Goal: Task Accomplishment & Management: Complete application form

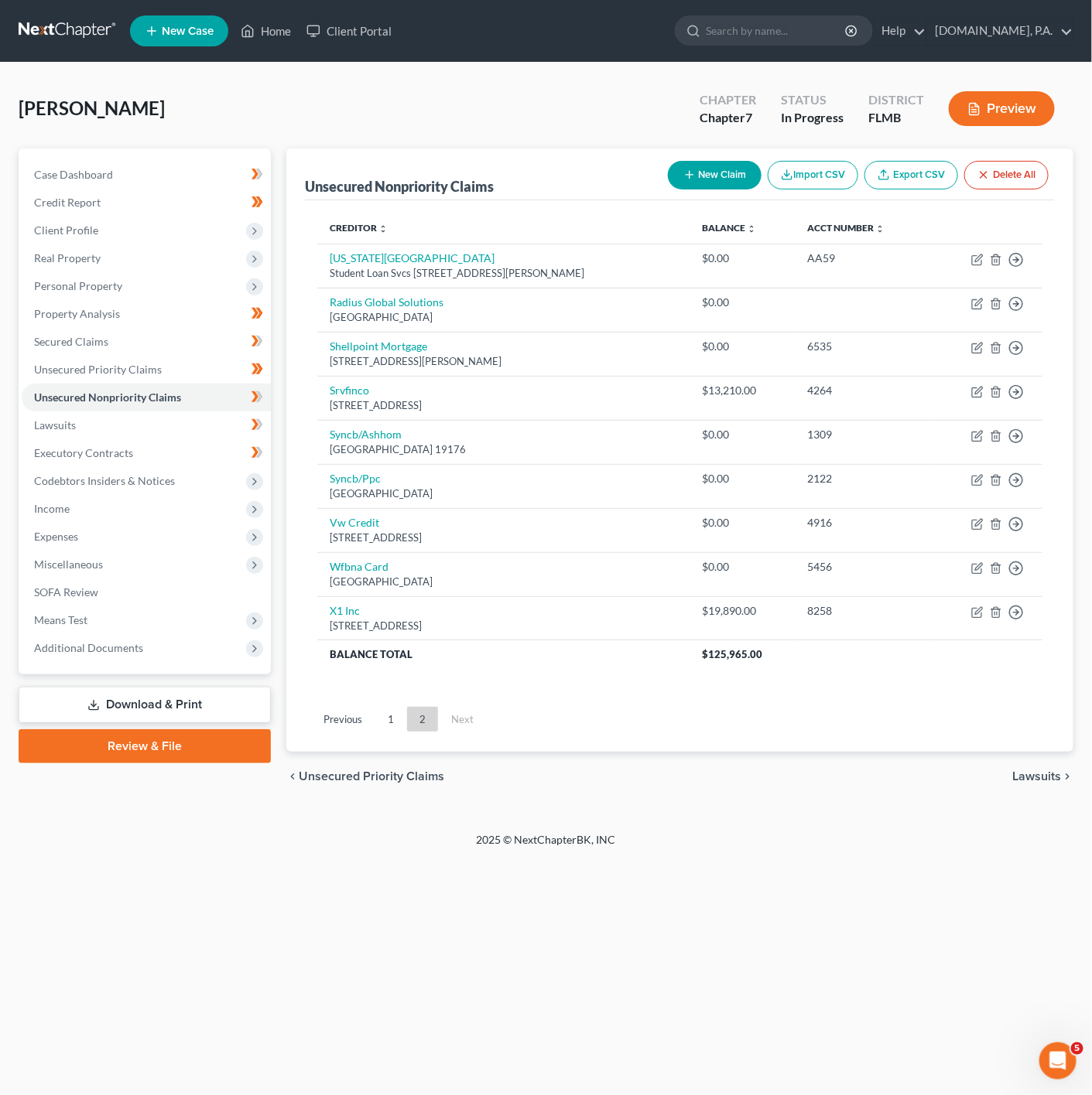
click at [276, 56] on nav "Home New Case Client Portal [DOMAIN_NAME], P.A. [PERSON_NAME][EMAIL_ADDRESS][DO…" at bounding box center [546, 31] width 1092 height 62
click at [288, 17] on link "Home" at bounding box center [266, 31] width 66 height 28
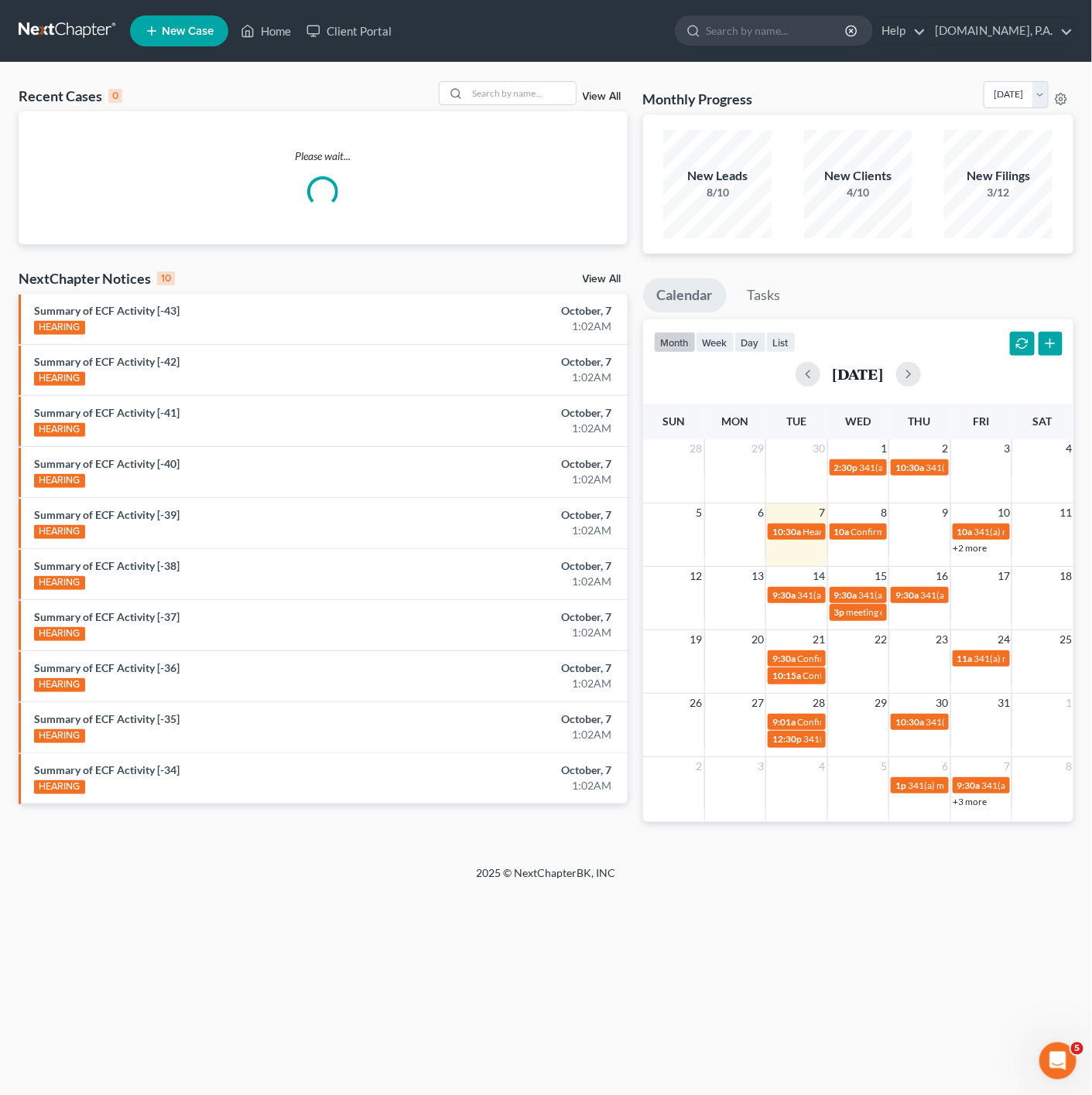
click at [532, 79] on div "Recent Cases 0 View All Please wait... NextChapter Notices 10 View All Summary …" at bounding box center [546, 464] width 1092 height 803
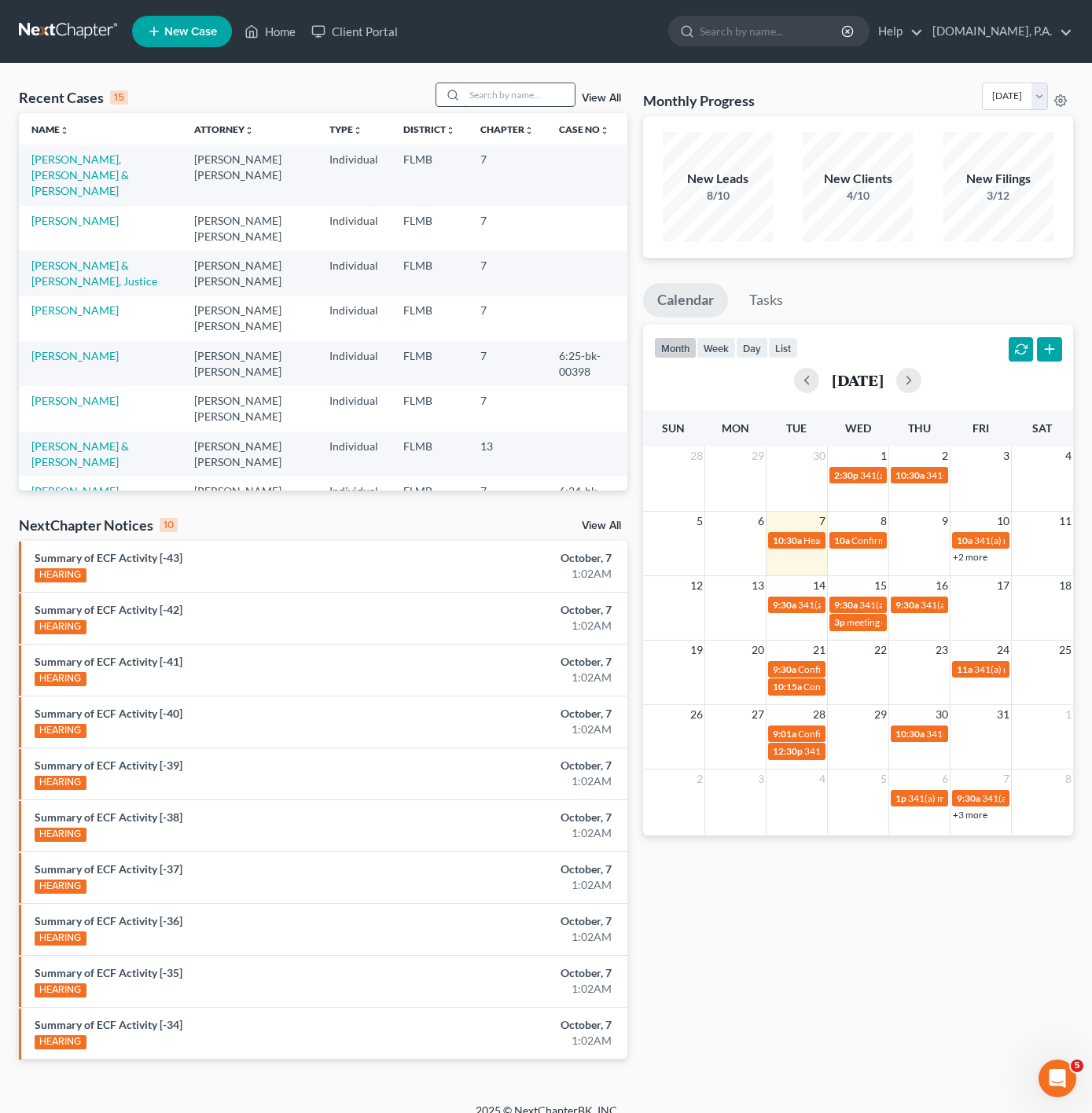
click at [536, 99] on input "search" at bounding box center [519, 95] width 110 height 22
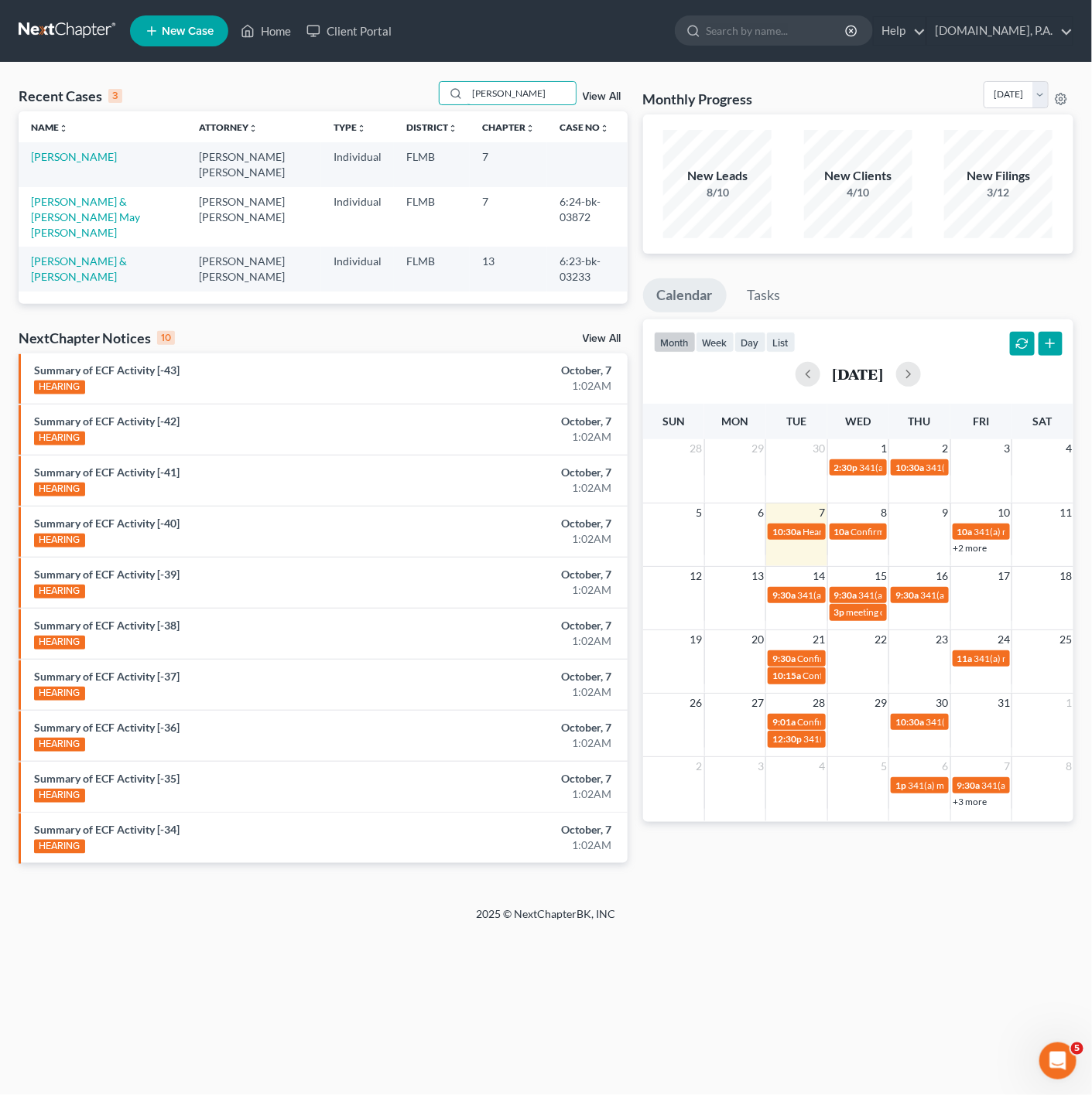
type input "[PERSON_NAME]"
click at [68, 170] on td "[PERSON_NAME]" at bounding box center [103, 164] width 168 height 44
click at [68, 165] on td "[PERSON_NAME]" at bounding box center [103, 164] width 168 height 44
click at [84, 158] on link "[PERSON_NAME]" at bounding box center [74, 157] width 86 height 14
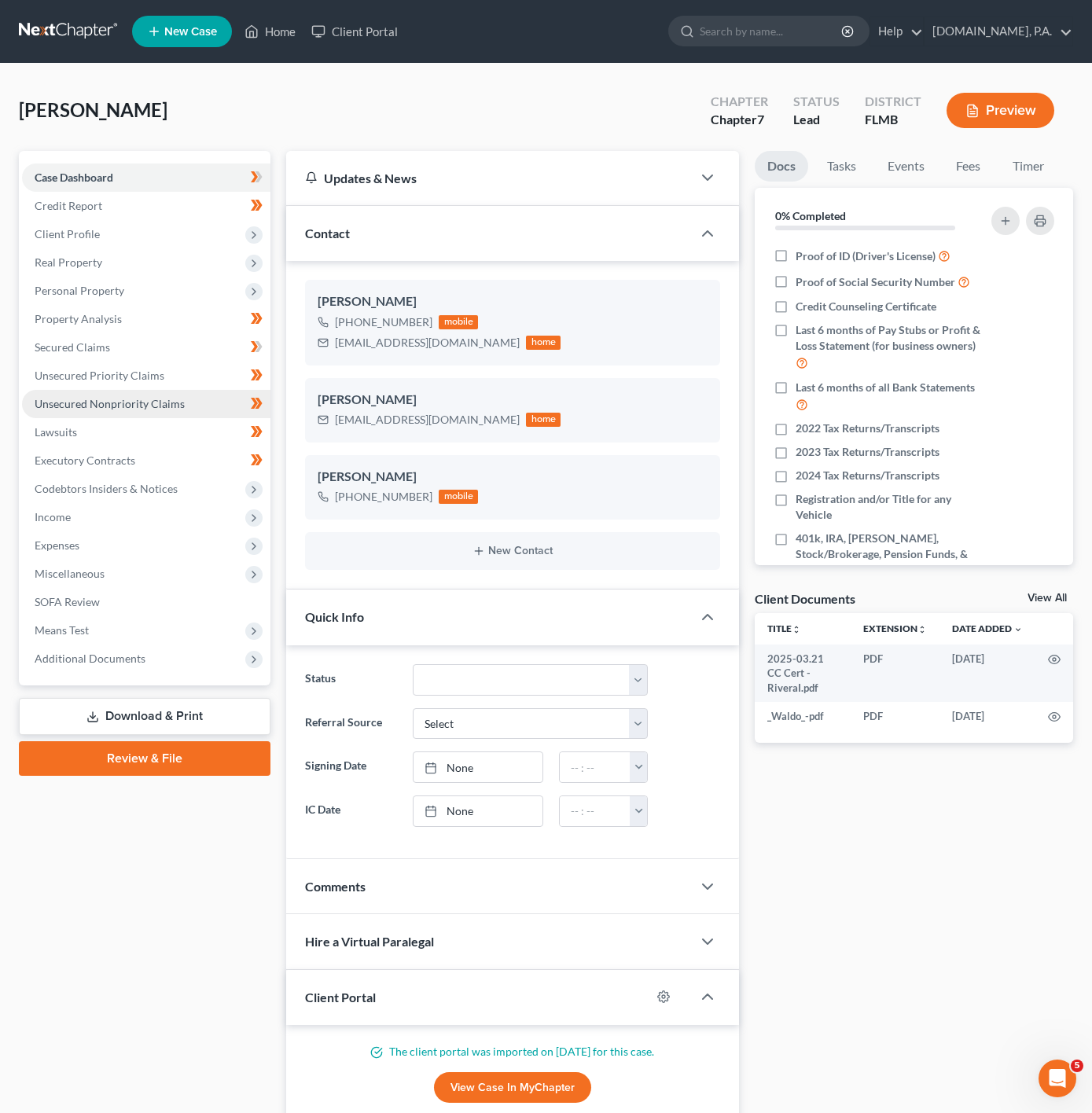
click at [171, 411] on link "Unsecured Nonpriority Claims" at bounding box center [146, 404] width 248 height 28
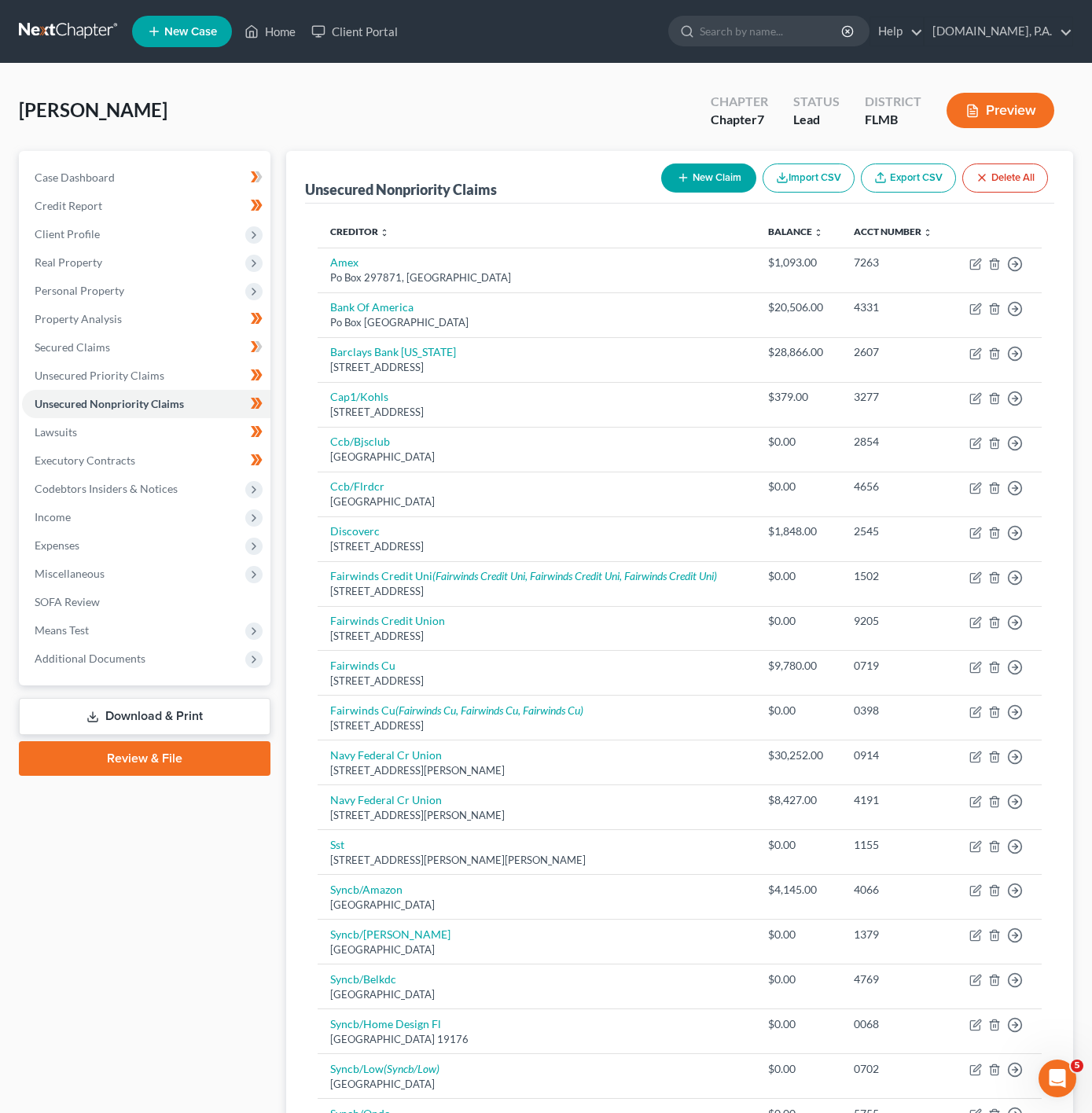
click at [715, 172] on button "New Claim" at bounding box center [709, 178] width 95 height 29
select select "0"
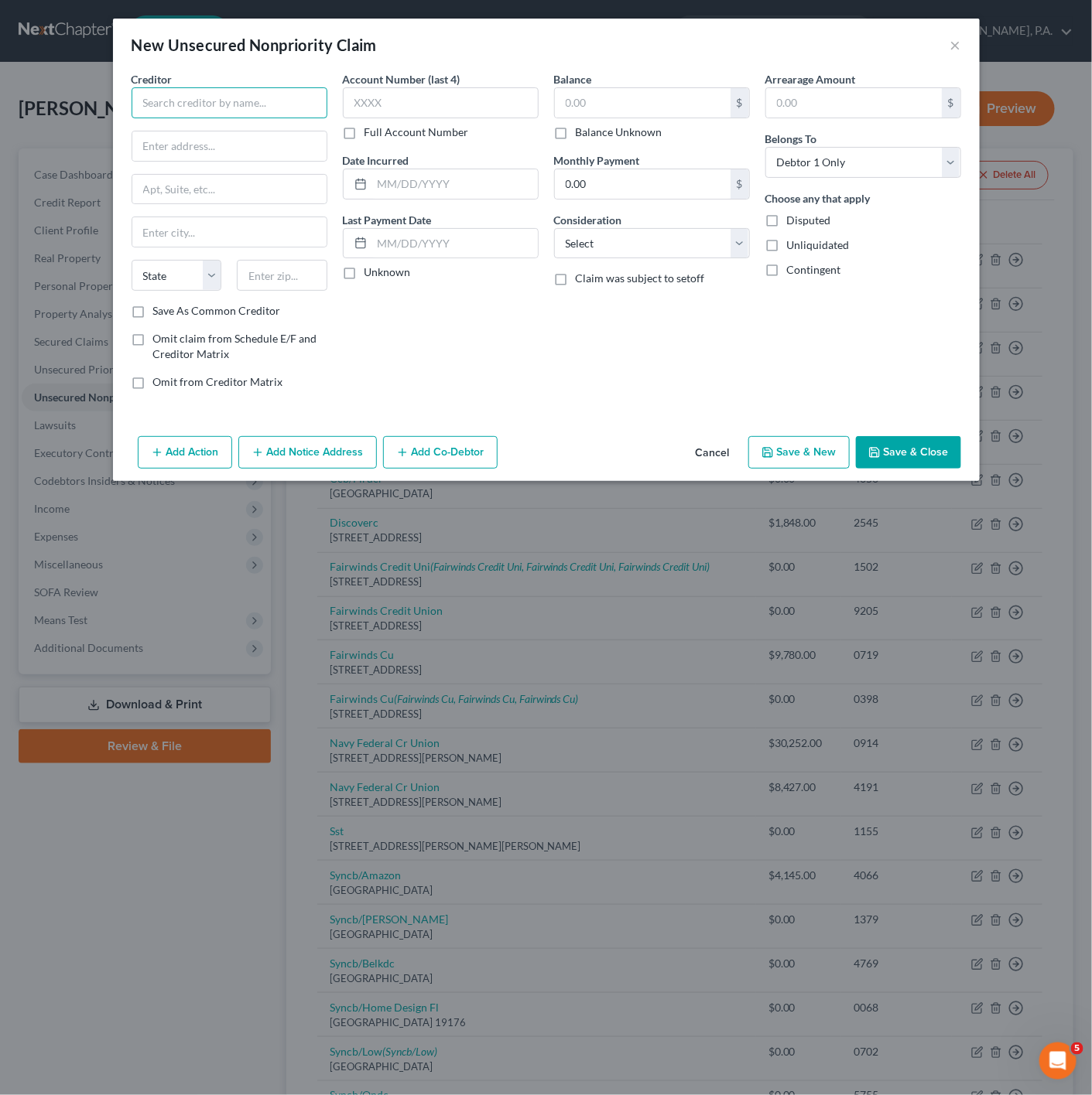
click at [286, 103] on input "text" at bounding box center [229, 103] width 196 height 31
drag, startPoint x: 228, startPoint y: 102, endPoint x: 136, endPoint y: 108, distance: 92.2
click at [136, 108] on input "smile des" at bounding box center [229, 103] width 196 height 31
click at [208, 155] on input "text" at bounding box center [229, 146] width 194 height 30
click at [265, 110] on input "Smile Design Dentistry" at bounding box center [229, 103] width 196 height 31
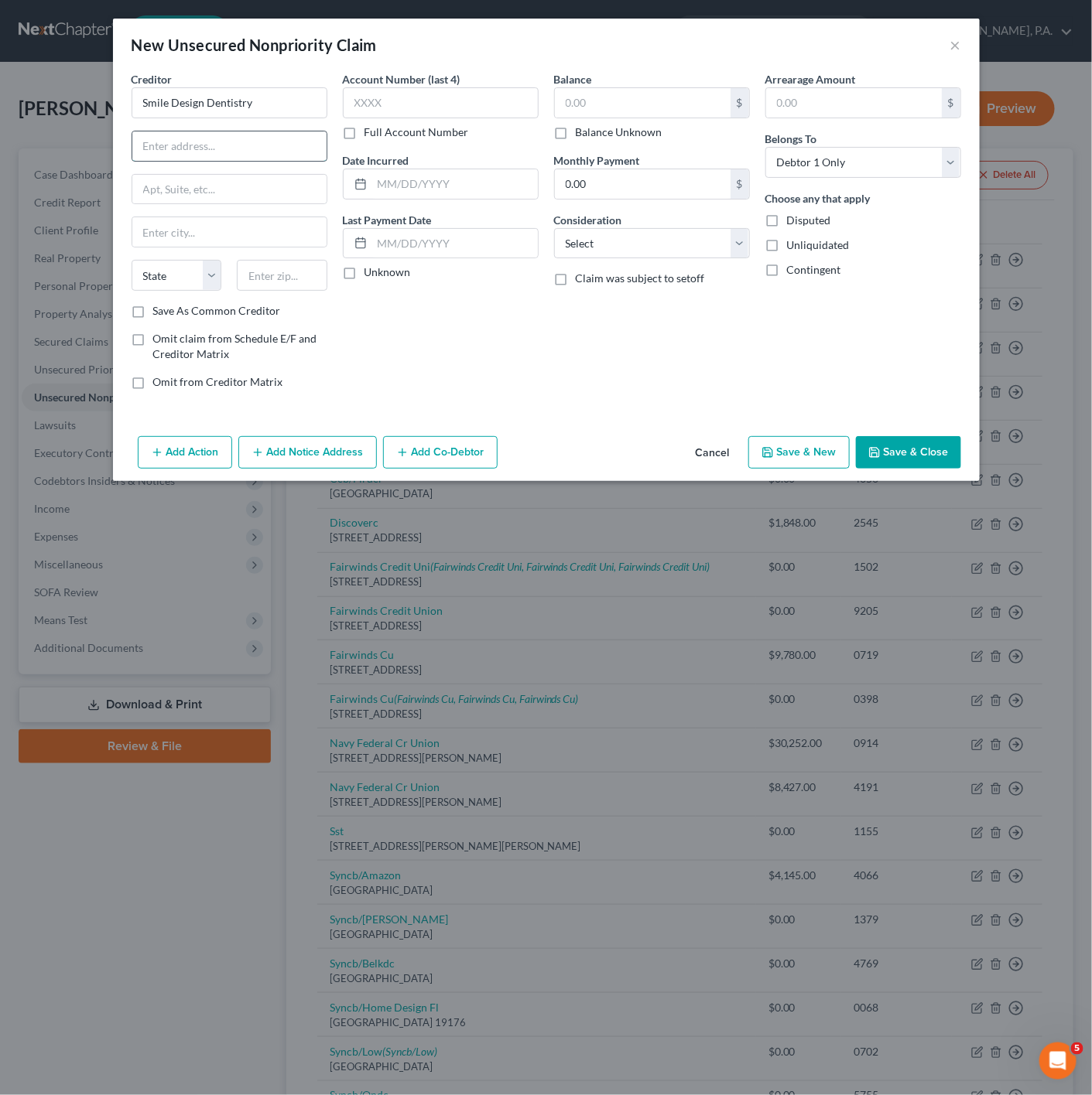
click at [246, 144] on input "text" at bounding box center [229, 146] width 194 height 30
type input "Smile Design Dentistry"
type input "o"
type input "[GEOGRAPHIC_DATA]"
click at [240, 202] on input "text" at bounding box center [229, 189] width 194 height 30
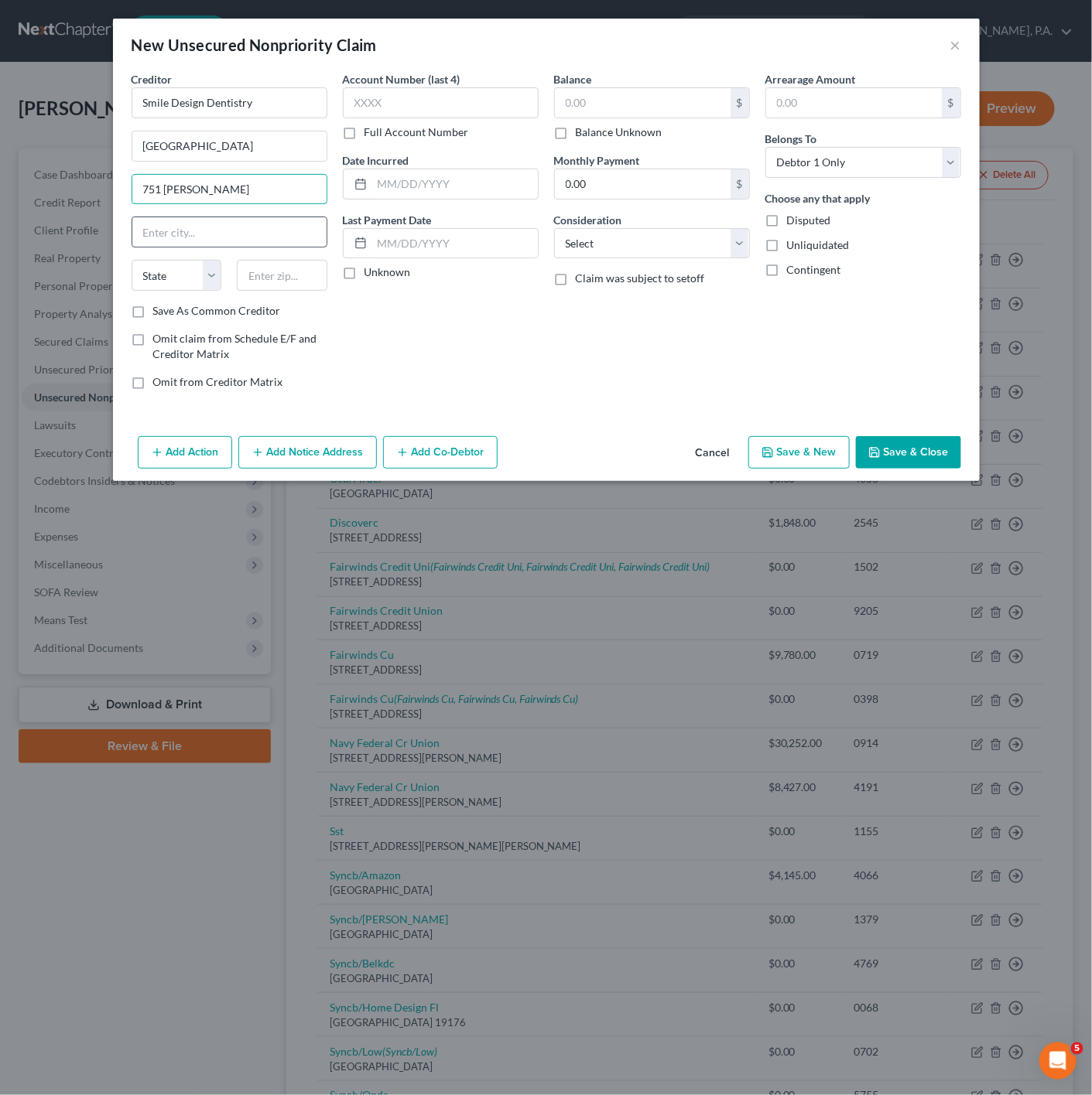
type input "751 [PERSON_NAME]"
click at [192, 237] on input "text" at bounding box center [229, 231] width 194 height 30
type input "[GEOGRAPHIC_DATA]"
click at [271, 281] on input "text" at bounding box center [281, 275] width 91 height 31
type input "32763"
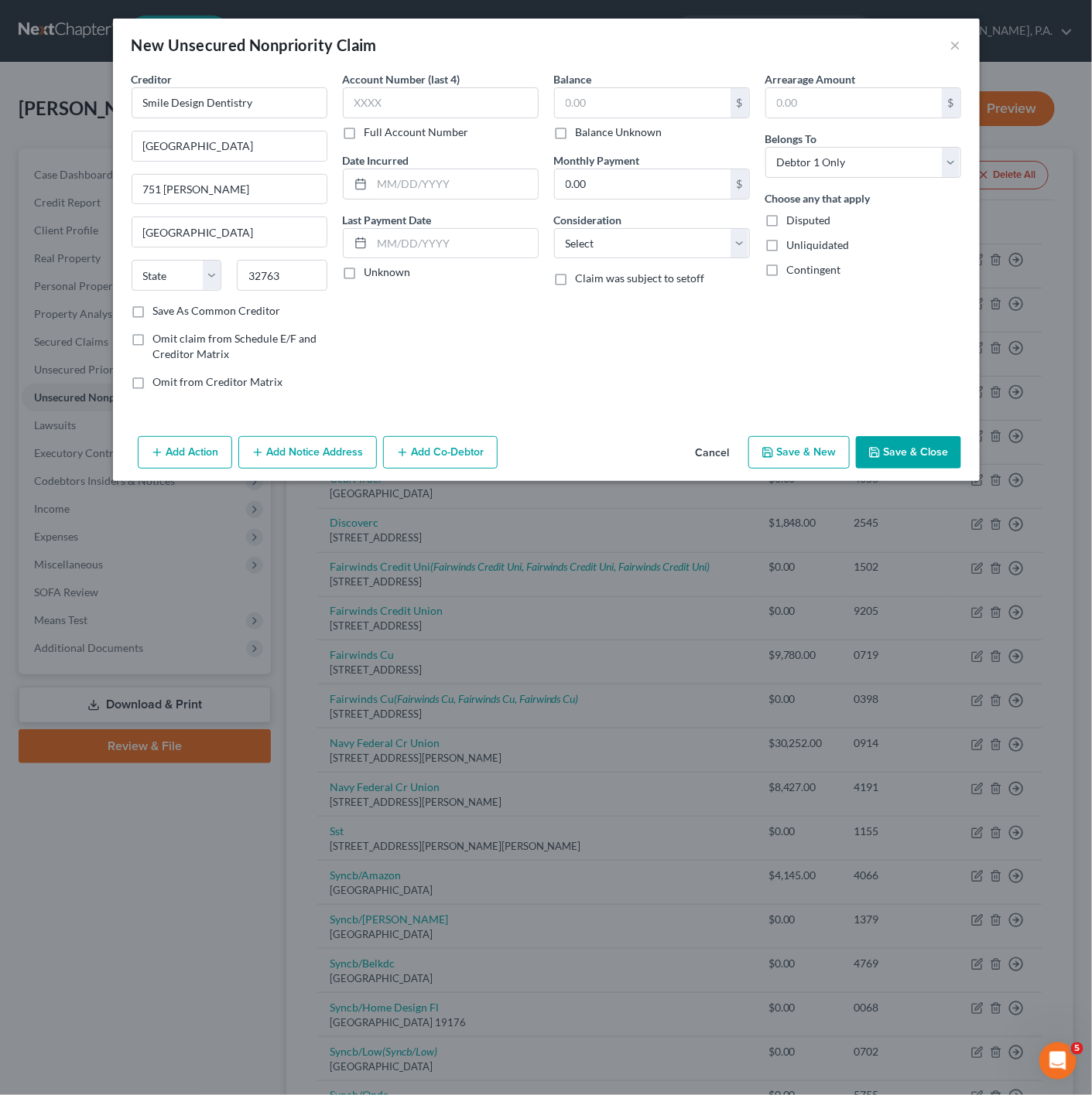
select select "9"
click at [521, 344] on div "Account Number (last 4) Full Account Number Date Incurred Last Payment Date Unk…" at bounding box center [440, 236] width 211 height 331
click at [924, 451] on button "Save & Close" at bounding box center [908, 453] width 105 height 32
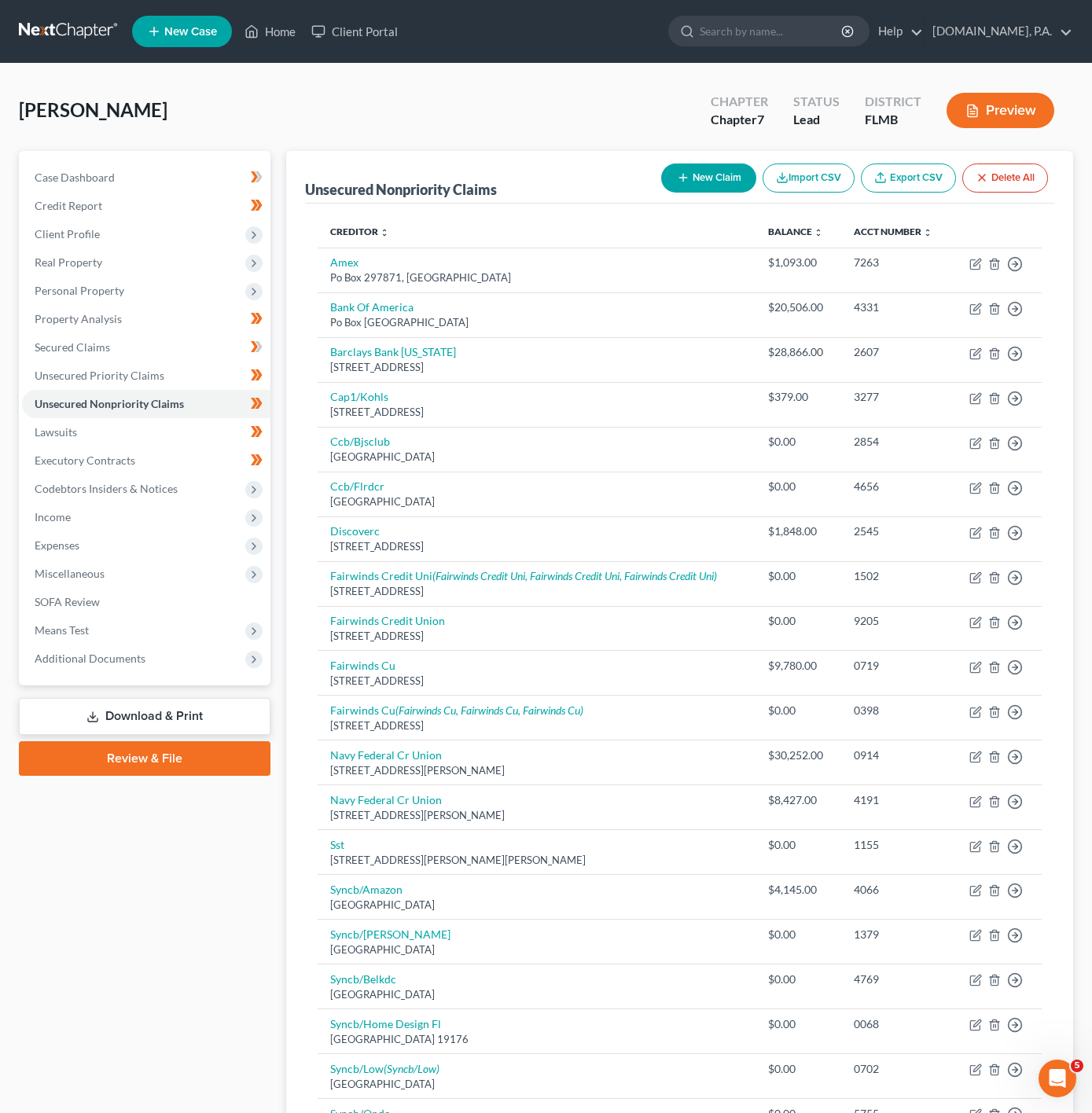
click at [689, 182] on button "New Claim" at bounding box center [709, 178] width 95 height 29
select select "0"
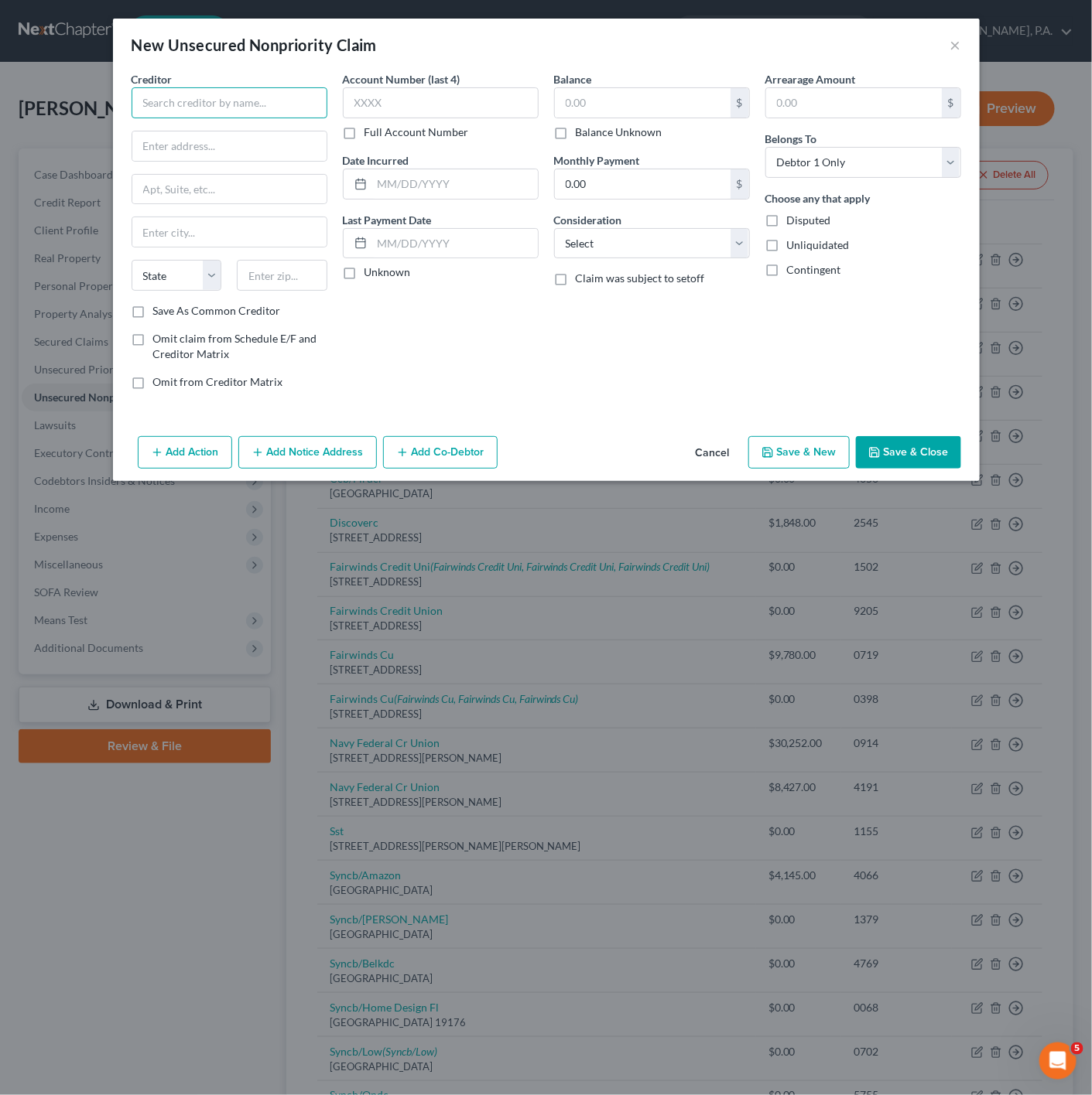
click at [240, 111] on input "text" at bounding box center [229, 103] width 196 height 31
click at [246, 153] on div "LVNV Funding LLC" at bounding box center [225, 153] width 161 height 15
type input "LVNV Funding LLC"
type input "Po Box 10497"
type input "[GEOGRAPHIC_DATA]"
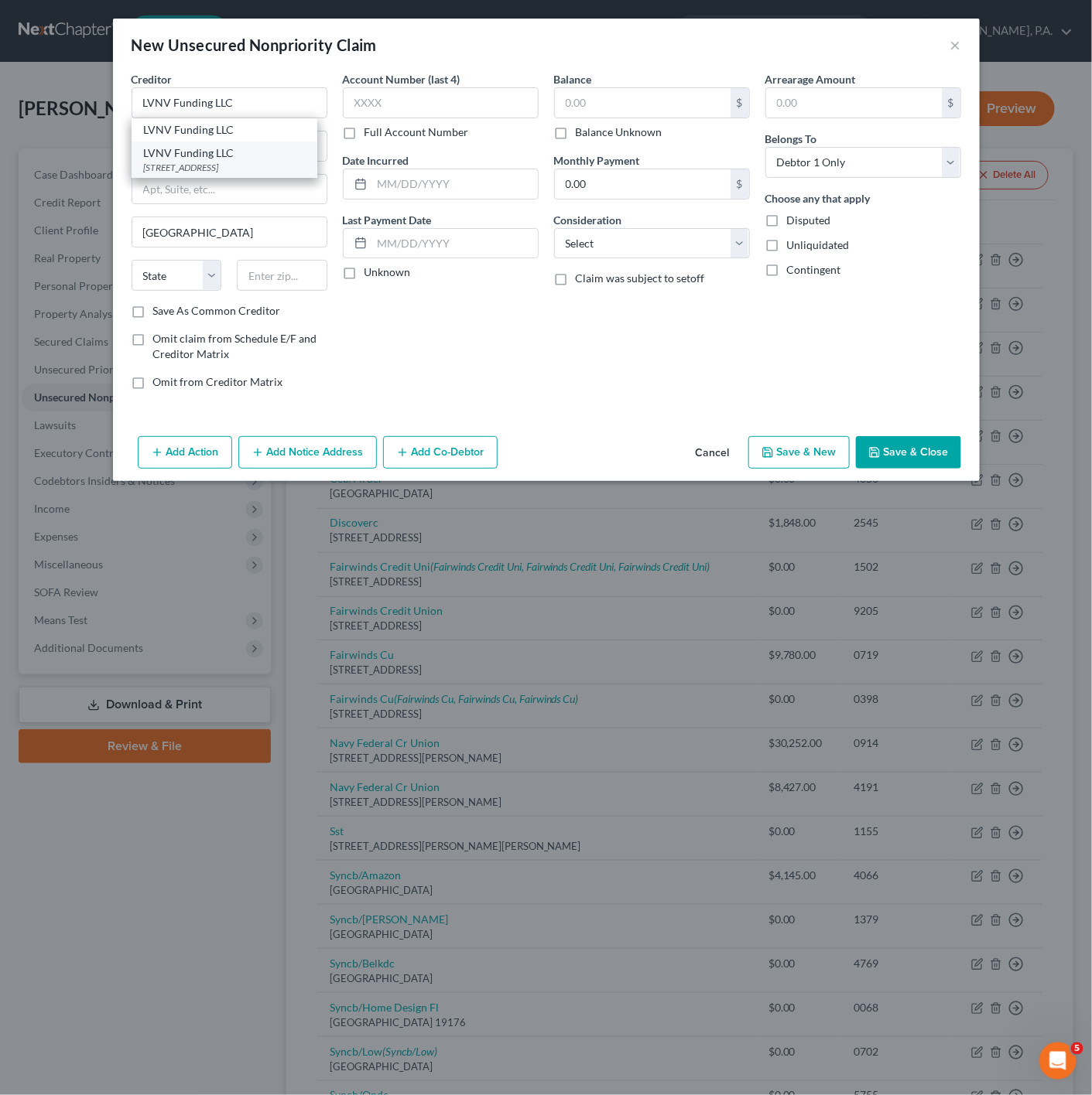
select select "42"
type input "29603"
click at [915, 443] on button "Save & Close" at bounding box center [908, 453] width 105 height 32
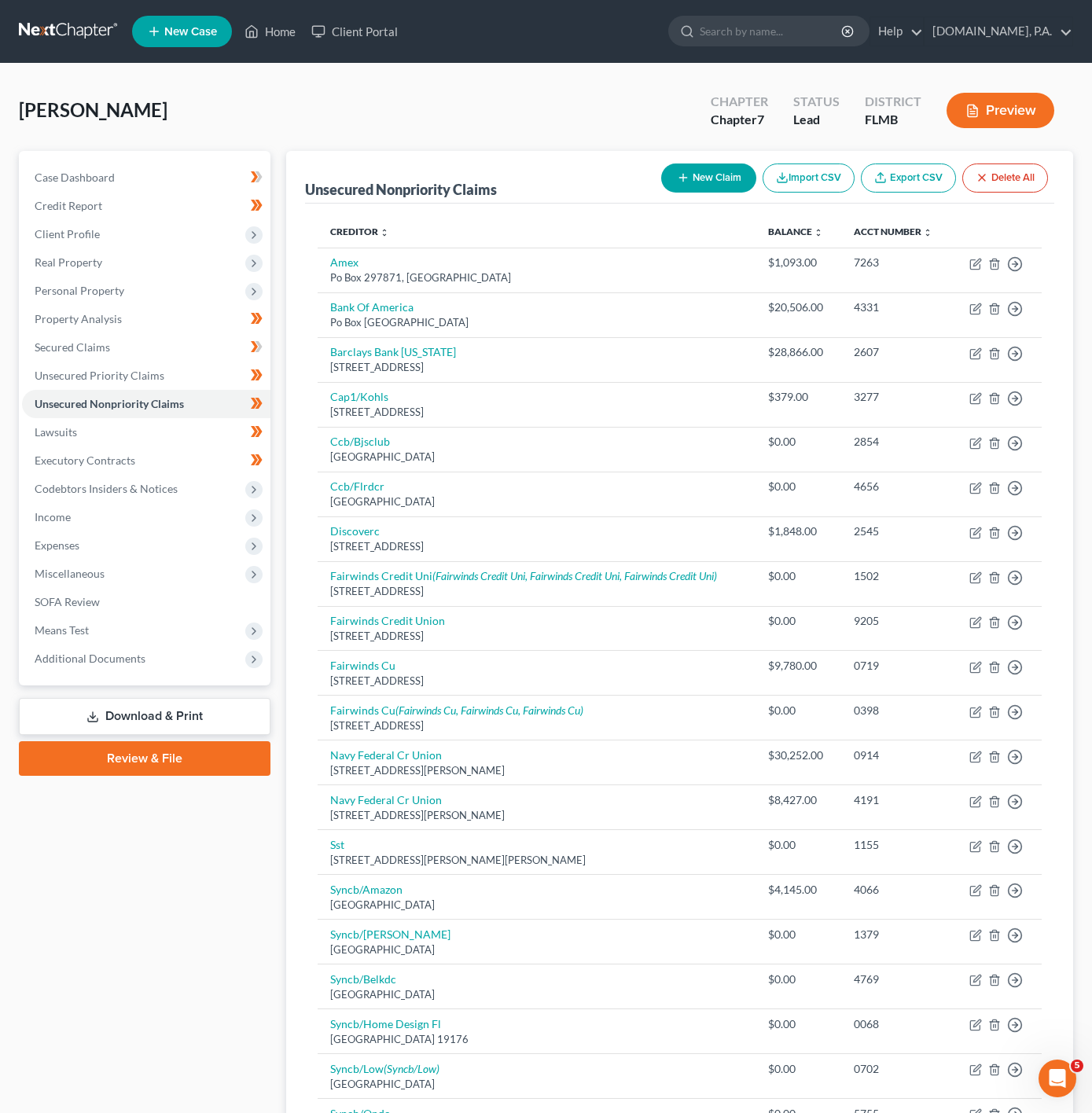
click at [727, 175] on button "New Claim" at bounding box center [709, 178] width 95 height 29
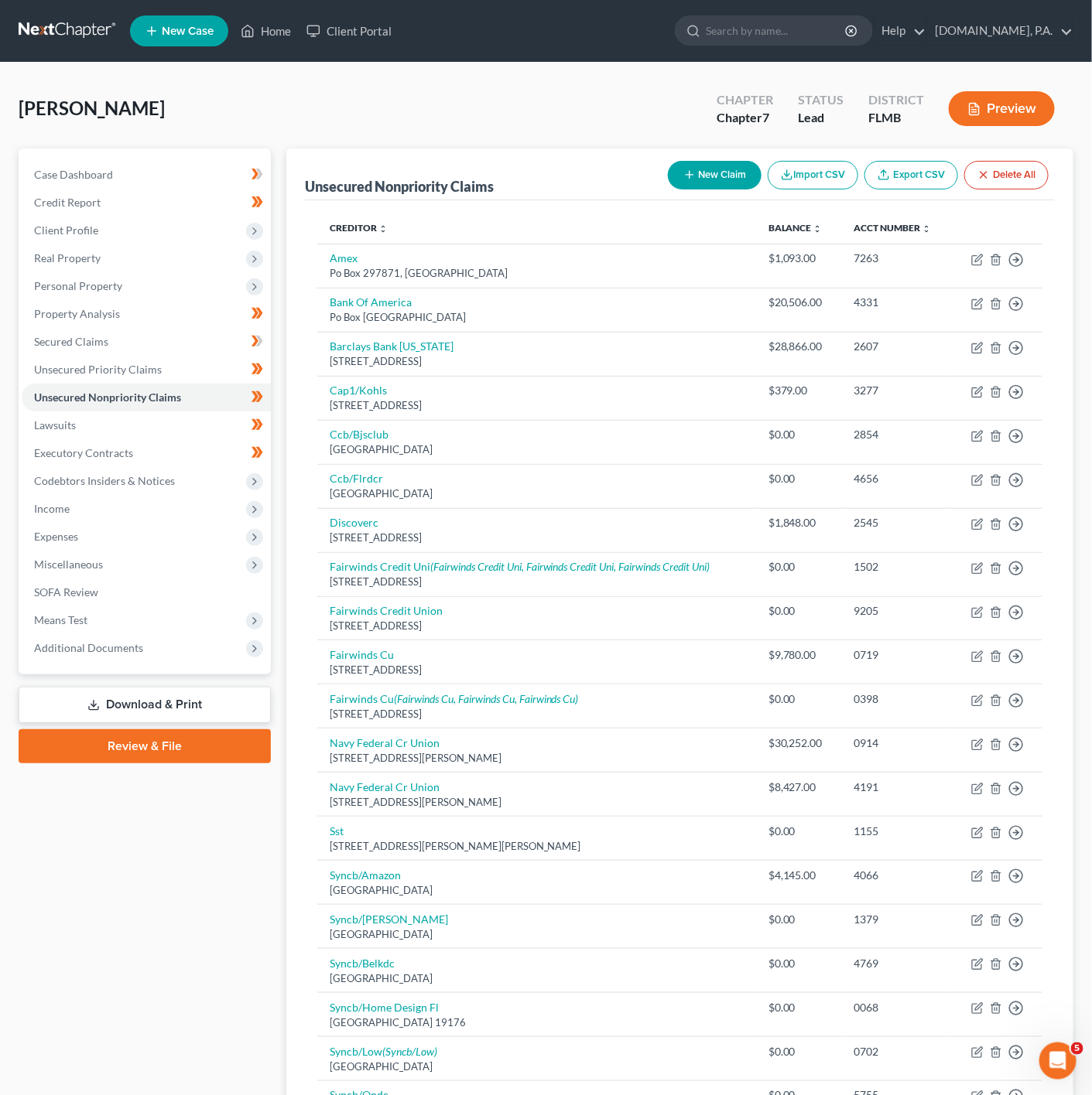
select select "0"
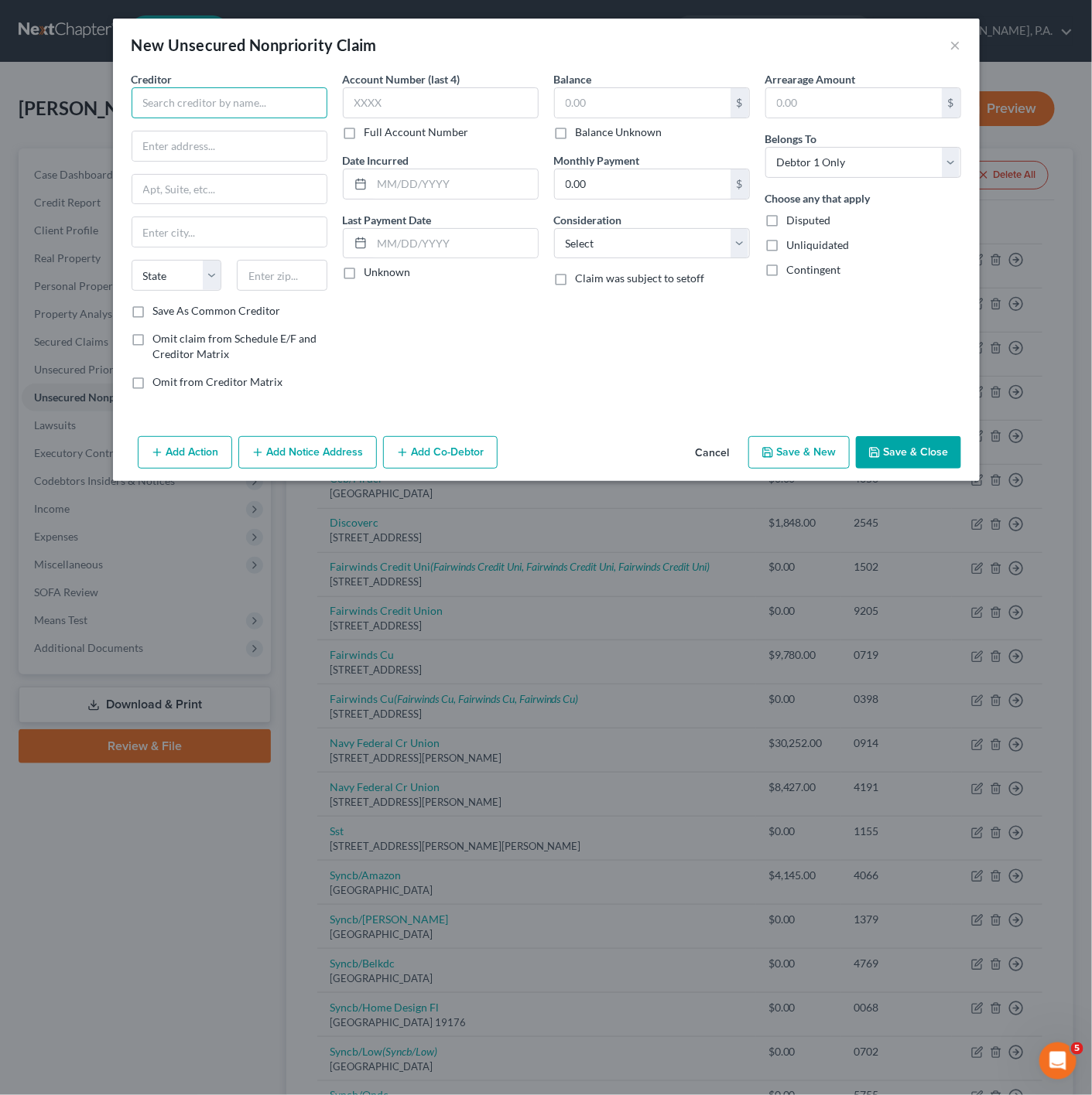
click at [227, 96] on input "text" at bounding box center [229, 103] width 196 height 31
drag, startPoint x: 214, startPoint y: 100, endPoint x: 112, endPoint y: 93, distance: 102.2
click at [113, 93] on div "Creditor * smile State [US_STATE] AK AR AZ CA CO [GEOGRAPHIC_DATA] DE DC [GEOGR…" at bounding box center [546, 250] width 866 height 359
drag, startPoint x: 251, startPoint y: 111, endPoint x: 135, endPoint y: 72, distance: 122.4
click at [135, 72] on div "Creditor * jet blue" at bounding box center [229, 95] width 196 height 47
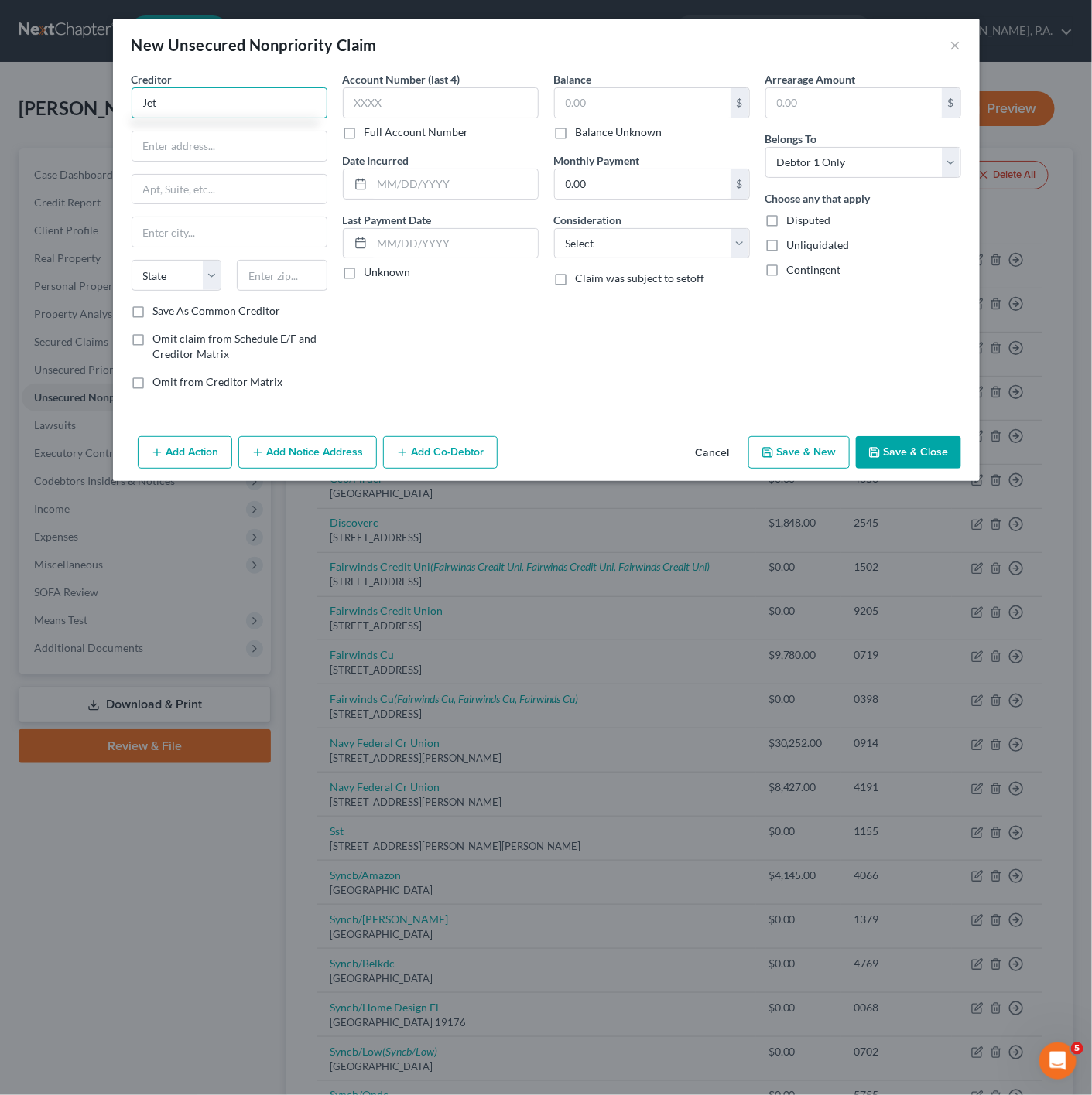
type input "Jet"
click at [154, 107] on input "Jet" at bounding box center [229, 103] width 196 height 31
click at [167, 109] on input "Jet" at bounding box center [229, 103] width 196 height 31
click at [961, 49] on div "New Unsecured Nonpriority Claim ×" at bounding box center [546, 45] width 866 height 53
click at [954, 45] on button "×" at bounding box center [956, 45] width 11 height 19
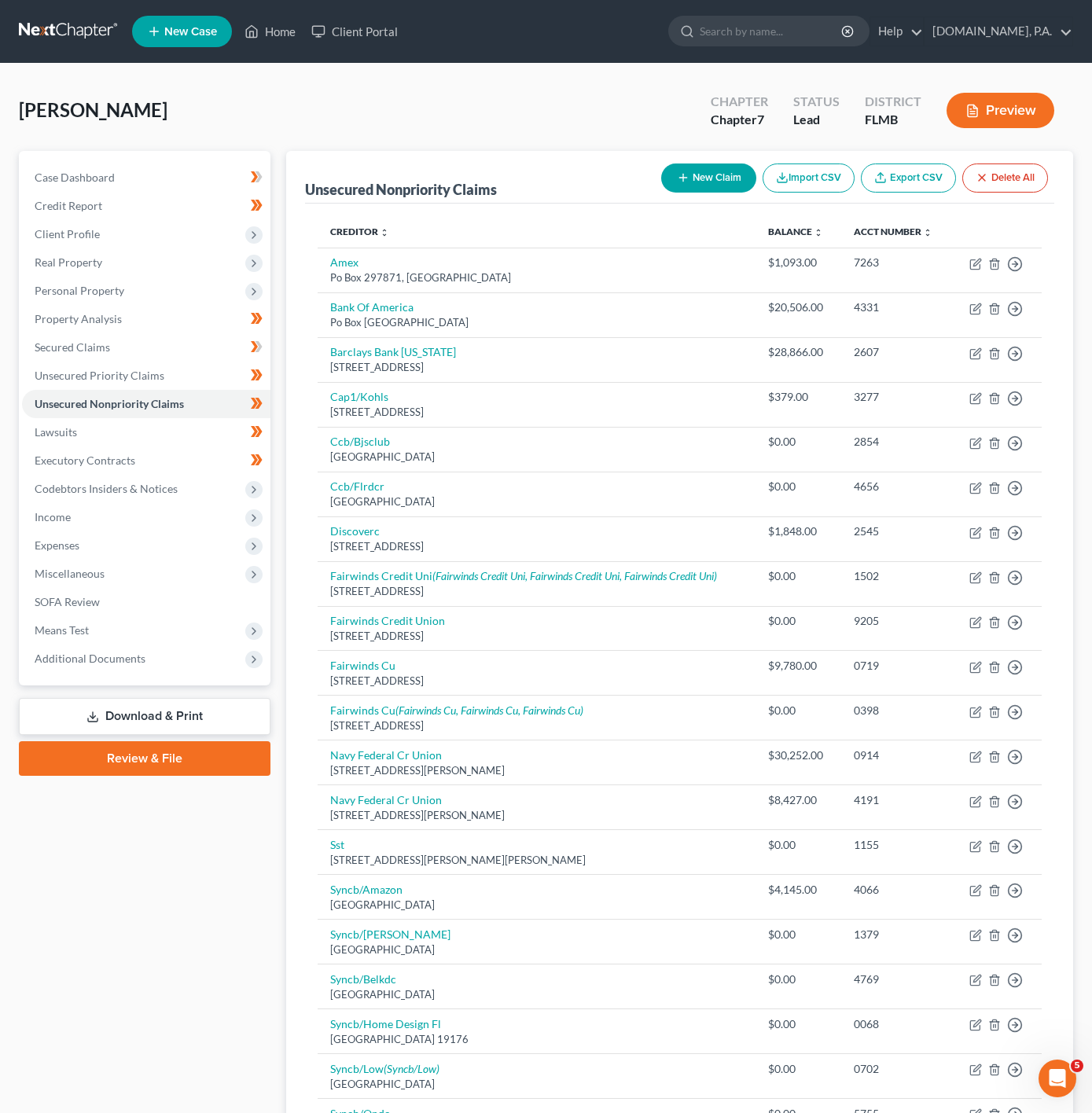
click at [708, 186] on button "New Claim" at bounding box center [709, 178] width 95 height 29
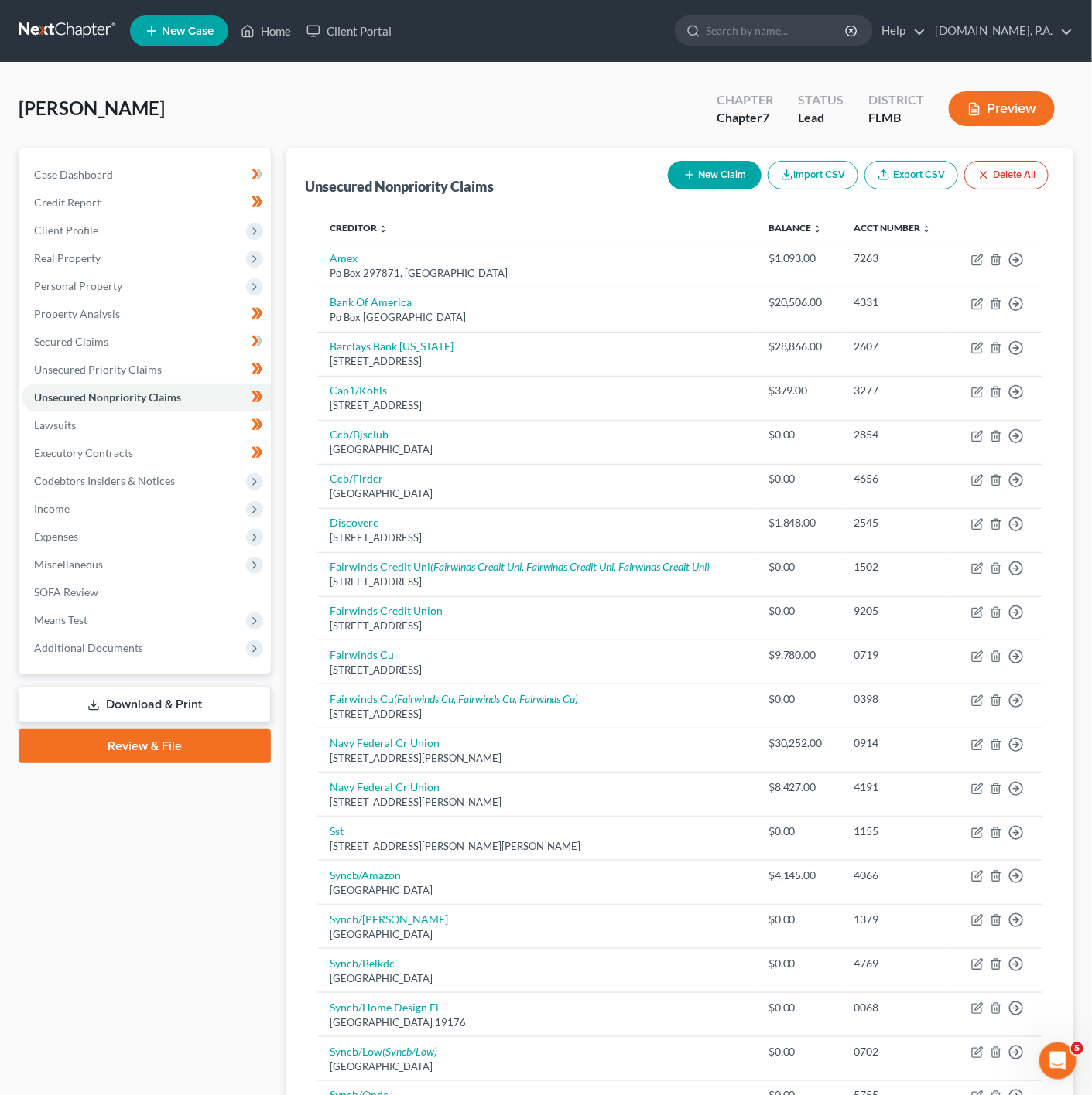
select select "0"
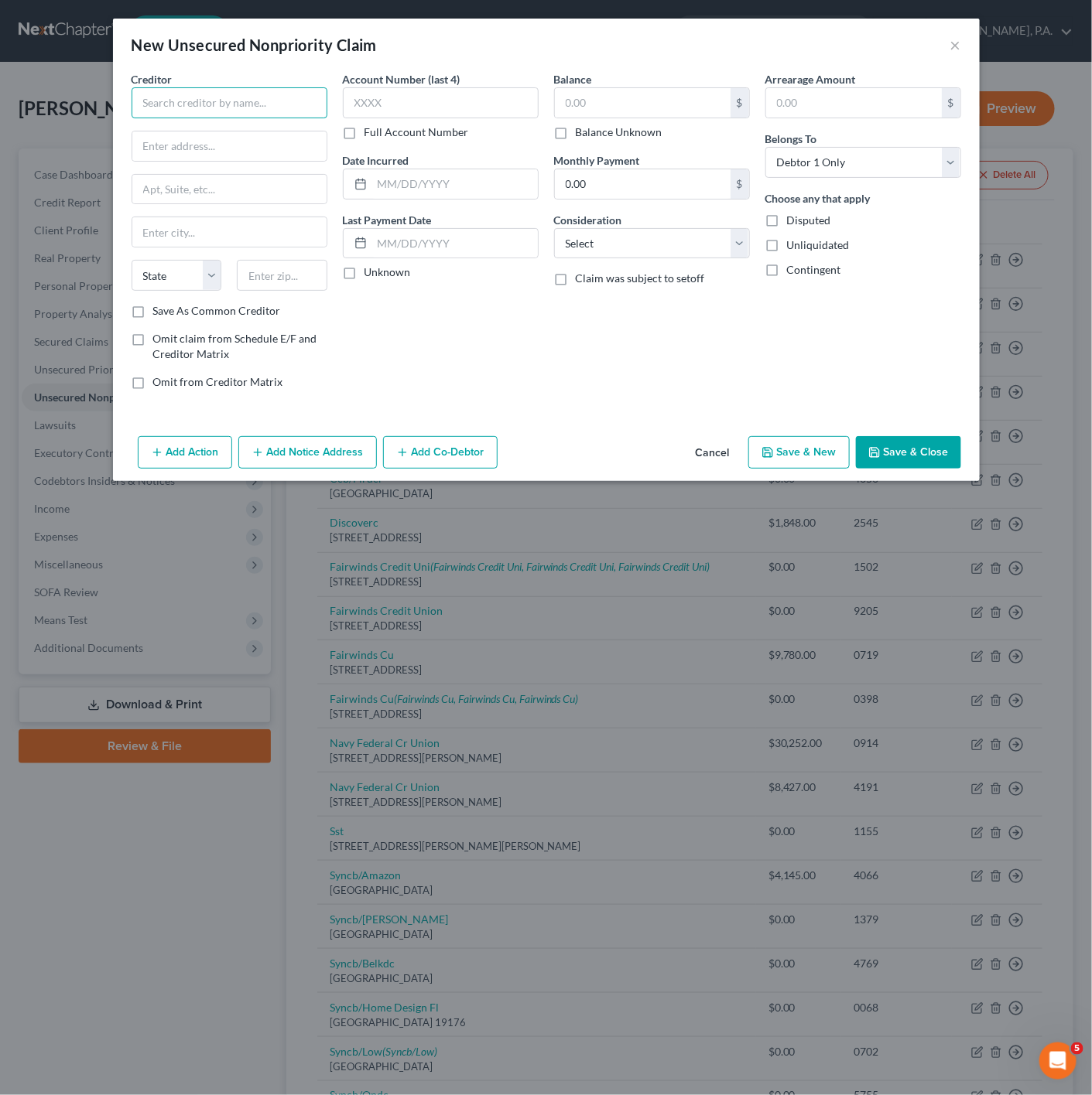
click at [244, 100] on input "text" at bounding box center [229, 103] width 196 height 31
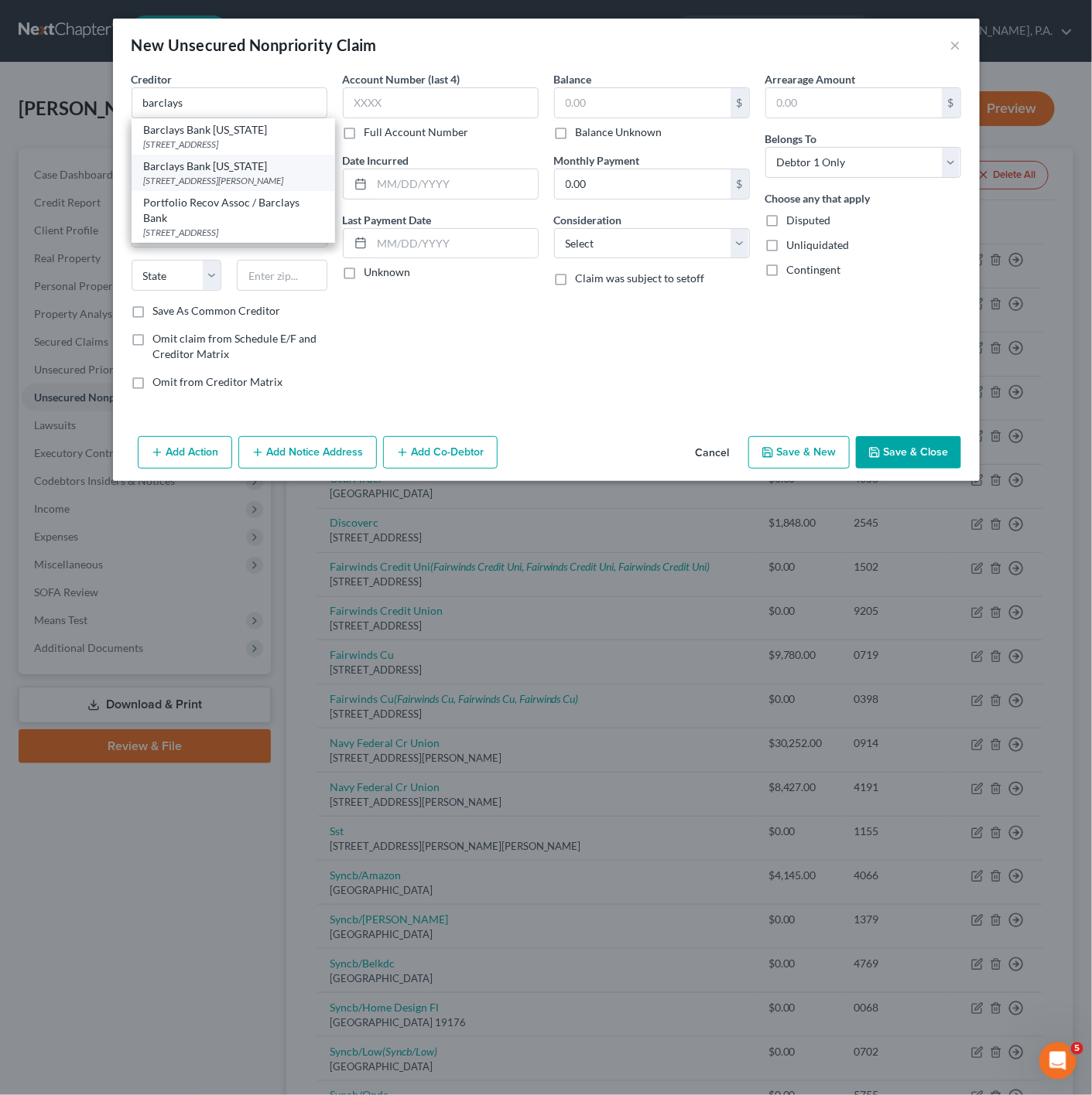
click at [256, 187] on div "[STREET_ADDRESS][PERSON_NAME]" at bounding box center [233, 181] width 179 height 14
type input "Barclays Bank [US_STATE]"
type input "[STREET_ADDRESS][PERSON_NAME]"
type input "[GEOGRAPHIC_DATA]"
select select "7"
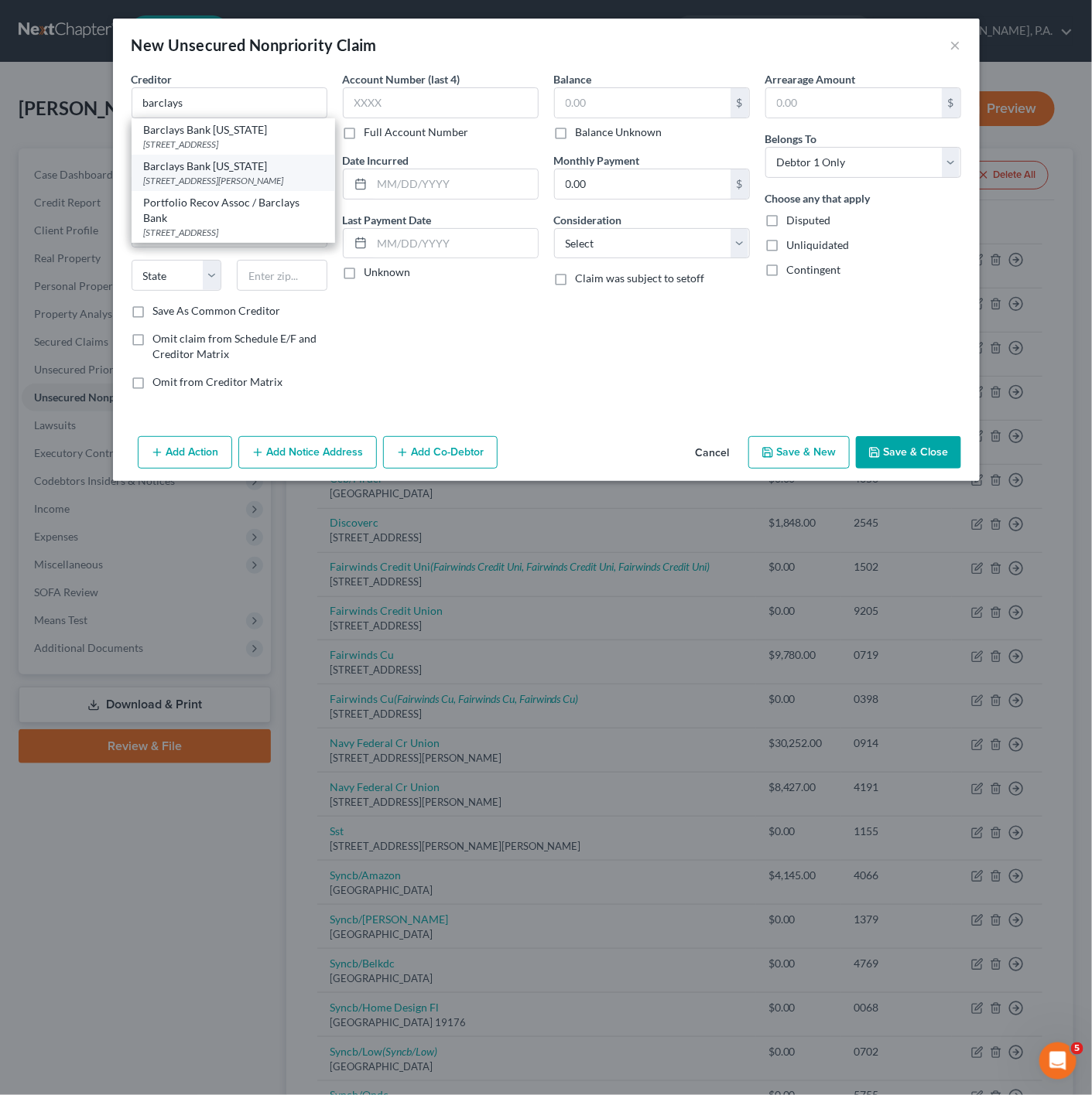
type input "19711"
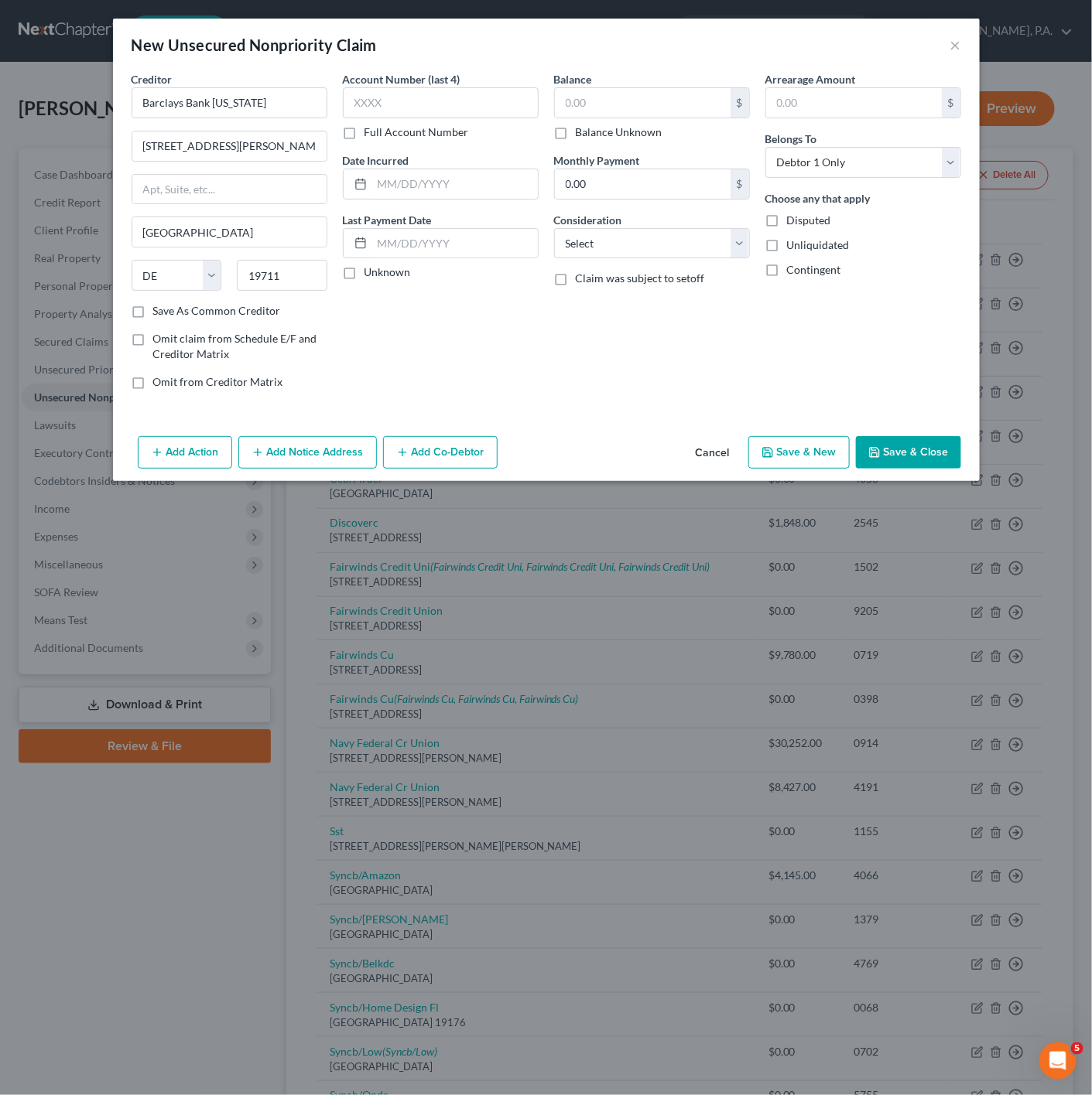
click at [910, 448] on button "Save & Close" at bounding box center [908, 453] width 105 height 32
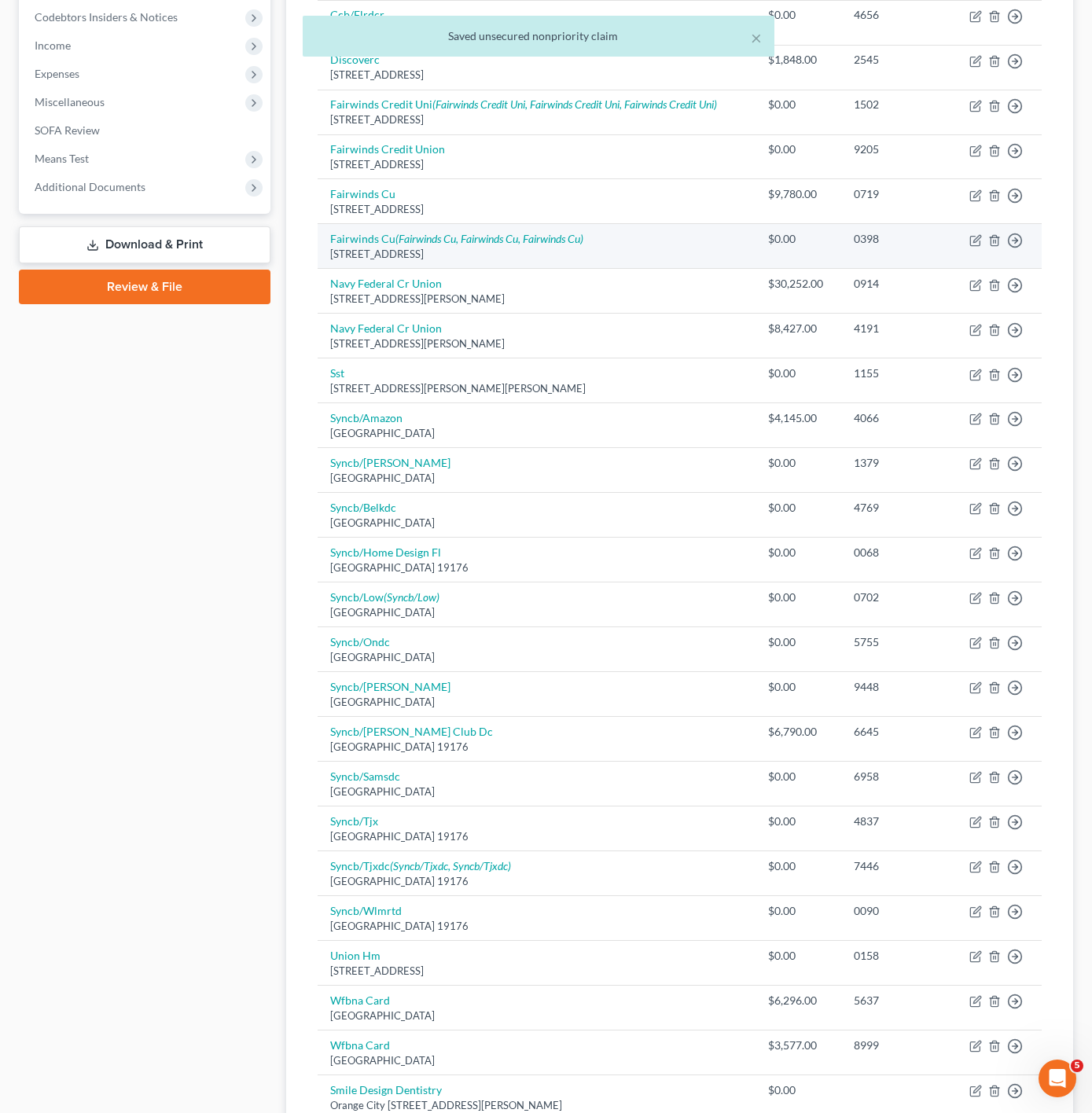
scroll to position [118, 0]
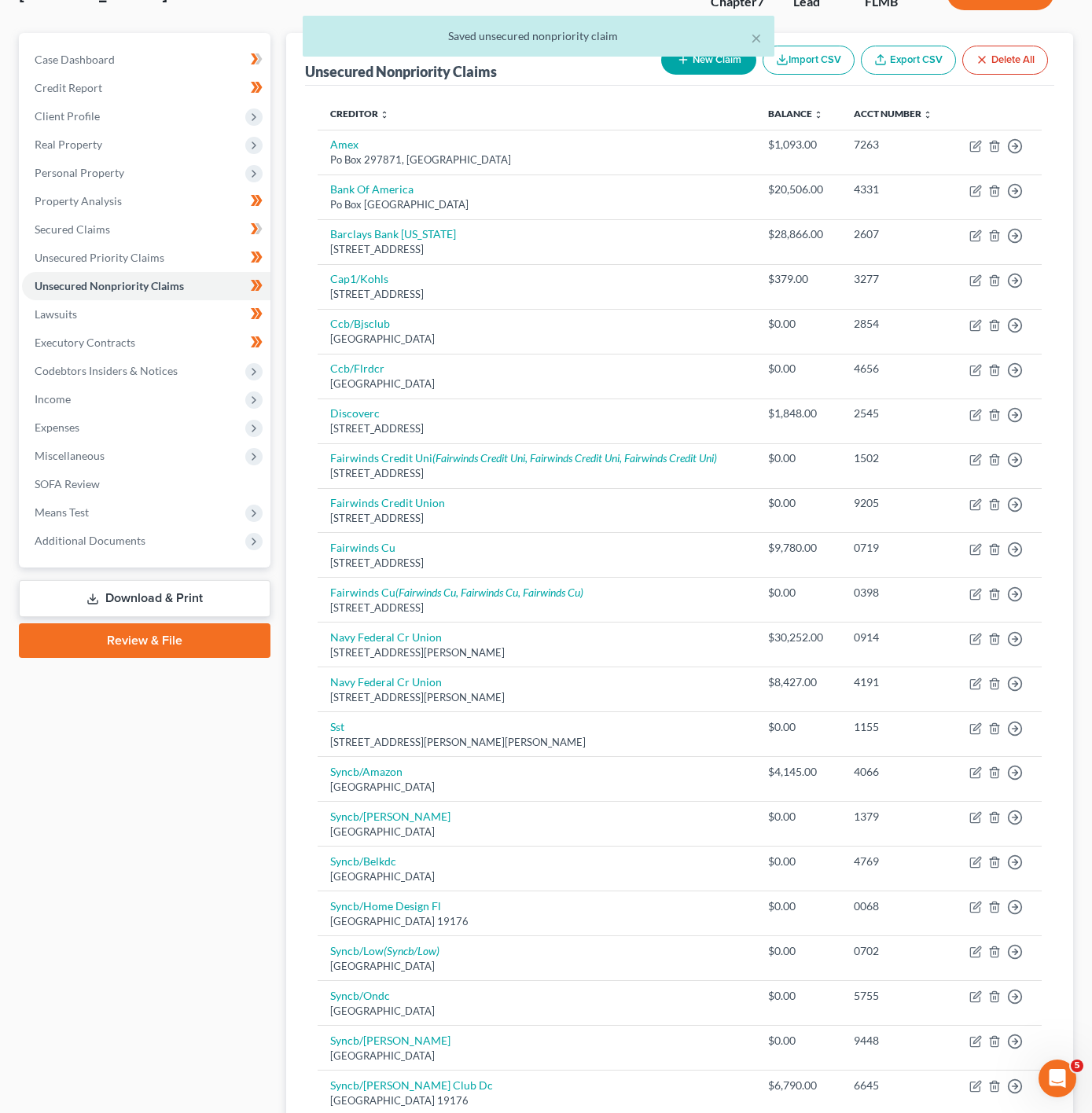
click at [697, 72] on button "New Claim" at bounding box center [709, 60] width 95 height 29
select select "0"
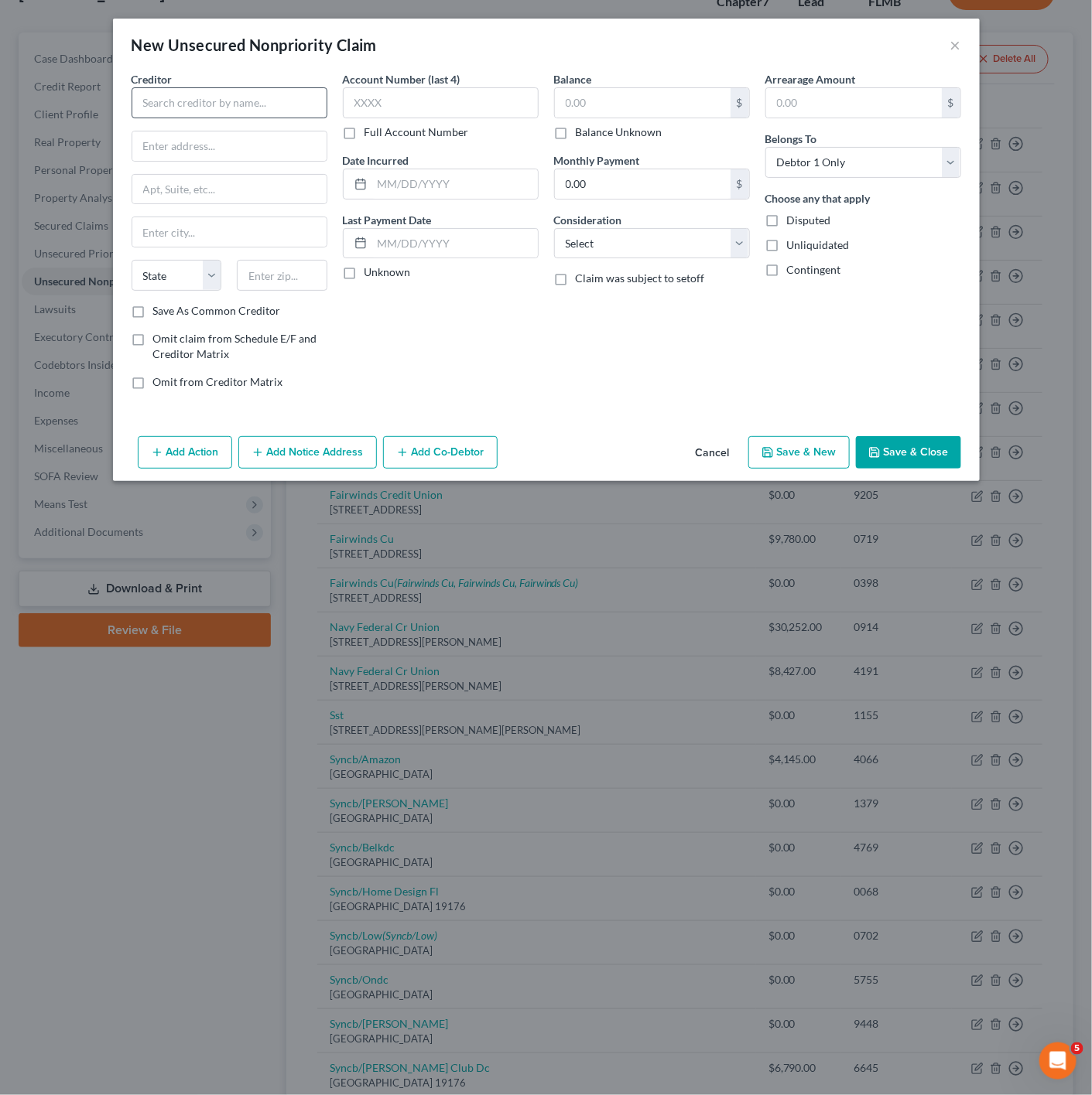
click at [299, 86] on div "Creditor *" at bounding box center [229, 95] width 196 height 47
click at [265, 102] on input "text" at bounding box center [229, 103] width 196 height 31
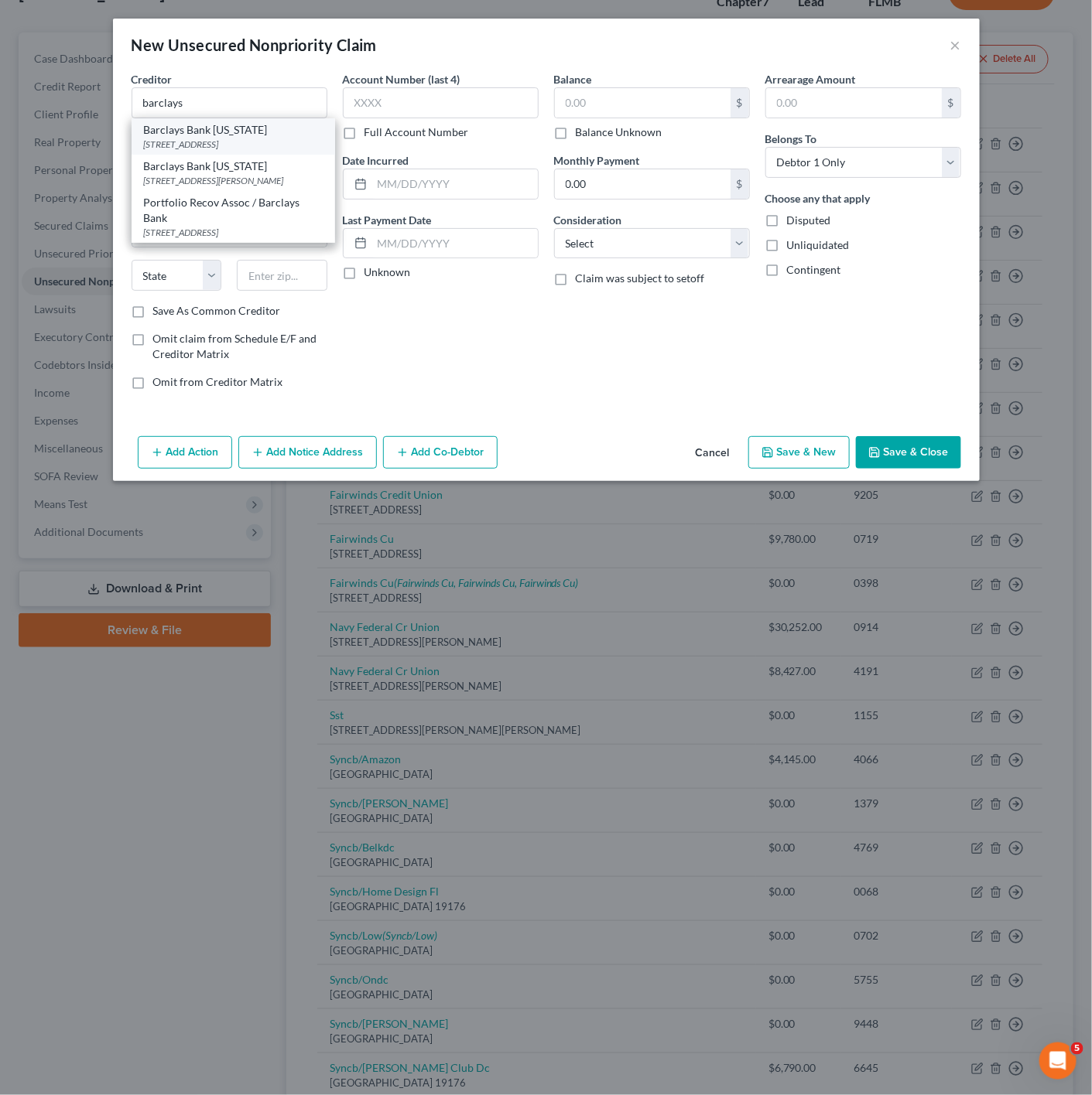
click at [244, 140] on div "[STREET_ADDRESS]" at bounding box center [233, 144] width 179 height 14
type input "Barclays Bank [US_STATE]"
type input "PO Box 13337"
type input "[GEOGRAPHIC_DATA]"
select select "39"
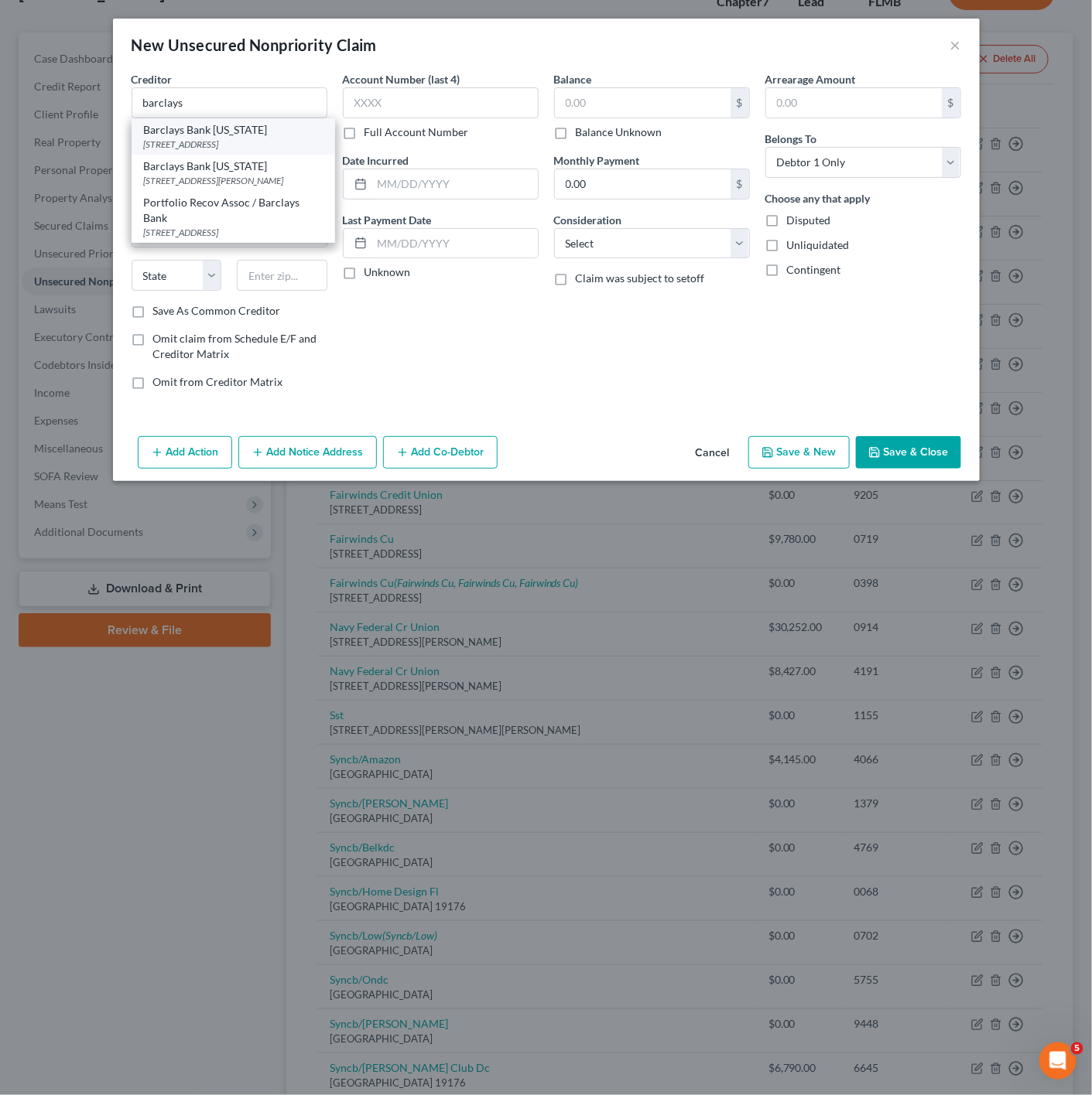
type input "19101"
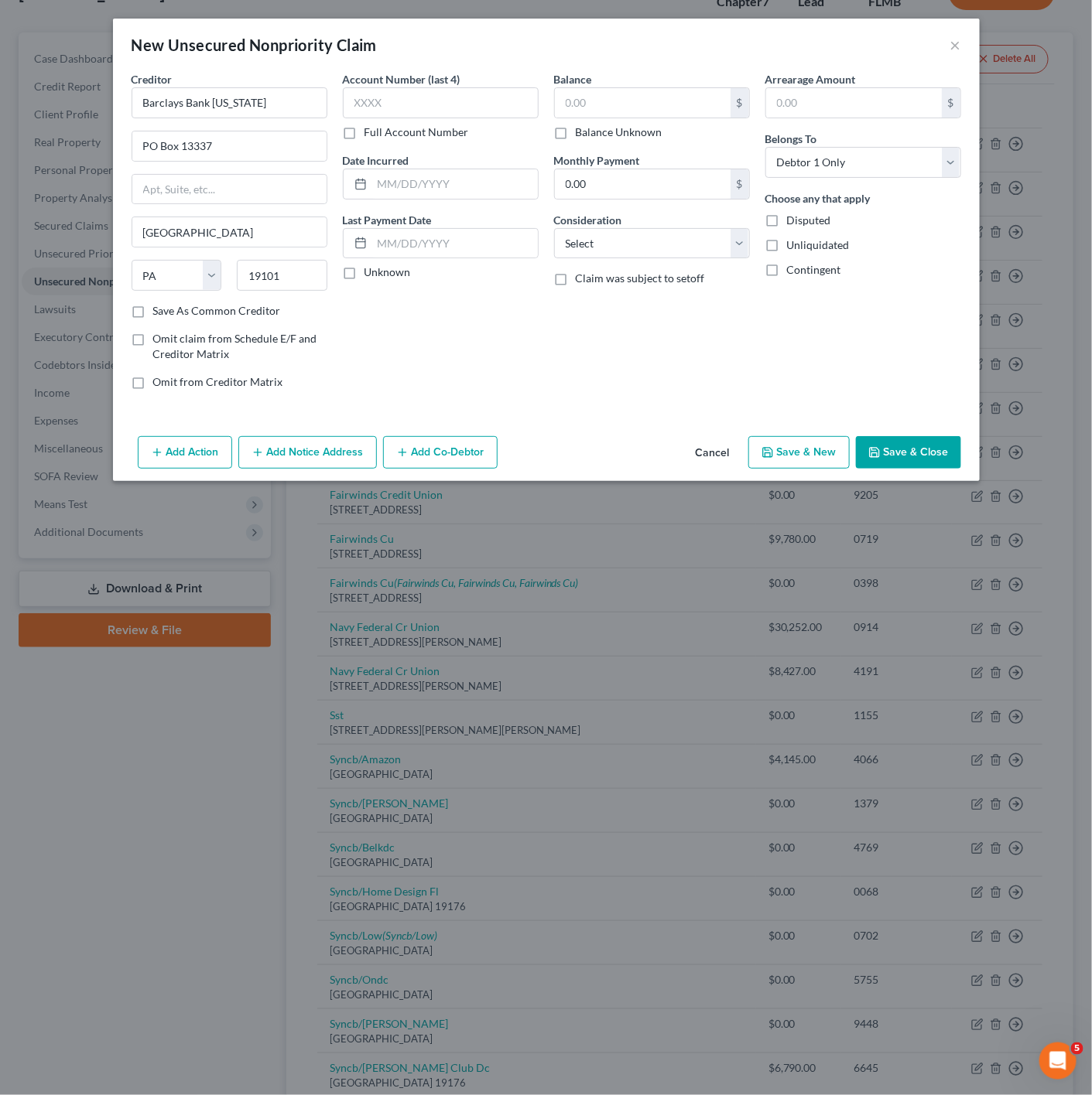
click at [950, 446] on button "Save & Close" at bounding box center [908, 453] width 105 height 32
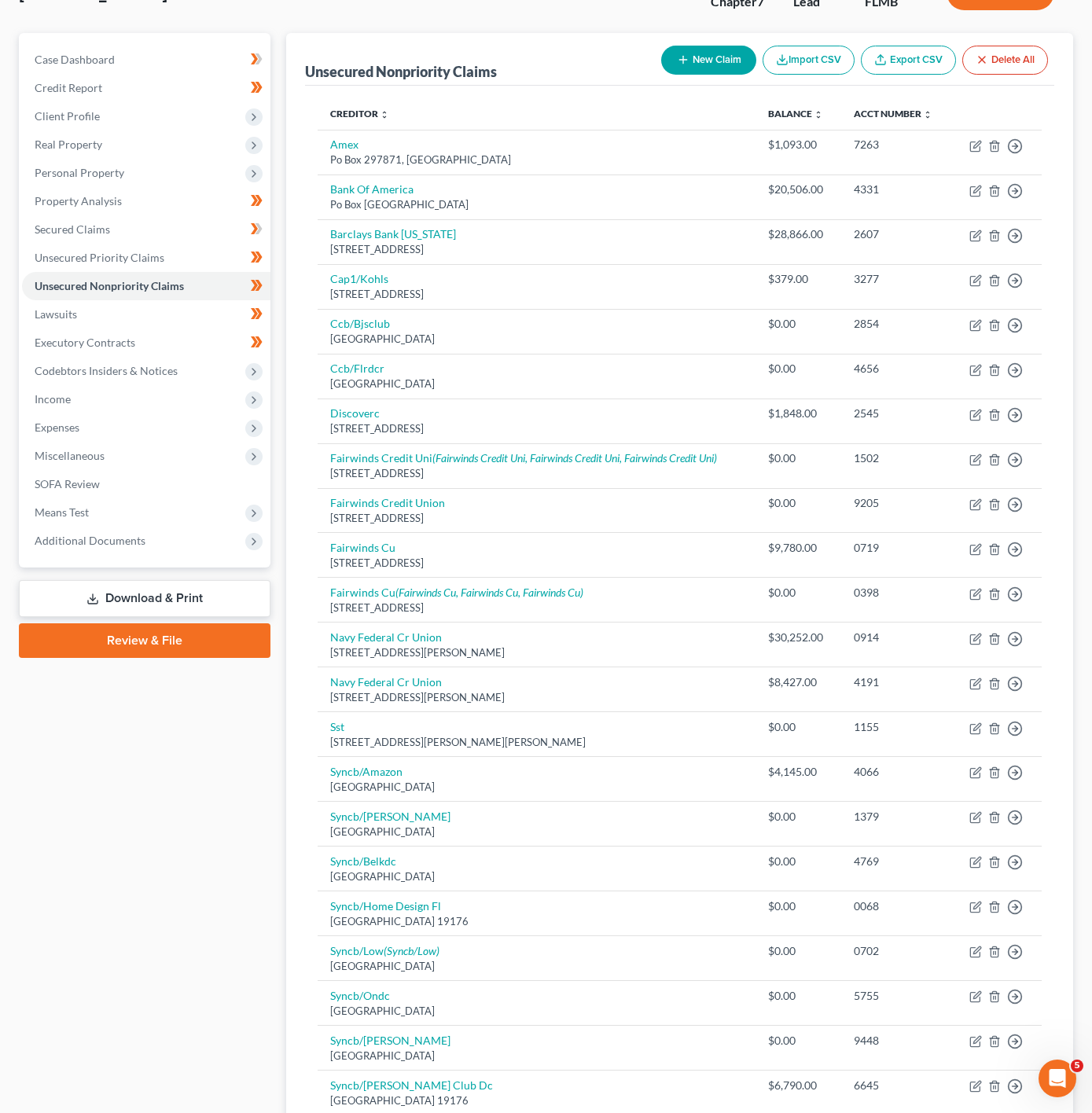
click at [691, 49] on button "New Claim" at bounding box center [709, 60] width 95 height 29
select select "0"
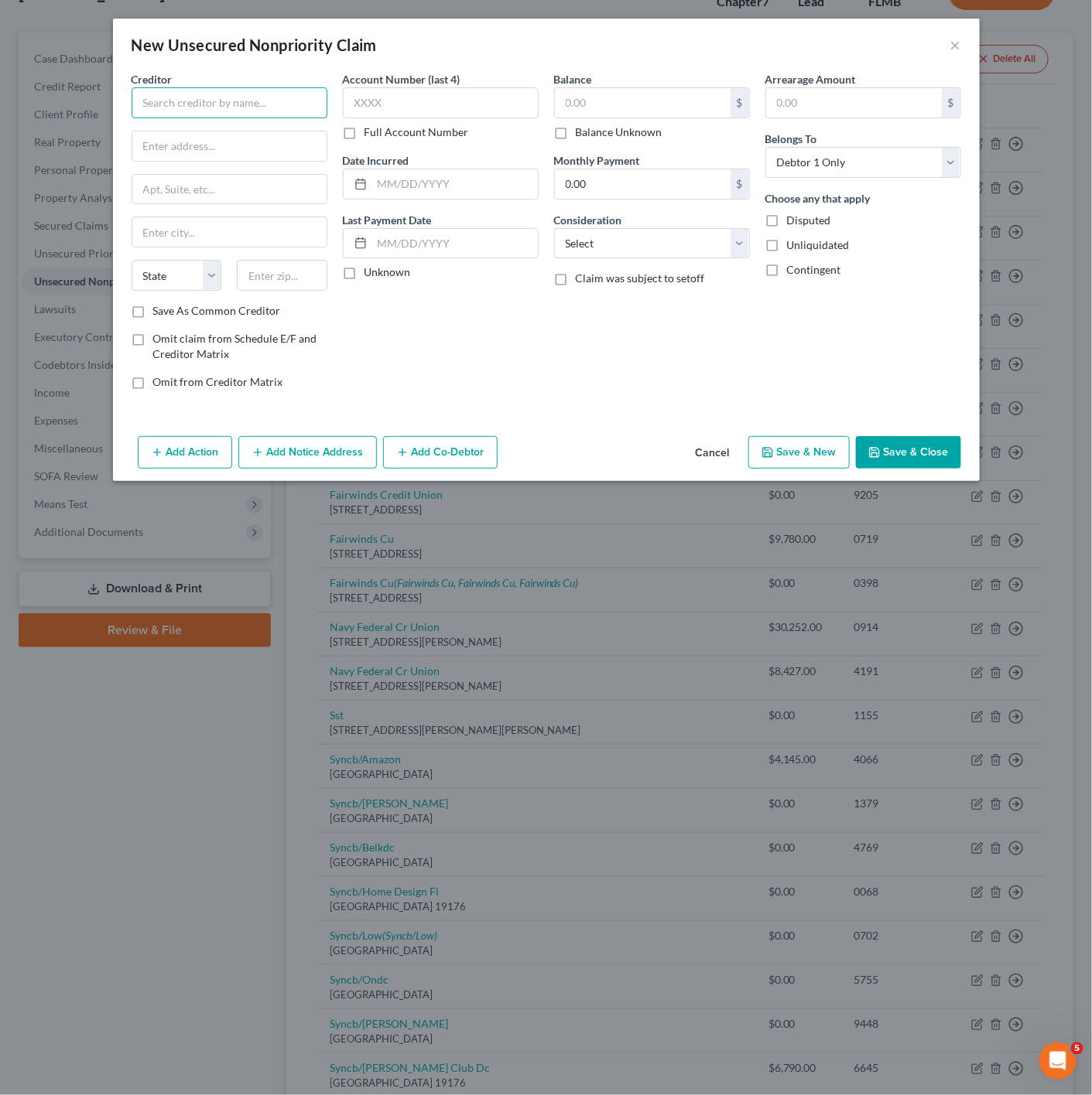
click at [263, 93] on input "text" at bounding box center [229, 103] width 196 height 31
type input "JetBlue"
click at [200, 151] on input "text" at bounding box center [229, 146] width 194 height 30
click at [209, 109] on input "JetBlue" at bounding box center [229, 103] width 196 height 31
click at [179, 154] on input "text" at bounding box center [229, 146] width 194 height 30
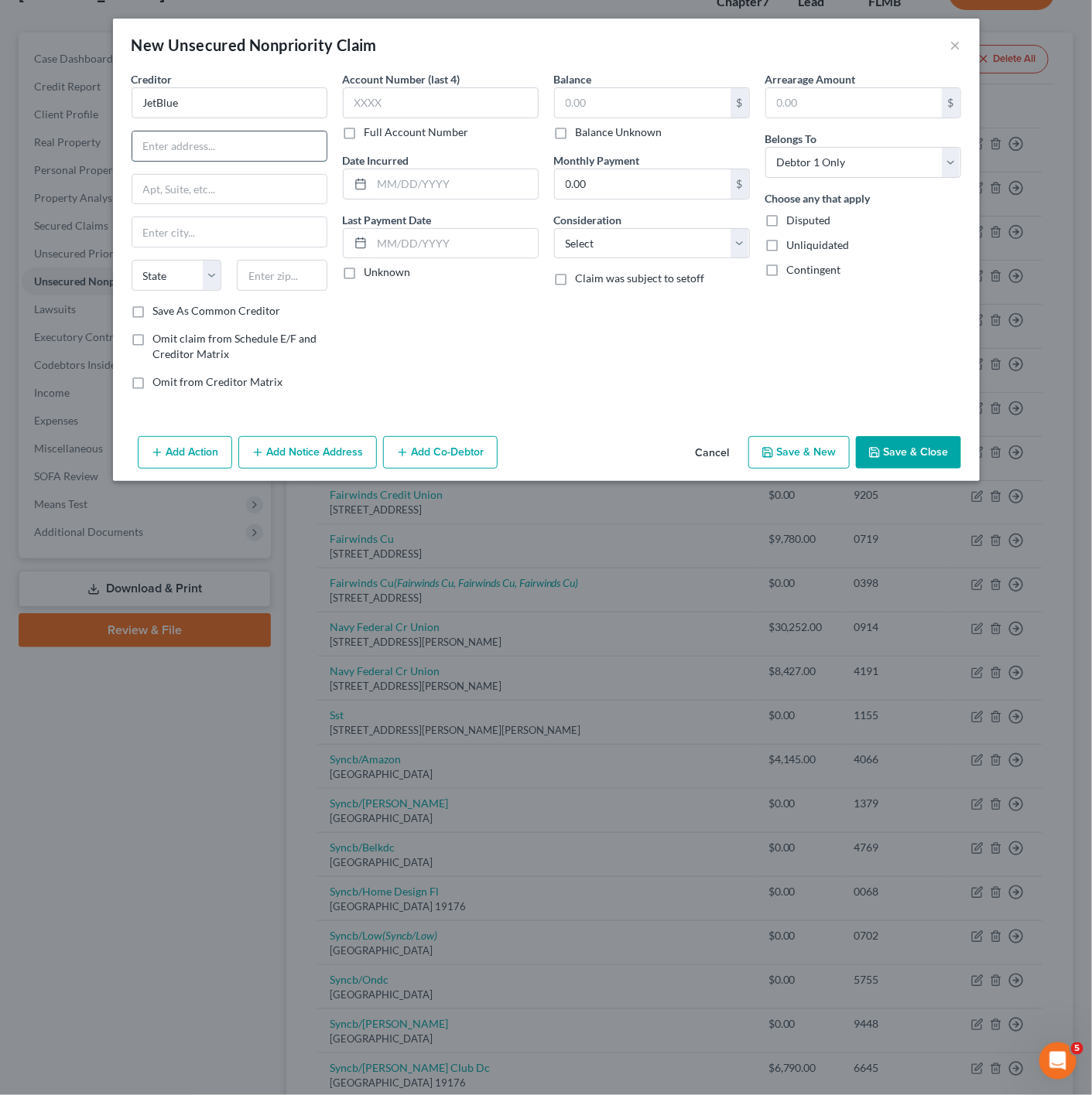
paste input "Card Services"
type input "Card Services"
click at [199, 180] on input "text" at bounding box center [229, 189] width 194 height 30
paste input "P.O. Box 8801"
type input "P.O. Box 8801"
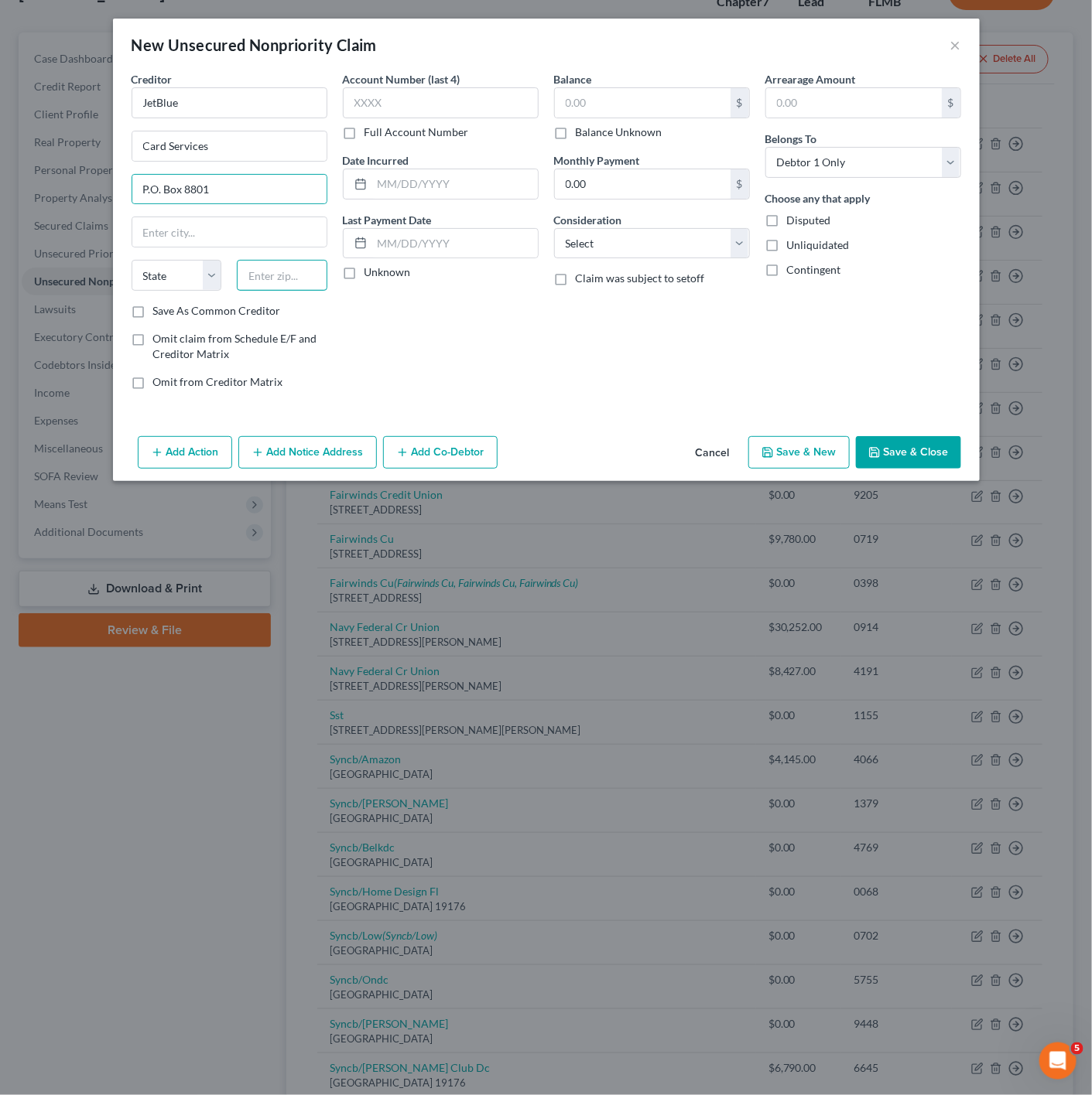
click at [309, 274] on div at bounding box center [281, 275] width 106 height 31
click at [187, 270] on select "State [US_STATE] AK AR AZ CA CO CT DE DC [GEOGRAPHIC_DATA] [GEOGRAPHIC_DATA] GU…" at bounding box center [176, 275] width 91 height 31
select select "7"
click at [131, 262] on select "State [US_STATE] AK AR AZ CA CO CT DE DC [GEOGRAPHIC_DATA] [GEOGRAPHIC_DATA] GU…" at bounding box center [176, 275] width 91 height 31
click at [235, 221] on input "text" at bounding box center [229, 231] width 194 height 30
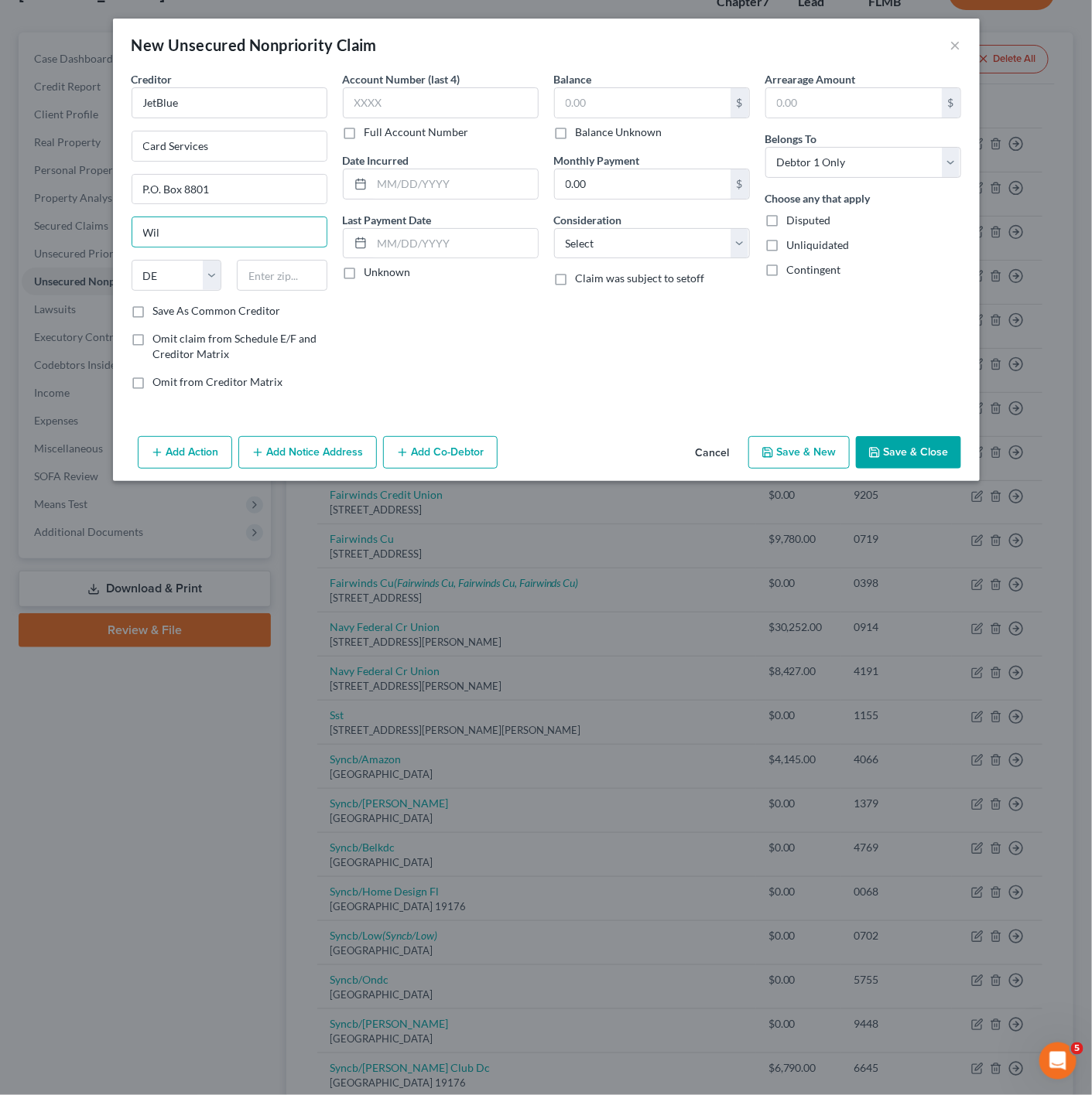
type input "Wilmington"
drag, startPoint x: 412, startPoint y: 321, endPoint x: 263, endPoint y: 275, distance: 155.9
click at [404, 320] on div "Account Number (last 4) Full Account Number Date Incurred Last Payment Date Unk…" at bounding box center [440, 236] width 211 height 331
click at [262, 274] on input "text" at bounding box center [281, 275] width 91 height 31
type input "19899"
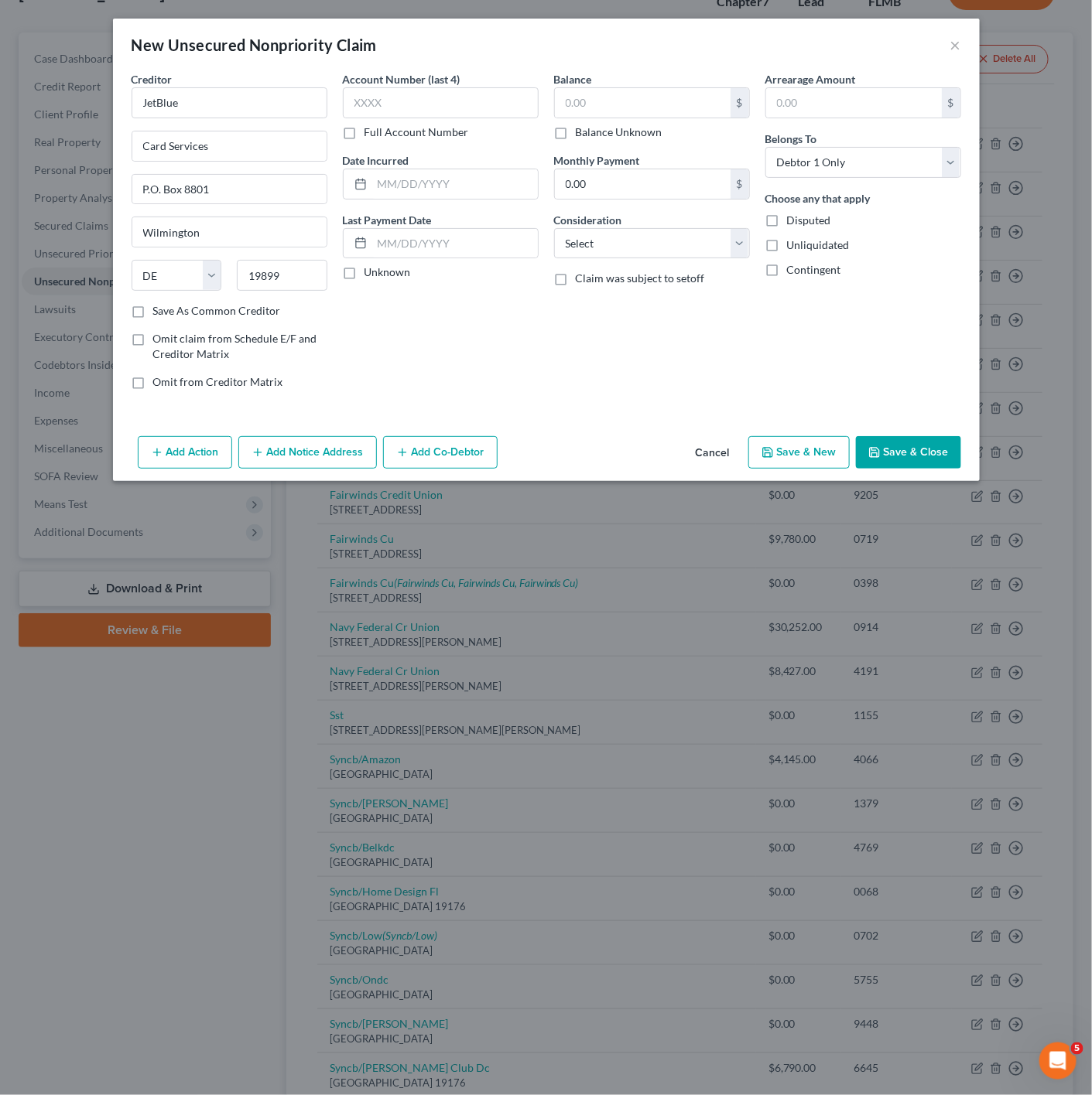
click at [413, 355] on div "Account Number (last 4) Full Account Number Date Incurred Last Payment Date Unk…" at bounding box center [440, 236] width 211 height 331
click at [932, 448] on button "Save & Close" at bounding box center [908, 453] width 105 height 32
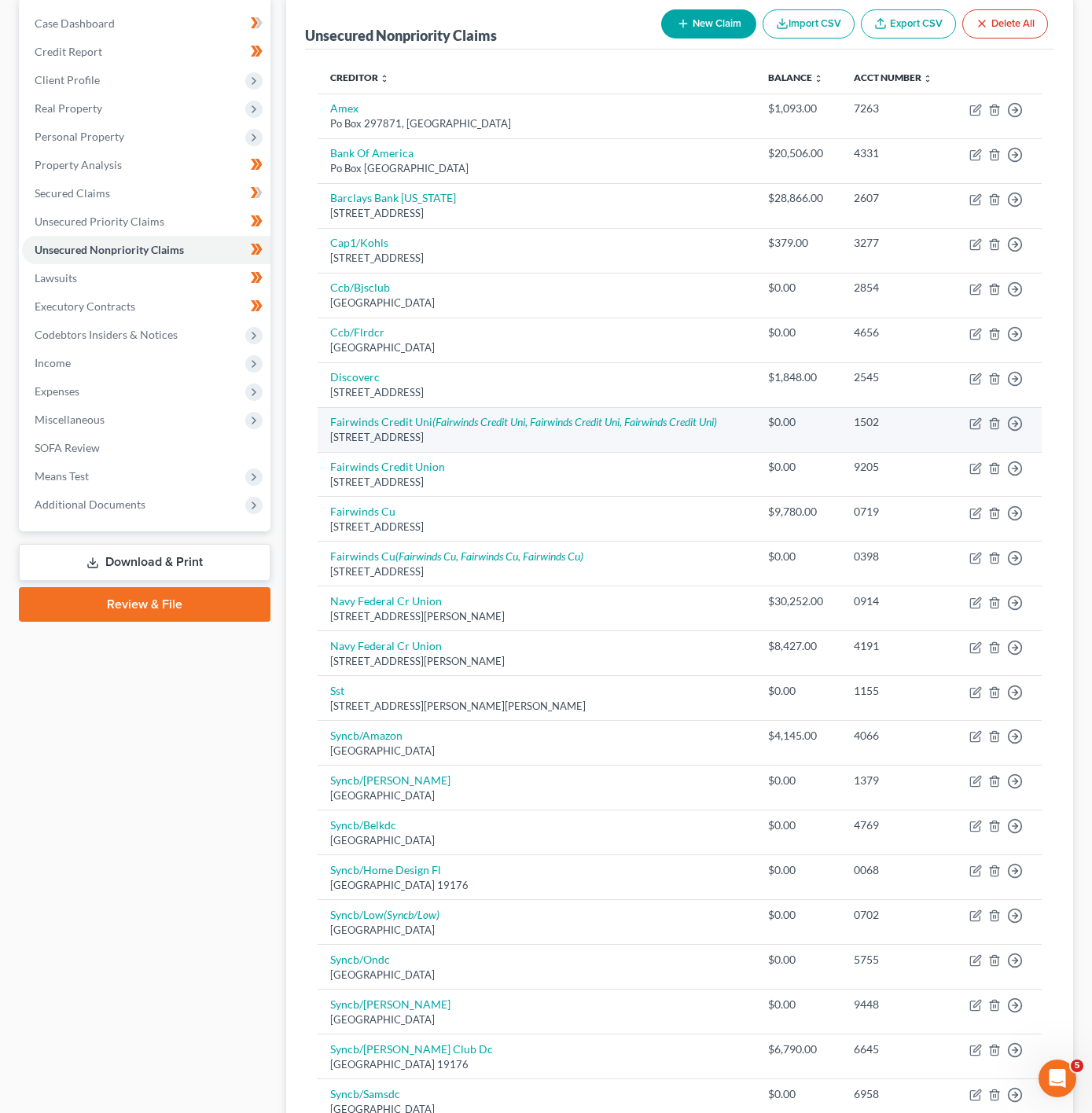
scroll to position [0, 0]
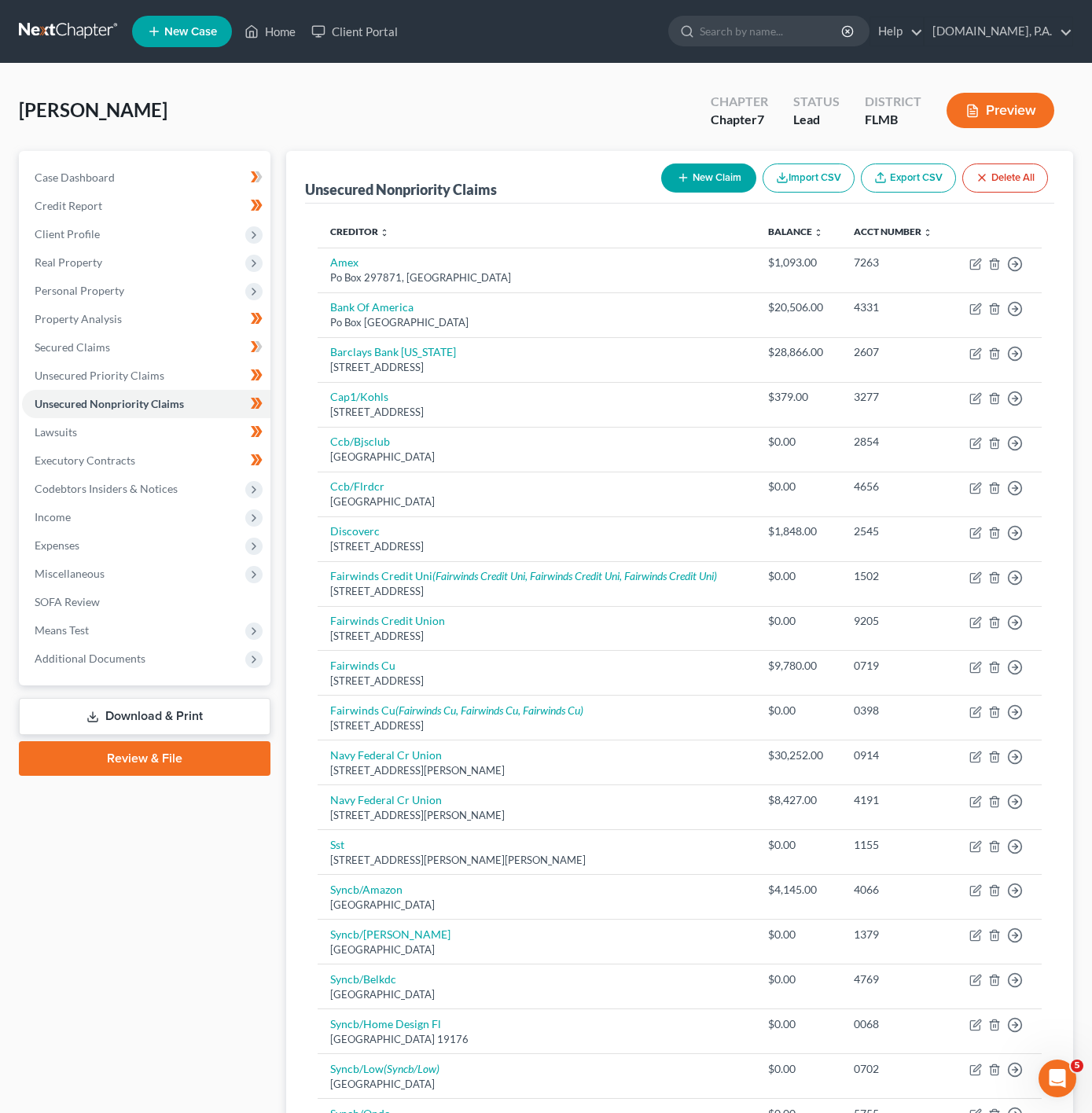
click at [707, 175] on button "New Claim" at bounding box center [709, 178] width 95 height 29
select select "0"
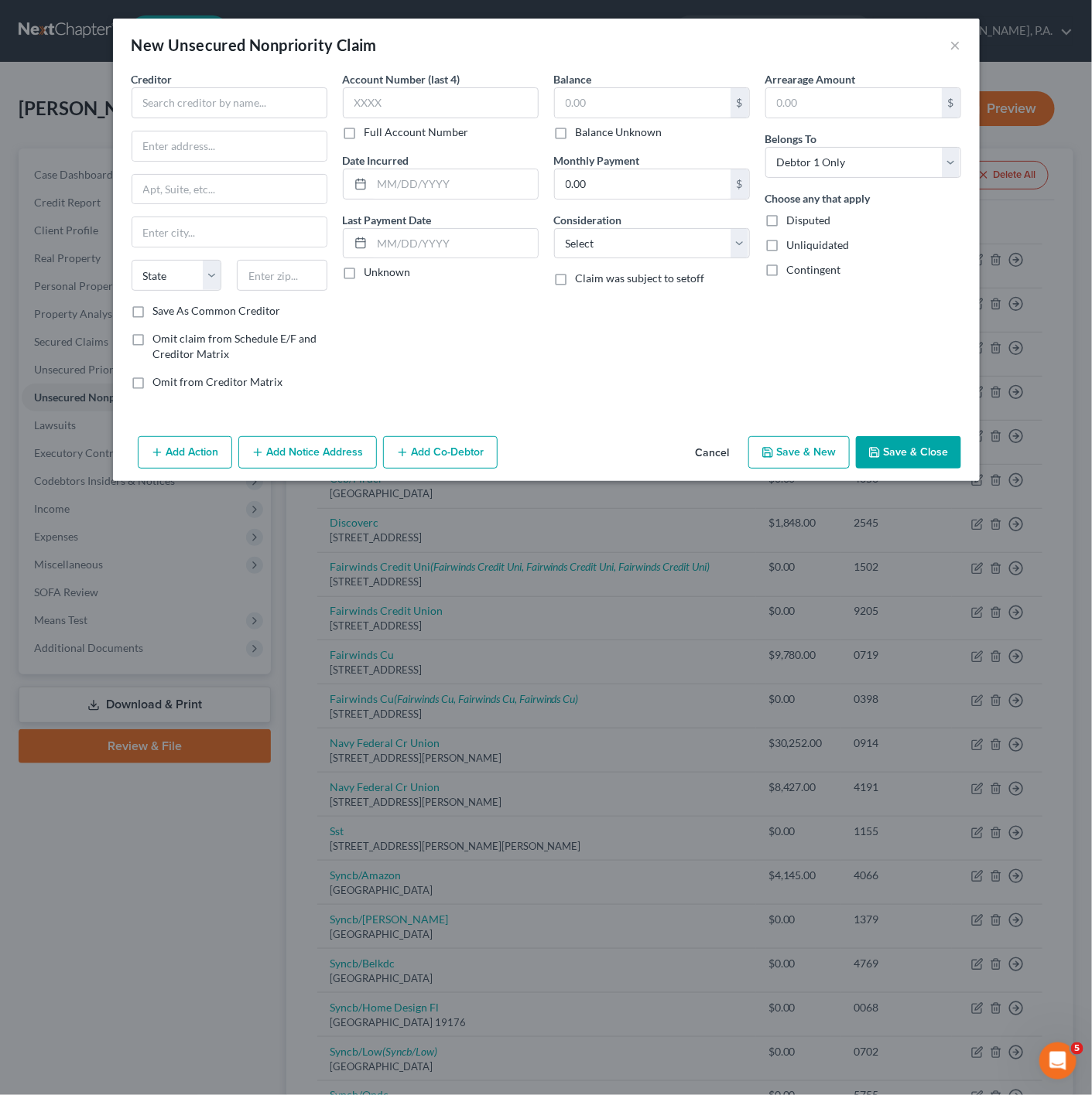
click at [299, 120] on div "Creditor * State [US_STATE] AK AR AZ CA CO [GEOGRAPHIC_DATA] DE DC [GEOGRAPHIC_…" at bounding box center [229, 187] width 196 height 232
click at [295, 114] on input "text" at bounding box center [229, 103] width 196 height 31
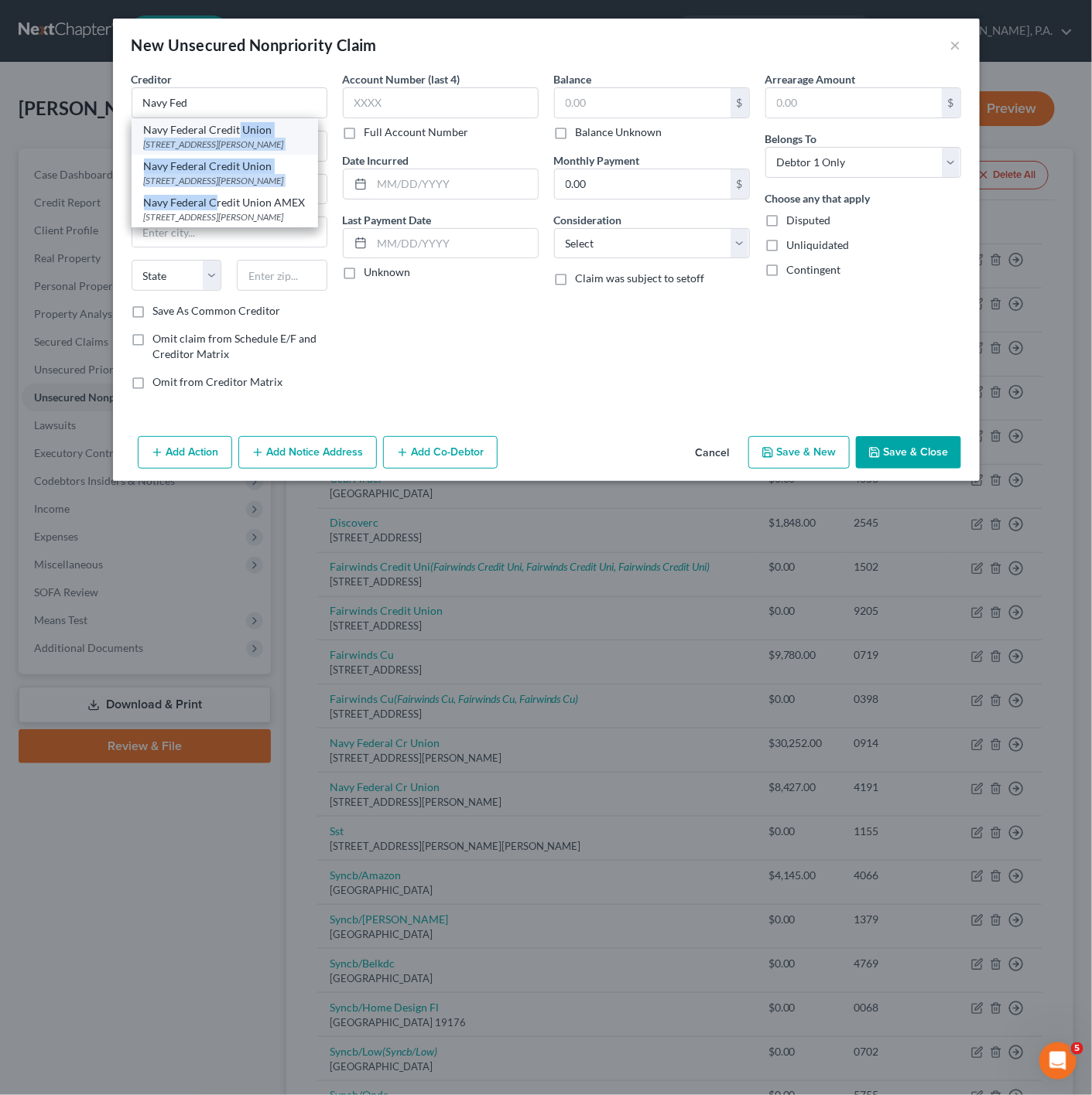
drag, startPoint x: 216, startPoint y: 199, endPoint x: 237, endPoint y: 136, distance: 66.4
click at [237, 136] on div "Navy Federal Credit [GEOGRAPHIC_DATA][PERSON_NAME] Navy Federal Credit Union [S…" at bounding box center [225, 173] width 187 height 109
click at [237, 136] on div "Navy Federal Credit Union" at bounding box center [225, 130] width 162 height 15
type input "Navy Federal Credit Union"
type input "PO Box 3501"
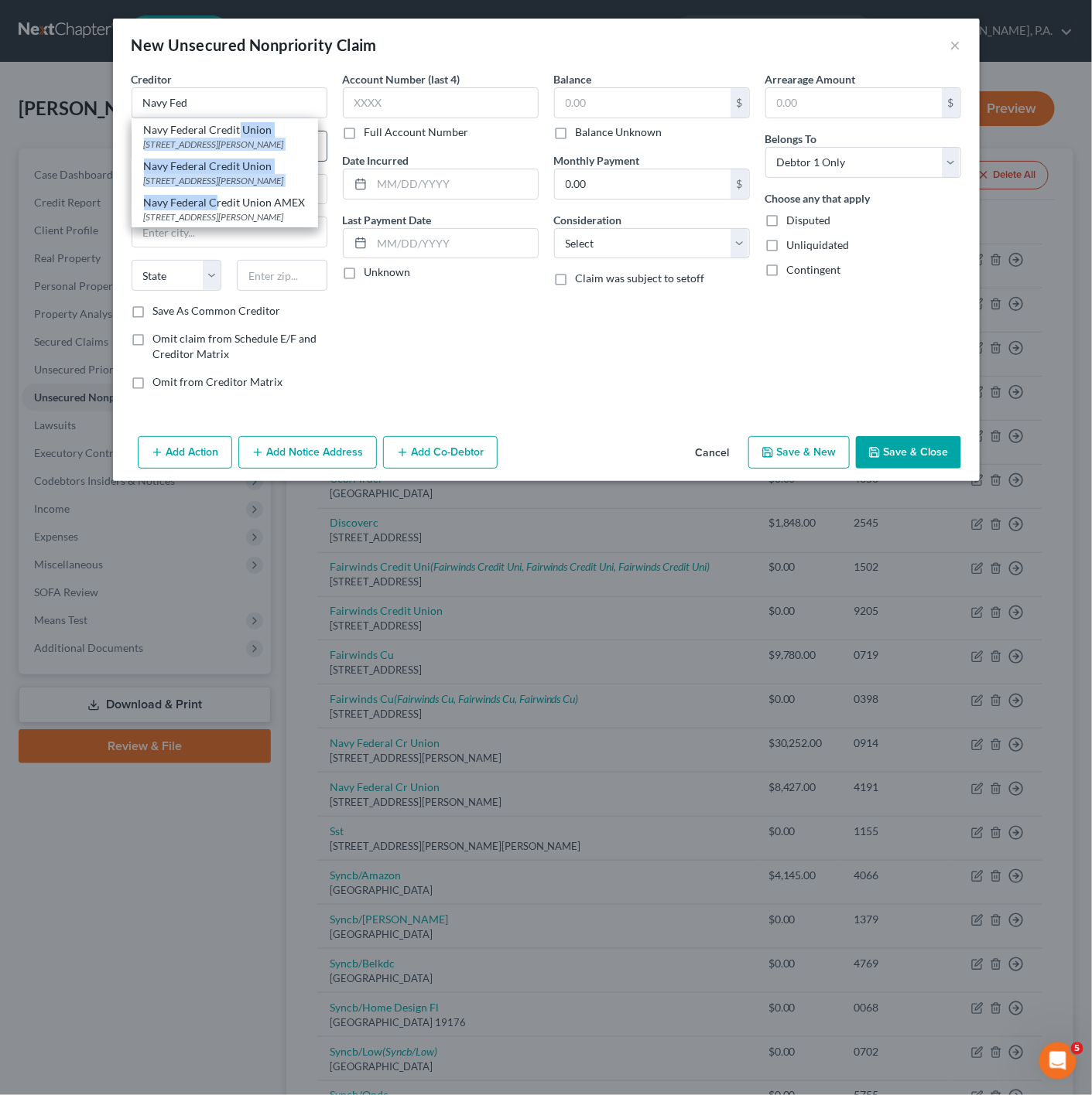
type input "[PERSON_NAME]"
select select "48"
type input "22119"
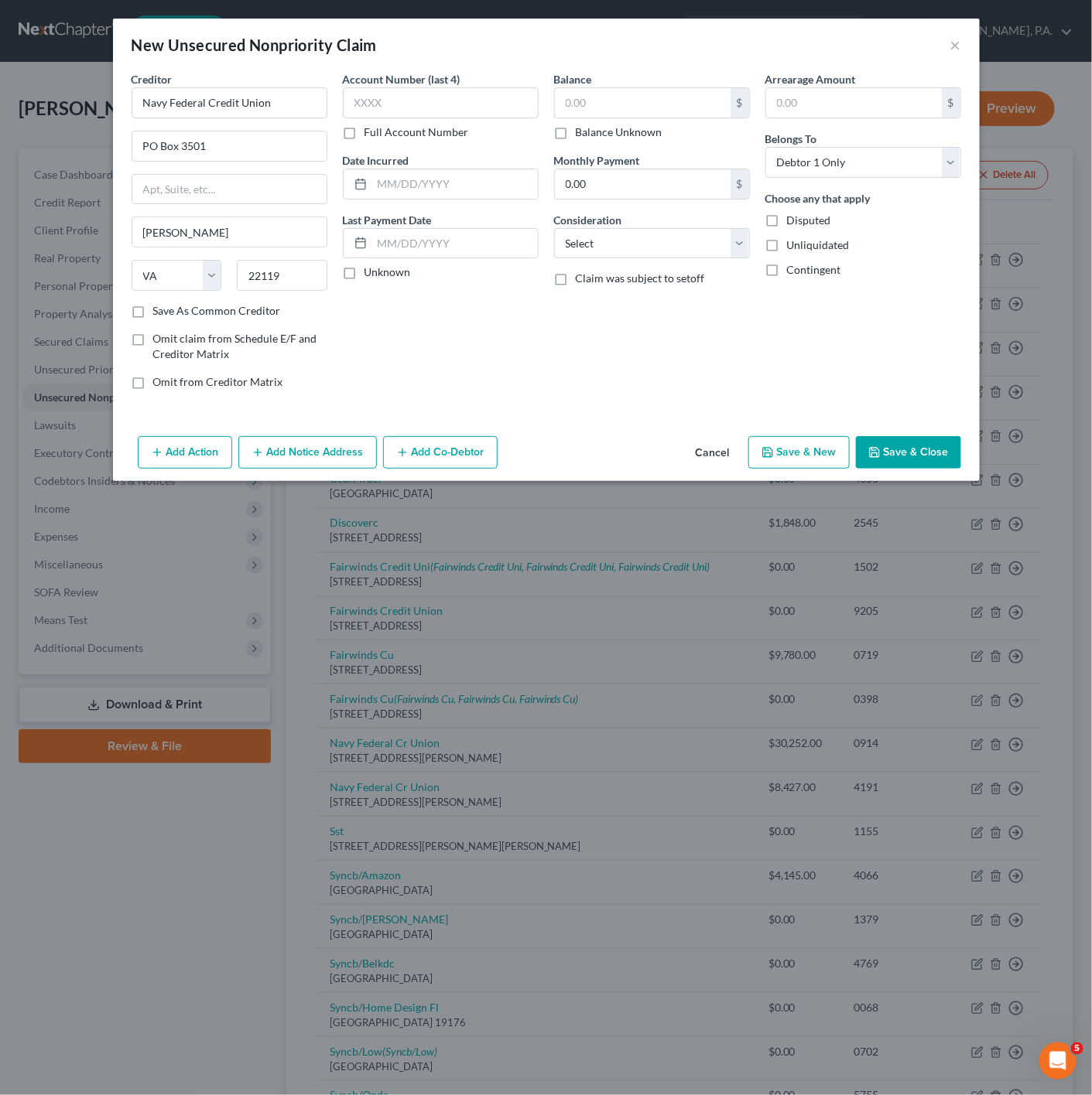
click at [924, 453] on button "Save & Close" at bounding box center [908, 453] width 105 height 32
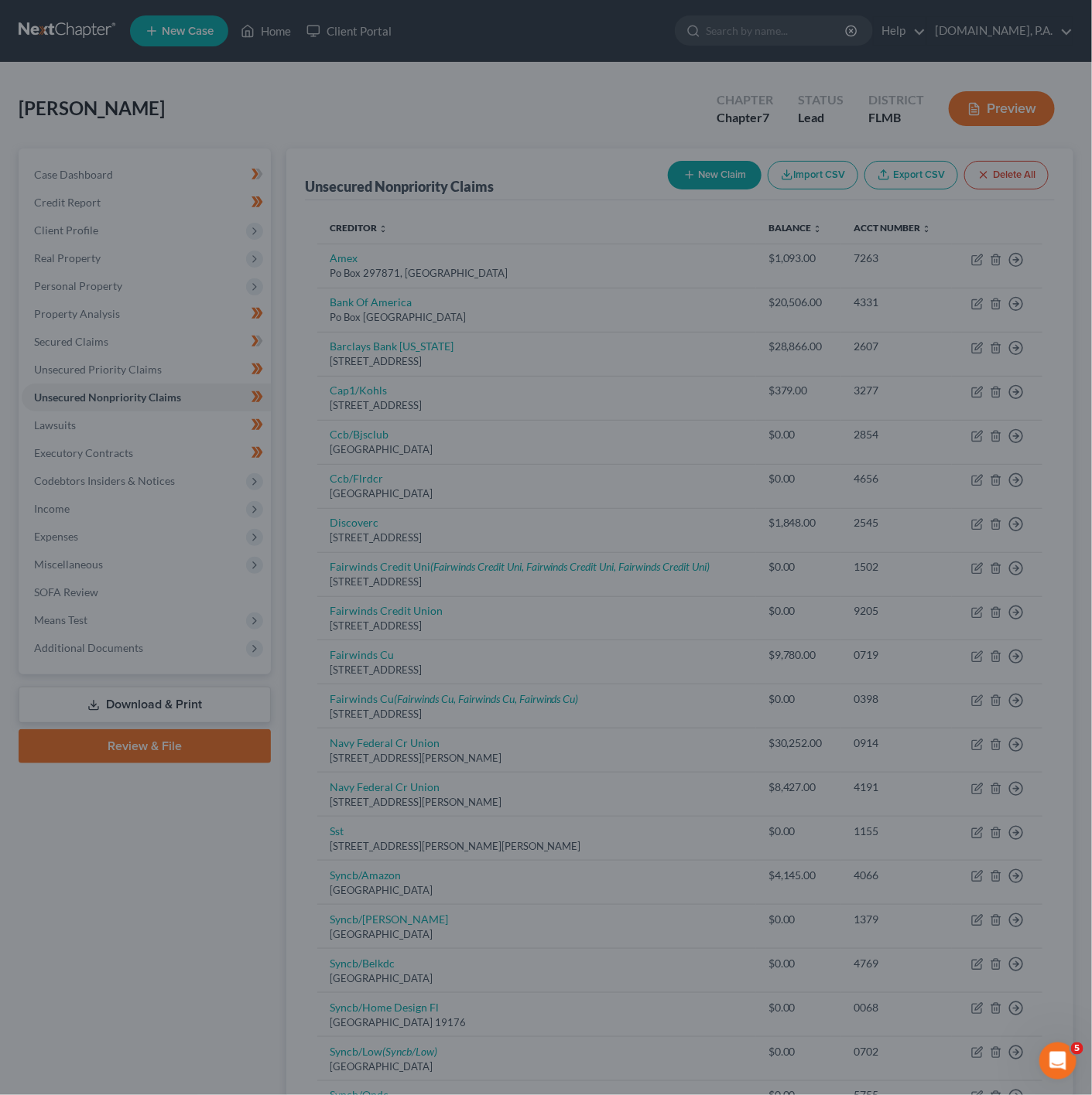
type input "0.00"
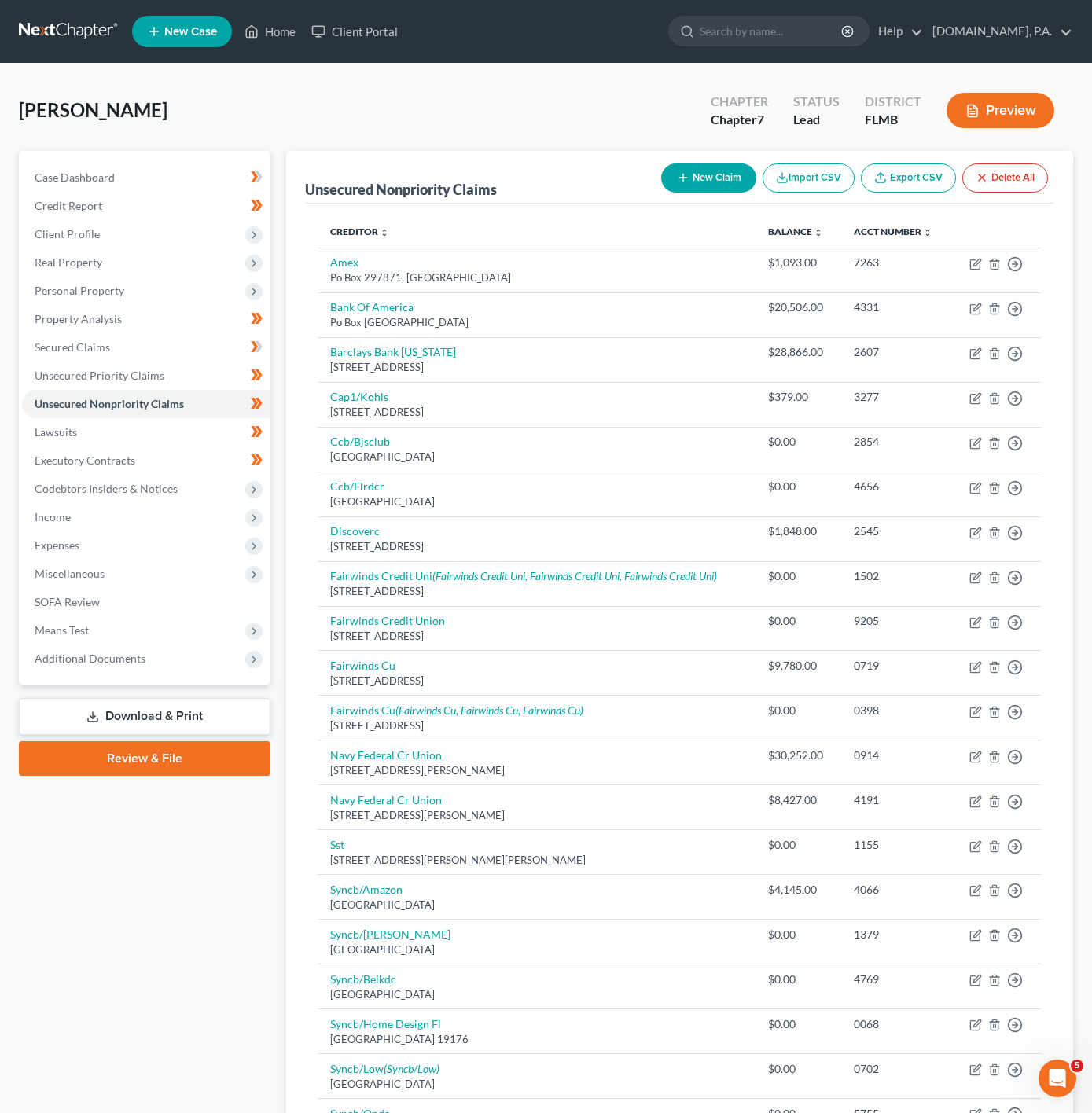
click at [719, 171] on button "New Claim" at bounding box center [709, 178] width 95 height 29
select select "0"
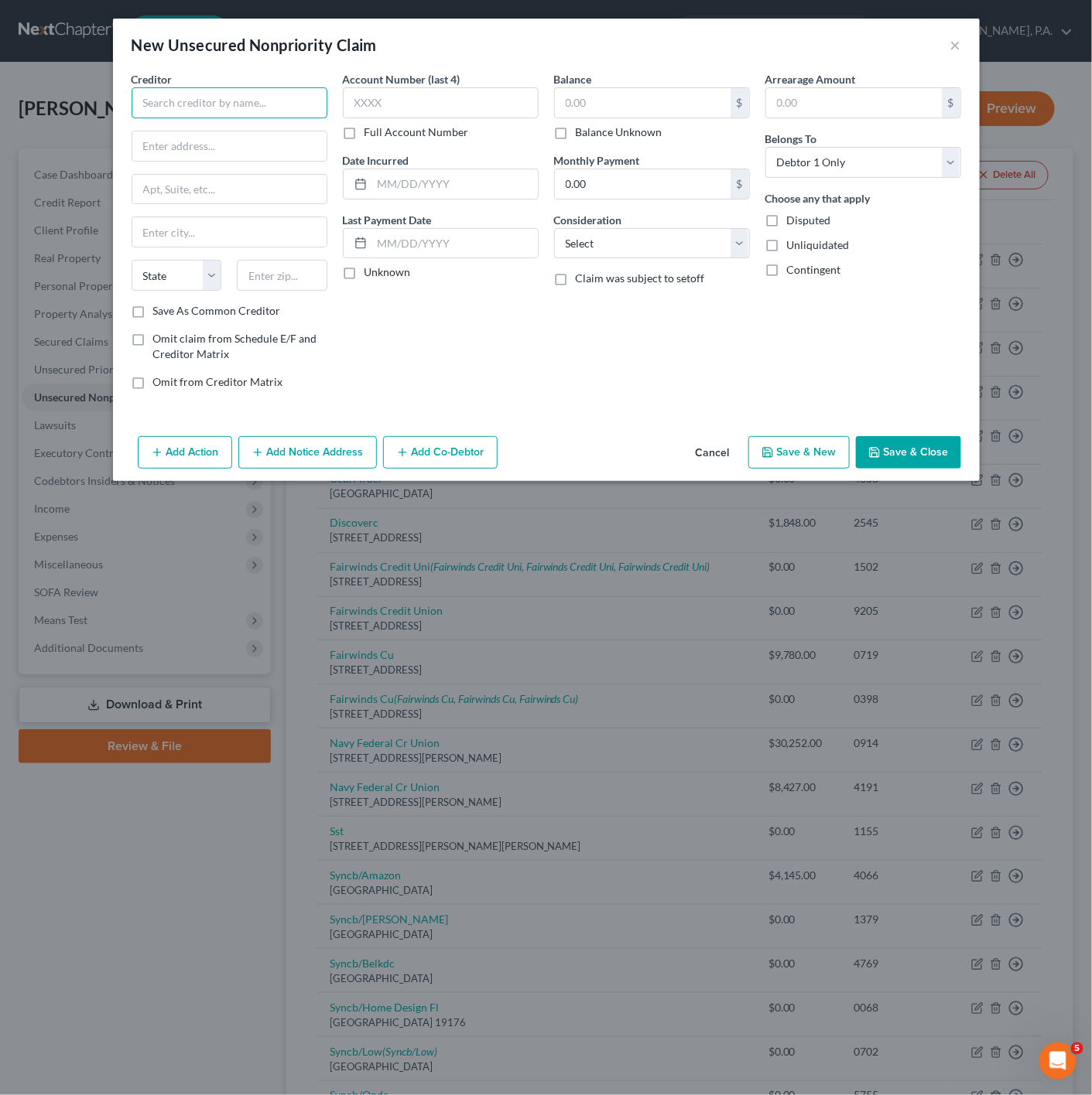
click at [189, 117] on input "text" at bounding box center [229, 103] width 196 height 31
click at [163, 96] on input "IR/Symple Lending" at bounding box center [229, 103] width 196 height 31
drag, startPoint x: 255, startPoint y: 96, endPoint x: 152, endPoint y: 129, distance: 108.2
click at [256, 96] on input "IR/Symple Lending" at bounding box center [229, 103] width 196 height 31
type input "IR/Symple Lending"
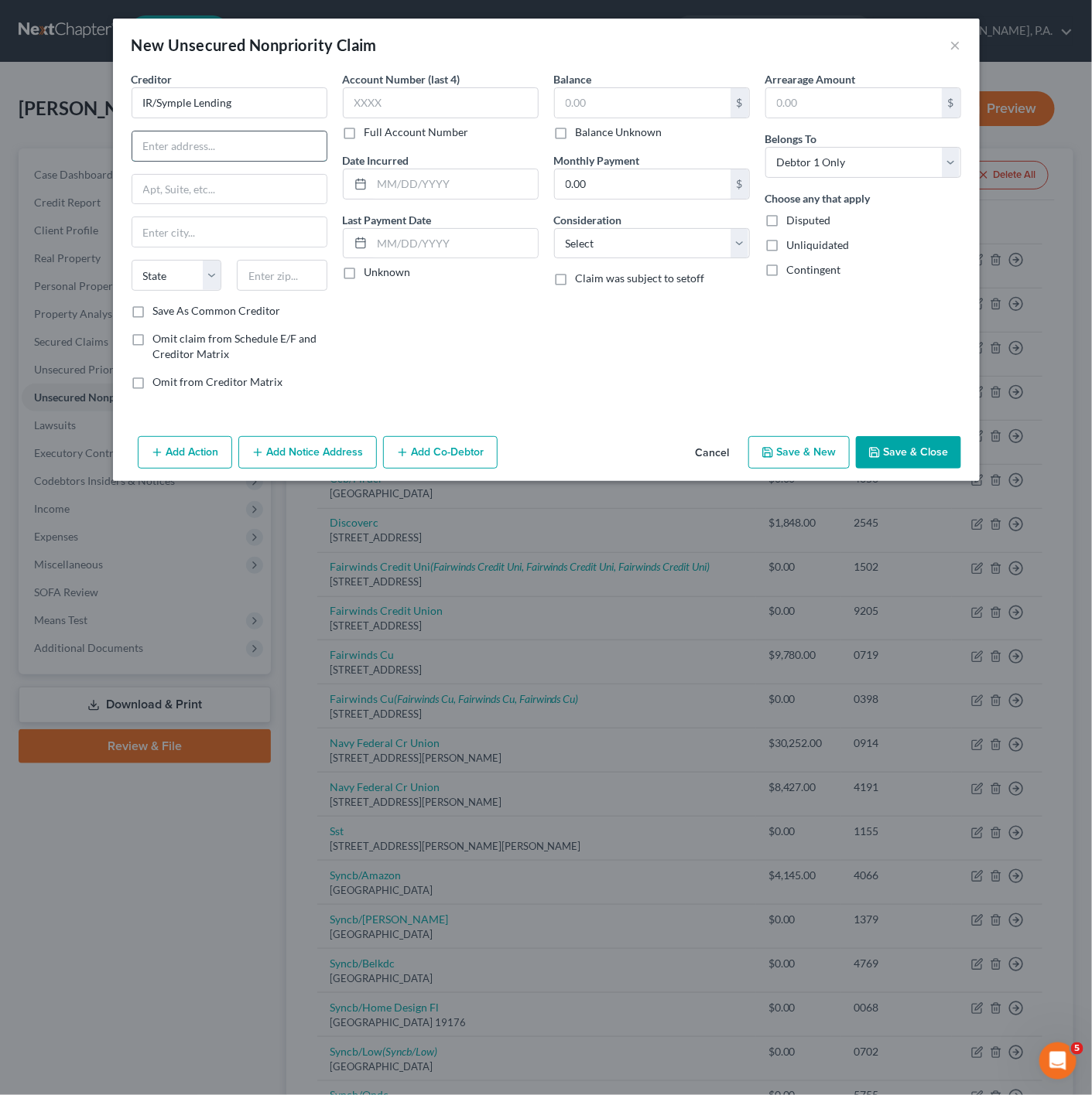
click at [259, 140] on input "text" at bounding box center [229, 146] width 194 height 30
paste input "[STREET_ADDRESS][PERSON_NAME]"
type input "[STREET_ADDRESS][PERSON_NAME]"
drag, startPoint x: 163, startPoint y: 196, endPoint x: 147, endPoint y: 209, distance: 20.6
click at [163, 196] on input "text" at bounding box center [229, 189] width 194 height 30
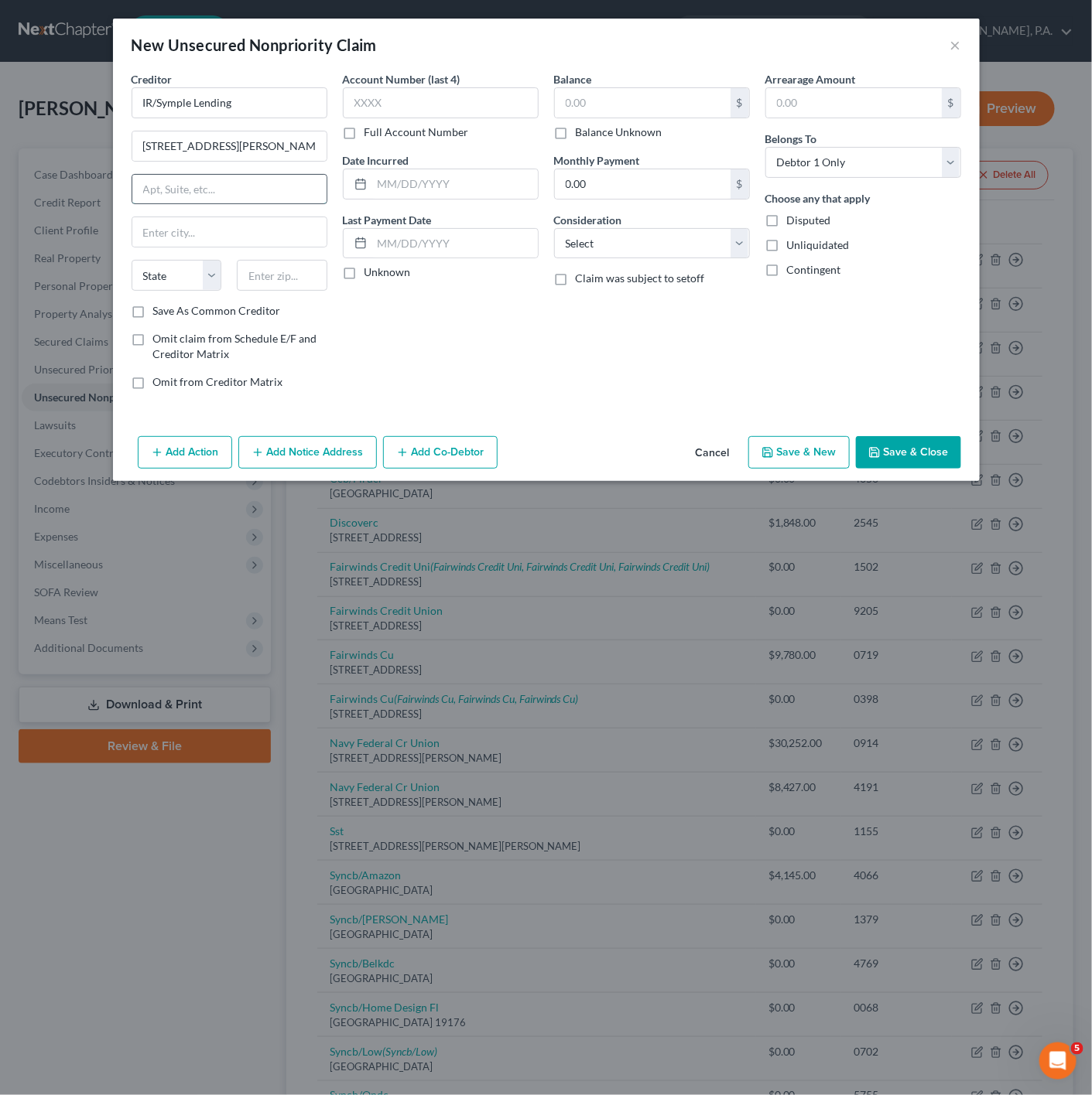
click at [243, 180] on input "text" at bounding box center [229, 189] width 194 height 30
paste input "3RD FLOOR STE 40"
type input "3RD FLOOR STE 40"
click at [128, 248] on div "Creditor * IR/Symple Lending [GEOGRAPHIC_DATA][PERSON_NAME] 3RD FLOOR STE [GEOG…" at bounding box center [229, 236] width 211 height 331
click at [246, 276] on input "text" at bounding box center [281, 275] width 91 height 31
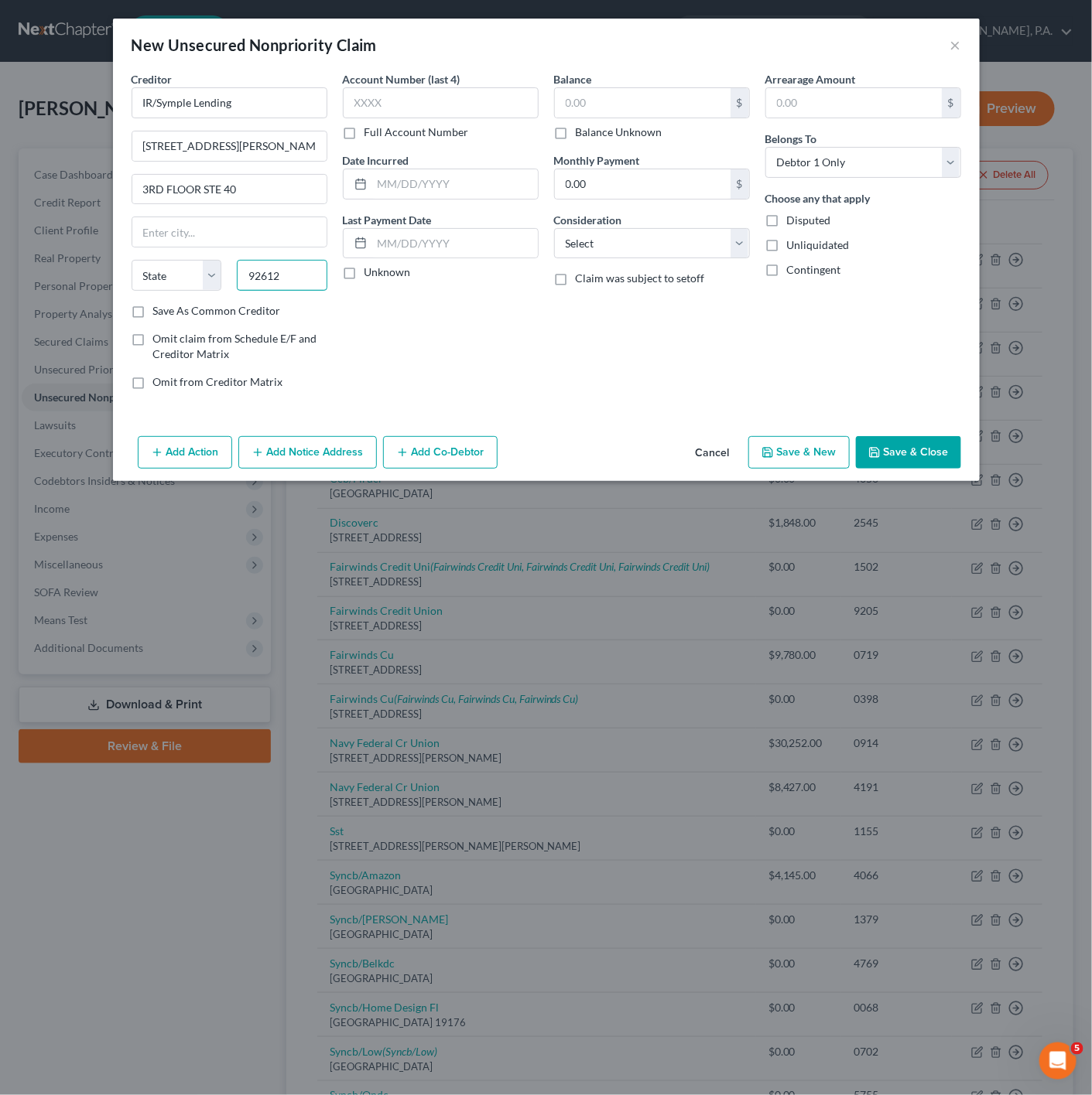
type input "92612"
type input "Irvine"
select select "4"
click at [593, 360] on div "Balance $ Balance Unknown Balance Undetermined $ Balance Unknown Monthly Paymen…" at bounding box center [651, 236] width 211 height 331
click at [912, 456] on button "Save & Close" at bounding box center [908, 453] width 105 height 32
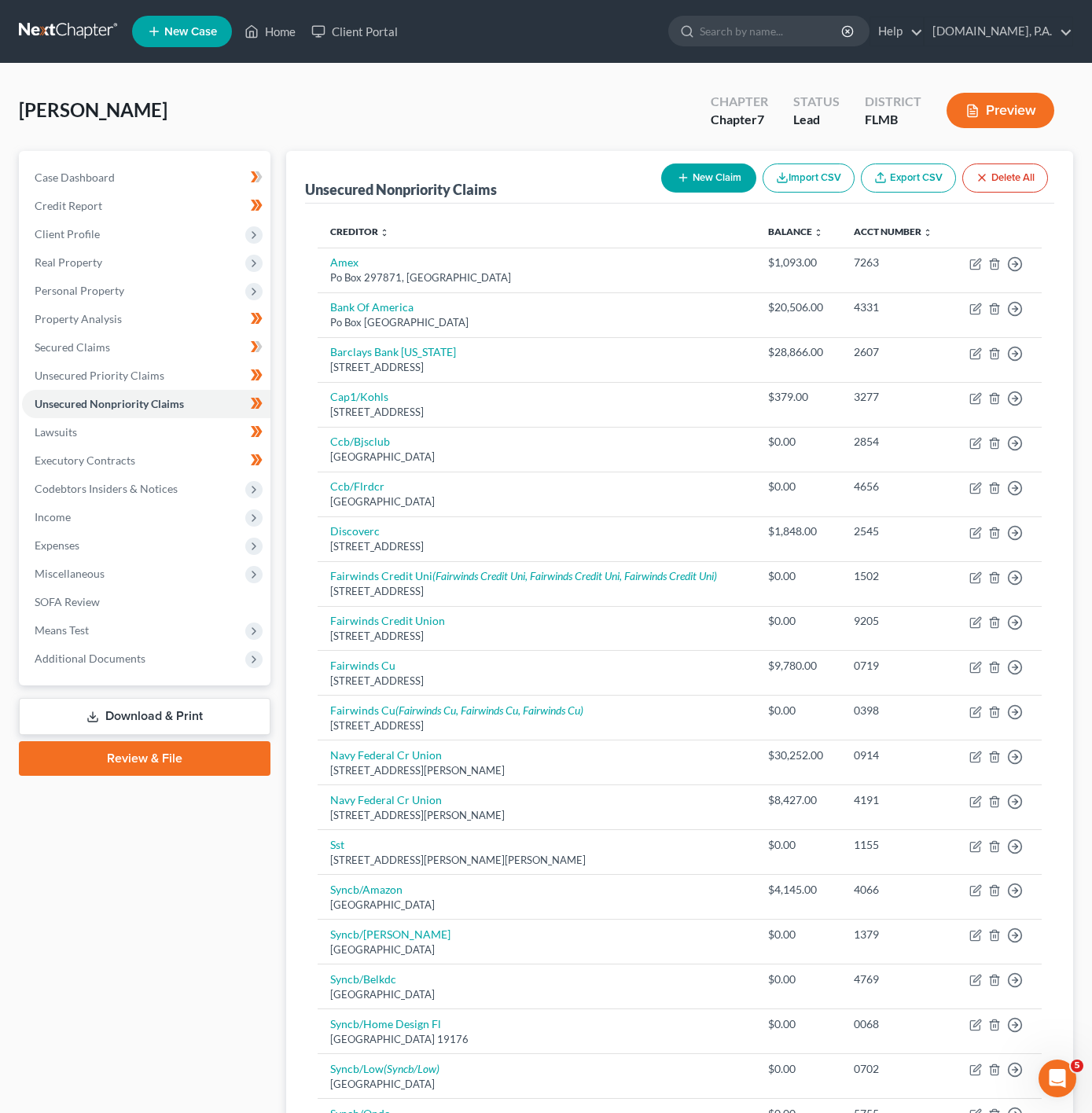
click at [722, 184] on button "New Claim" at bounding box center [709, 178] width 95 height 29
select select "0"
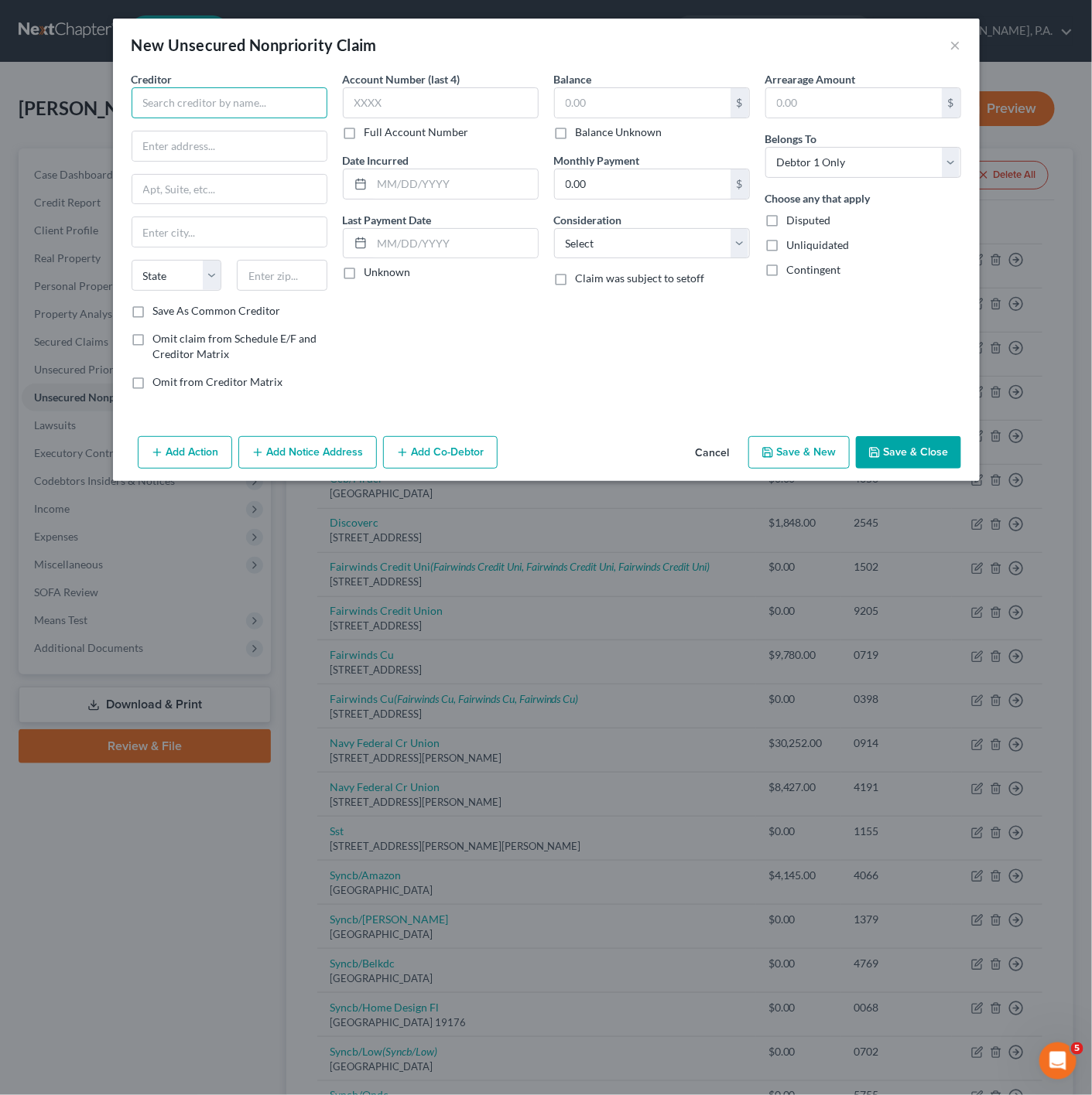
click at [240, 110] on input "text" at bounding box center [229, 103] width 196 height 31
type input "Kuber Financial"
click at [219, 137] on input "text" at bounding box center [229, 146] width 194 height 30
type input "[STREET_ADDRESS]"
click at [292, 279] on input "text" at bounding box center [281, 275] width 91 height 31
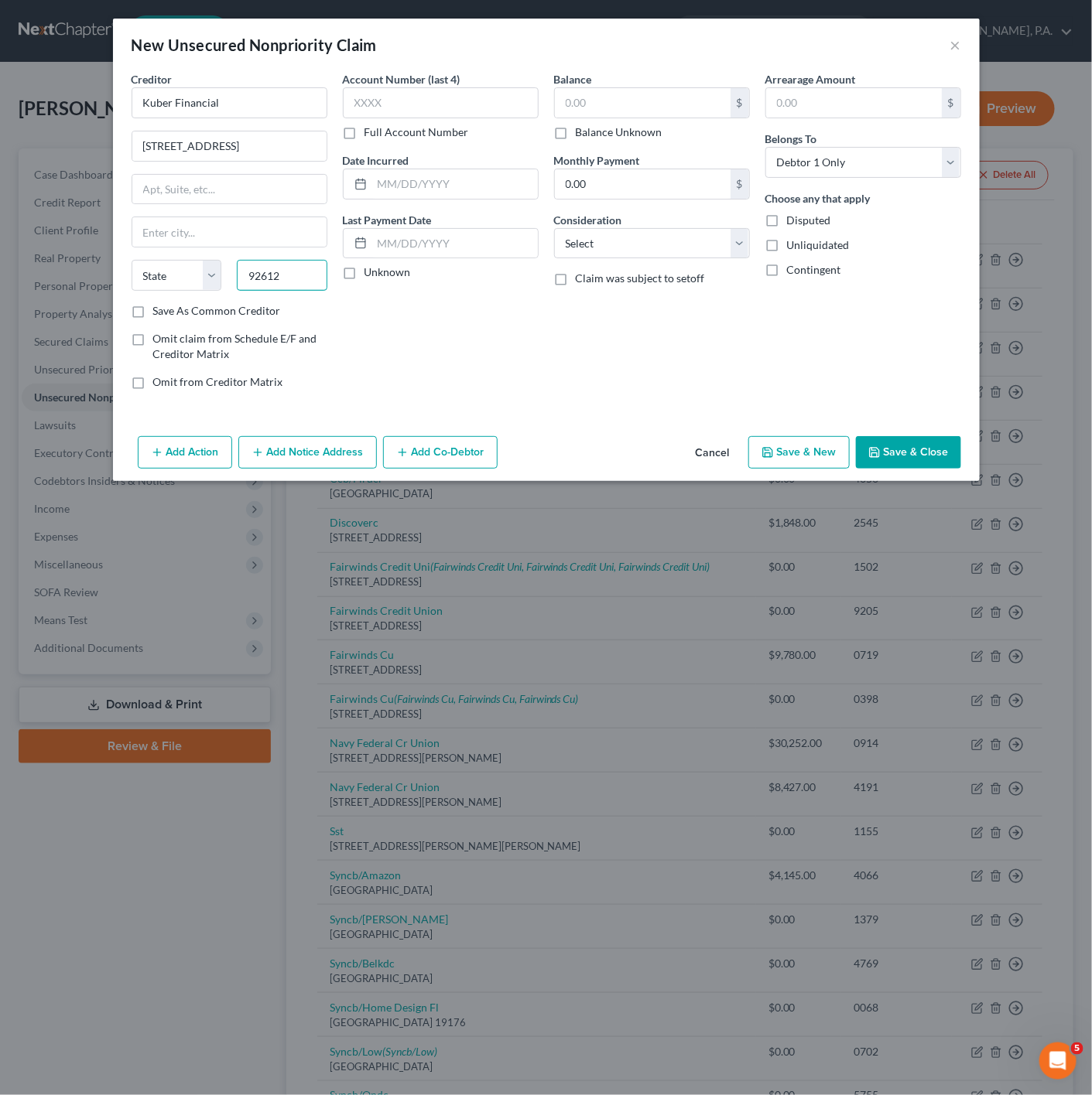
type input "92612"
type input "Irvine"
select select "4"
click at [488, 384] on div "Account Number (last 4) Full Account Number Date Incurred Last Payment Date Unk…" at bounding box center [440, 236] width 211 height 331
click at [901, 447] on button "Save & Close" at bounding box center [908, 453] width 105 height 32
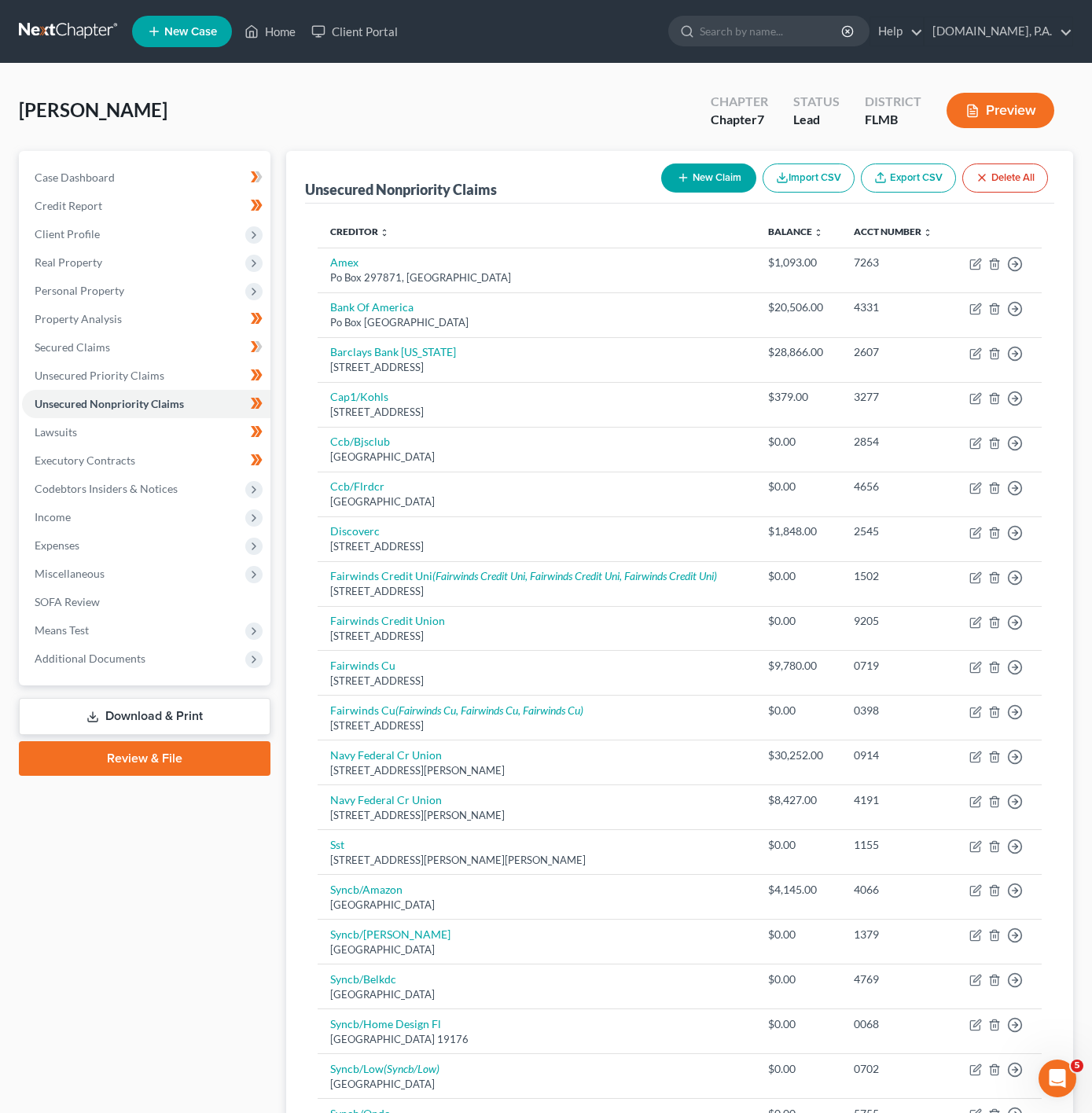
click at [655, 177] on div "New Claim Import CSV Export CSV Delete All" at bounding box center [854, 178] width 400 height 41
click at [662, 176] on button "New Claim" at bounding box center [709, 178] width 95 height 29
select select "0"
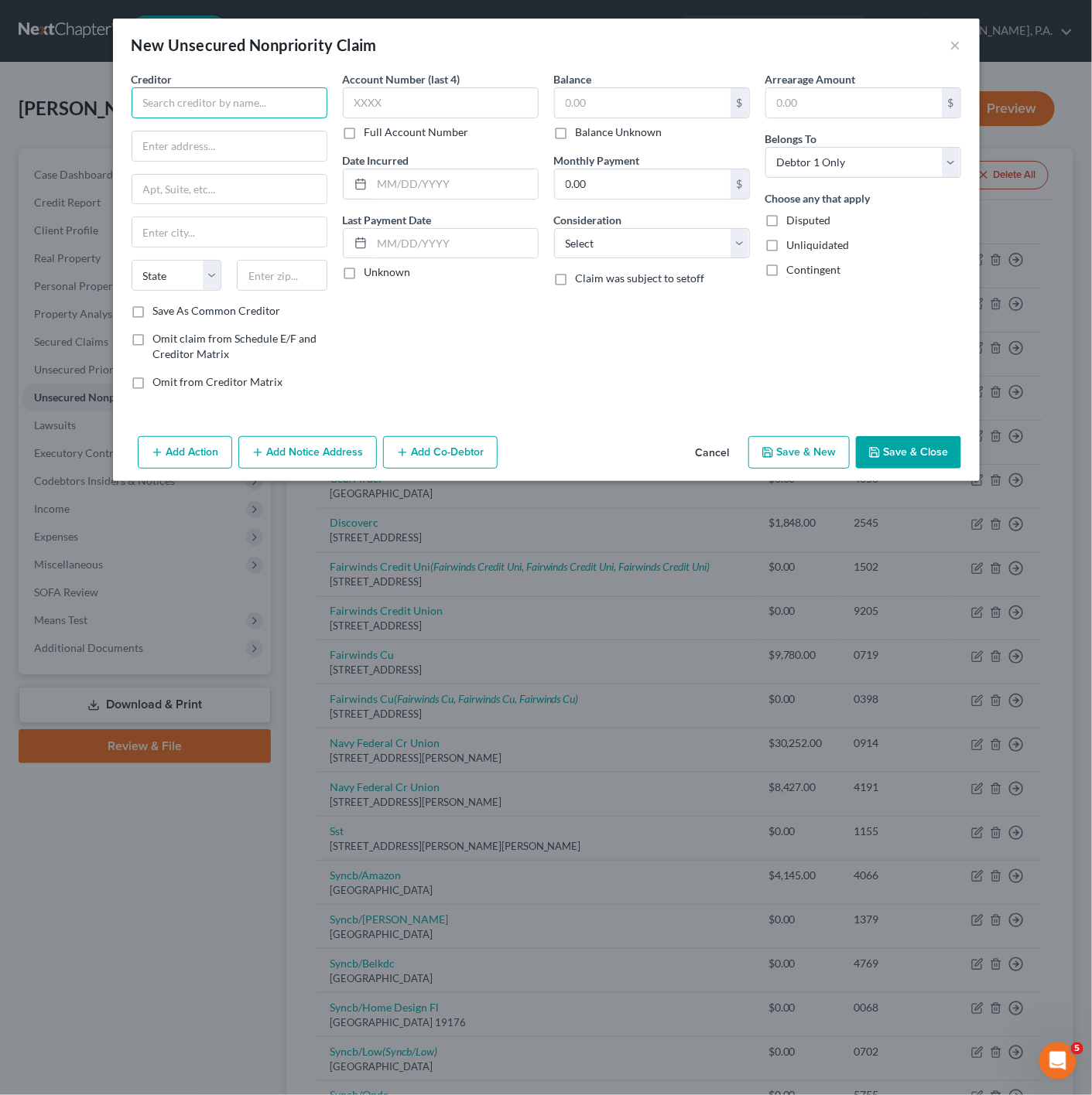
click at [304, 96] on input "text" at bounding box center [229, 103] width 196 height 31
type input "Levellending"
click at [209, 132] on input "text" at bounding box center [229, 146] width 194 height 30
type input "970 Reserve"
click at [226, 203] on input "text" at bounding box center [229, 189] width 194 height 30
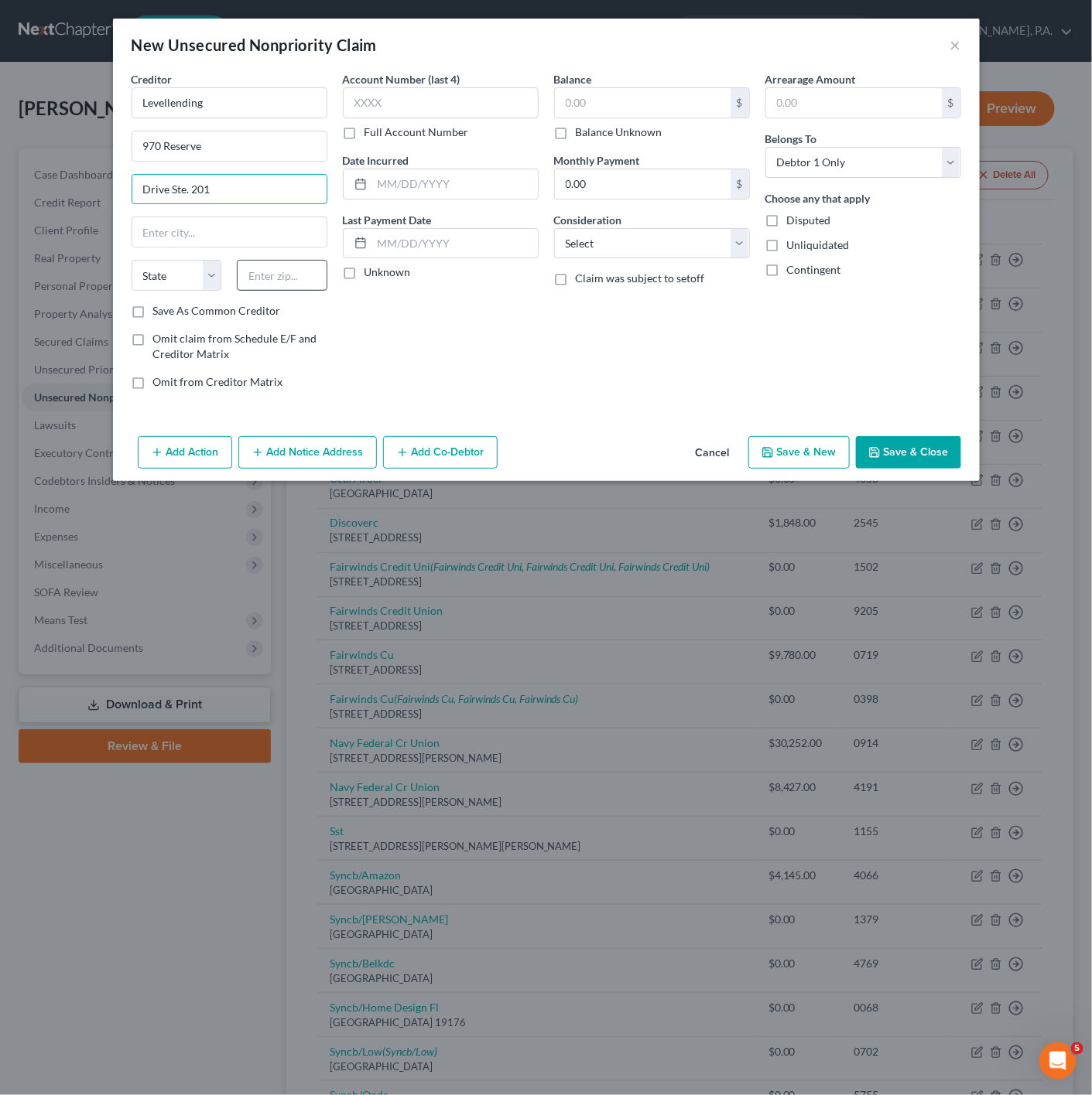
type input "Drive Ste. 201"
click at [299, 279] on div at bounding box center [281, 275] width 106 height 31
type input "95678"
click at [402, 325] on div "Account Number (last 4) Full Account Number Date Incurred Last Payment Date Unk…" at bounding box center [440, 236] width 211 height 331
type input "[GEOGRAPHIC_DATA]"
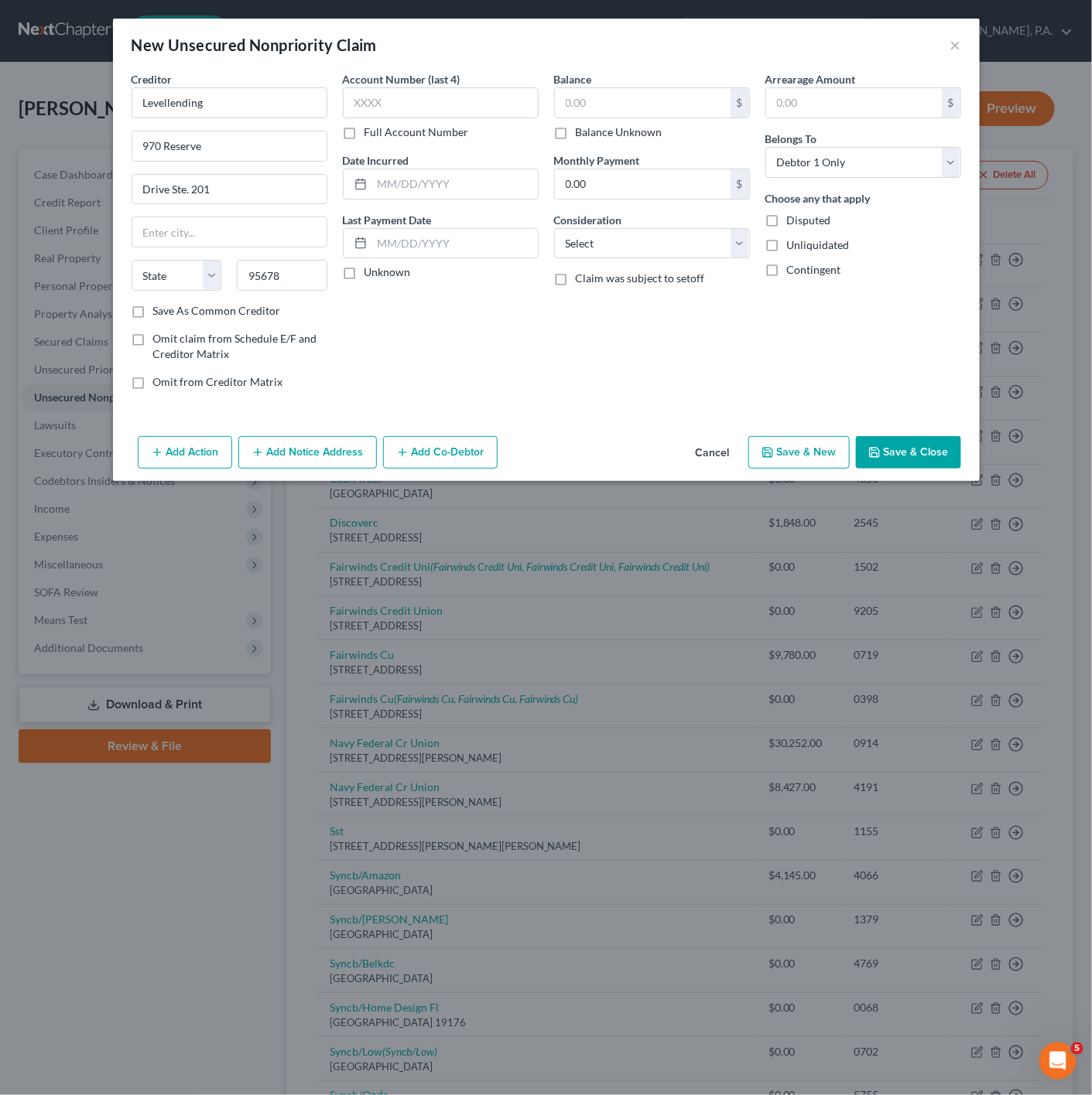
select select "4"
click at [889, 463] on button "Save & Close" at bounding box center [908, 453] width 105 height 32
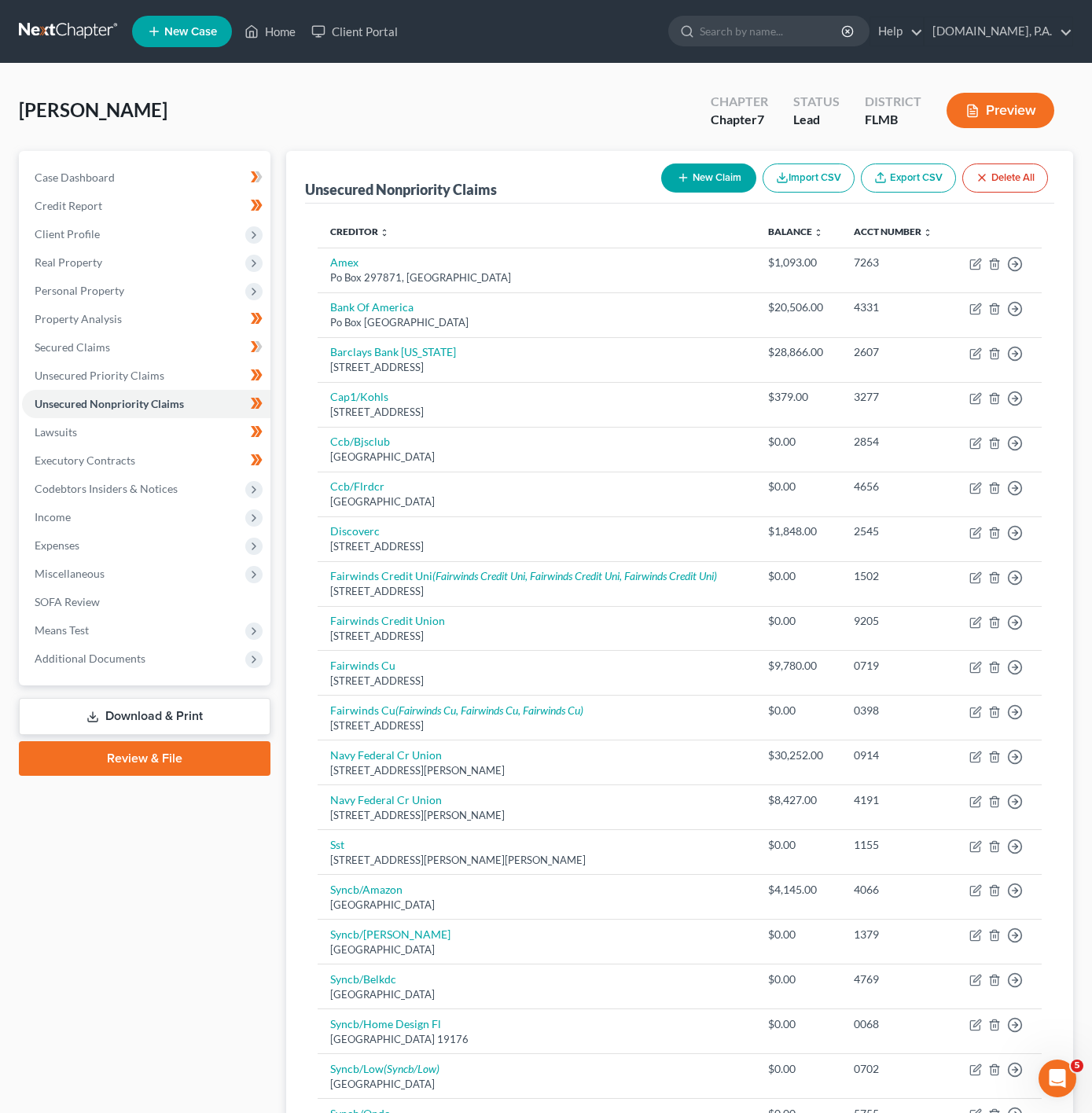
click at [729, 179] on button "New Claim" at bounding box center [709, 178] width 95 height 29
select select "0"
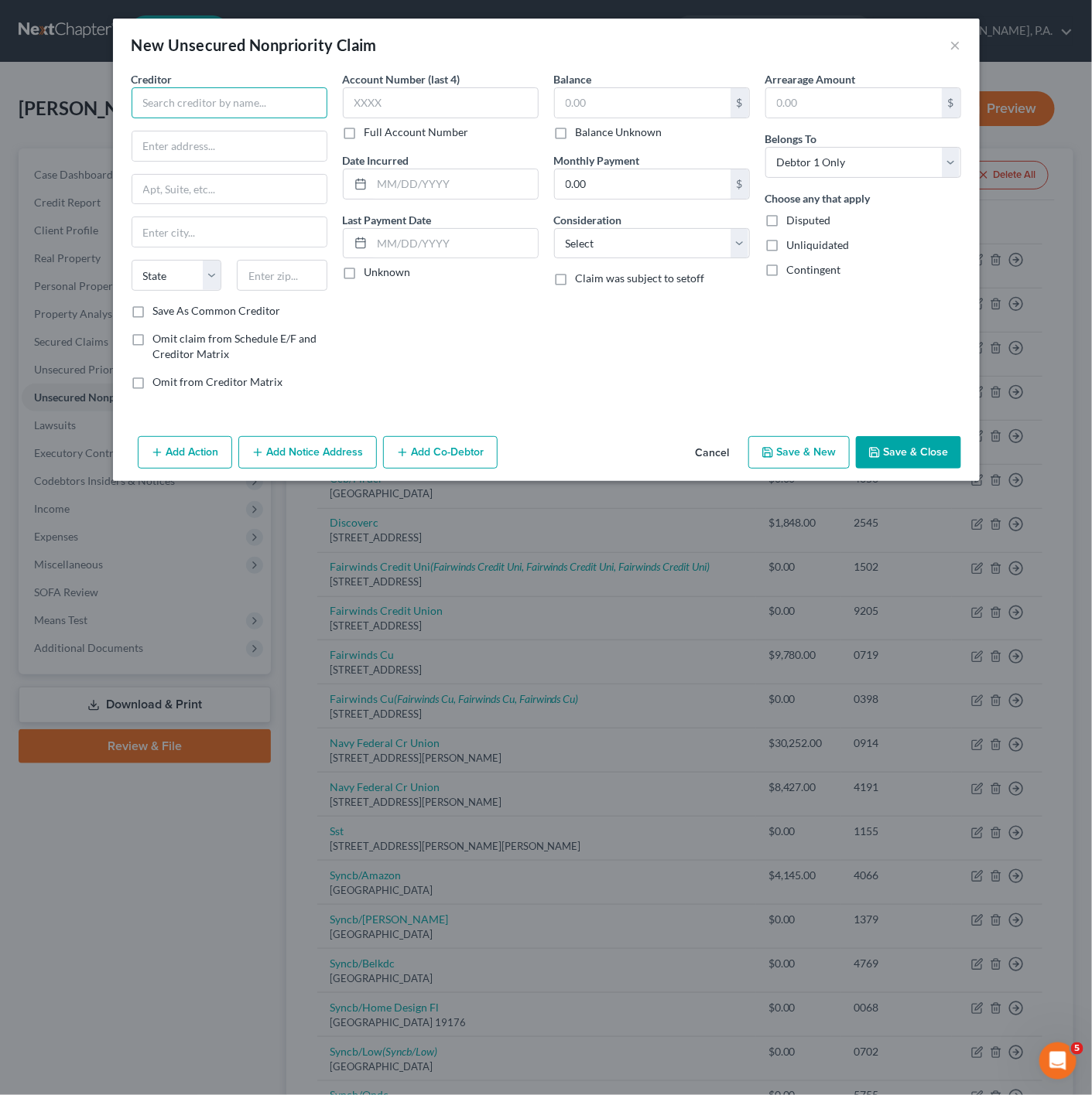
click at [214, 114] on input "text" at bounding box center [229, 103] width 196 height 31
click at [232, 105] on input "liberty first lending LLC" at bounding box center [229, 103] width 196 height 31
click at [142, 104] on input "liberty first lending, LLC" at bounding box center [229, 103] width 196 height 31
click at [144, 104] on input "liberty first lending, LLC" at bounding box center [229, 103] width 196 height 31
click at [146, 104] on input "liberty first lending, LLC" at bounding box center [229, 103] width 196 height 31
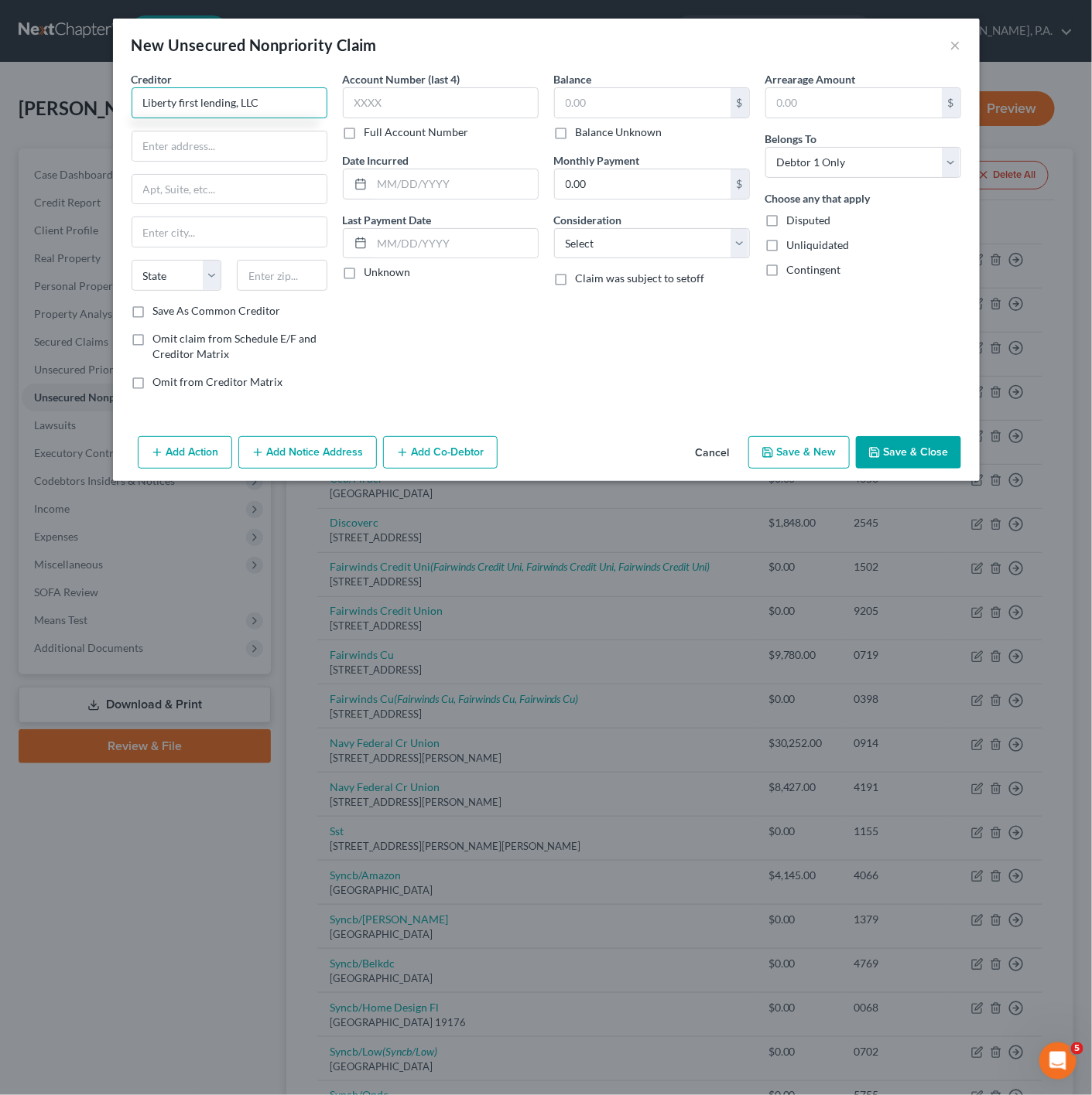
click at [181, 102] on input "Liberty first lending, LLC" at bounding box center [229, 103] width 196 height 31
click at [209, 98] on input "Liberty First lending, LLC" at bounding box center [229, 103] width 196 height 31
click at [208, 98] on input "Liberty First lending, LLC" at bounding box center [229, 103] width 196 height 31
click at [203, 103] on input "Liberty First lending, LLC" at bounding box center [229, 103] width 196 height 31
click at [209, 103] on input "Liberty First lending, LLC" at bounding box center [229, 103] width 196 height 31
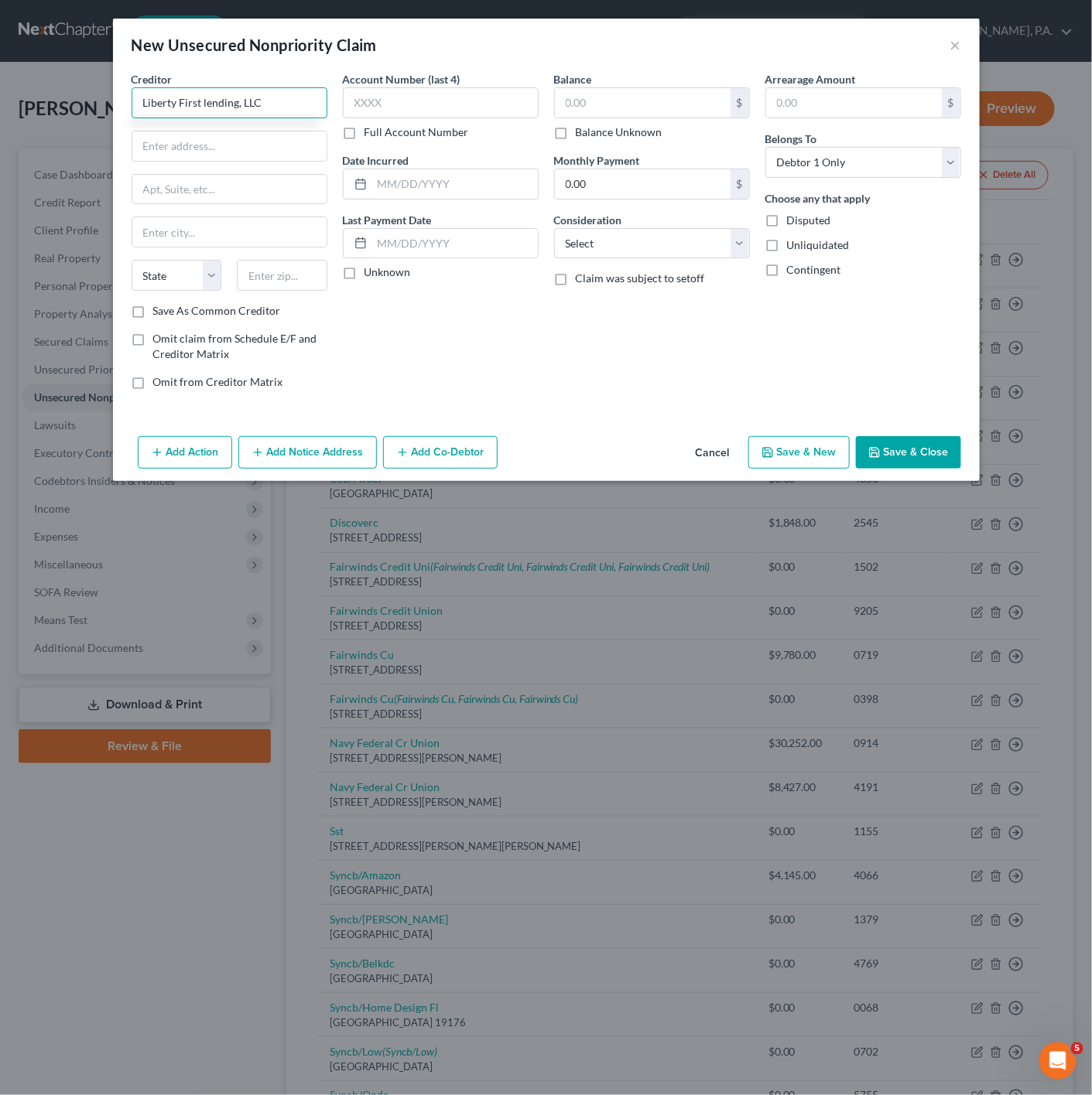
click at [205, 103] on input "Liberty First lending, LLC" at bounding box center [229, 103] width 196 height 31
type input "Liberty First Lending, LLC"
click at [237, 135] on input "text" at bounding box center [229, 146] width 194 height 30
type input "[STREET_ADDRESS][PERSON_NAME] Suite 5"
click at [205, 193] on input "text" at bounding box center [229, 189] width 194 height 30
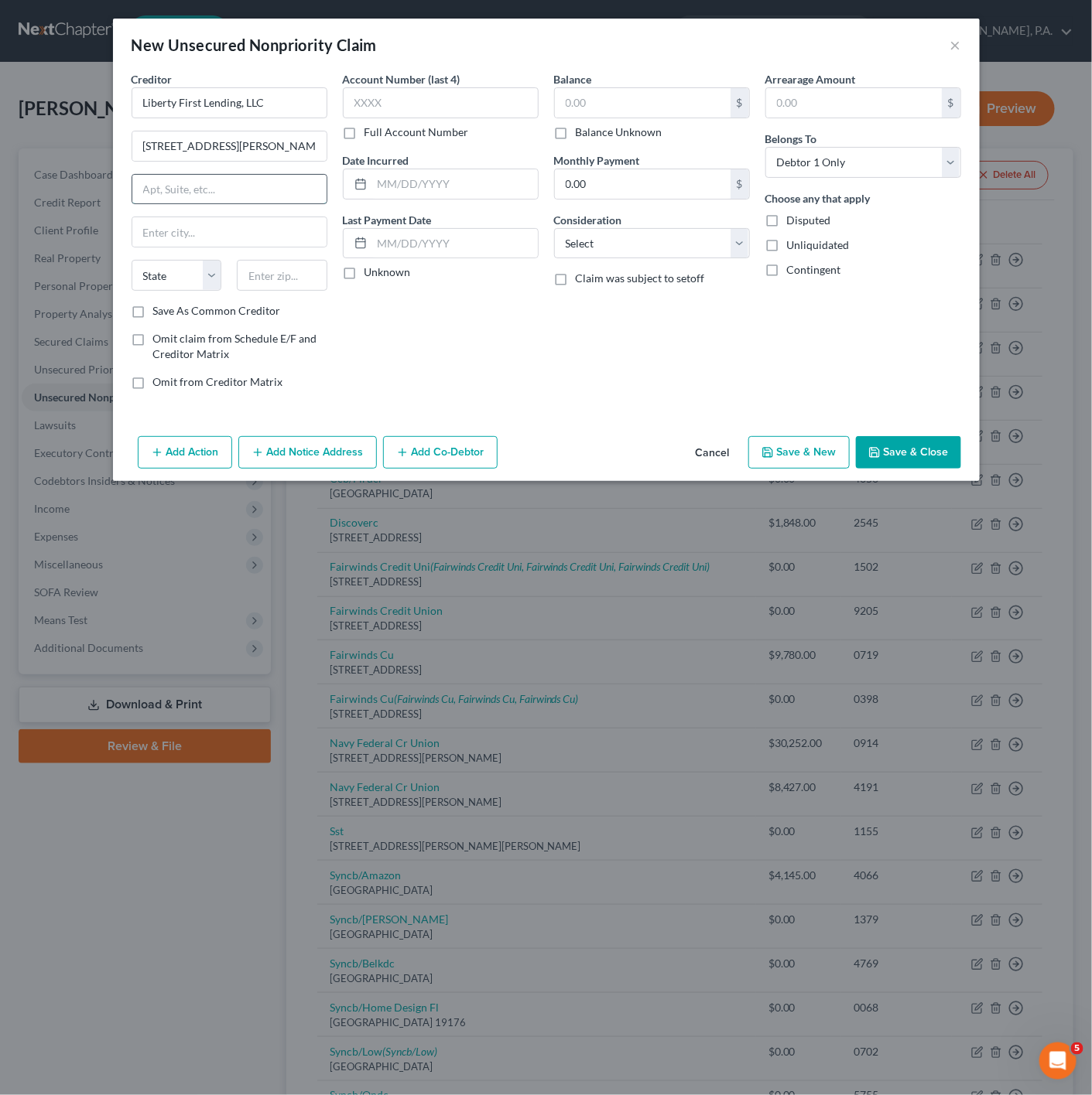
type input "s"
type input "Suite 55"
click at [298, 293] on body "Home New Case Client Portal [DOMAIN_NAME], P.A. [PERSON_NAME][EMAIL_ADDRESS][DO…" at bounding box center [546, 1042] width 1092 height 2086
type input "92612"
click at [616, 293] on div "Balance $ Balance Unknown Balance Undetermined $ Balance Unknown Monthly Paymen…" at bounding box center [651, 236] width 211 height 331
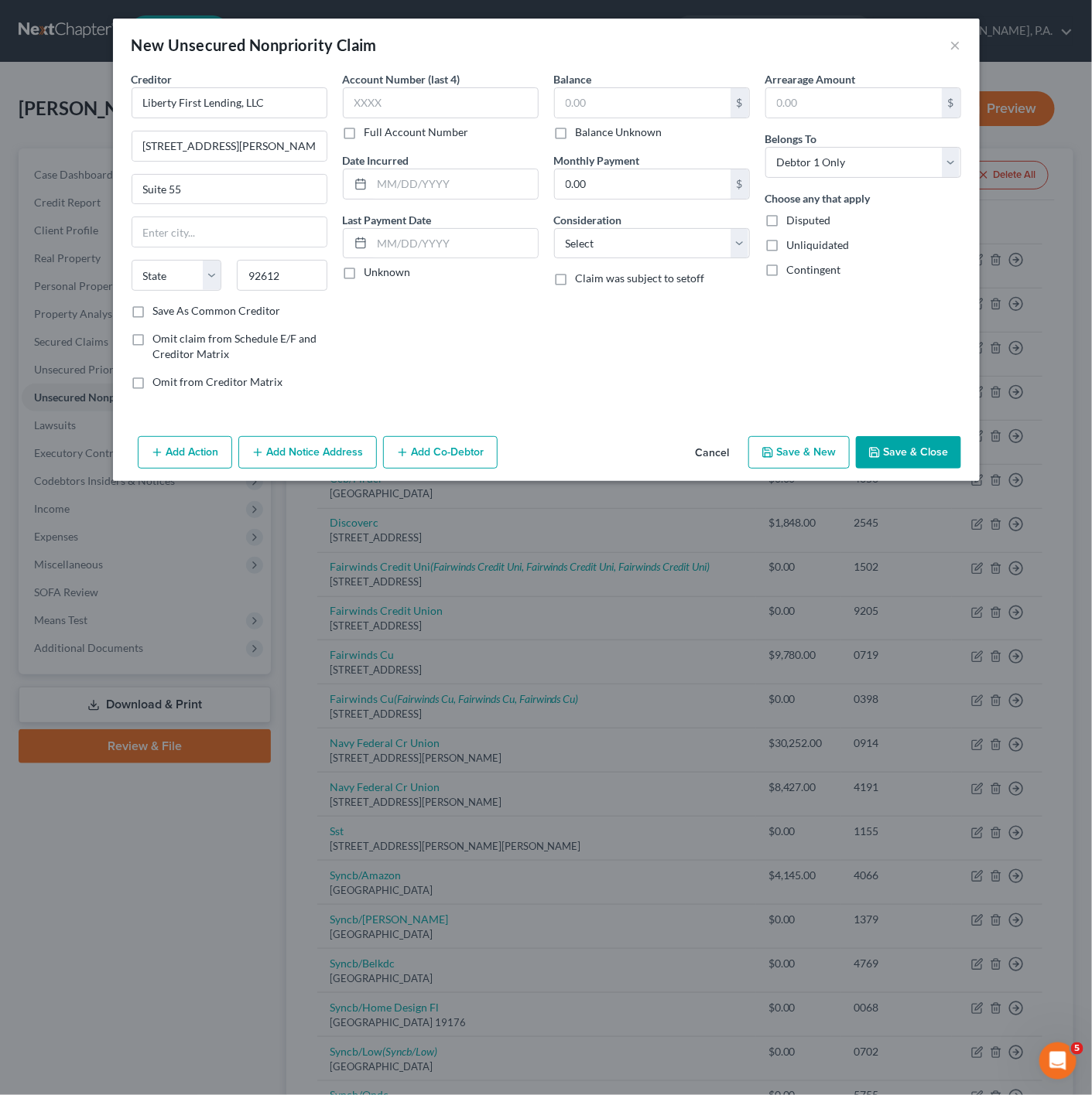
type input "Irvine"
select select "4"
click at [910, 457] on button "Save & Close" at bounding box center [908, 453] width 105 height 32
type input "0.00"
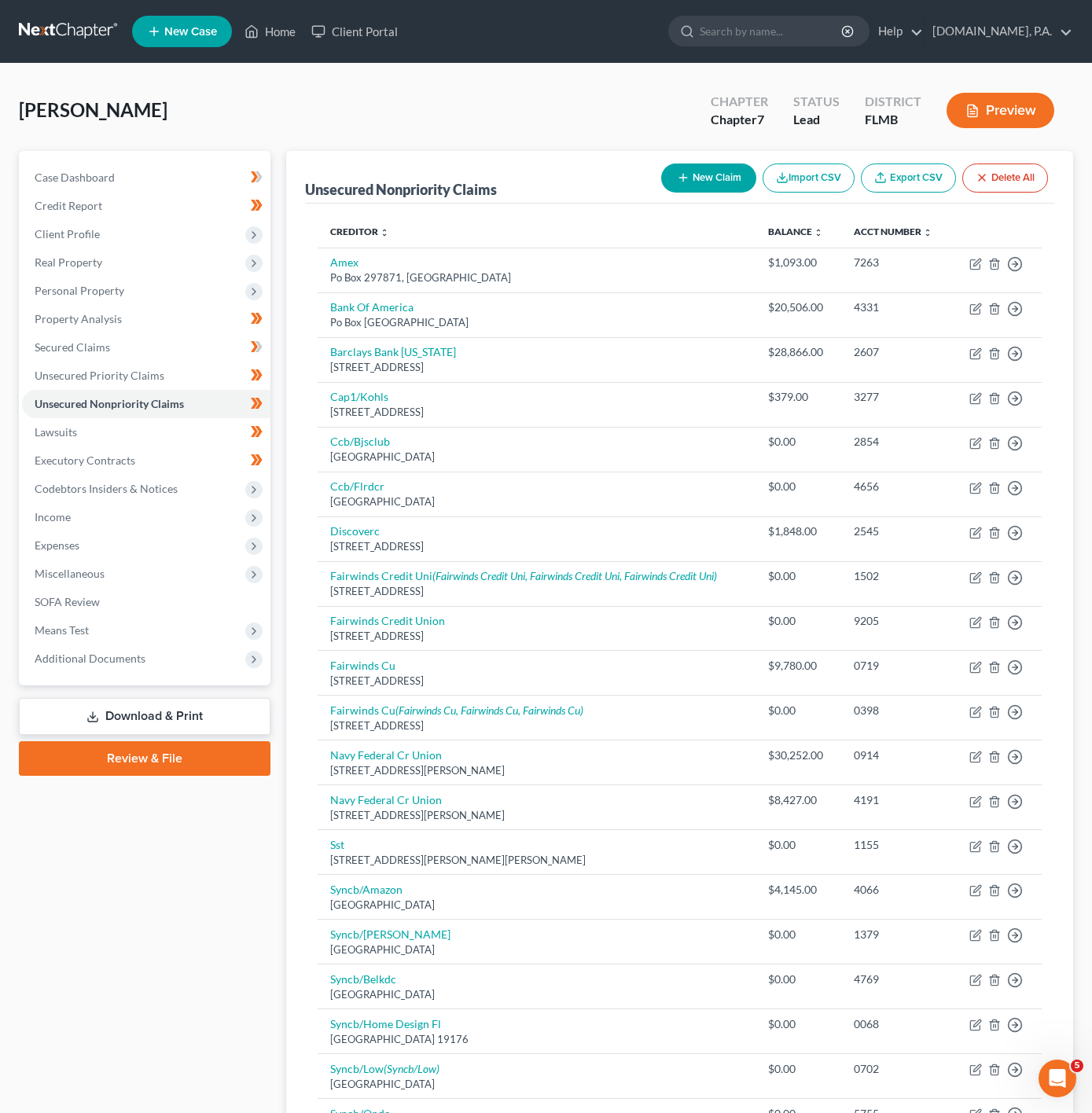
click at [681, 184] on button "New Claim" at bounding box center [709, 178] width 95 height 29
select select "0"
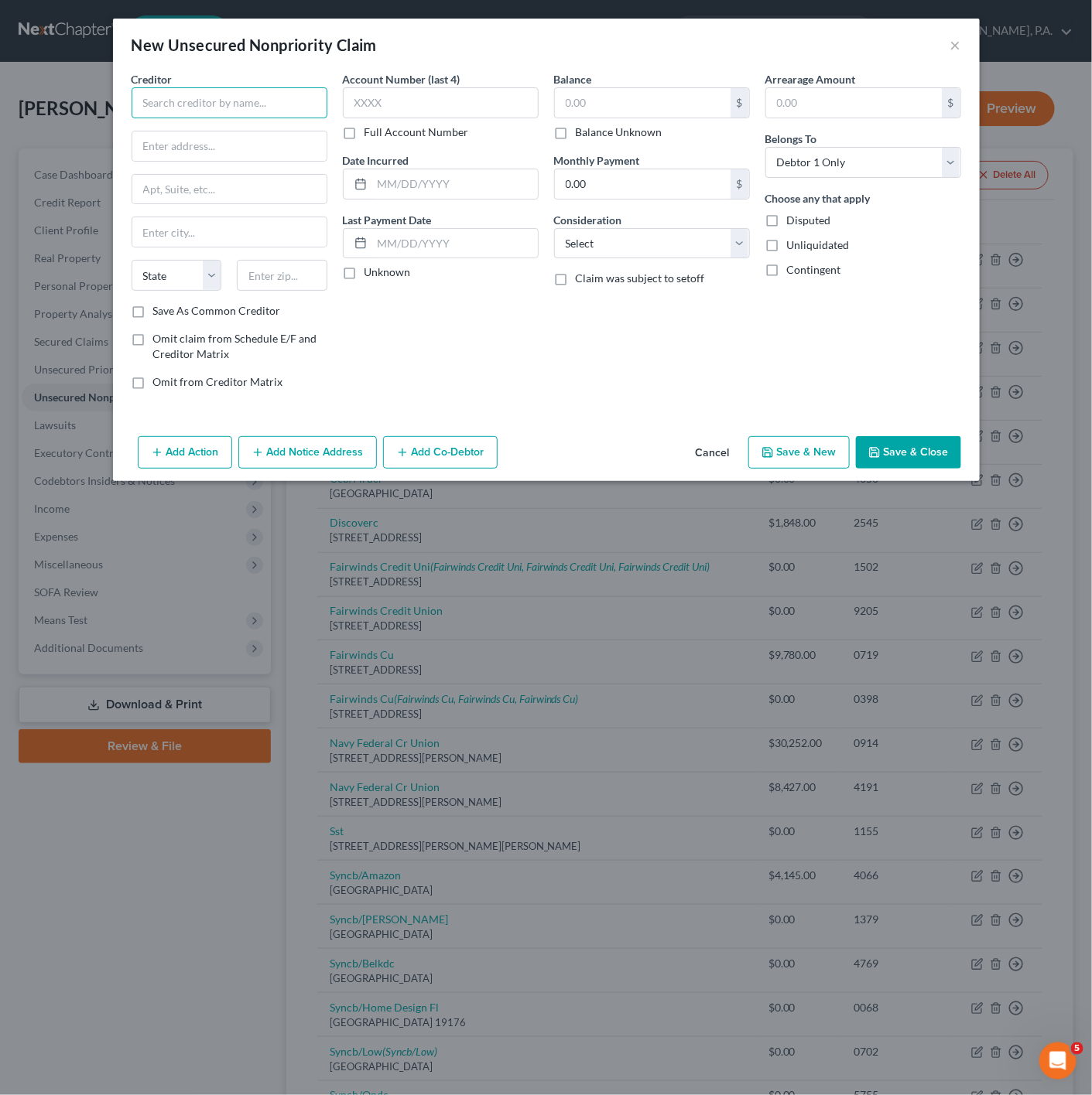
click at [275, 112] on input "text" at bounding box center [229, 103] width 196 height 31
click at [147, 104] on input "syncb/walgreensdc" at bounding box center [229, 103] width 196 height 31
click at [181, 98] on input "Syncb/walgreensdc" at bounding box center [229, 103] width 196 height 31
click at [235, 104] on input "Syncb/Walgreensdc" at bounding box center [229, 103] width 196 height 31
type input "Syncb/WalgreensDC"
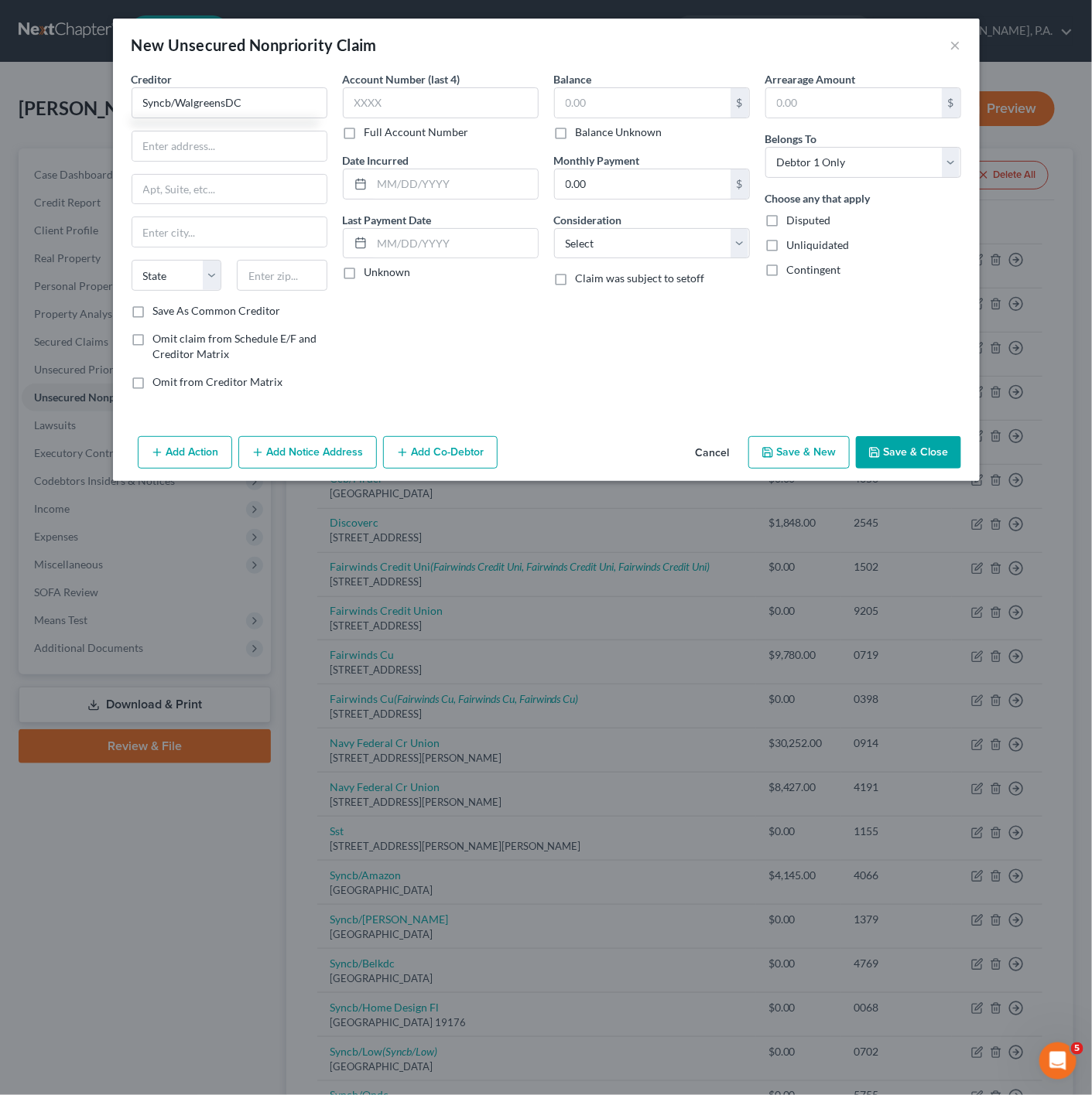
click at [470, 381] on div "Account Number (last 4) Full Account Number Date Incurred Last Payment Date Unk…" at bounding box center [440, 236] width 211 height 331
click at [176, 161] on body "Home New Case Client Portal [DOMAIN_NAME], P.A. [PERSON_NAME][EMAIL_ADDRESS][DO…" at bounding box center [546, 1064] width 1092 height 2130
type input "PO Box 965005"
click at [288, 303] on div "State [US_STATE] AK AR AZ CA CO CT DE DC [GEOGRAPHIC_DATA] [GEOGRAPHIC_DATA] GU…" at bounding box center [229, 281] width 211 height 43
click at [288, 279] on input "text" at bounding box center [281, 275] width 91 height 31
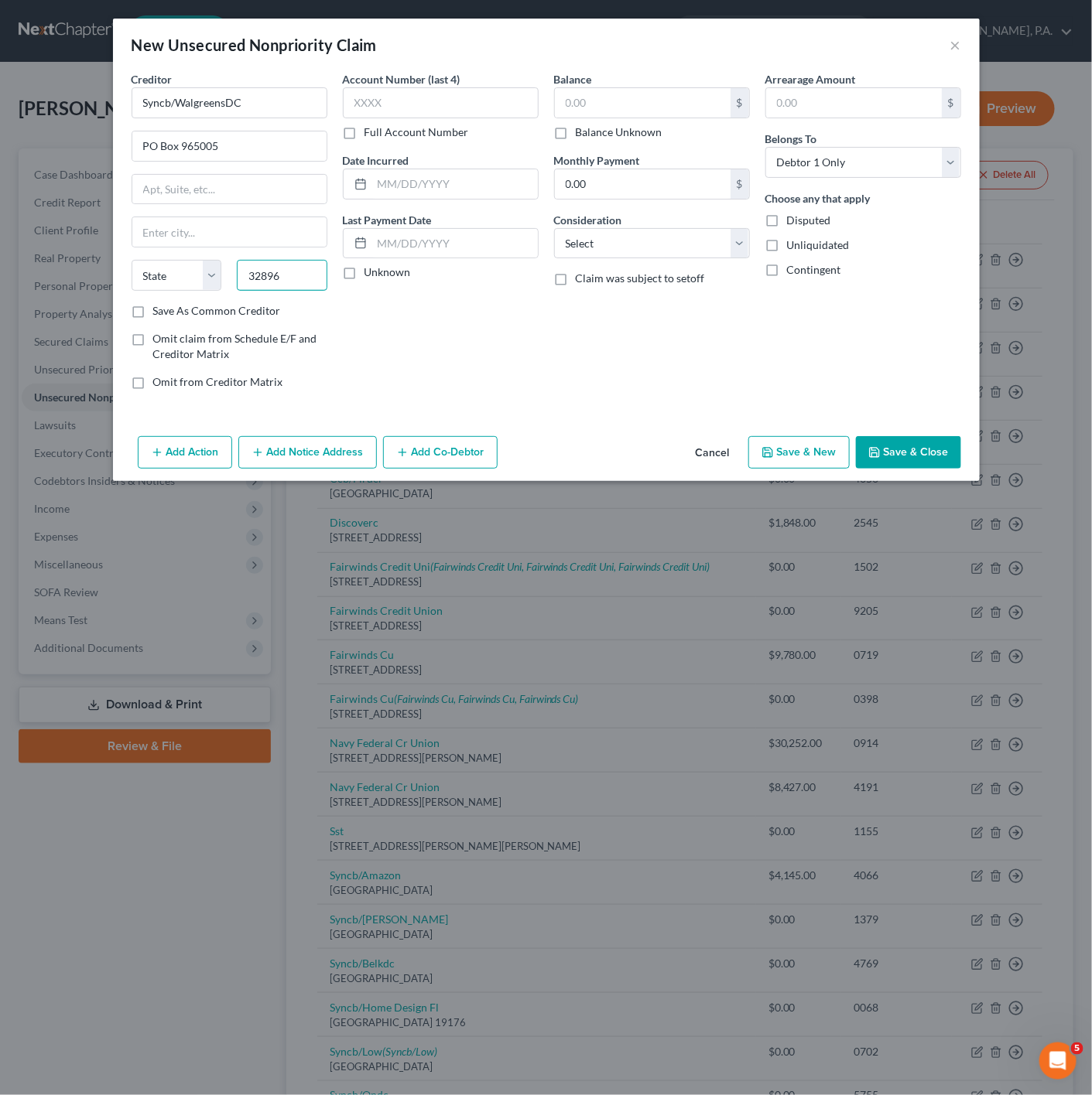
type input "32896"
click at [586, 402] on div "Balance $ Balance Unknown Balance Undetermined $ Balance Unknown Monthly Paymen…" at bounding box center [651, 236] width 211 height 331
type input "Orlando"
select select "9"
click at [927, 469] on button "Save & Close" at bounding box center [908, 453] width 105 height 32
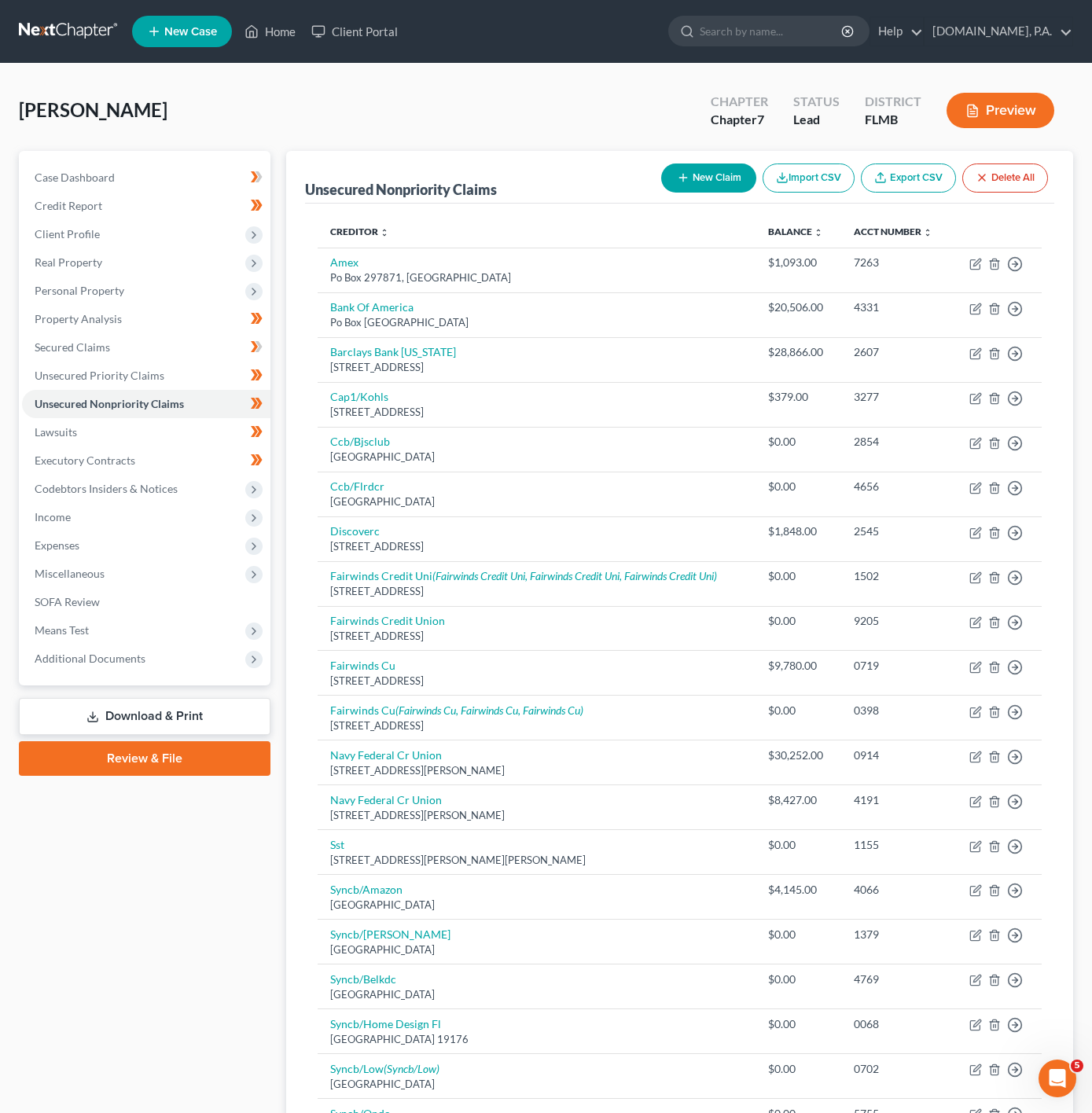
click at [715, 189] on button "New Claim" at bounding box center [709, 178] width 95 height 29
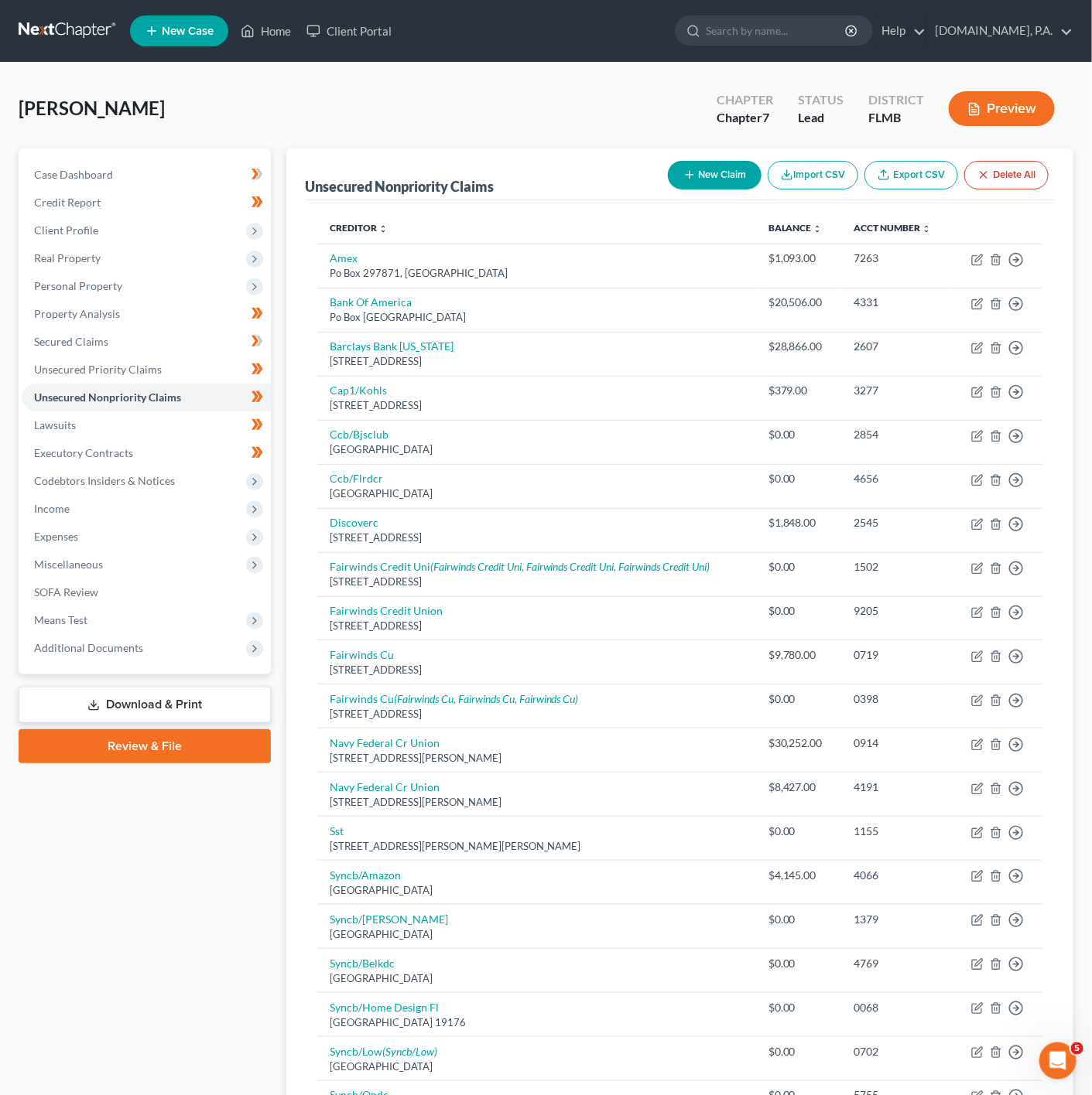
select select "0"
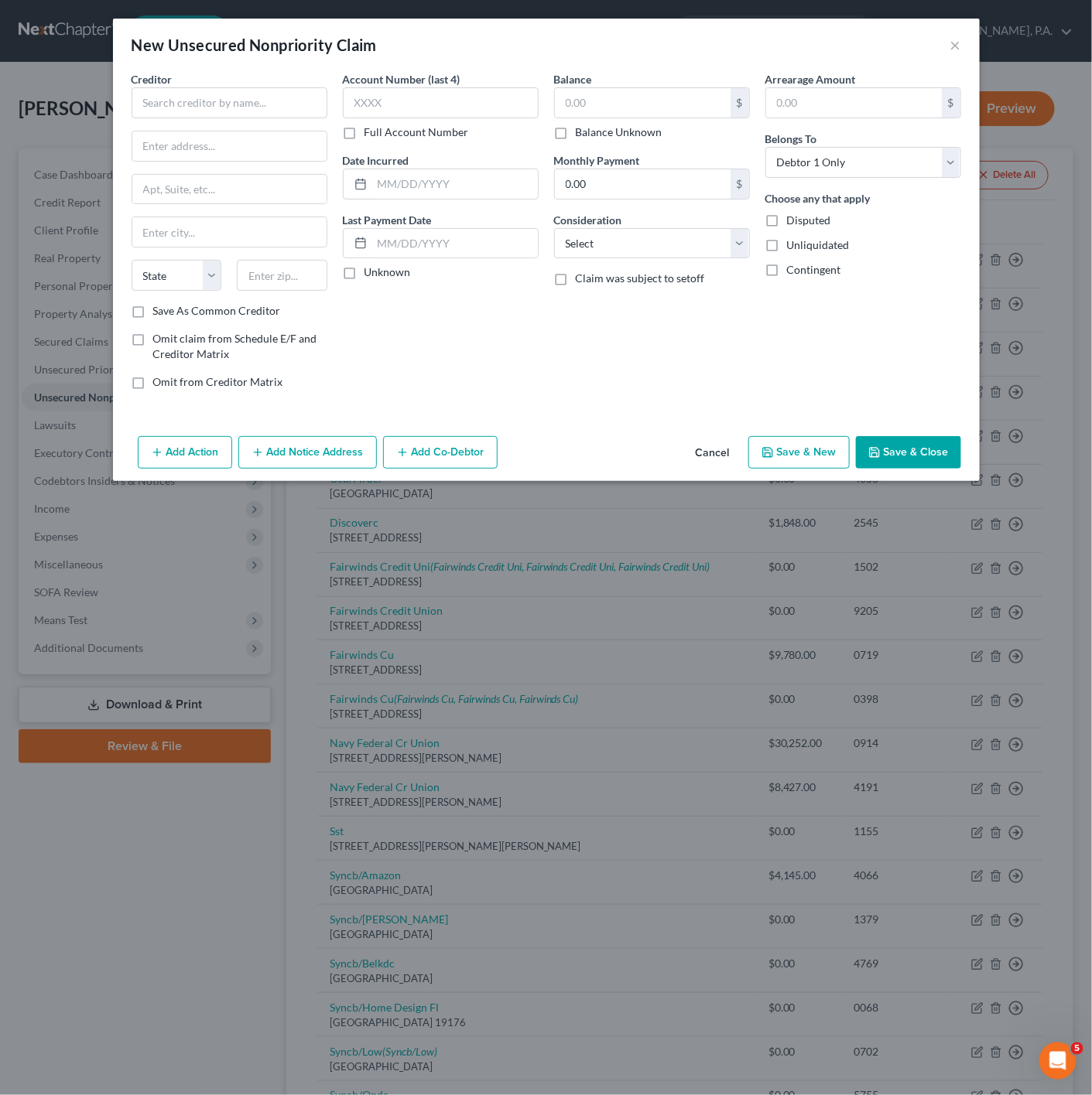
click at [242, 120] on div "Creditor * State [US_STATE] AK AR AZ CA CO [GEOGRAPHIC_DATA] DE DC [GEOGRAPHIC_…" at bounding box center [229, 187] width 196 height 232
click at [240, 110] on input "text" at bounding box center [229, 103] width 196 height 31
click at [142, 102] on input "granite" at bounding box center [229, 103] width 196 height 31
drag, startPoint x: 147, startPoint y: 102, endPoint x: 126, endPoint y: 103, distance: 21.0
click at [126, 103] on div "Creditor * granite State [US_STATE] AK AR AZ CA CO [GEOGRAPHIC_DATA] DE DC [GEO…" at bounding box center [229, 236] width 211 height 331
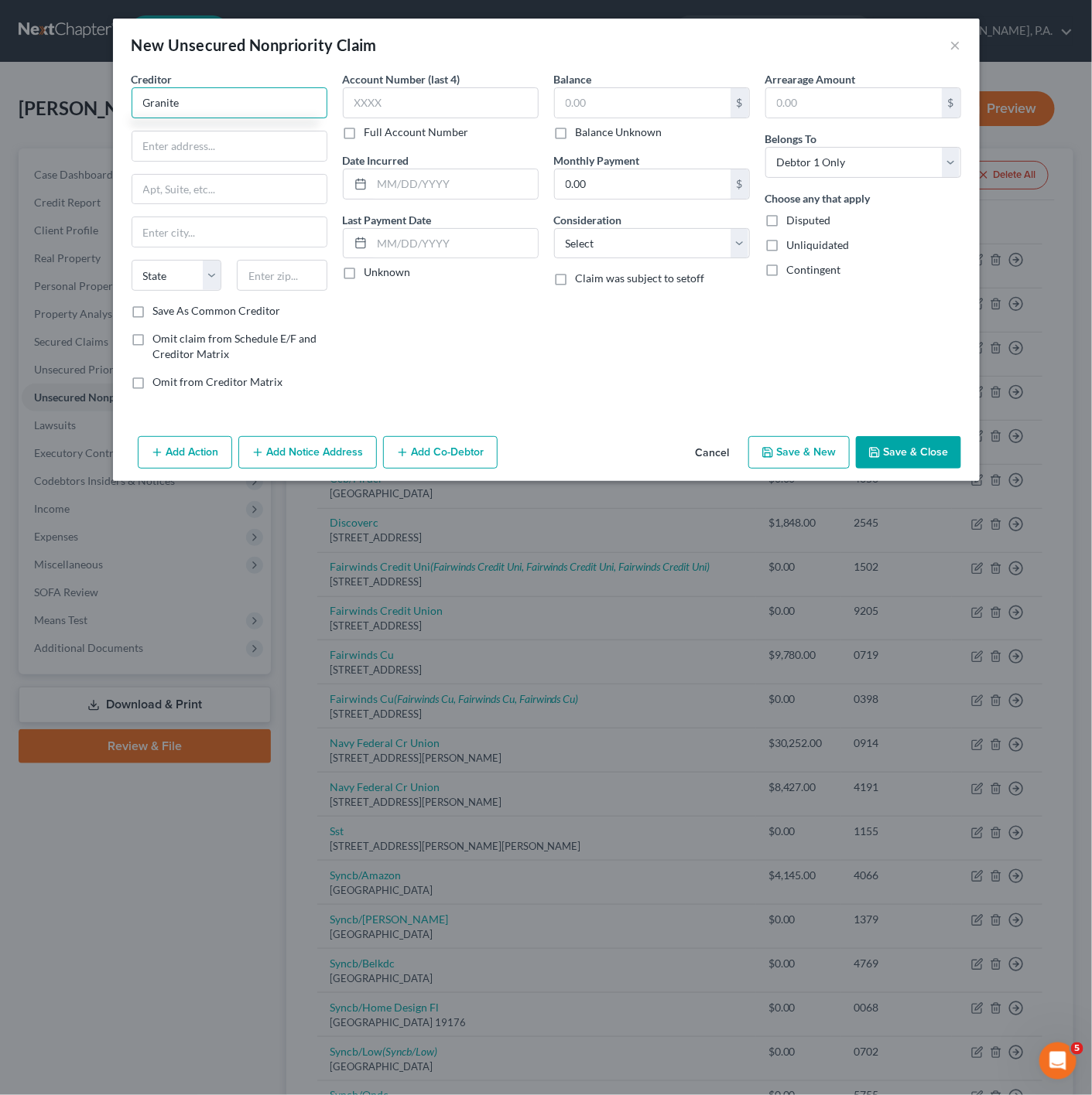
click at [228, 104] on input "Granite" at bounding box center [229, 103] width 196 height 31
type input "Granite Bay Acceptance C"
click at [246, 137] on input "text" at bounding box center [229, 146] width 194 height 30
type input "1781 Vineyard Dr. #222"
click at [258, 265] on input "text" at bounding box center [281, 275] width 91 height 31
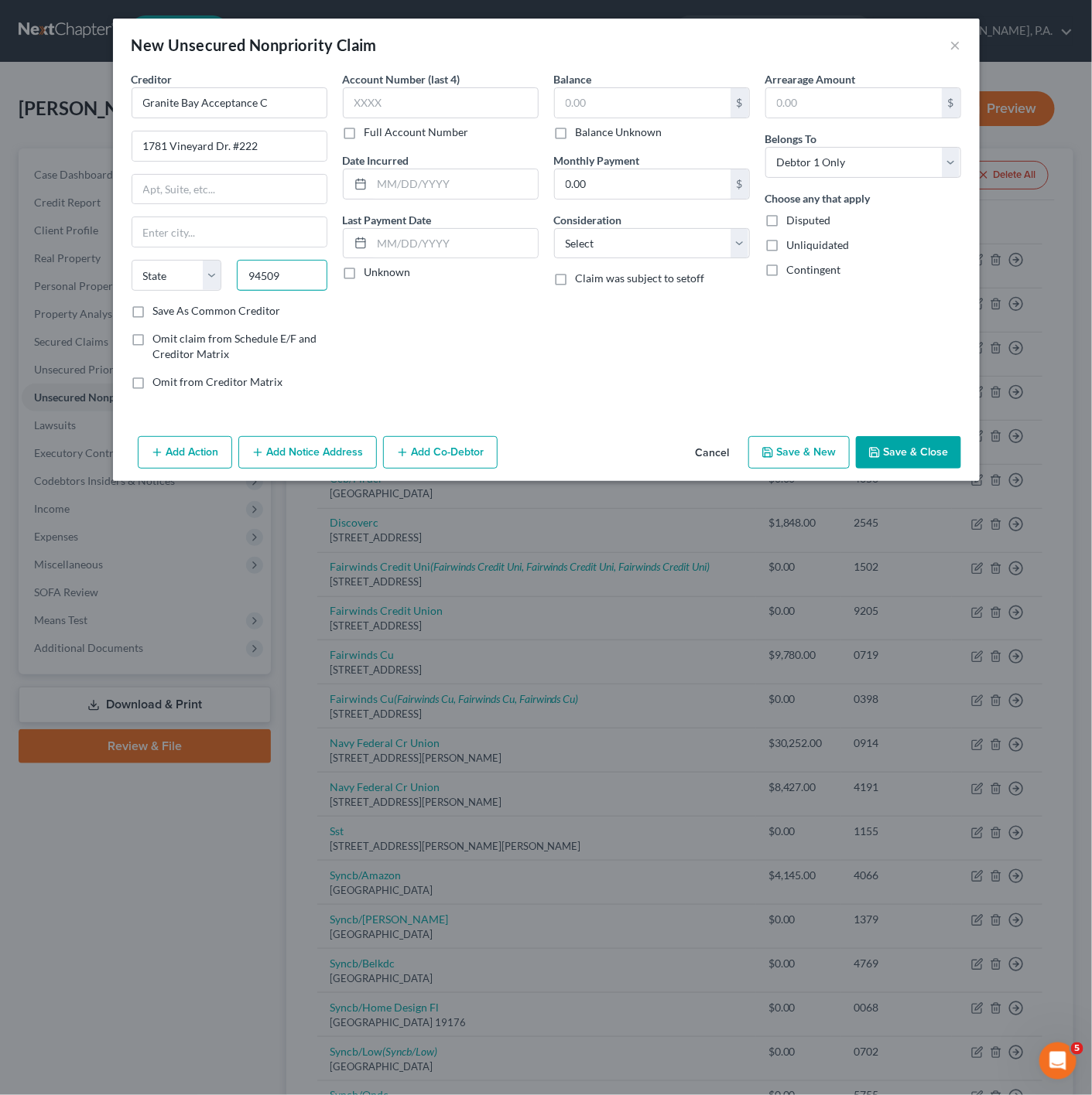
type input "94509"
click at [427, 325] on div "Account Number (last 4) Full Account Number Date Incurred Last Payment Date Unk…" at bounding box center [440, 236] width 211 height 331
type input "Antioch"
select select "4"
click at [901, 453] on button "Save & Close" at bounding box center [908, 453] width 105 height 32
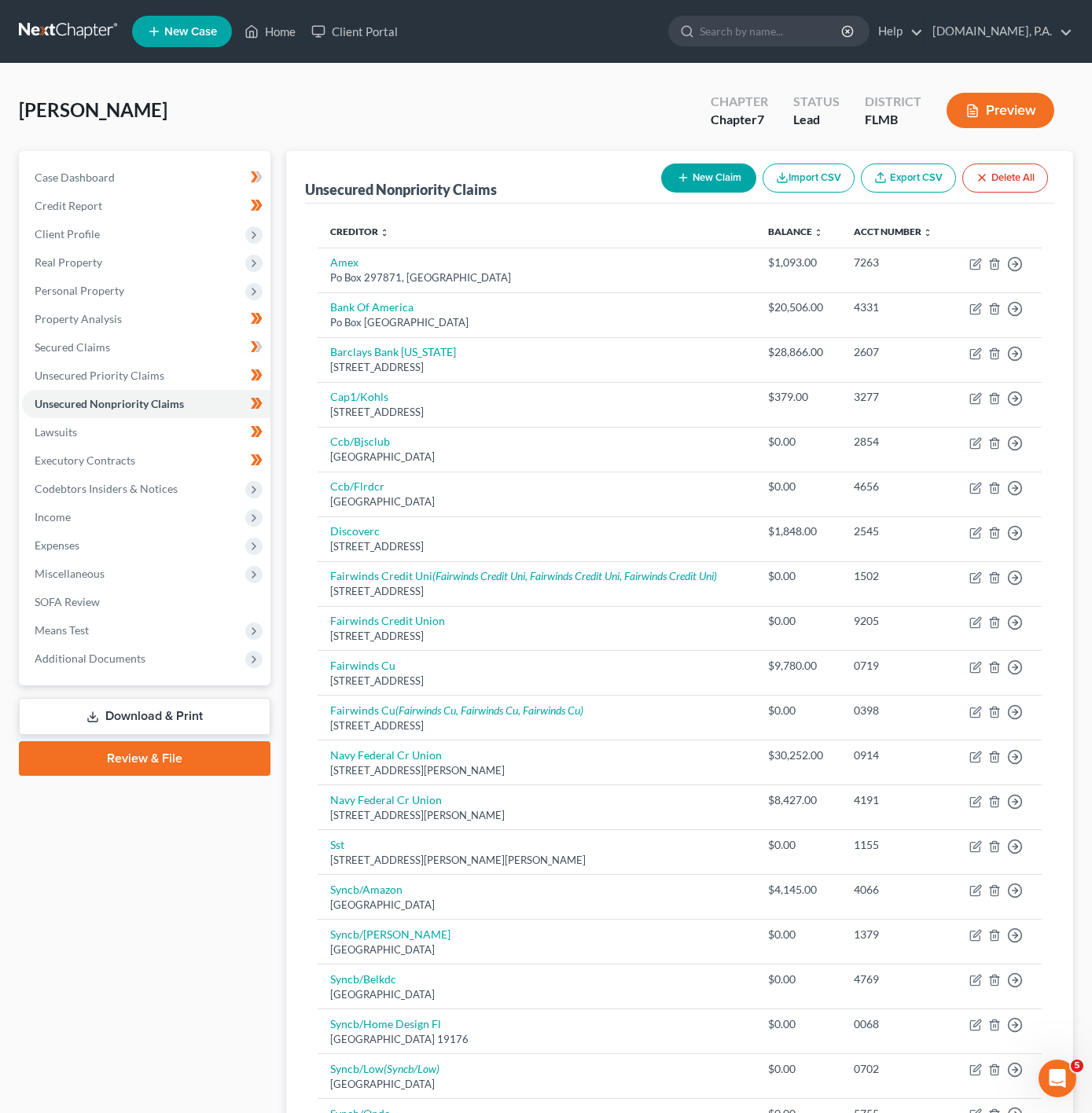
click at [670, 167] on button "New Claim" at bounding box center [709, 178] width 95 height 29
select select "0"
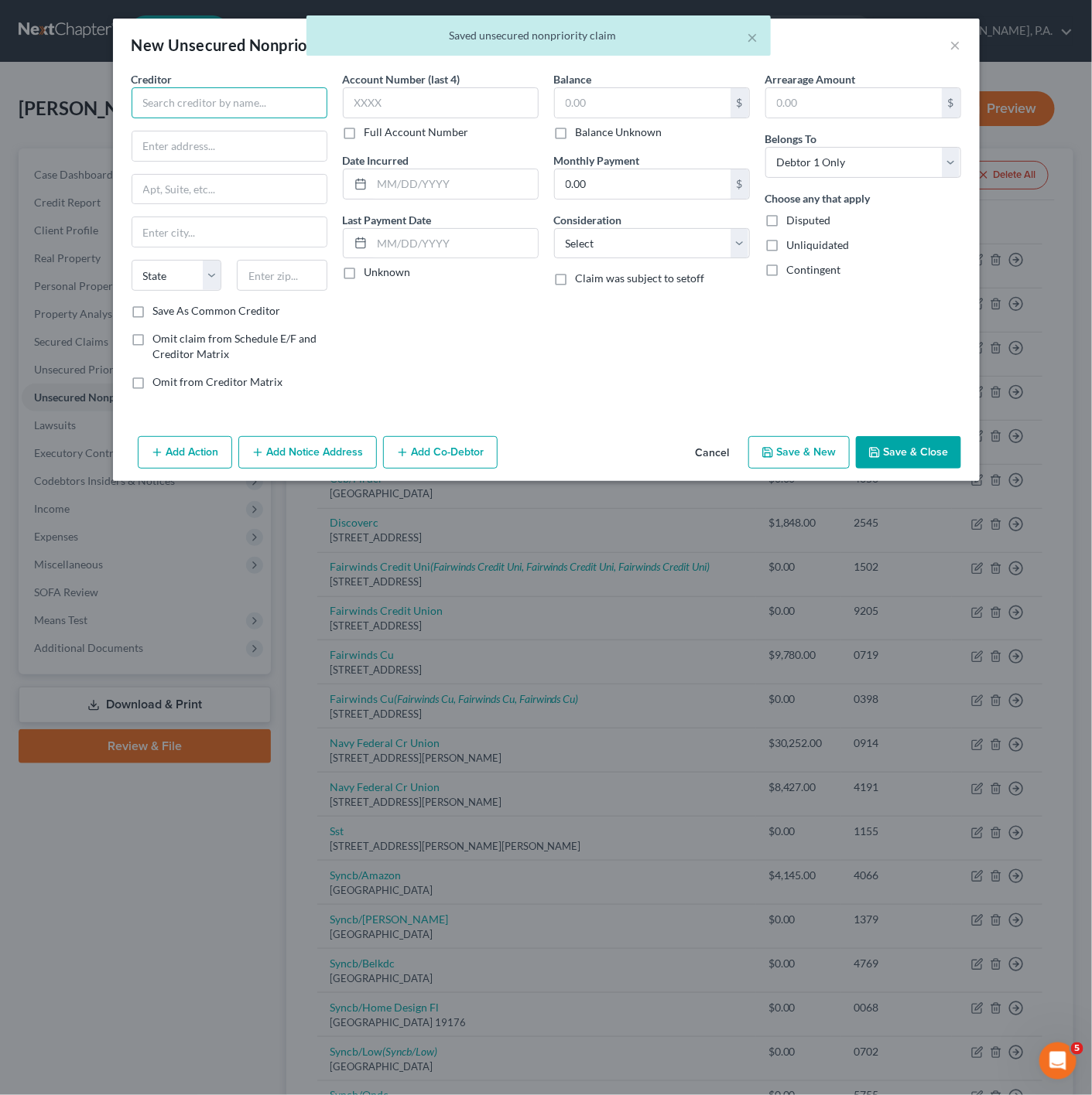
click at [249, 108] on input "text" at bounding box center [229, 103] width 196 height 31
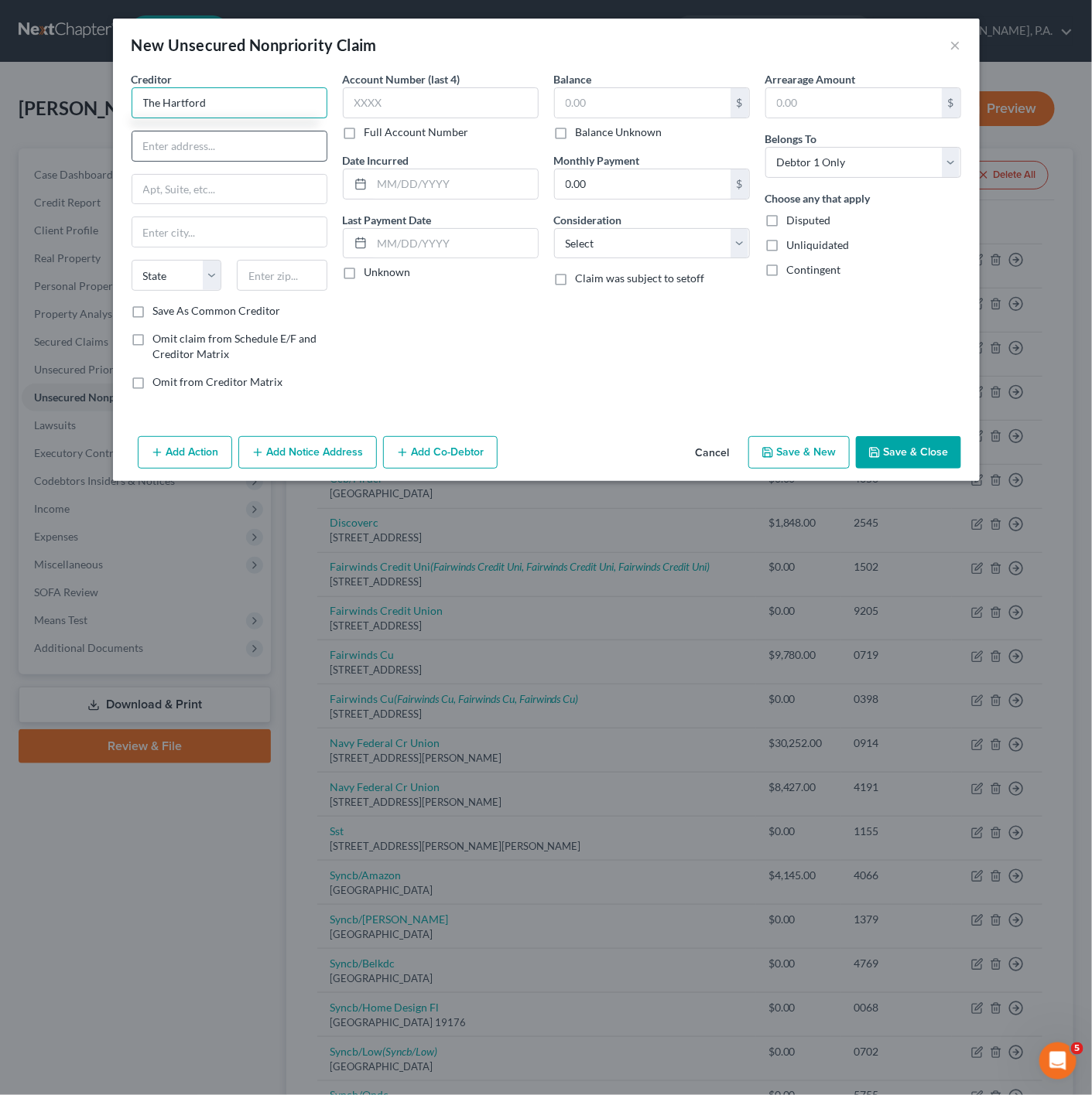
type input "The Hartford"
click at [175, 153] on input "text" at bounding box center [229, 146] width 194 height 30
click at [181, 148] on input "8 [GEOGRAPHIC_DATA]" at bounding box center [229, 146] width 194 height 30
click at [259, 148] on input "8 [GEOGRAPHIC_DATA]" at bounding box center [229, 146] width 194 height 30
type input "[STREET_ADDRESS]"
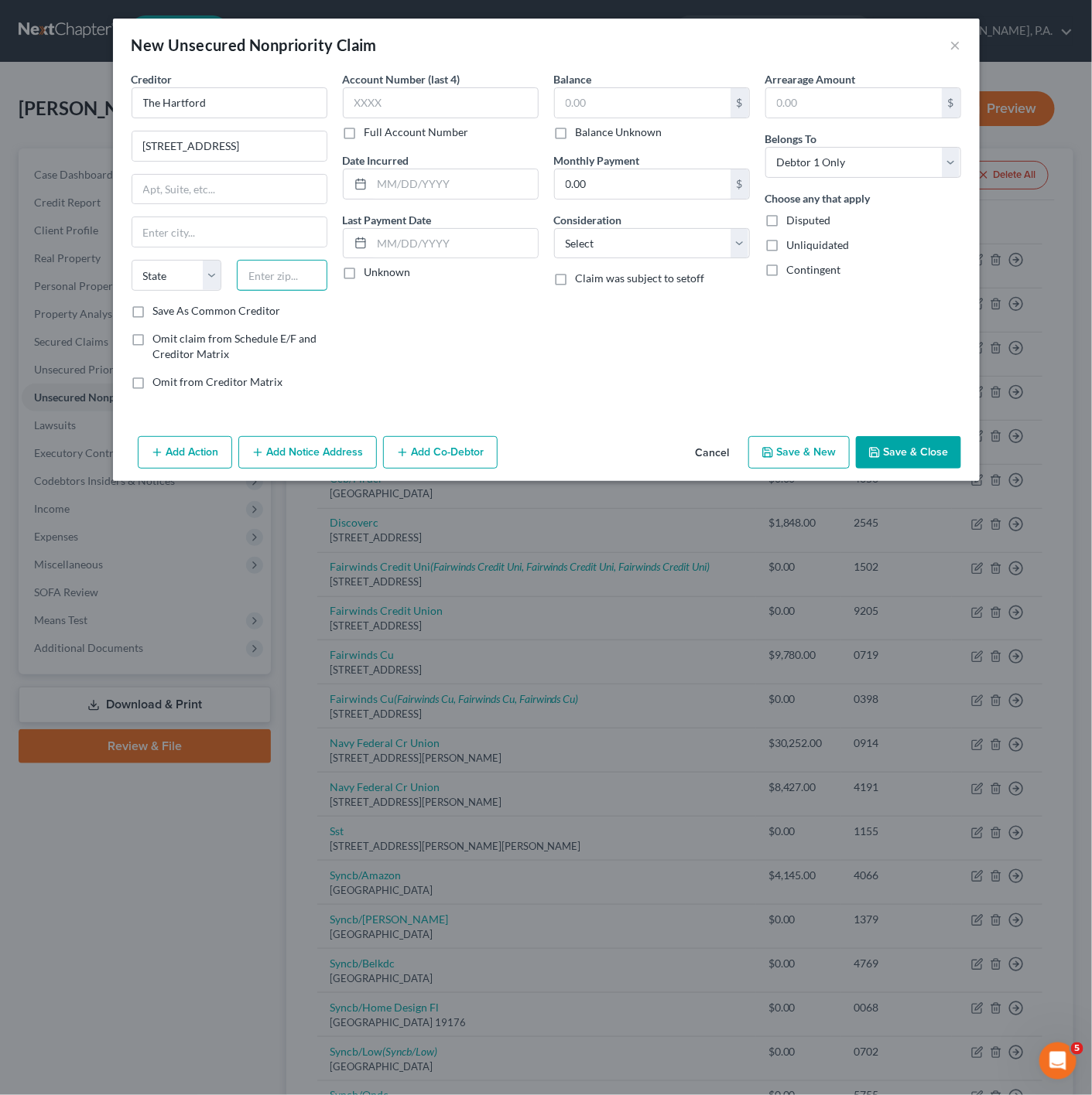
click at [304, 277] on div at bounding box center [281, 275] width 106 height 31
type input "06032"
type input "[GEOGRAPHIC_DATA]"
select select "6"
click at [416, 325] on div "Account Number (last 4) Full Account Number Date Incurred Last Payment Date Unk…" at bounding box center [440, 236] width 211 height 331
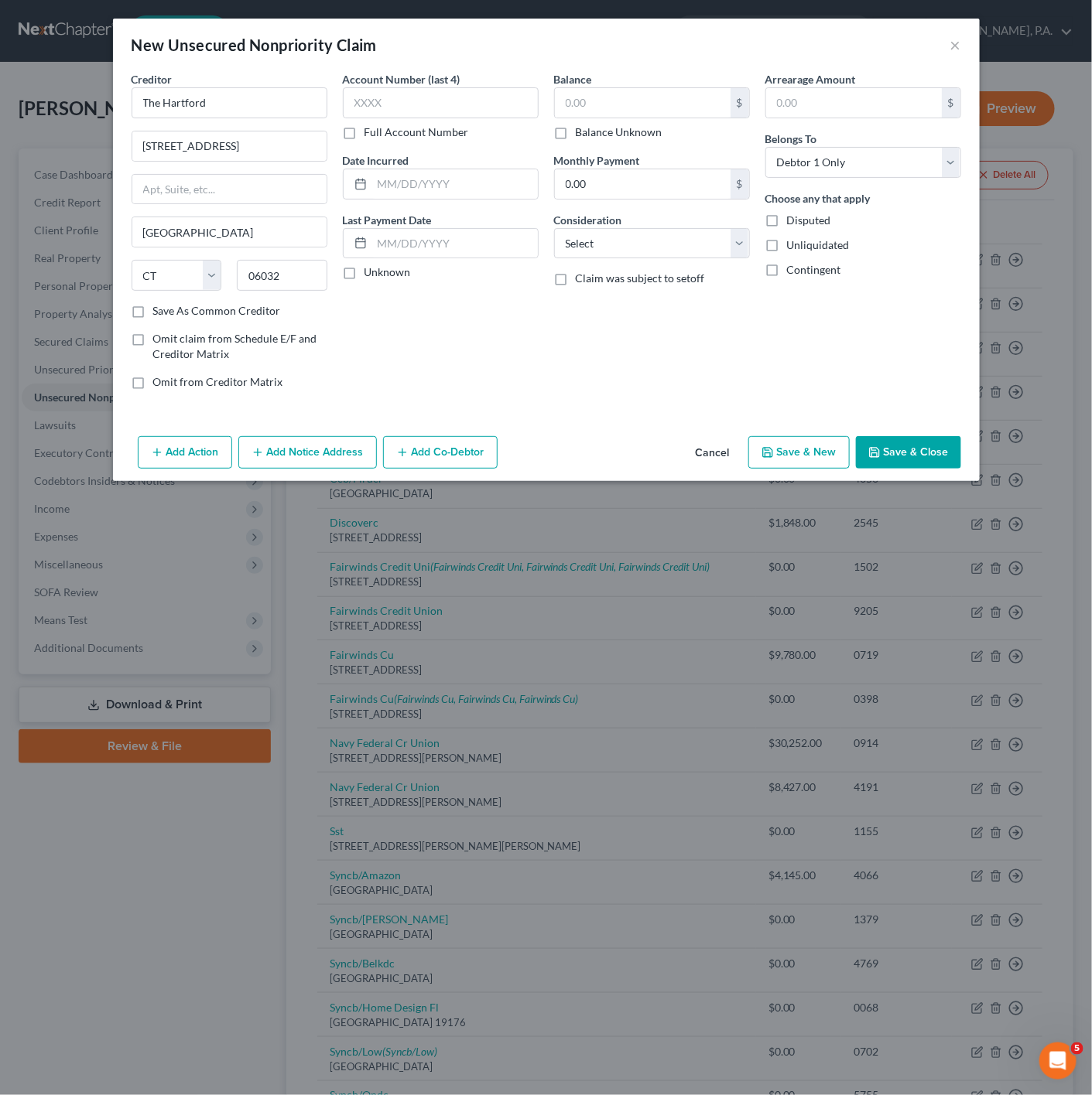
click at [931, 438] on div "Add Action Add Notice Address Add Co-Debtor Cancel Save & New Save & Close" at bounding box center [546, 455] width 866 height 51
click at [925, 446] on button "Save & Close" at bounding box center [908, 453] width 105 height 32
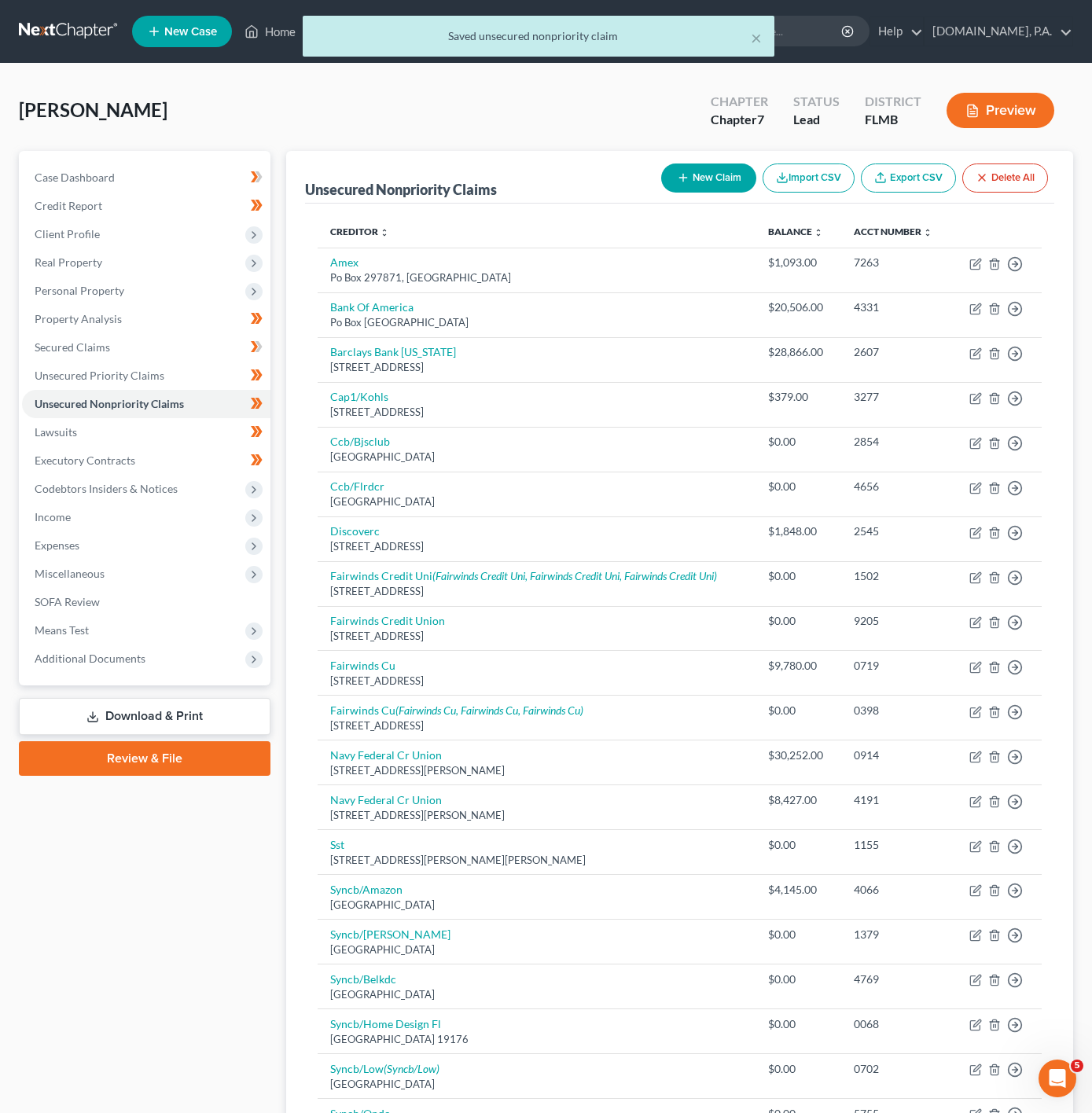
click at [705, 151] on div "Unsecured Nonpriority Claims New Claim Import CSV Export CSV Delete All" at bounding box center [679, 177] width 749 height 53
click at [694, 182] on button "New Claim" at bounding box center [709, 178] width 95 height 29
select select "0"
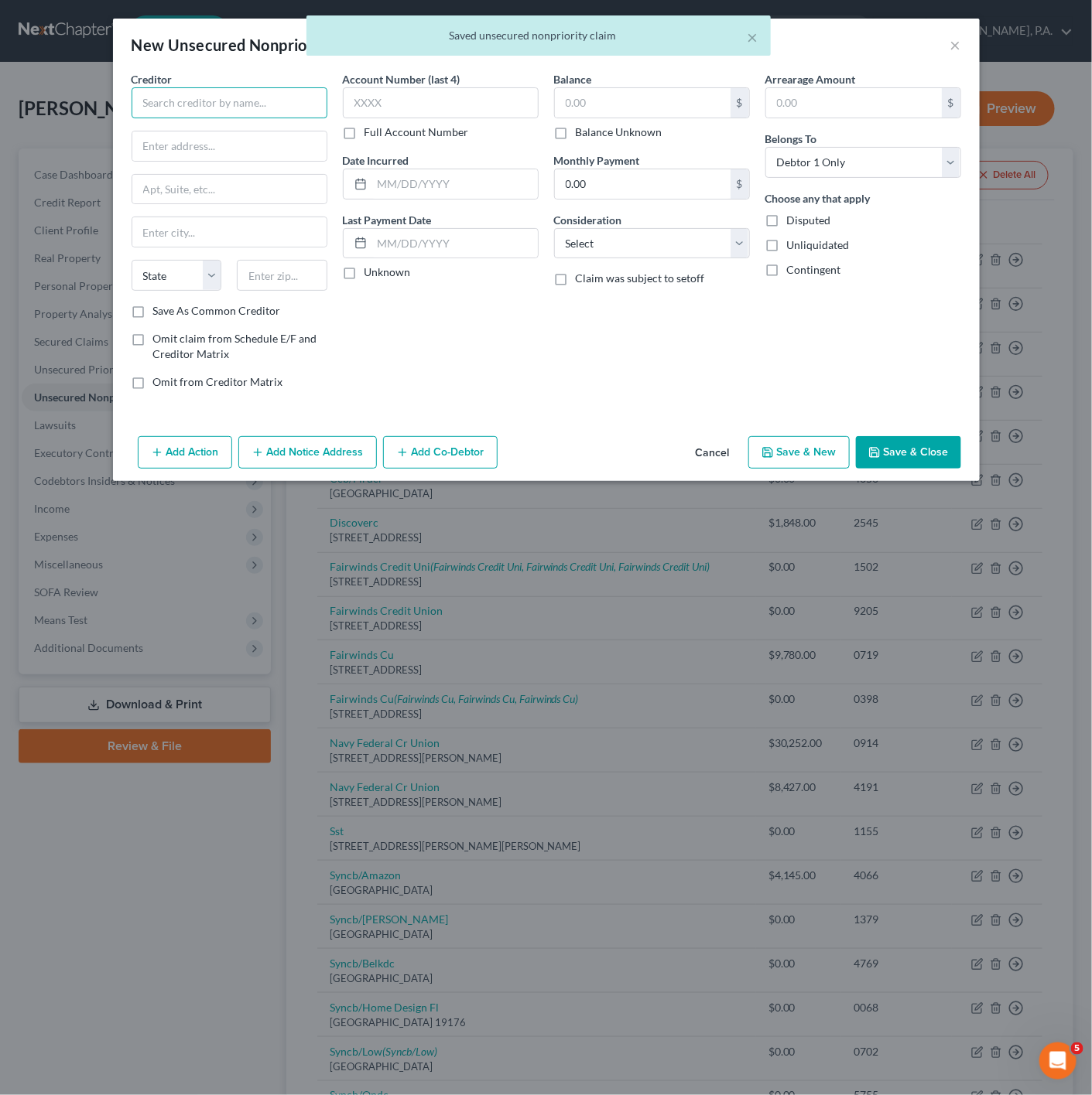
click at [262, 112] on input "text" at bounding box center [229, 103] width 196 height 31
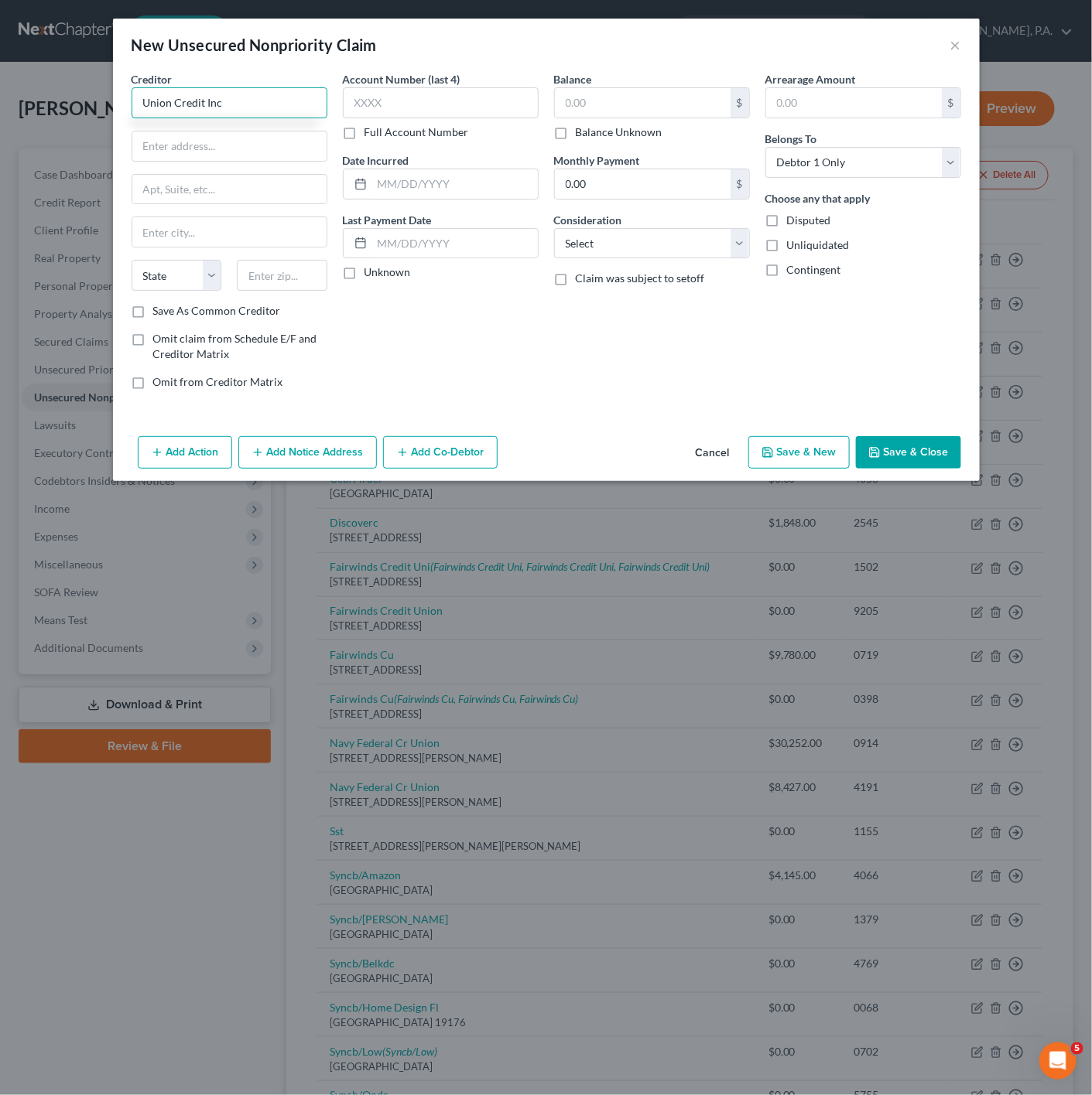
type input "Union Credit Inc"
click at [295, 130] on div "Creditor * Union Credit Inc State [US_STATE] AK AR AZ CA CO [GEOGRAPHIC_DATA] D…" at bounding box center [229, 187] width 196 height 232
click at [260, 148] on input "text" at bounding box center [229, 146] width 194 height 30
type input "[STREET_ADDRESS][PERSON_NAME]"
click at [302, 281] on div at bounding box center [281, 275] width 106 height 31
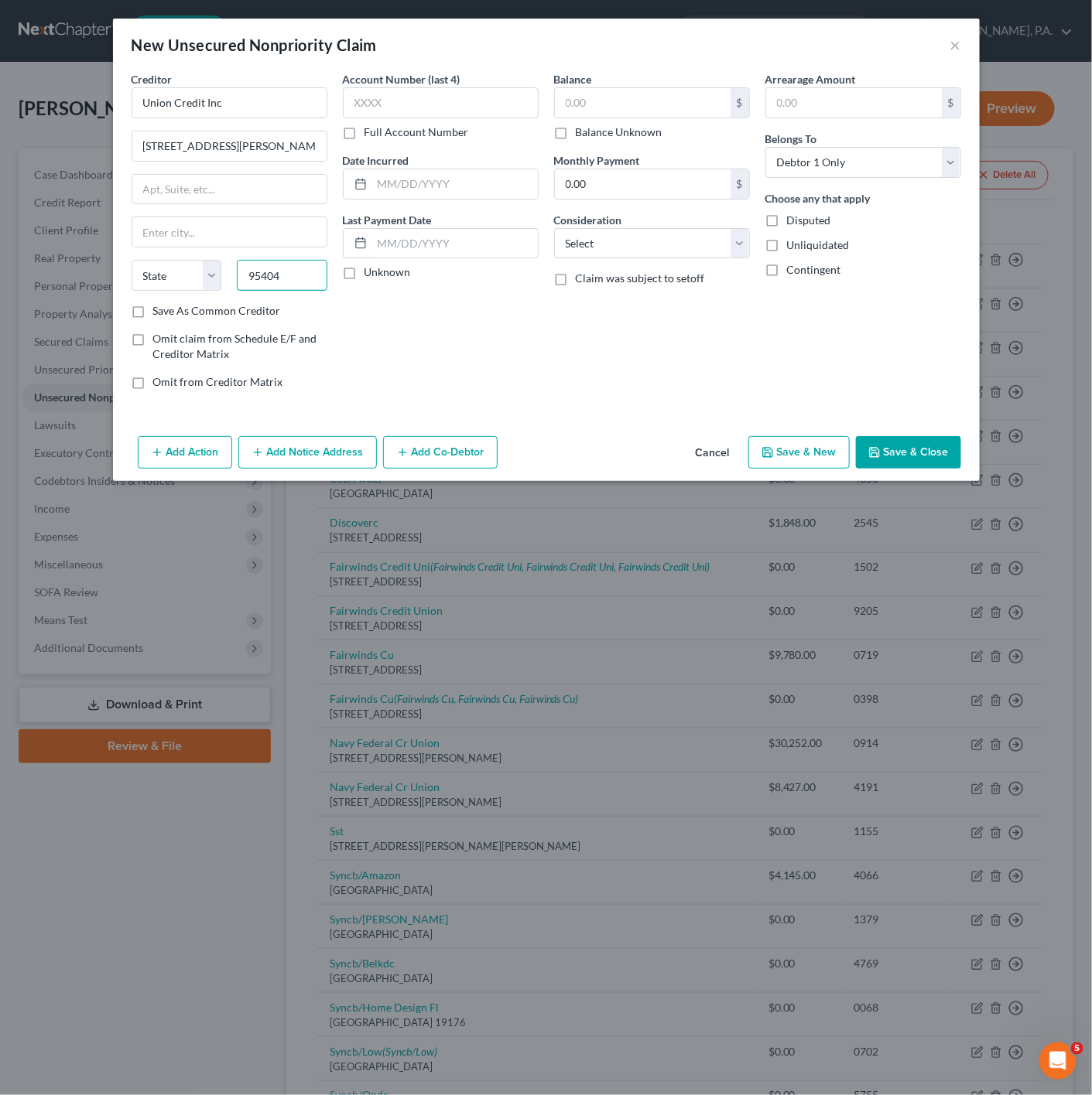
type input "95404"
type input "Santa [PERSON_NAME]"
select select "4"
click at [400, 331] on div "Account Number (last 4) Full Account Number Date Incurred Last Payment Date Unk…" at bounding box center [440, 236] width 211 height 331
click at [925, 450] on button "Save & Close" at bounding box center [908, 453] width 105 height 32
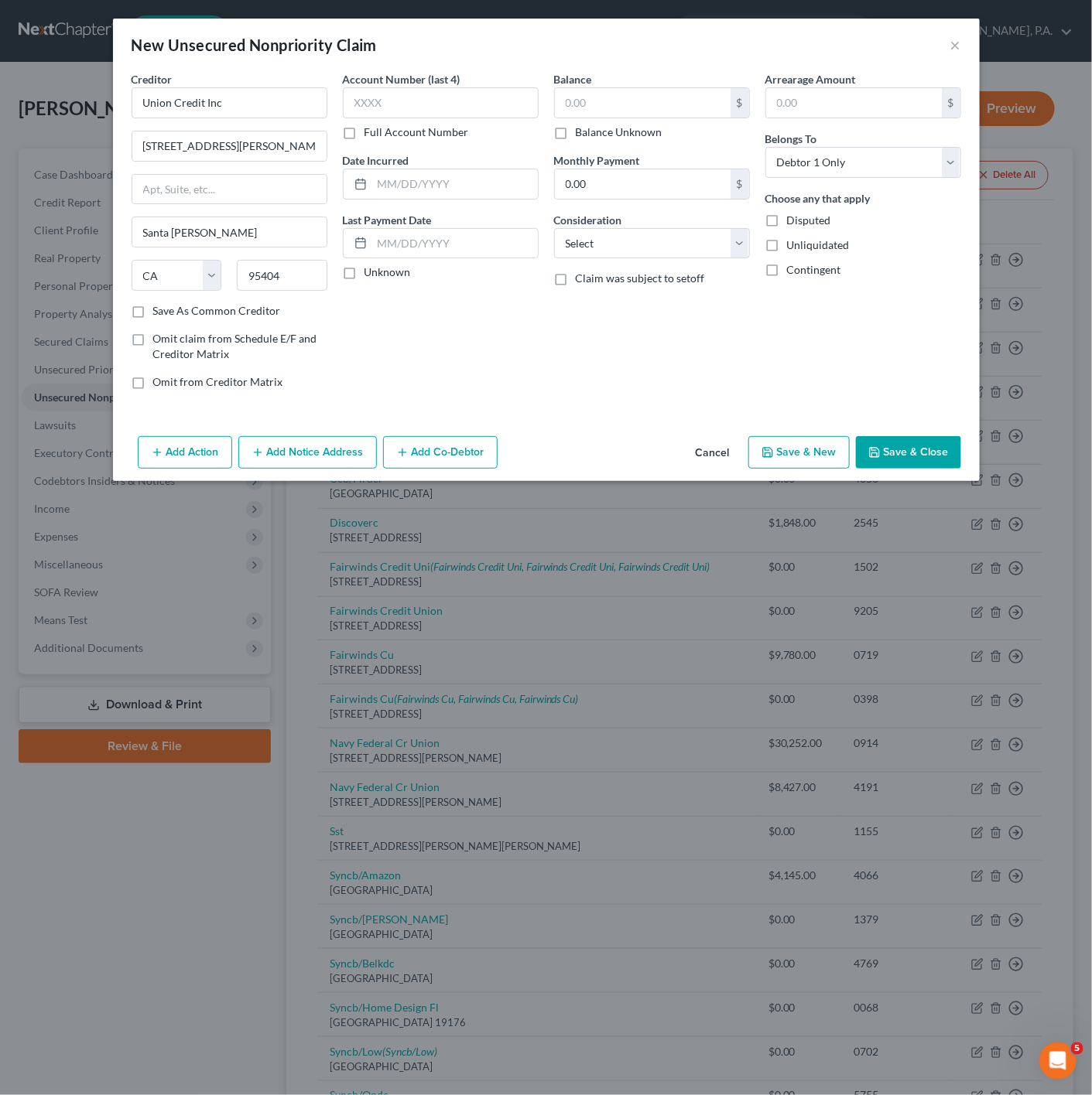
type input "0.00"
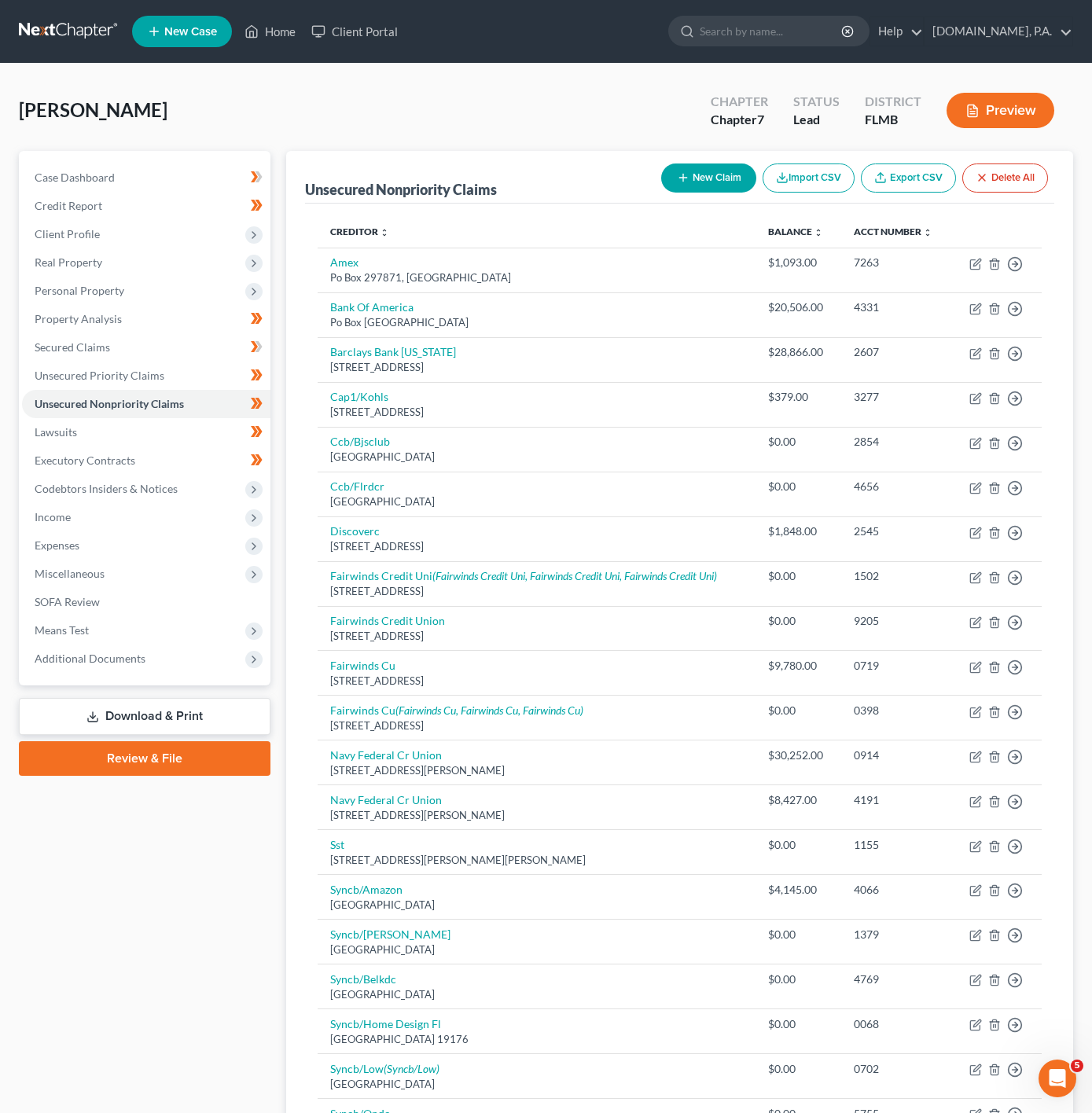
click at [661, 176] on button "New Claim" at bounding box center [709, 178] width 95 height 29
select select "0"
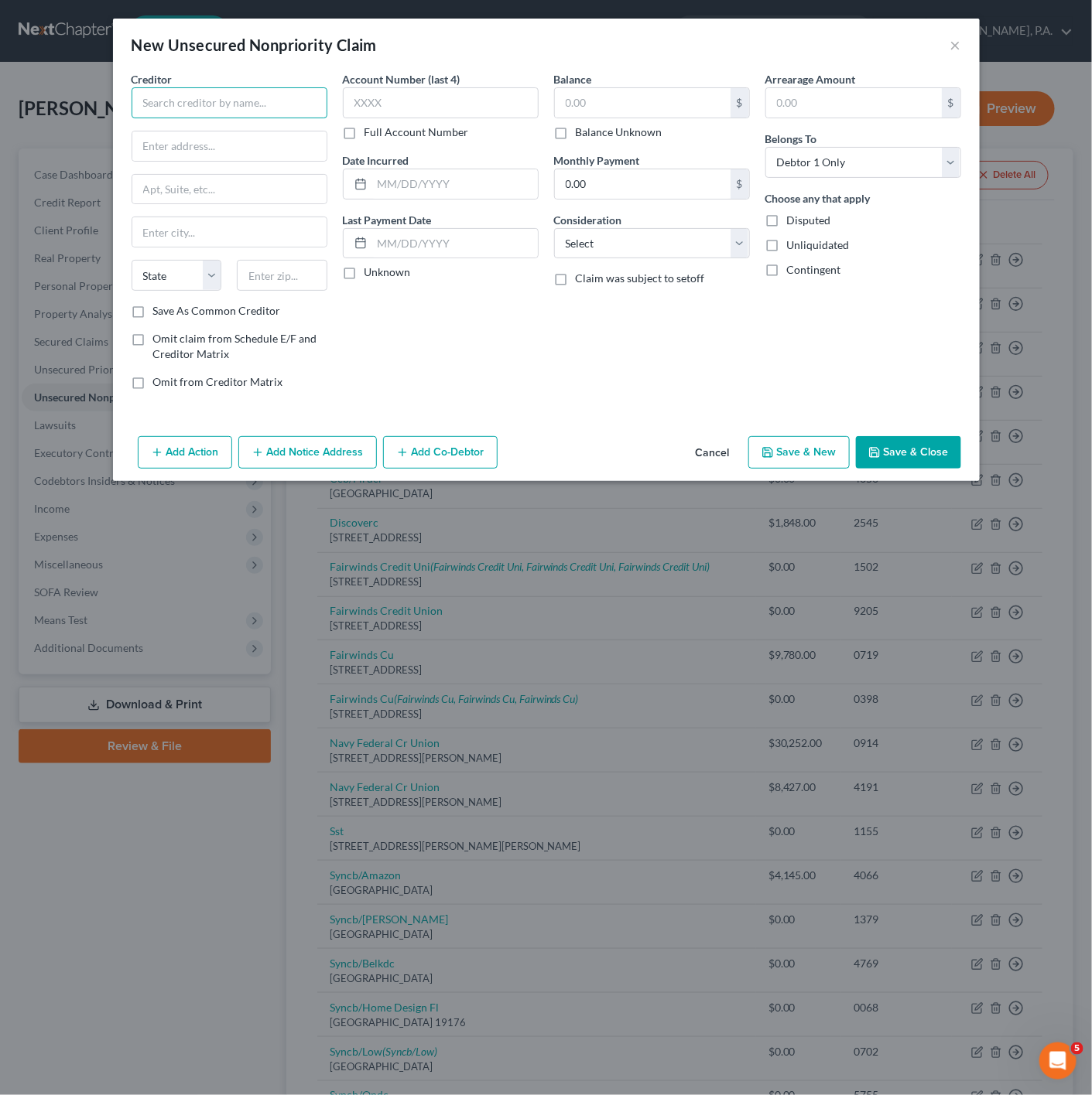
click at [170, 103] on input "text" at bounding box center [229, 103] width 196 height 31
type input "Advantage 1st Financial LLC"
click at [209, 131] on div at bounding box center [229, 146] width 196 height 31
click at [205, 146] on input "text" at bounding box center [229, 146] width 194 height 30
type input "[STREET_ADDRESS]"
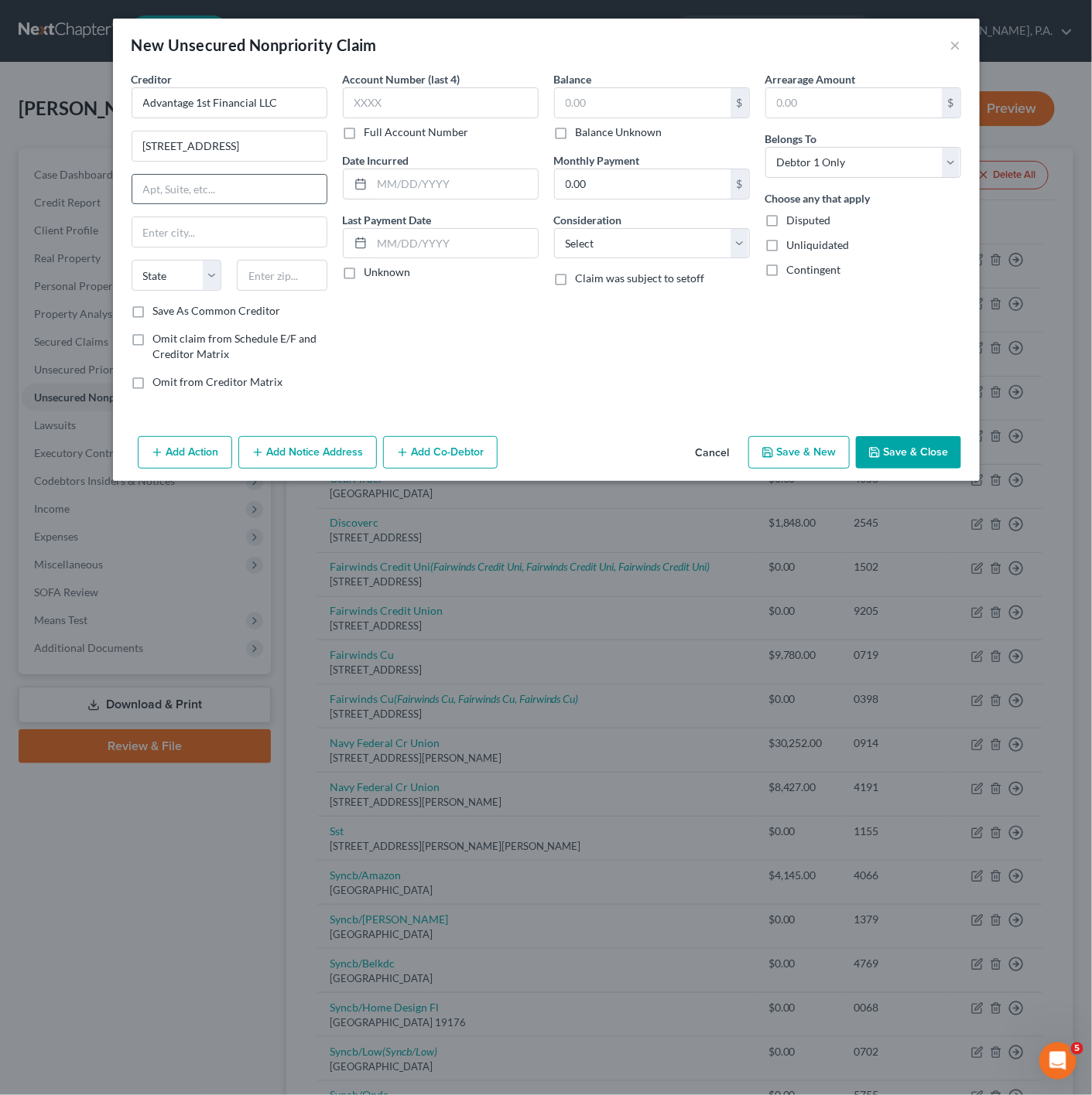
click at [227, 181] on input "text" at bounding box center [229, 189] width 194 height 30
click at [163, 247] on div at bounding box center [229, 232] width 196 height 31
click at [261, 267] on input "text" at bounding box center [281, 275] width 91 height 31
type input "92618"
click at [492, 290] on div "Account Number (last 4) Full Account Number Date Incurred Last Payment Date Unk…" at bounding box center [440, 236] width 211 height 331
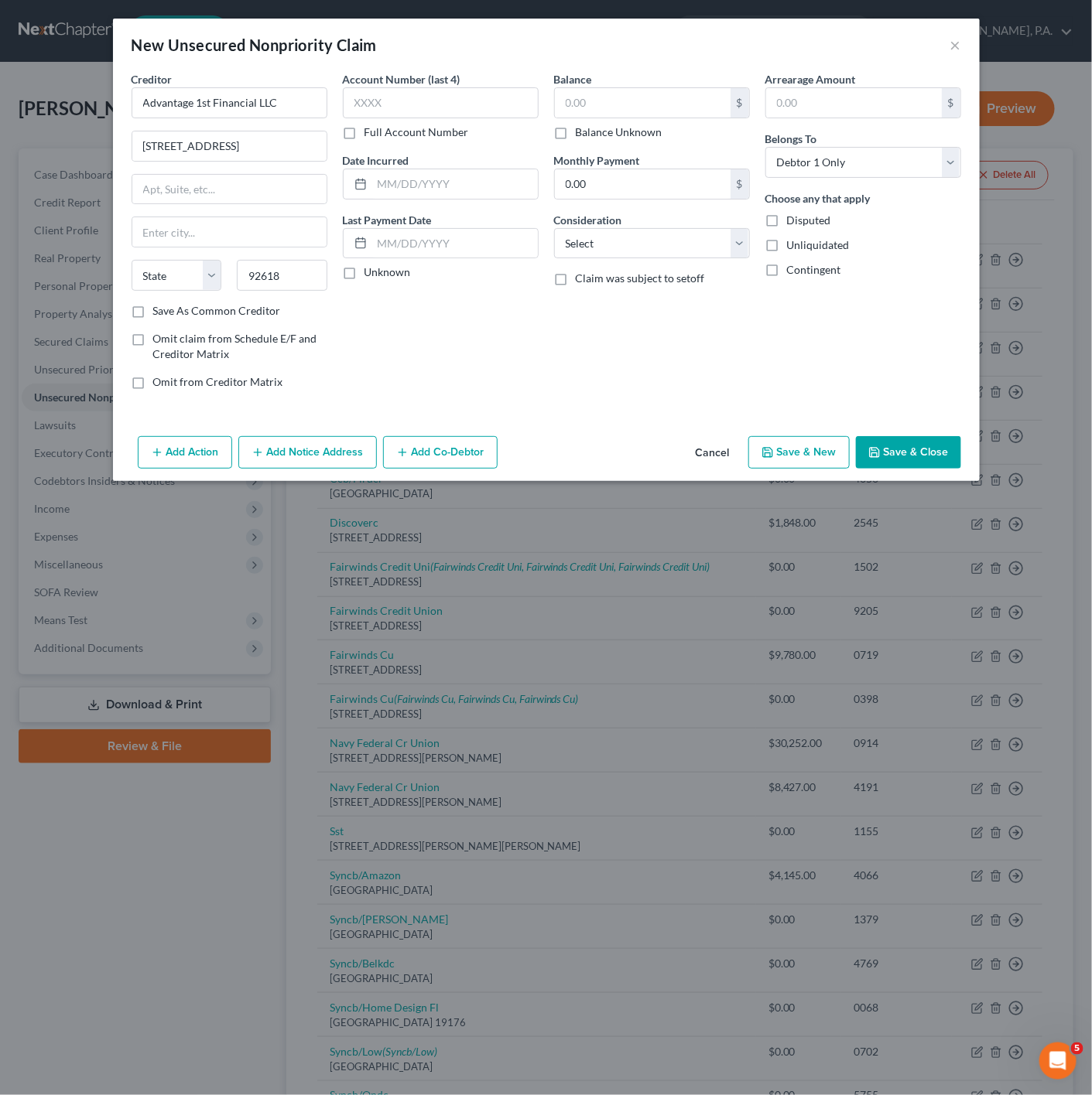
type input "Irvine"
select select "4"
click at [925, 467] on button "Save & Close" at bounding box center [908, 453] width 105 height 32
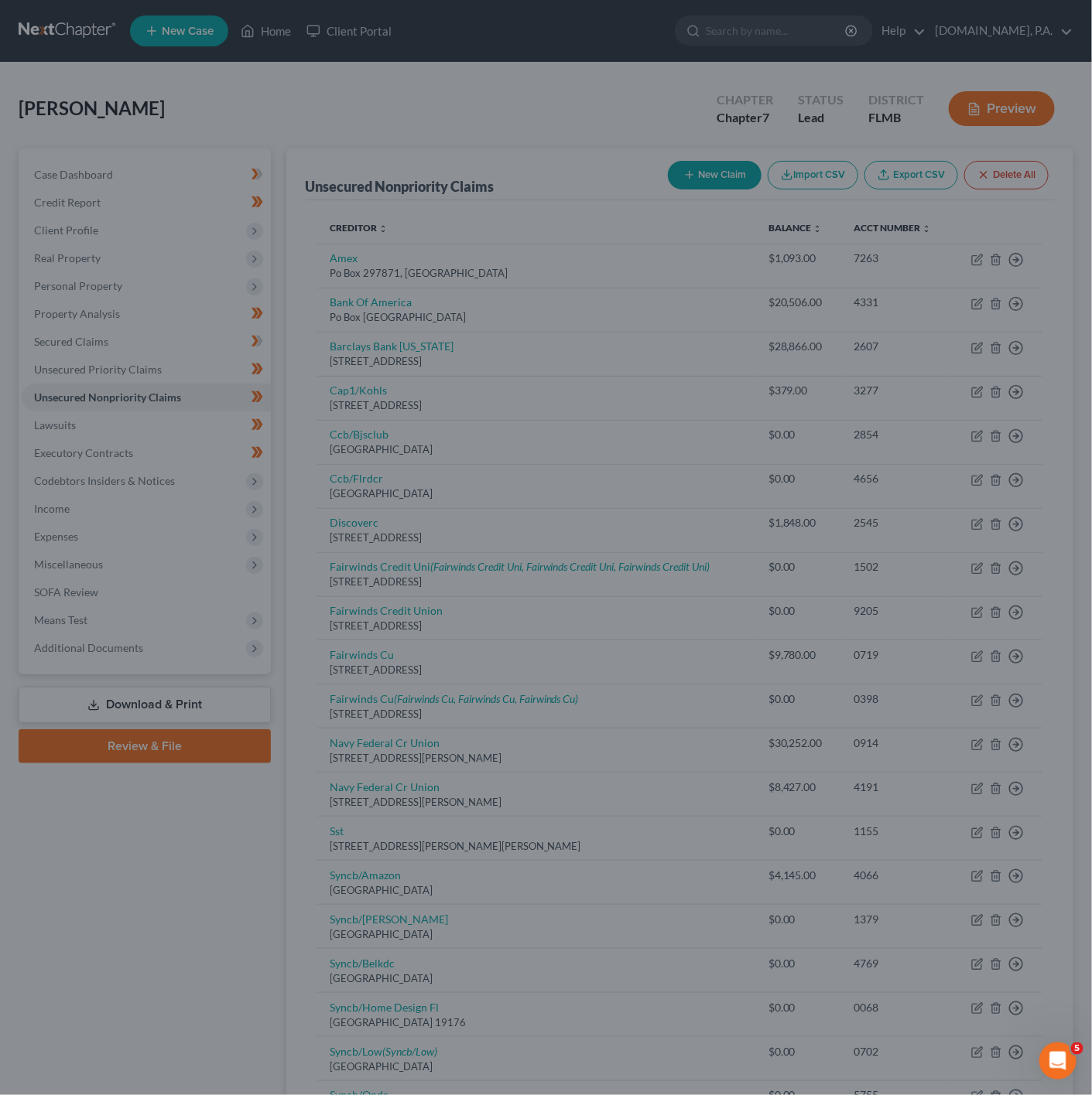
type input "0.00"
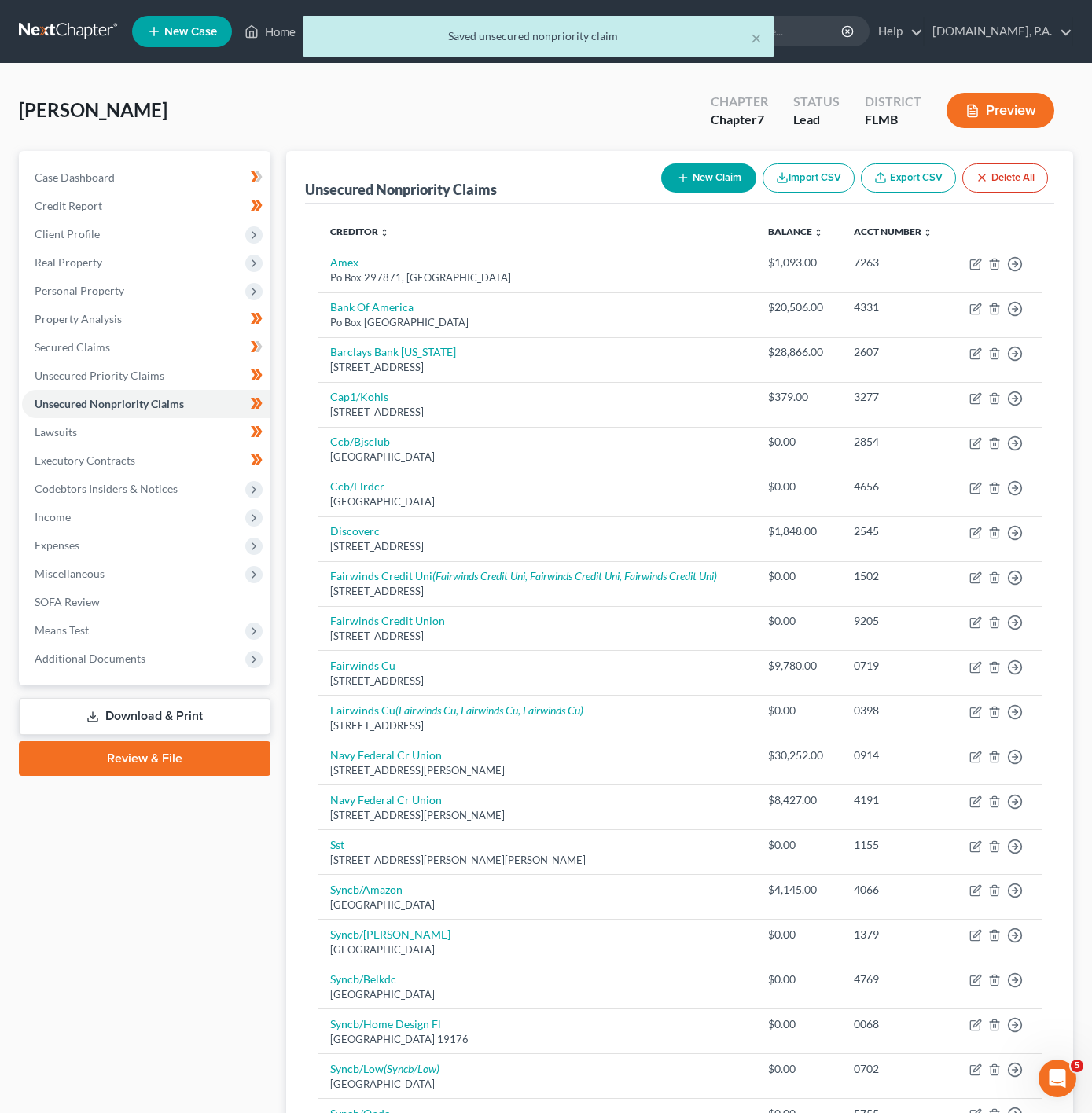
click at [705, 180] on button "New Claim" at bounding box center [709, 178] width 95 height 29
select select "0"
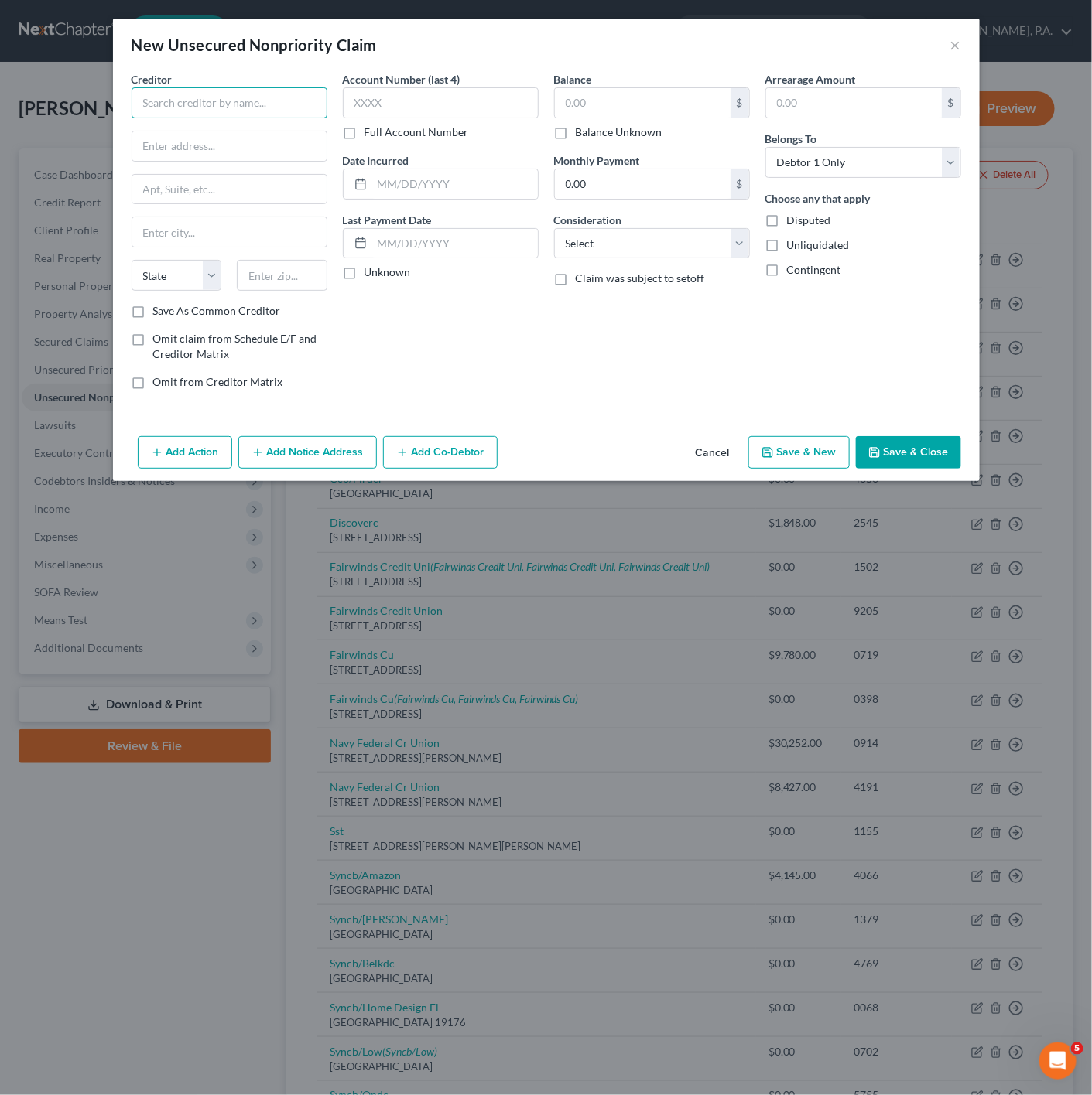
click at [262, 95] on input "text" at bounding box center [229, 103] width 196 height 31
click at [219, 100] on input "text" at bounding box center [229, 103] width 196 height 31
type input "Conn Appliances Inc"
click at [203, 137] on input "text" at bounding box center [229, 146] width 194 height 30
type input "9"
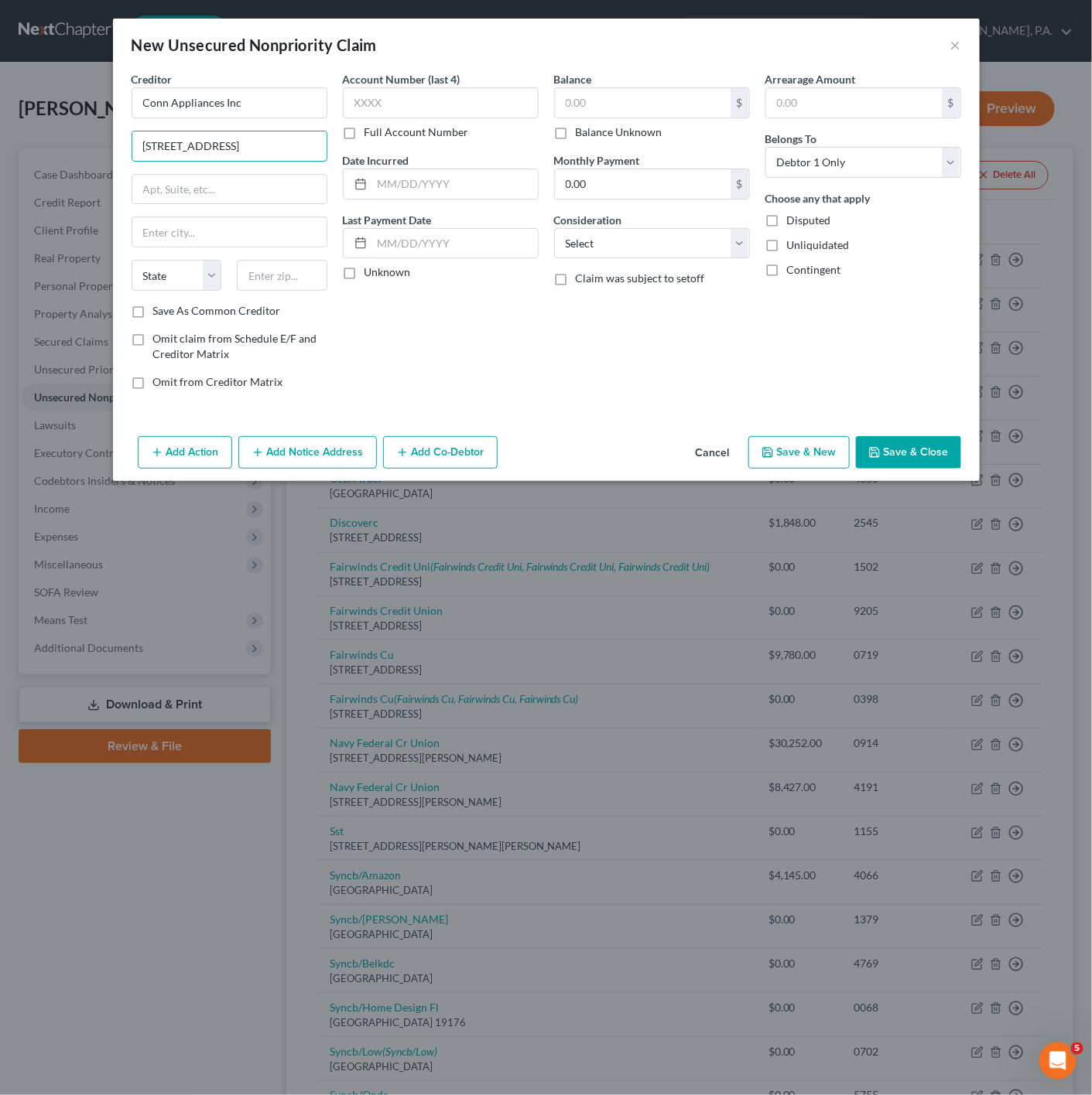
type input "[STREET_ADDRESS]"
click at [265, 165] on div "Creditor * Conn Appliances Inc [STREET_ADDRESS][GEOGRAPHIC_DATA][US_STATE] CA C…" at bounding box center [229, 187] width 196 height 232
click at [283, 264] on input "text" at bounding box center [281, 275] width 91 height 31
type input "77701"
click at [406, 387] on div "Account Number (last 4) Full Account Number Date Incurred Last Payment Date Unk…" at bounding box center [440, 236] width 211 height 331
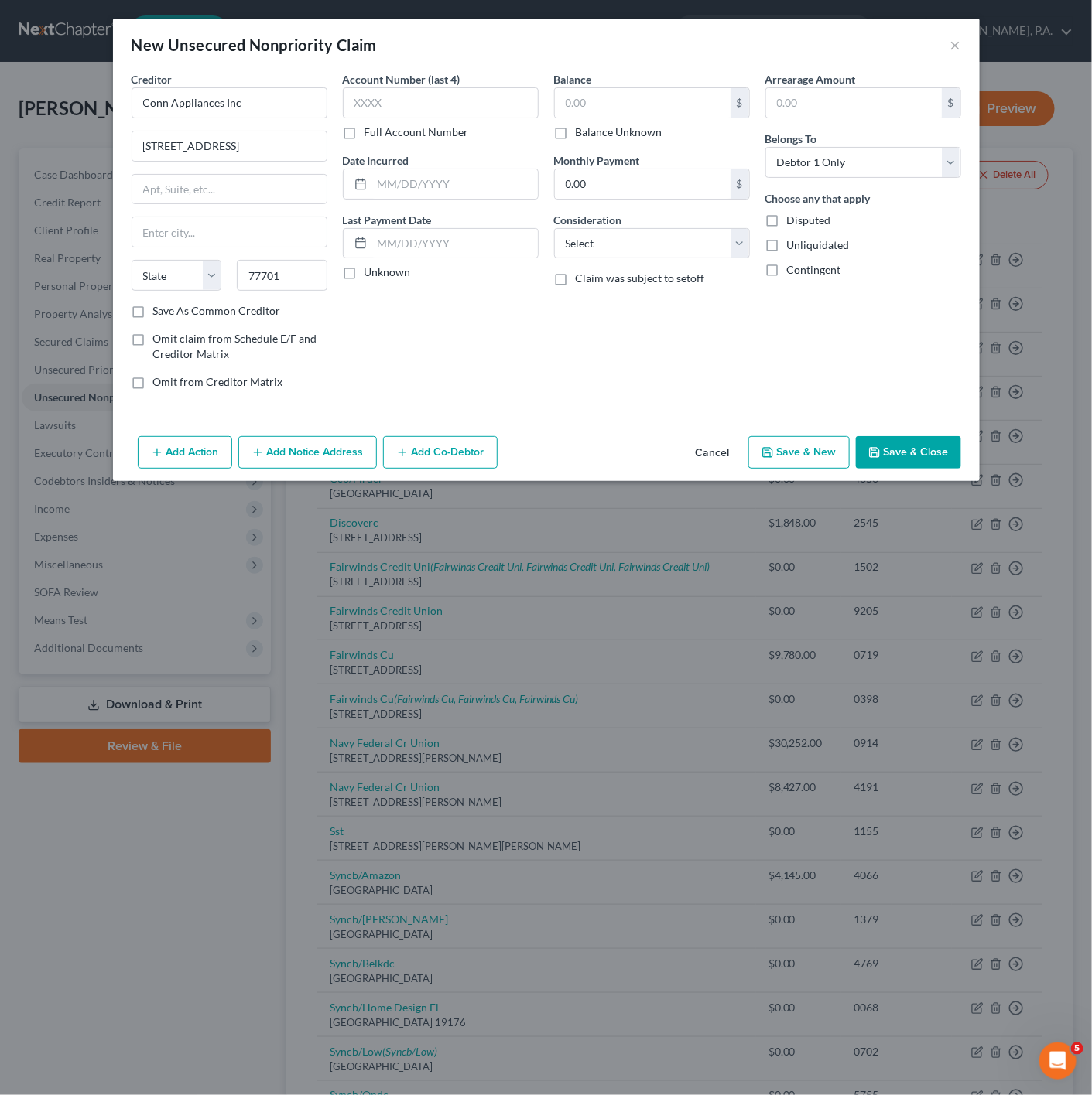
type input "Beaumont"
select select "45"
click at [872, 457] on icon "button" at bounding box center [874, 453] width 13 height 13
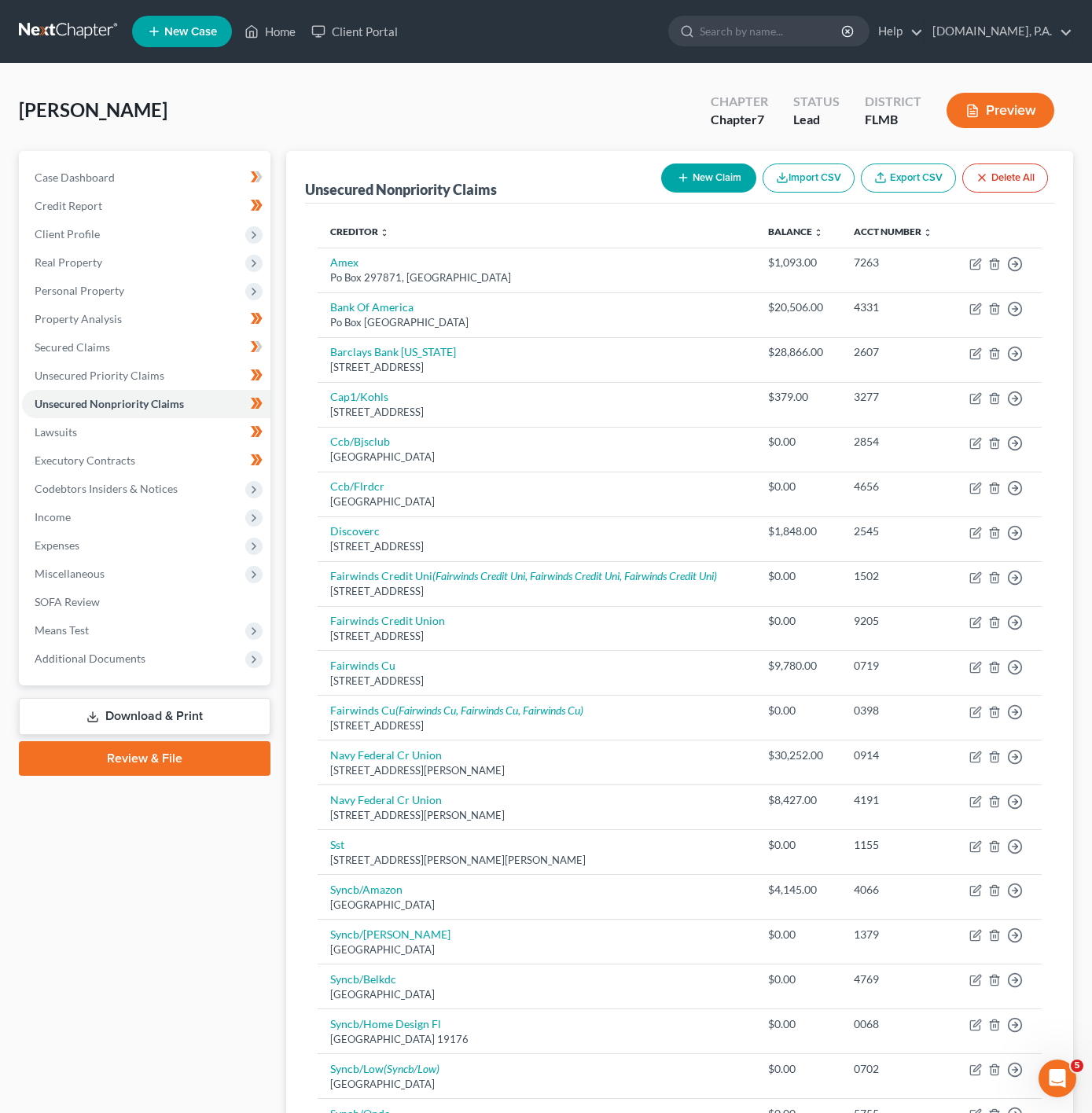
click at [677, 183] on icon "button" at bounding box center [683, 177] width 13 height 13
select select "0"
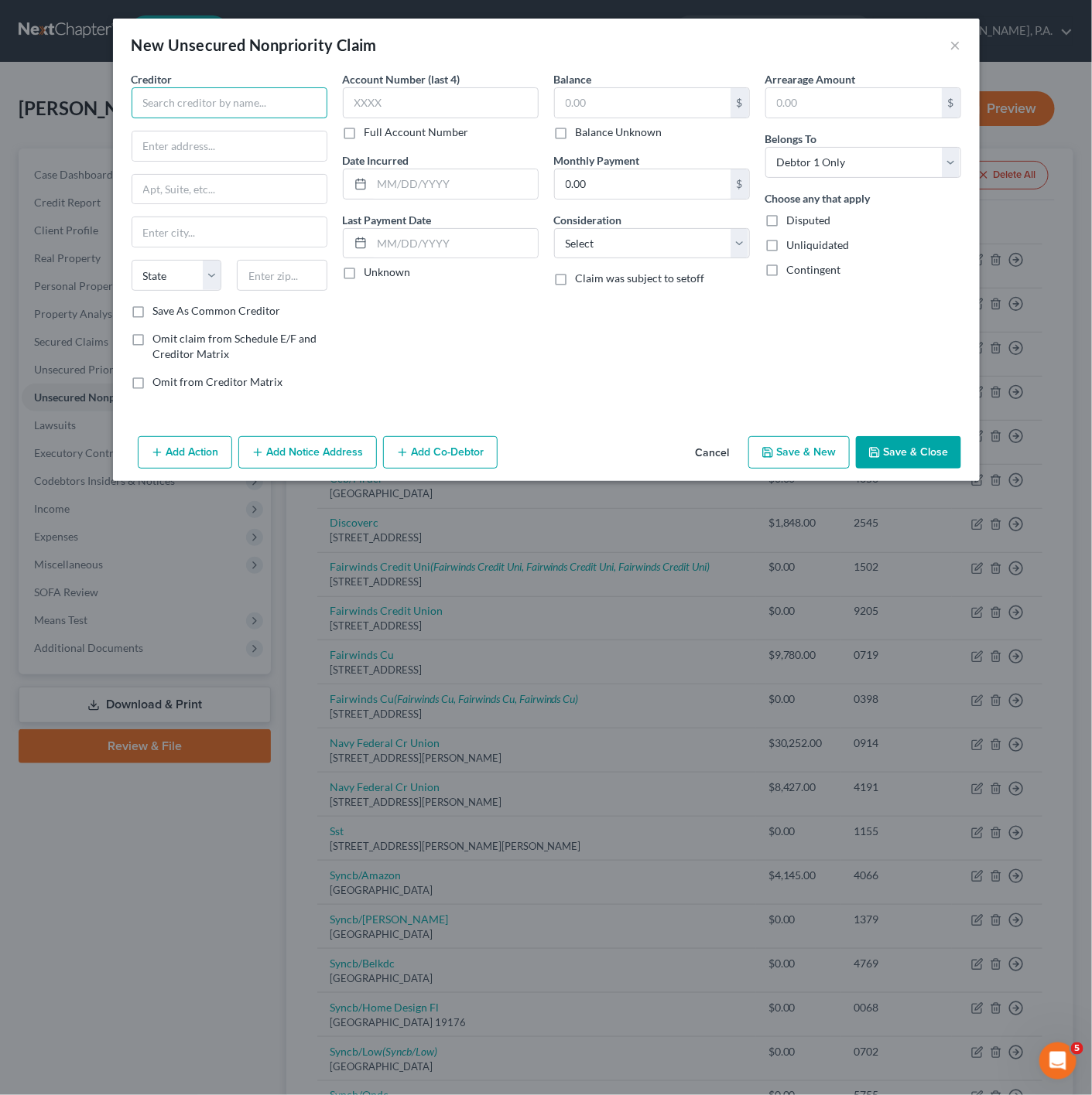
click at [189, 101] on input "text" at bounding box center [229, 103] width 196 height 31
type input "United Automotive Serv"
click at [208, 142] on input "text" at bounding box center [229, 146] width 194 height 30
type input "[STREET_ADDRESS]"
click at [279, 267] on input "text" at bounding box center [281, 275] width 91 height 31
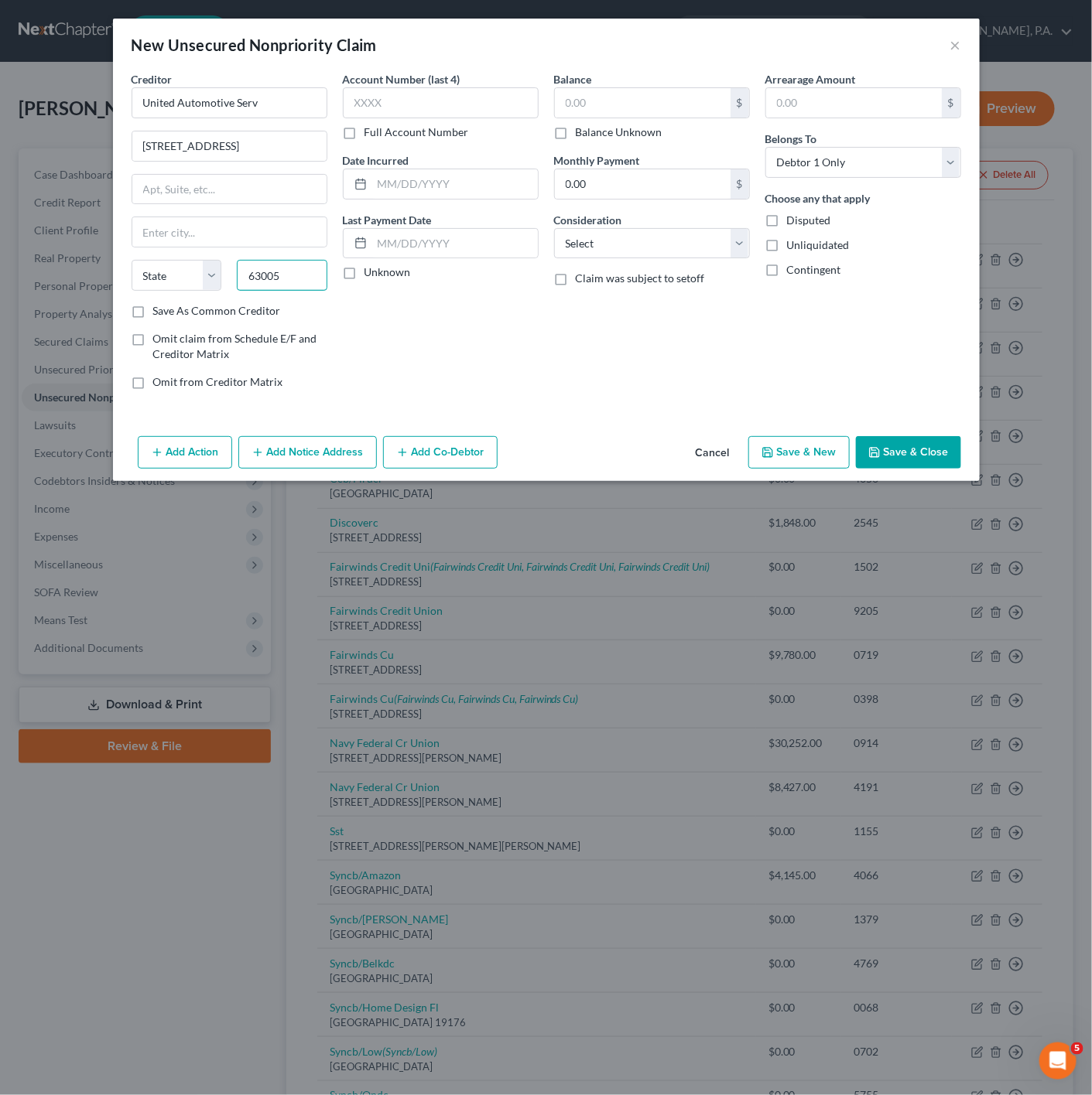
type input "63005"
type input "Chesterfield"
select select "26"
click at [383, 321] on div "Account Number (last 4) Full Account Number Date Incurred Last Payment Date Unk…" at bounding box center [440, 236] width 211 height 331
click at [899, 447] on button "Save & Close" at bounding box center [908, 453] width 105 height 32
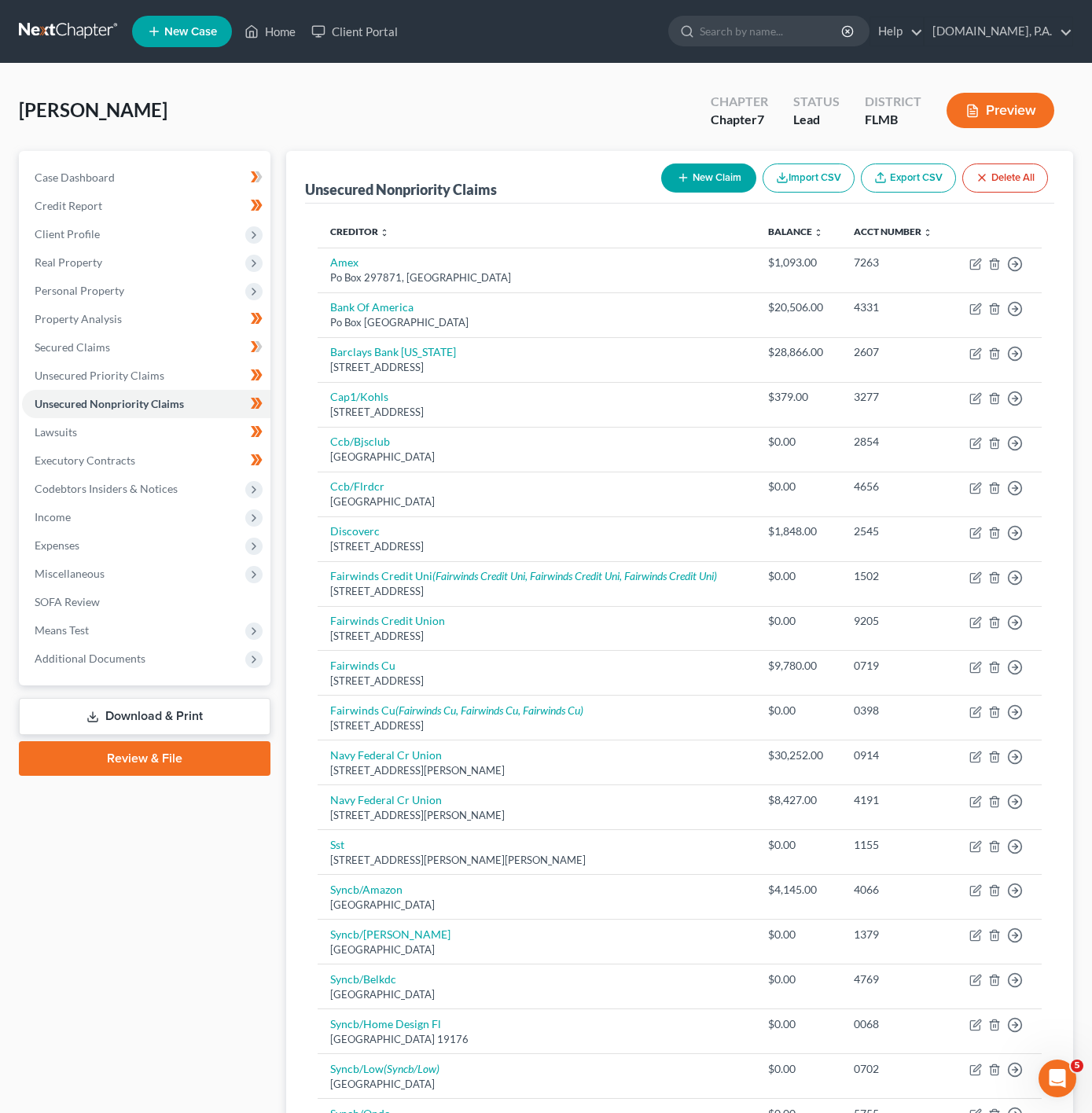
click at [693, 170] on button "New Claim" at bounding box center [709, 178] width 95 height 29
select select "0"
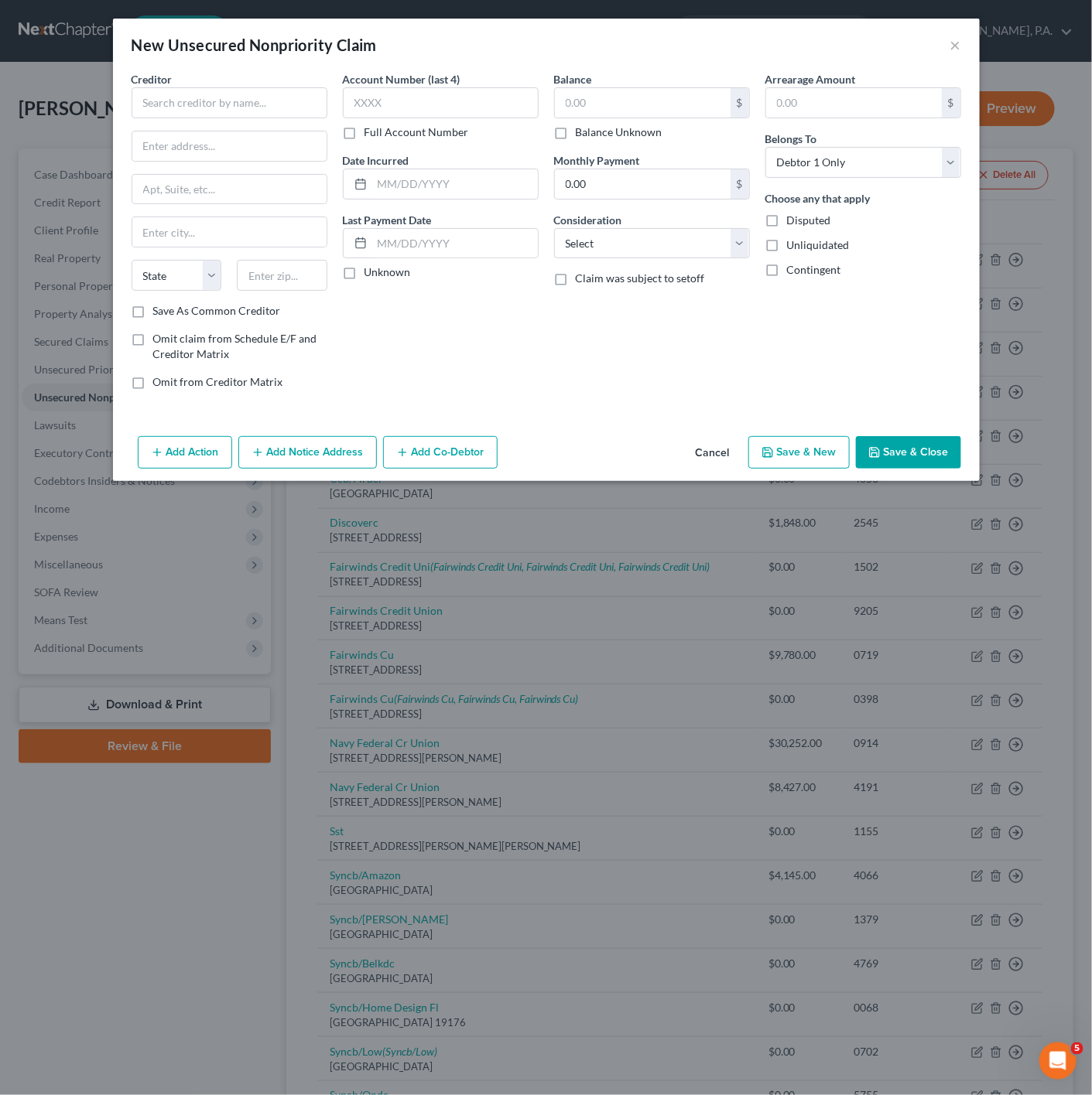
click at [242, 84] on div "Creditor *" at bounding box center [229, 95] width 196 height 47
click at [230, 107] on input "text" at bounding box center [229, 103] width 196 height 31
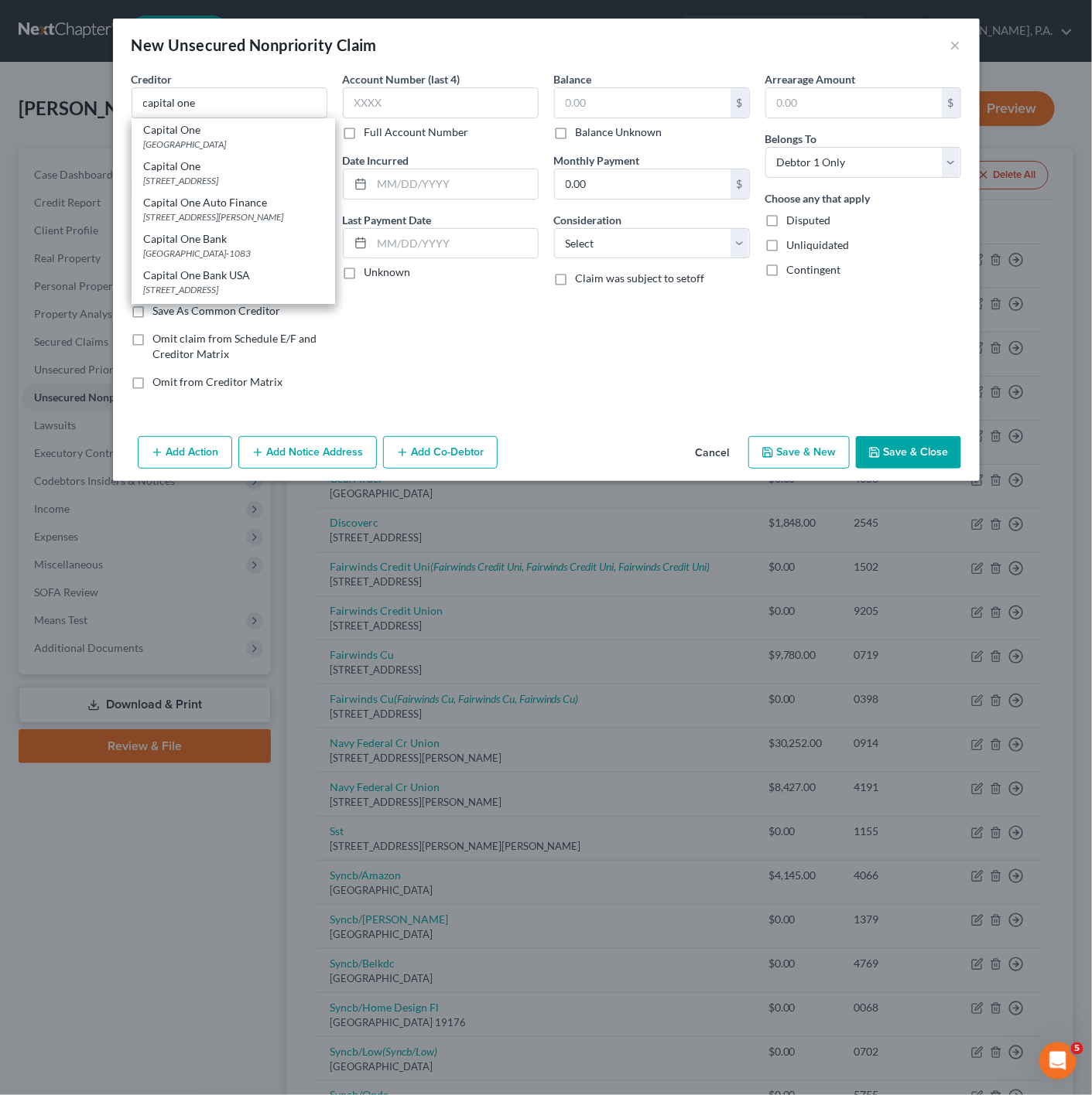
drag, startPoint x: 284, startPoint y: 175, endPoint x: 287, endPoint y: 184, distance: 9.5
click at [287, 174] on div "Capital One" at bounding box center [233, 166] width 179 height 15
type input "Capital One"
type input "PO Box 30285"
type input "[GEOGRAPHIC_DATA]"
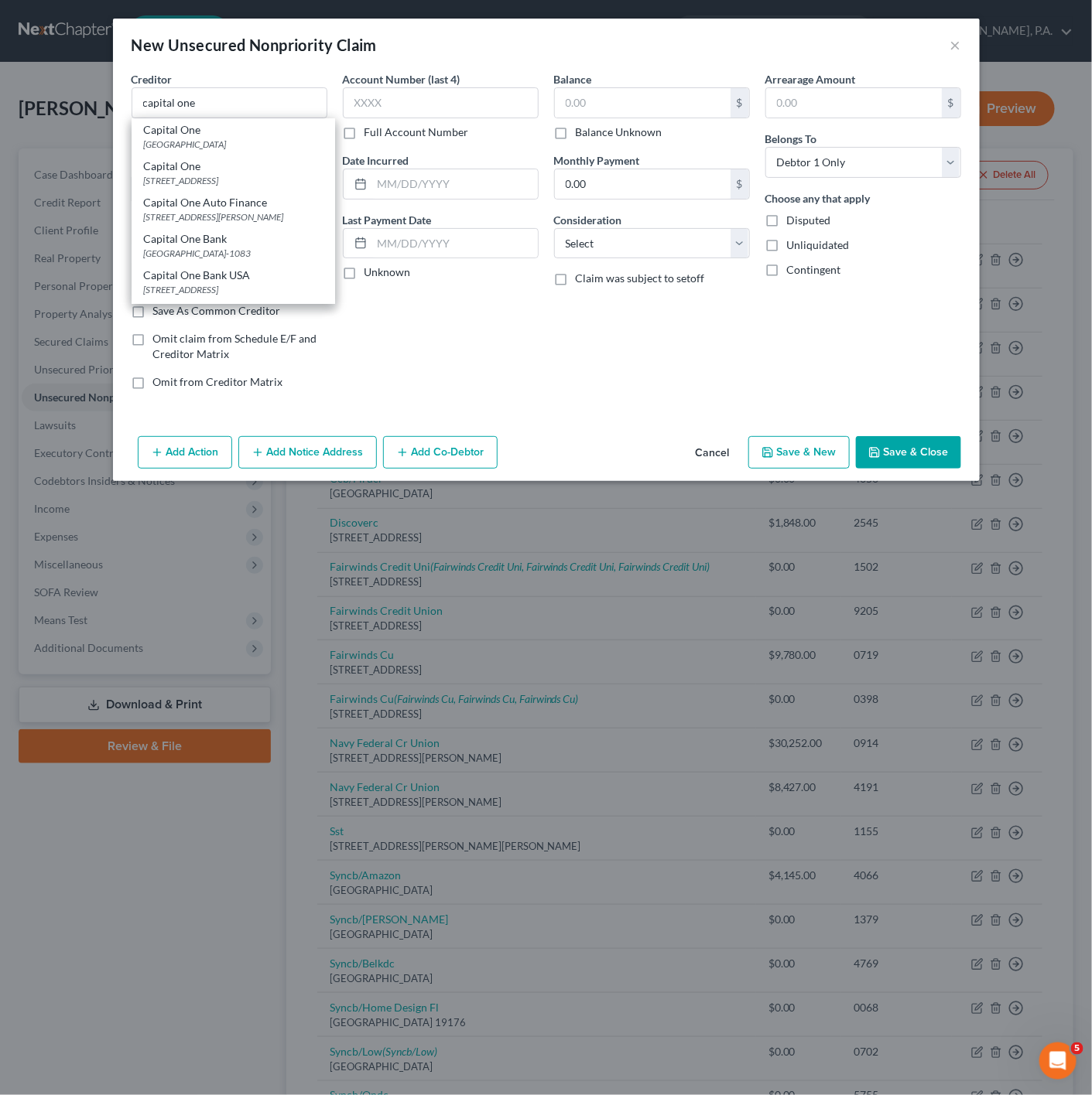
select select "46"
type input "84130"
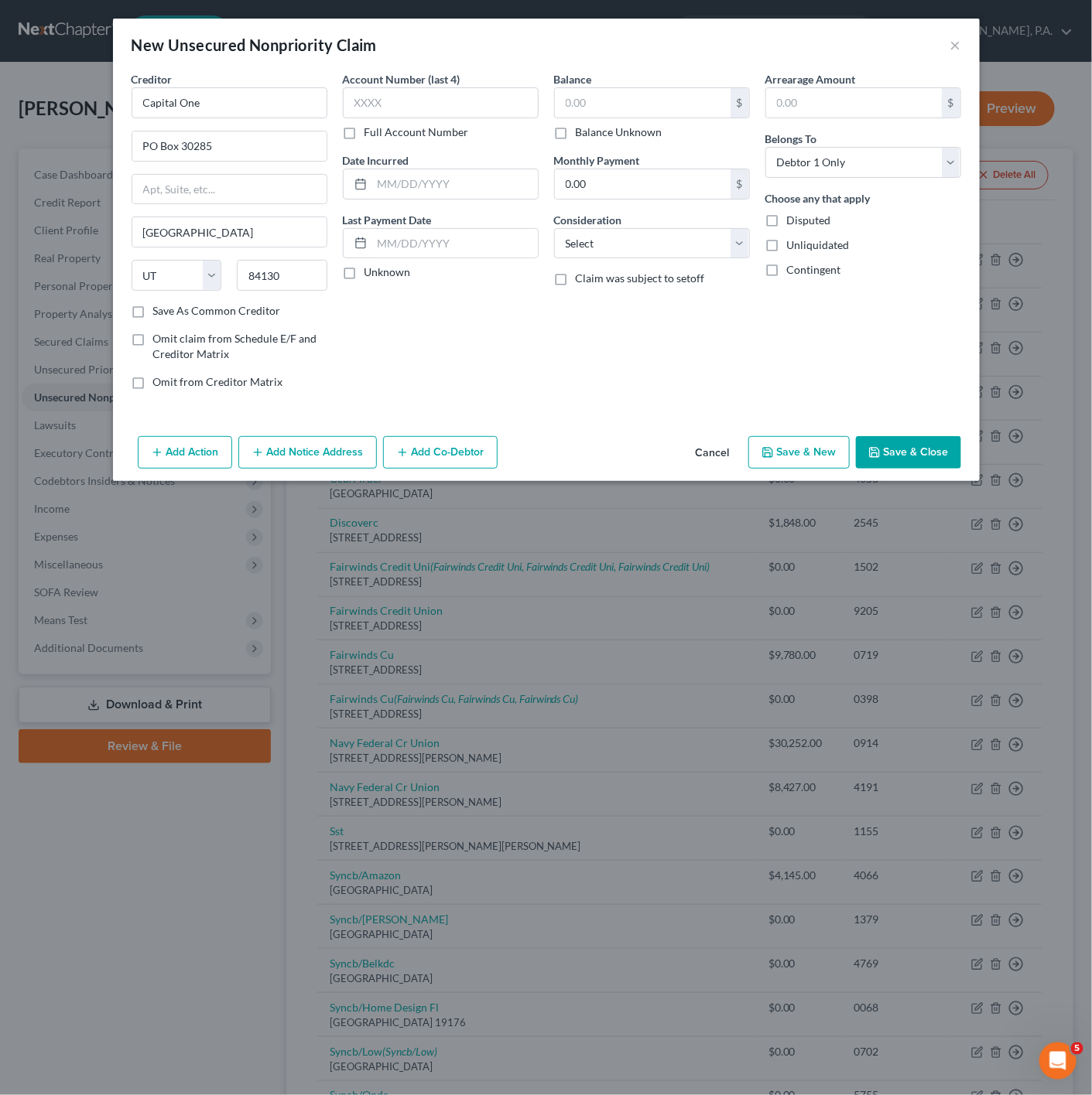
click at [917, 474] on div "Add Action Add Notice Address Add Co-Debtor Cancel Save & New Save & Close" at bounding box center [546, 455] width 866 height 51
click at [878, 459] on icon "button" at bounding box center [874, 453] width 13 height 13
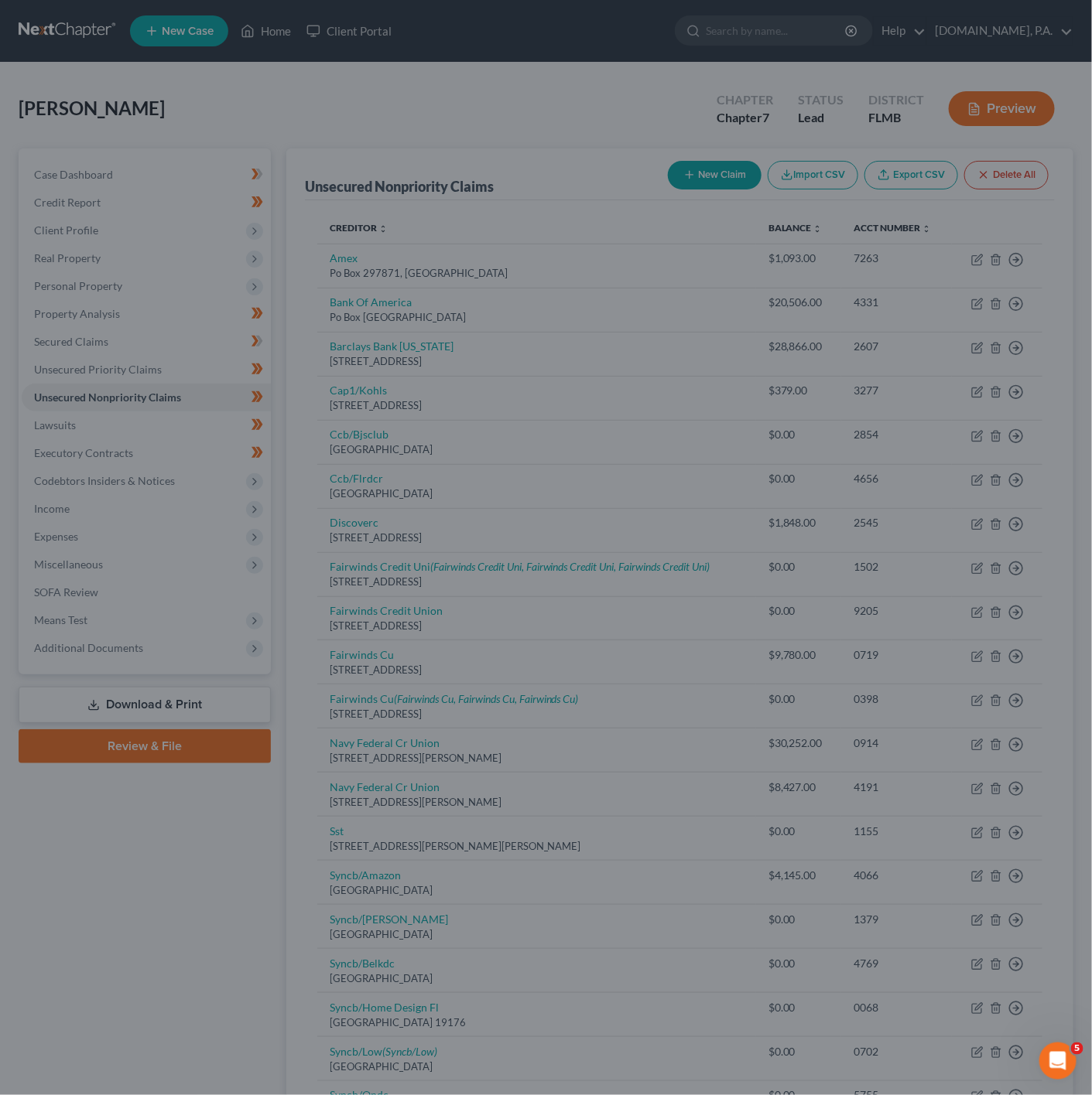
type input "0.00"
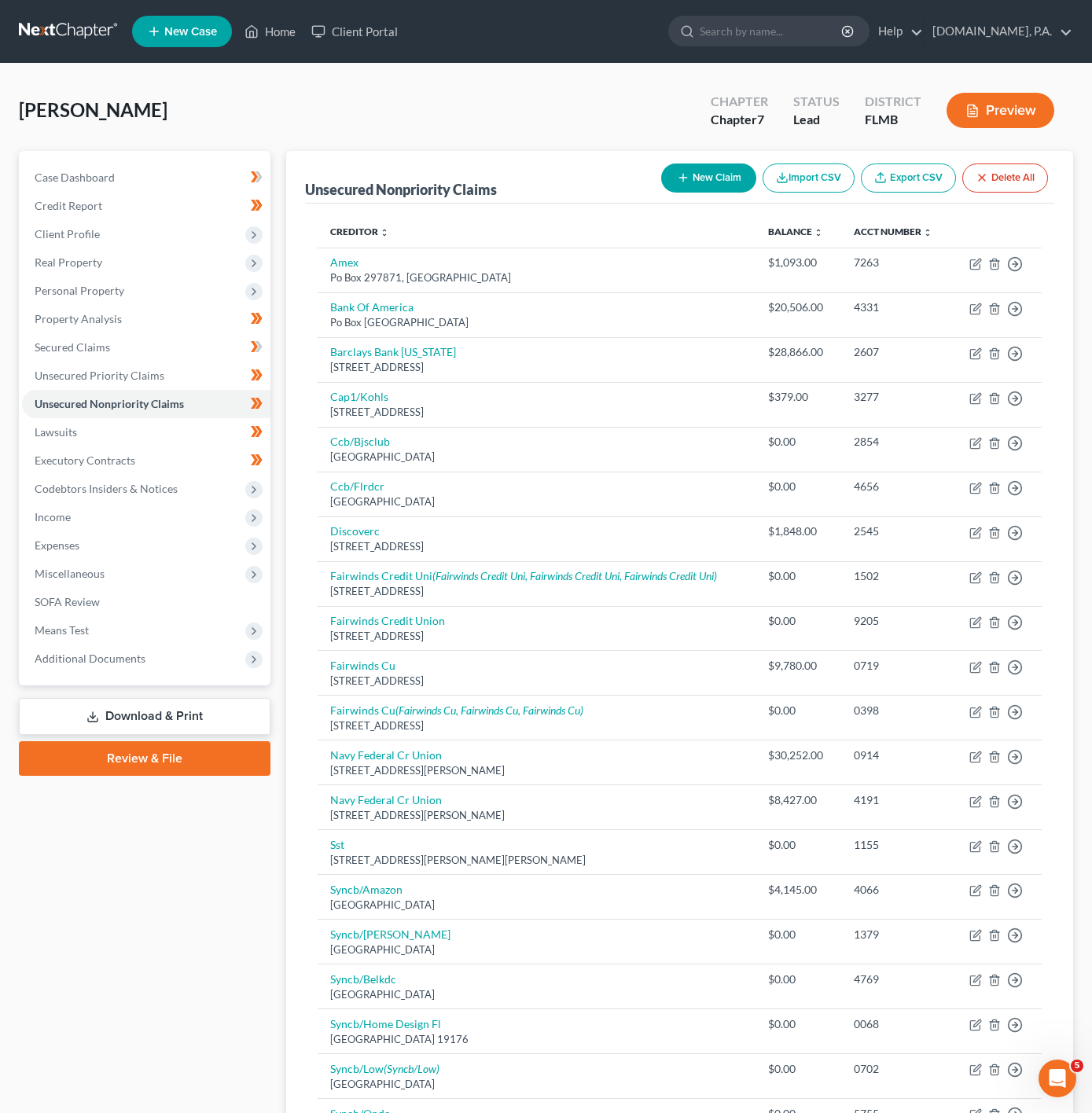
click at [726, 168] on button "New Claim" at bounding box center [709, 178] width 95 height 29
select select "0"
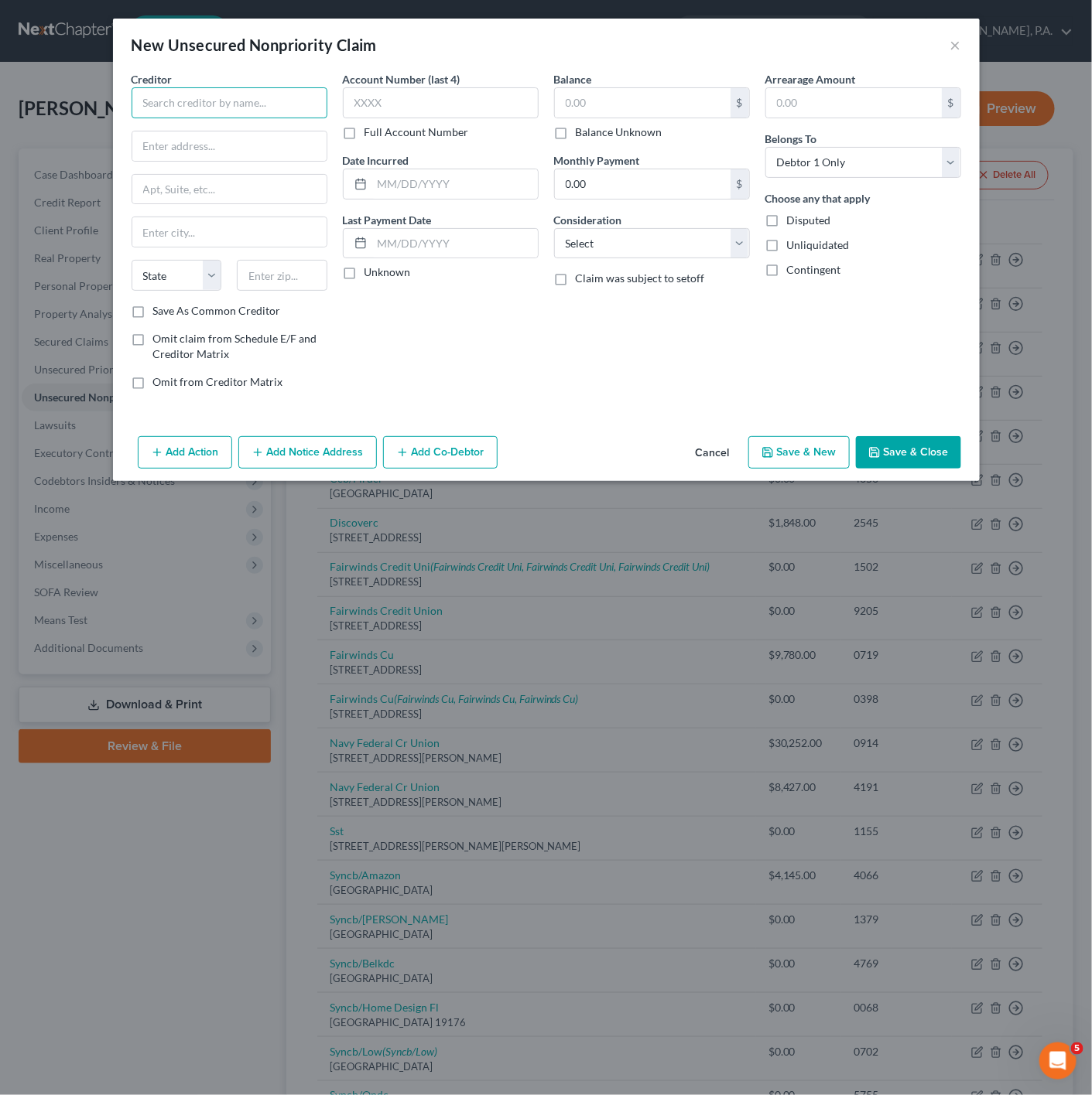
click at [159, 103] on input "text" at bounding box center [229, 103] width 196 height 31
type input "Transunion Consumer Inte"
click at [252, 158] on input "text" at bounding box center [229, 146] width 194 height 30
type input "[STREET_ADDRESS]"
click at [287, 279] on input "text" at bounding box center [281, 275] width 91 height 31
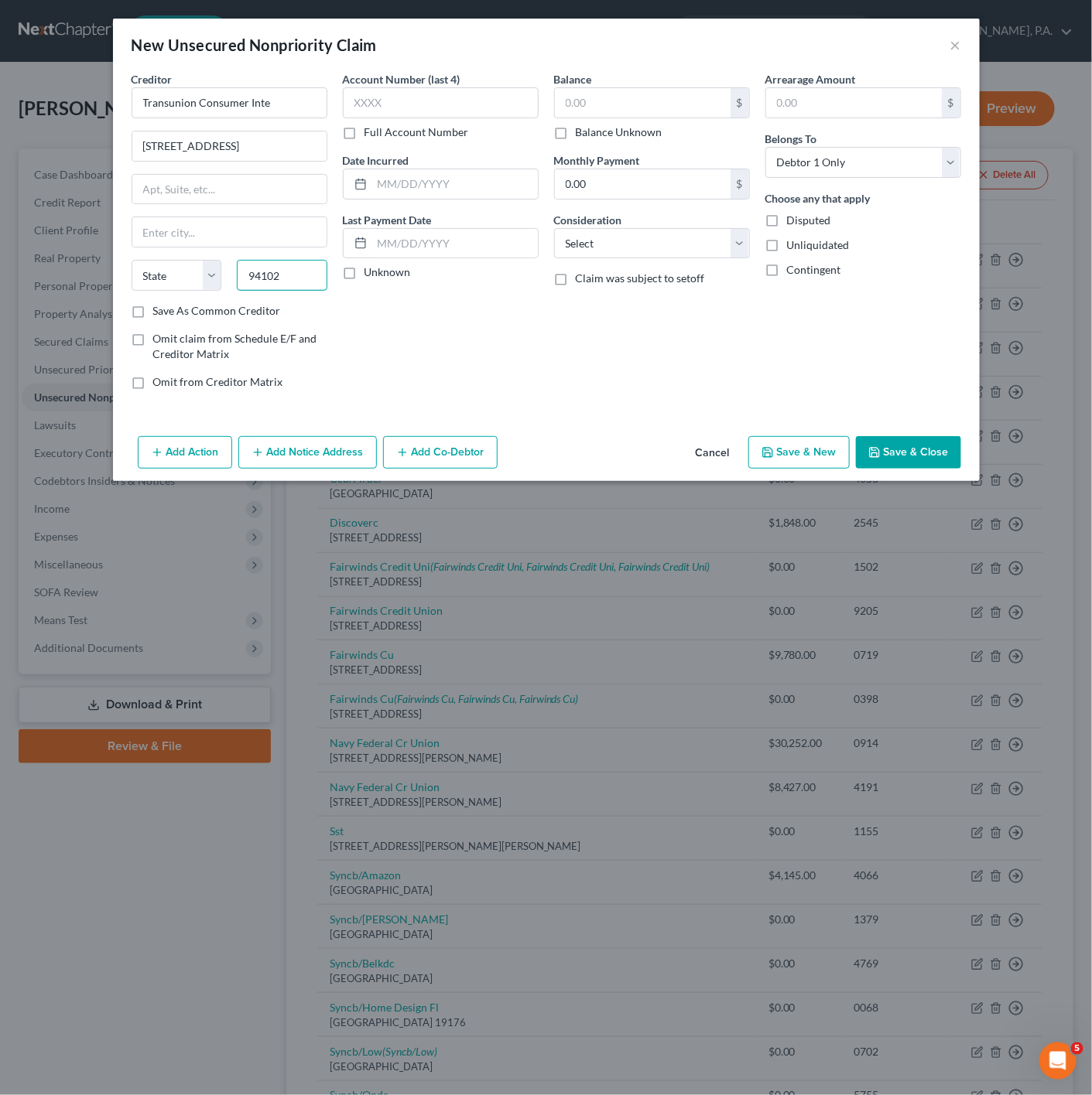
type input "94102"
click at [371, 347] on div "Account Number (last 4) Full Account Number Date Incurred Last Payment Date Unk…" at bounding box center [440, 236] width 211 height 331
type input "[GEOGRAPHIC_DATA]"
select select "4"
click at [908, 465] on button "Save & Close" at bounding box center [908, 453] width 105 height 32
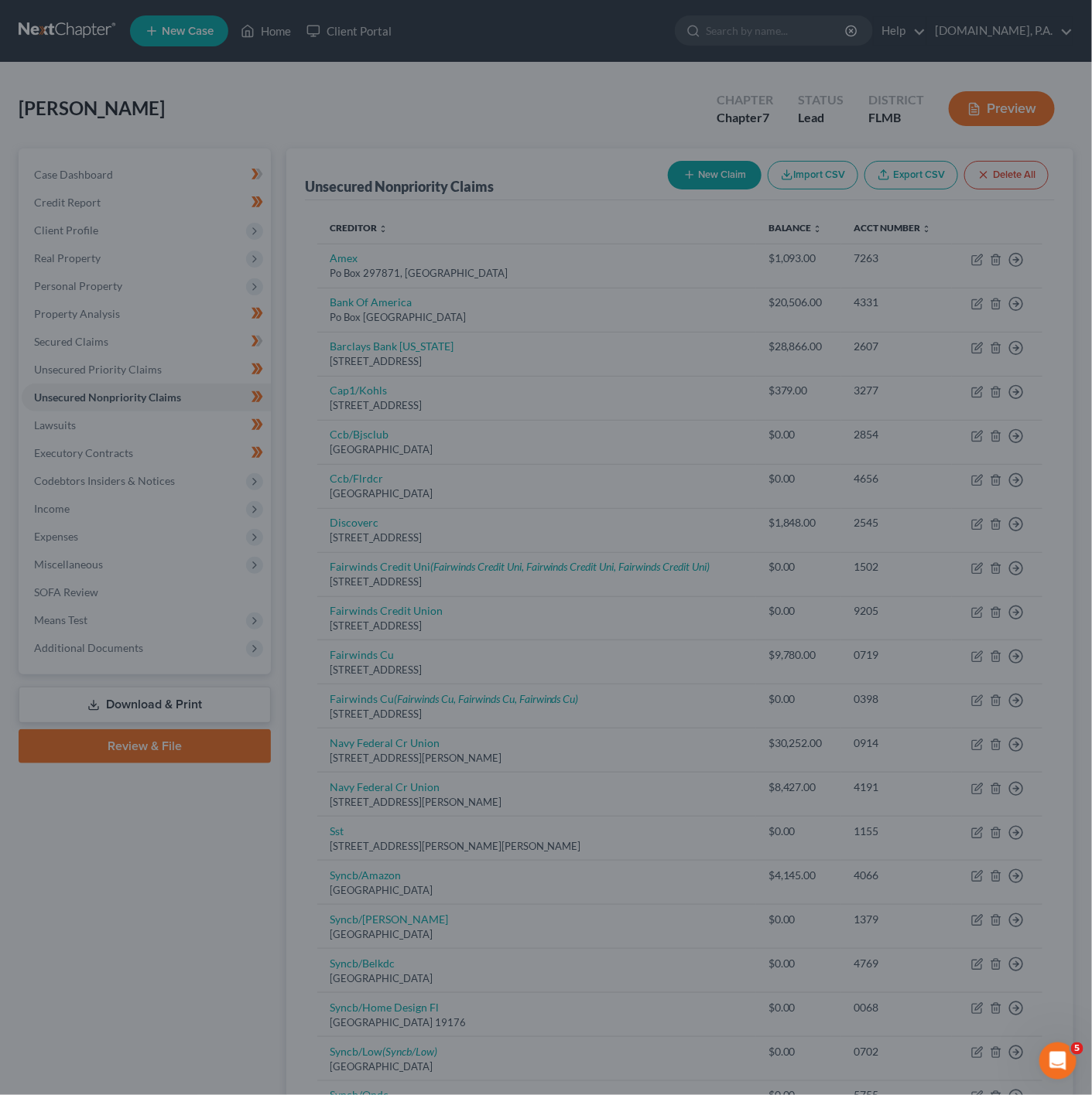
type input "0.00"
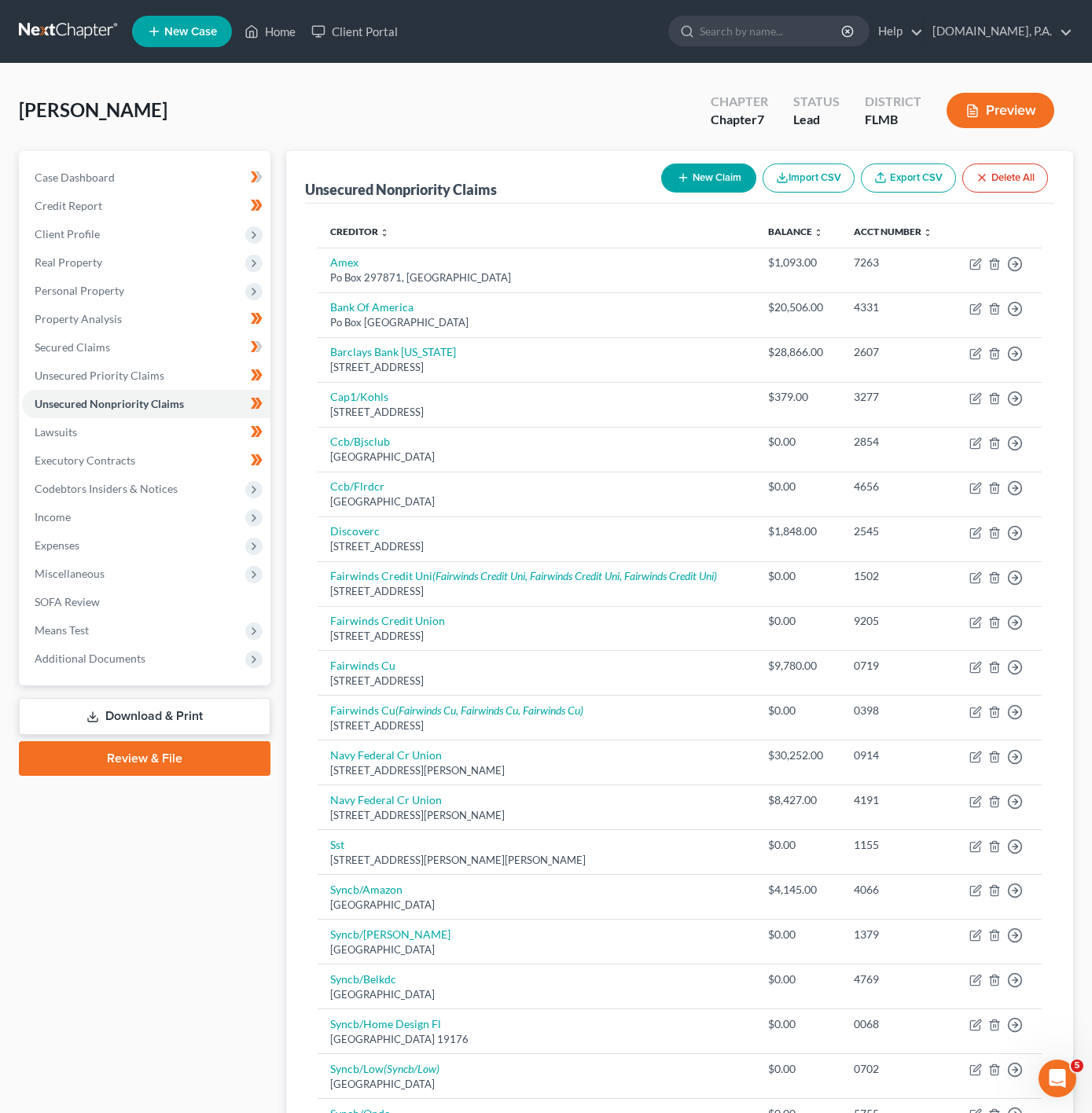
click at [724, 168] on button "New Claim" at bounding box center [709, 178] width 95 height 29
select select "0"
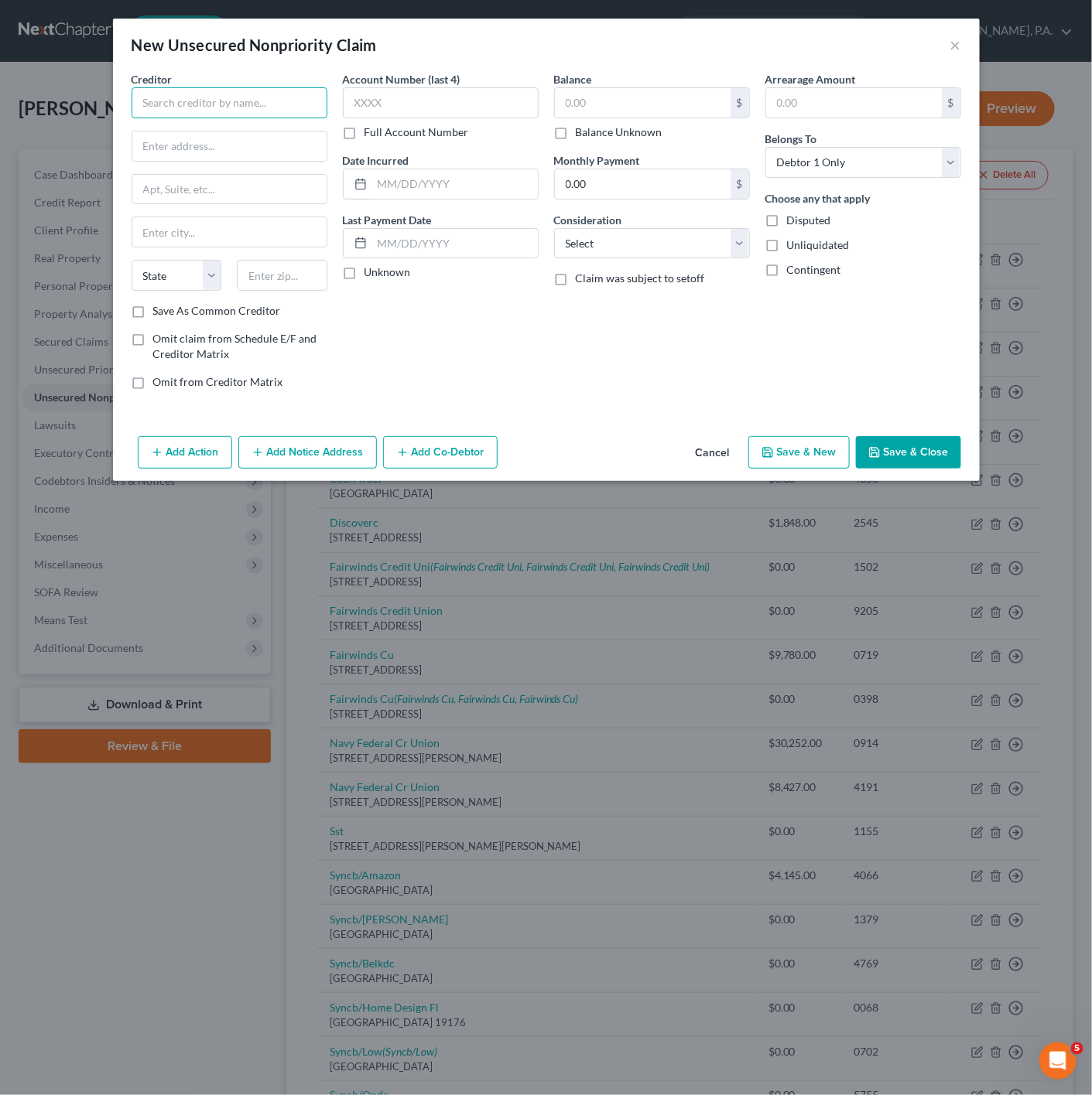
click at [202, 88] on input "text" at bounding box center [229, 103] width 196 height 31
type input "Syncb/Syncb"
click at [209, 153] on input "text" at bounding box center [229, 146] width 194 height 30
type input "C/O PO Box 965036"
click at [307, 275] on div at bounding box center [281, 275] width 106 height 31
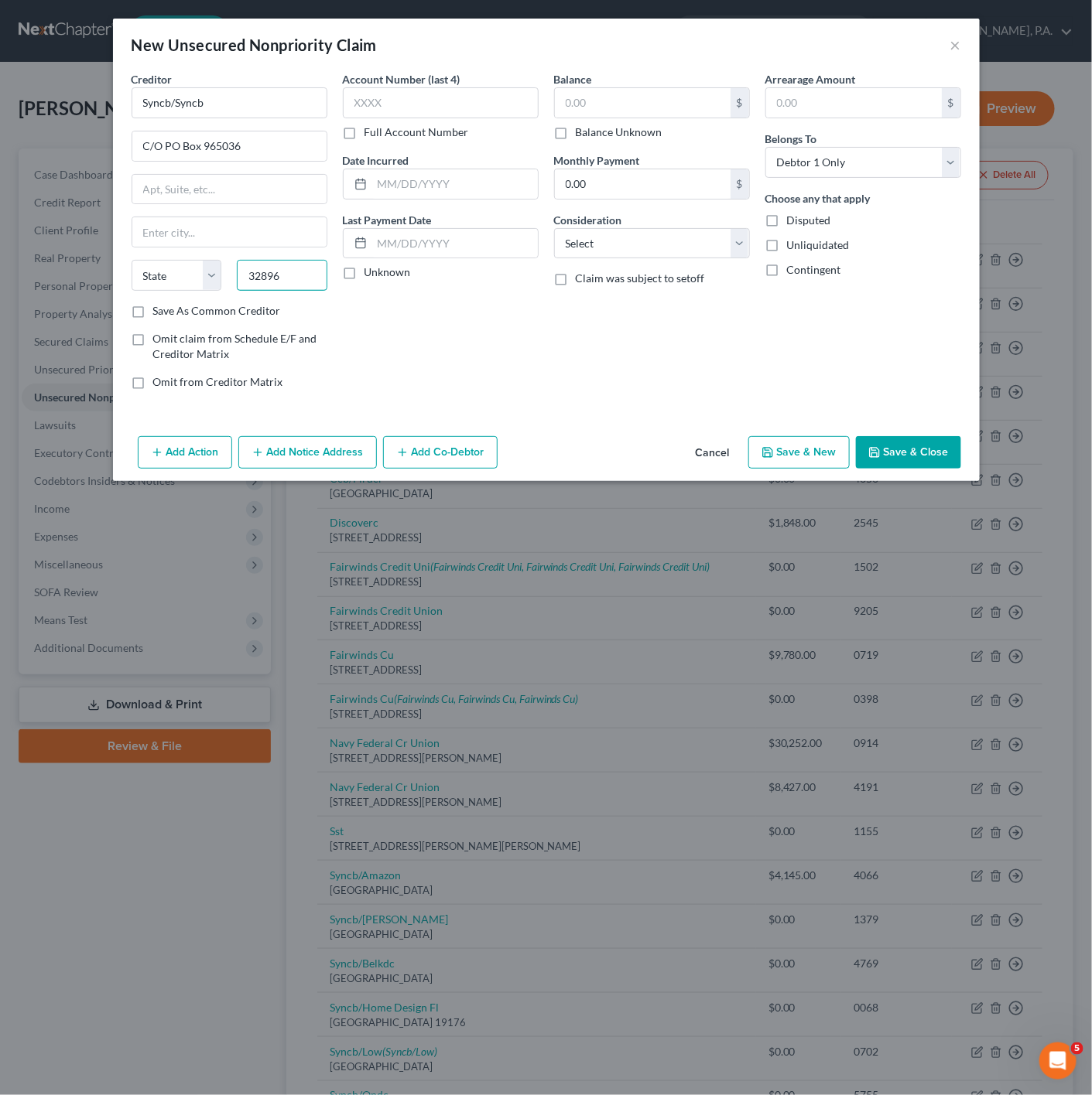
type input "32896"
click at [479, 325] on div "Account Number (last 4) Full Account Number Date Incurred Last Payment Date Unk…" at bounding box center [440, 236] width 211 height 331
type input "Orlando"
select select "9"
click at [913, 463] on button "Save & Close" at bounding box center [908, 453] width 105 height 32
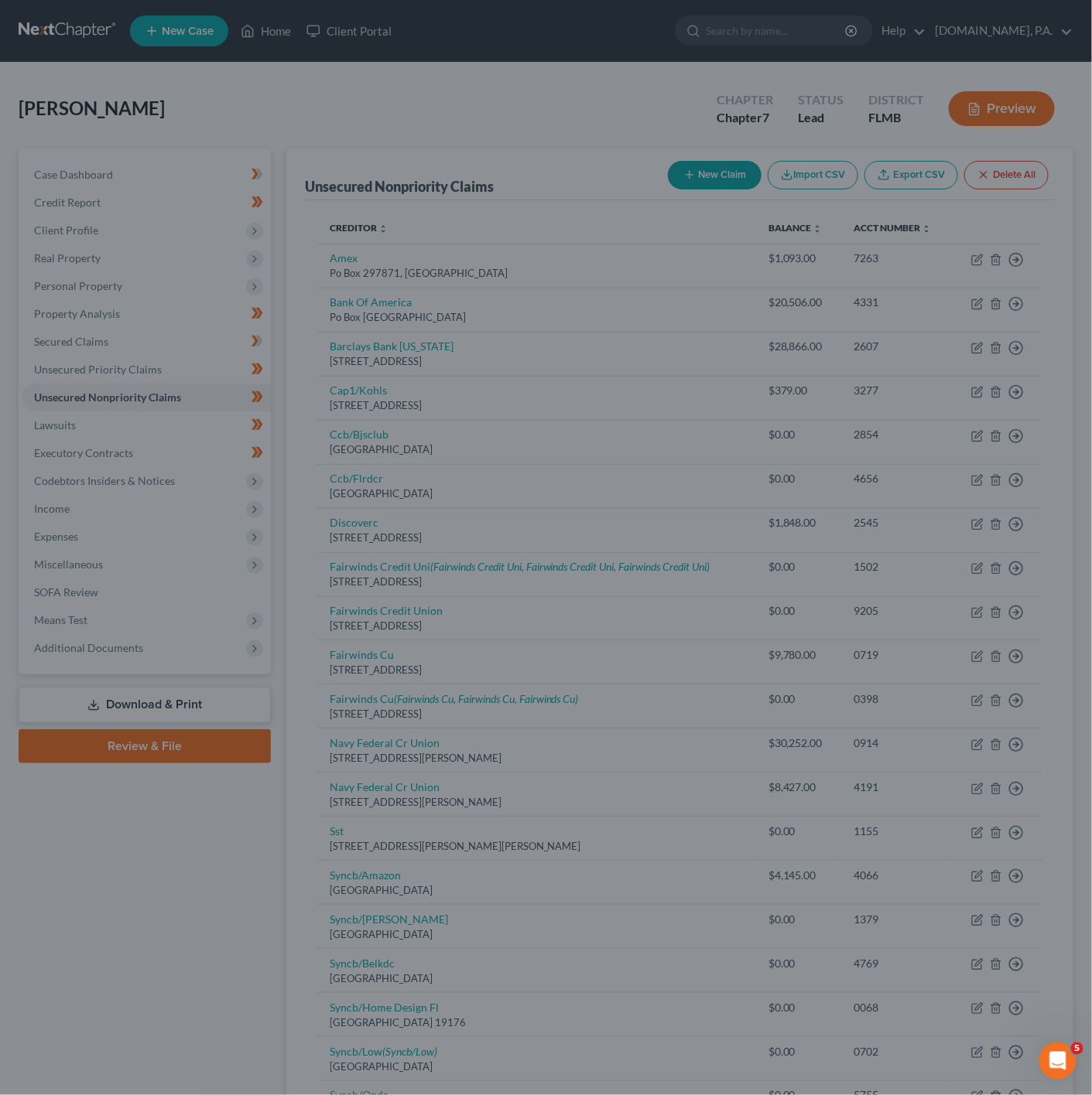
type input "0.00"
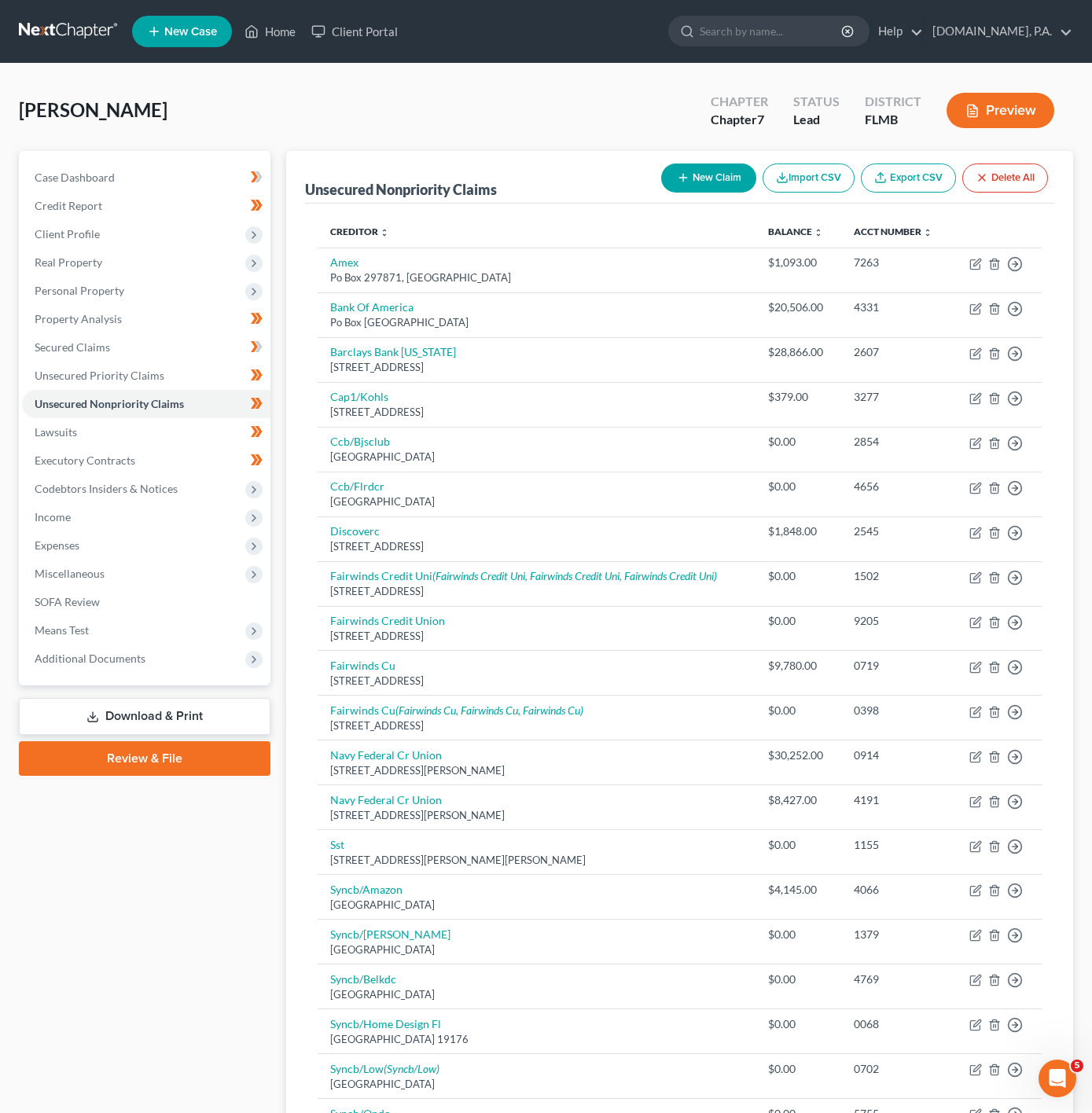
click at [696, 176] on button "New Claim" at bounding box center [709, 178] width 95 height 29
select select "0"
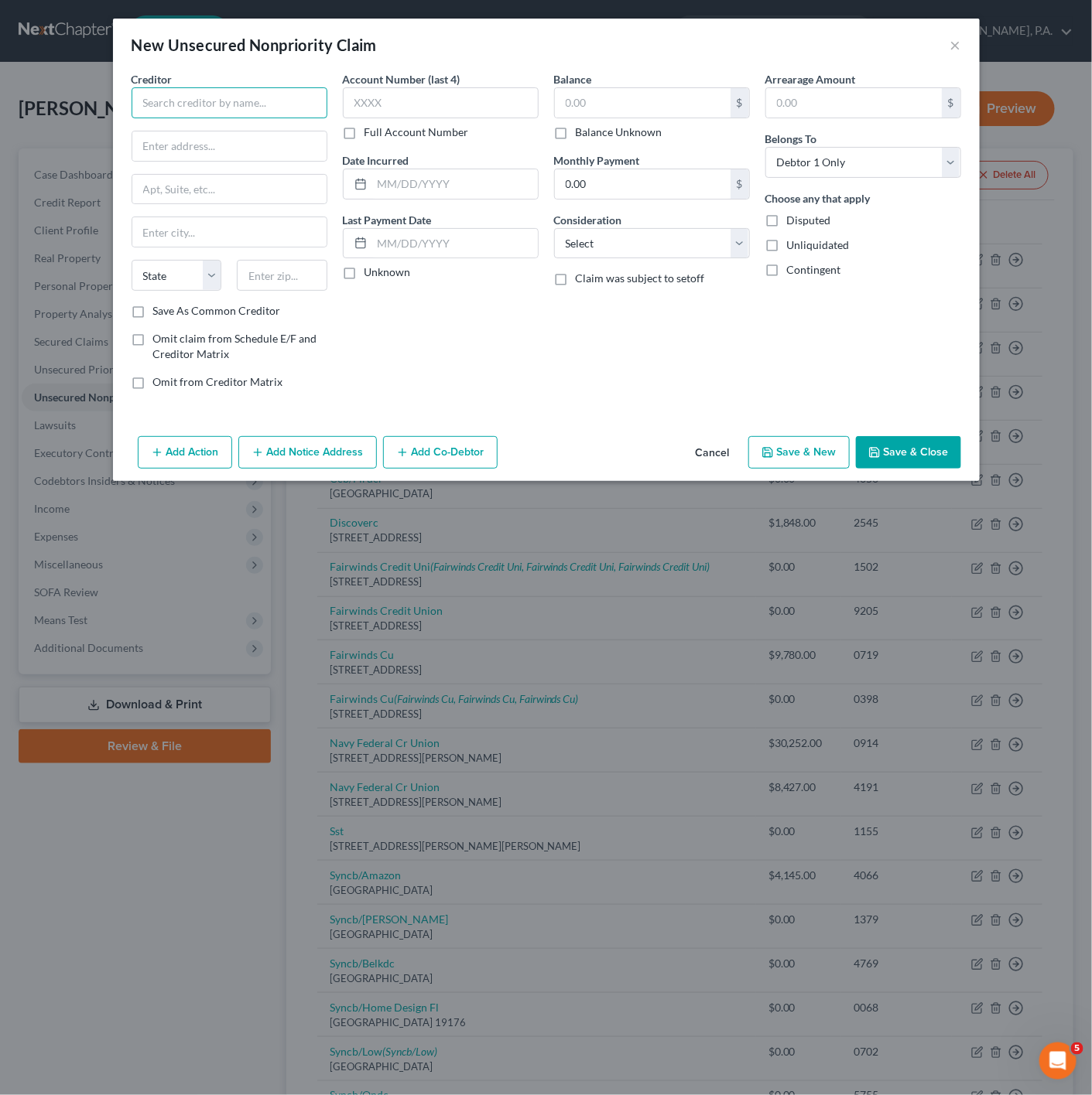
click at [275, 100] on input "text" at bounding box center [229, 103] width 196 height 31
type input "Transunion Interactive"
click at [212, 142] on input "text" at bounding box center [229, 146] width 194 height 30
type input "[STREET_ADDRESS]"
click at [297, 258] on div "Creditor * Transunion Interactive [GEOGRAPHIC_DATA] [US_STATE] AK AR AZ CA CO C…" at bounding box center [229, 187] width 196 height 232
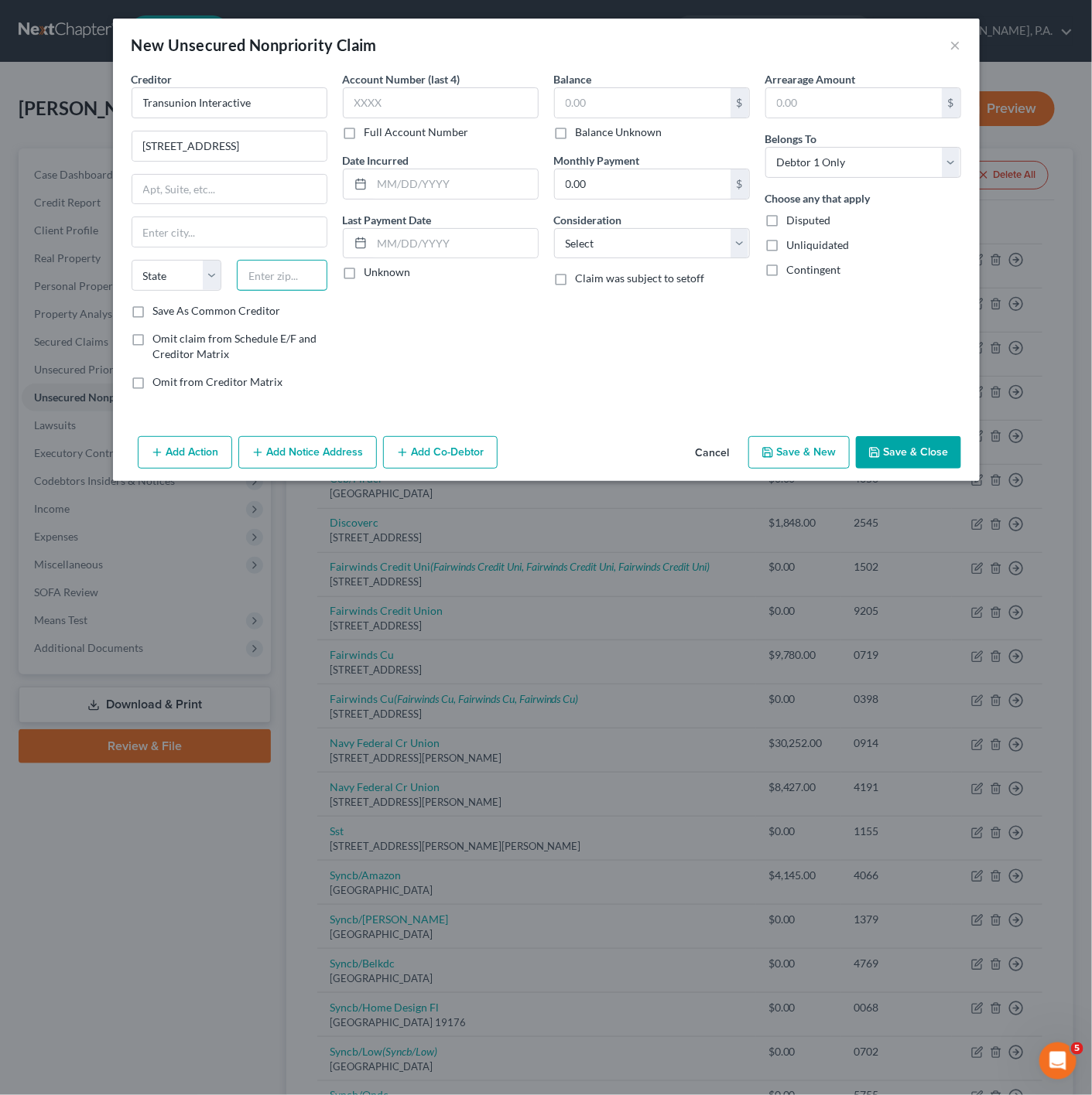
click at [288, 271] on input "text" at bounding box center [281, 275] width 91 height 31
type input "93401"
type input "[GEOGRAPHIC_DATA][PERSON_NAME]"
select select "4"
click at [535, 379] on div "Account Number (last 4) Full Account Number Date Incurred Last Payment Date Unk…" at bounding box center [440, 236] width 211 height 331
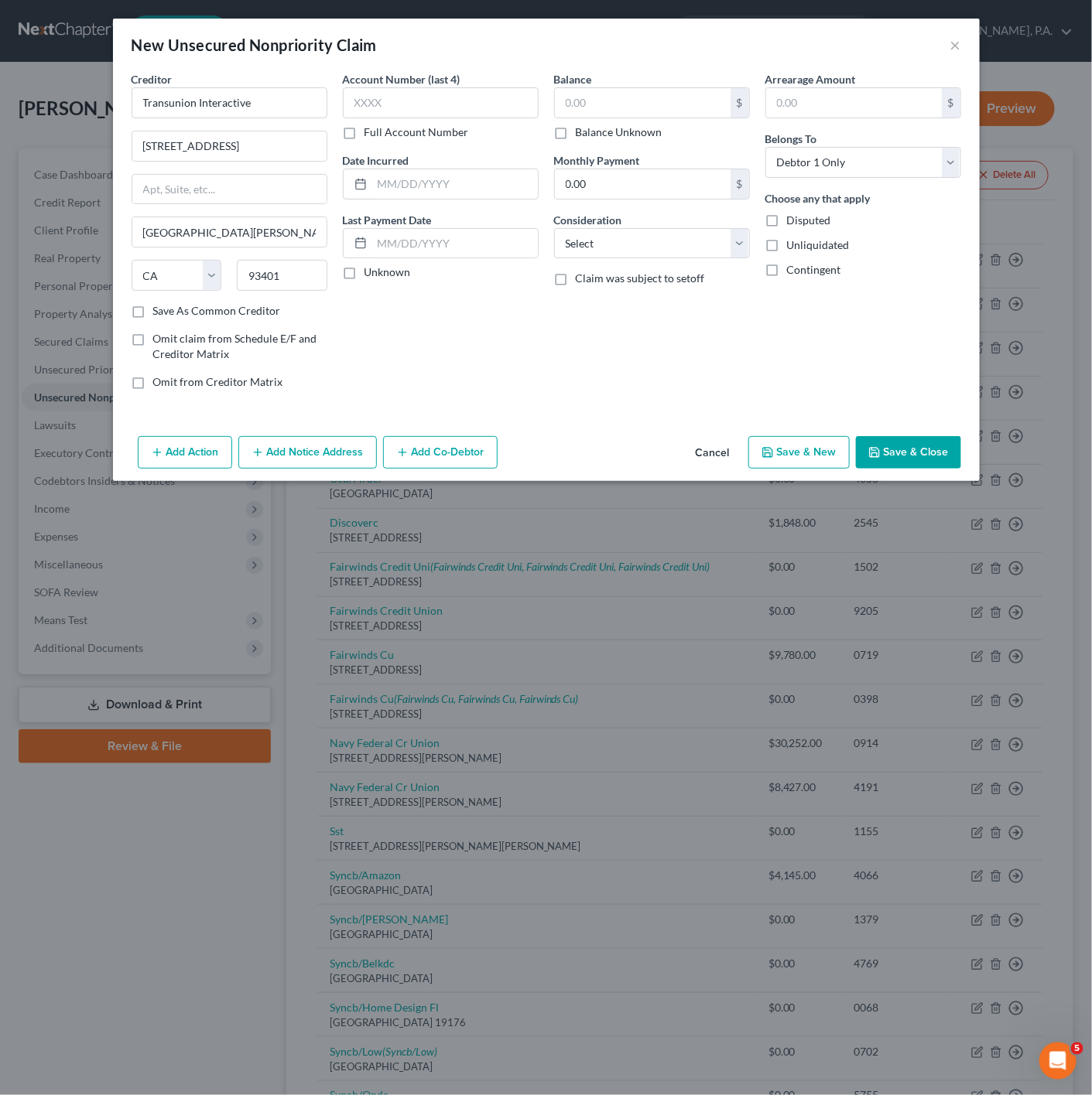
click at [948, 463] on button "Save & Close" at bounding box center [908, 453] width 105 height 32
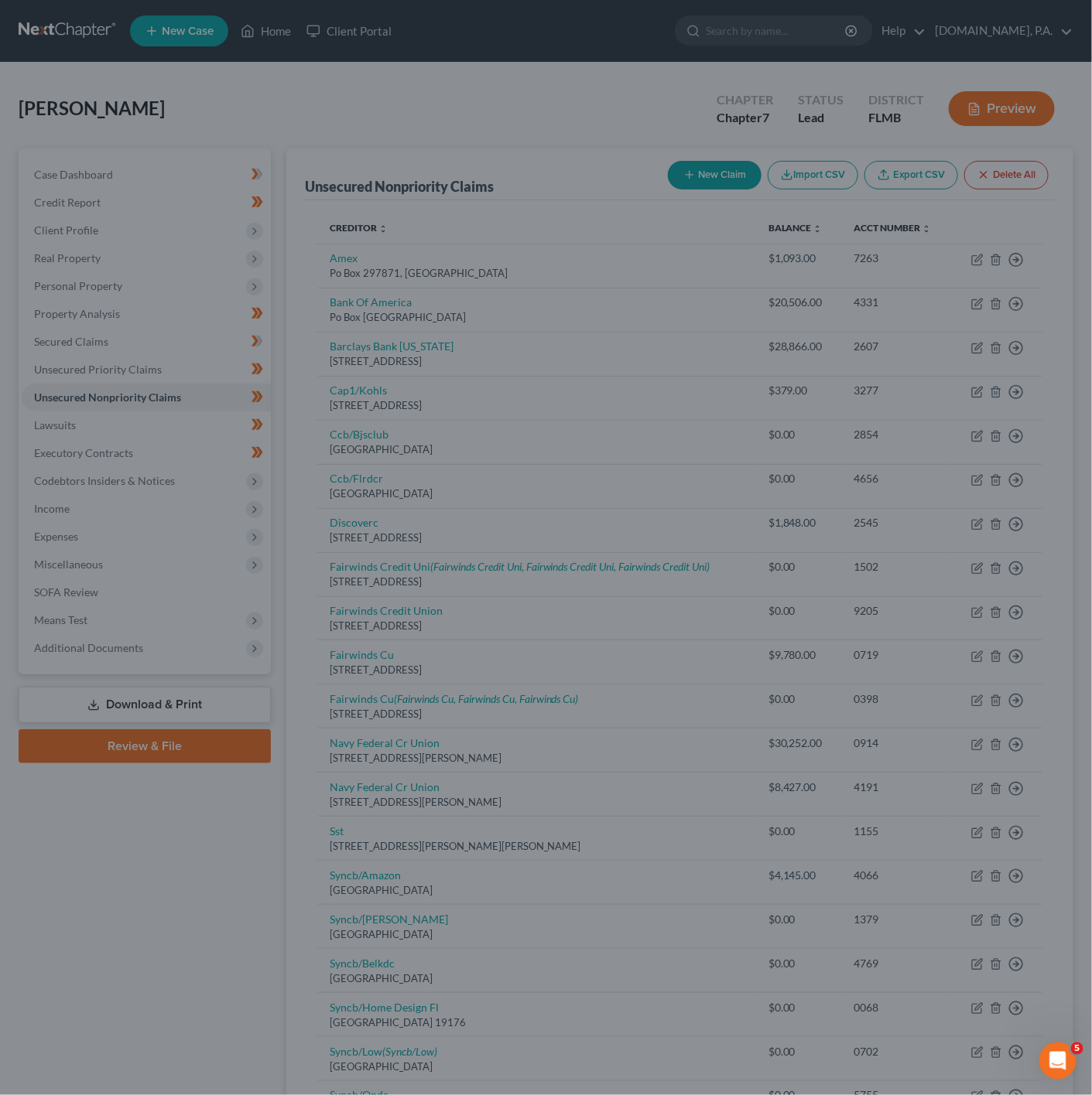
type input "0.00"
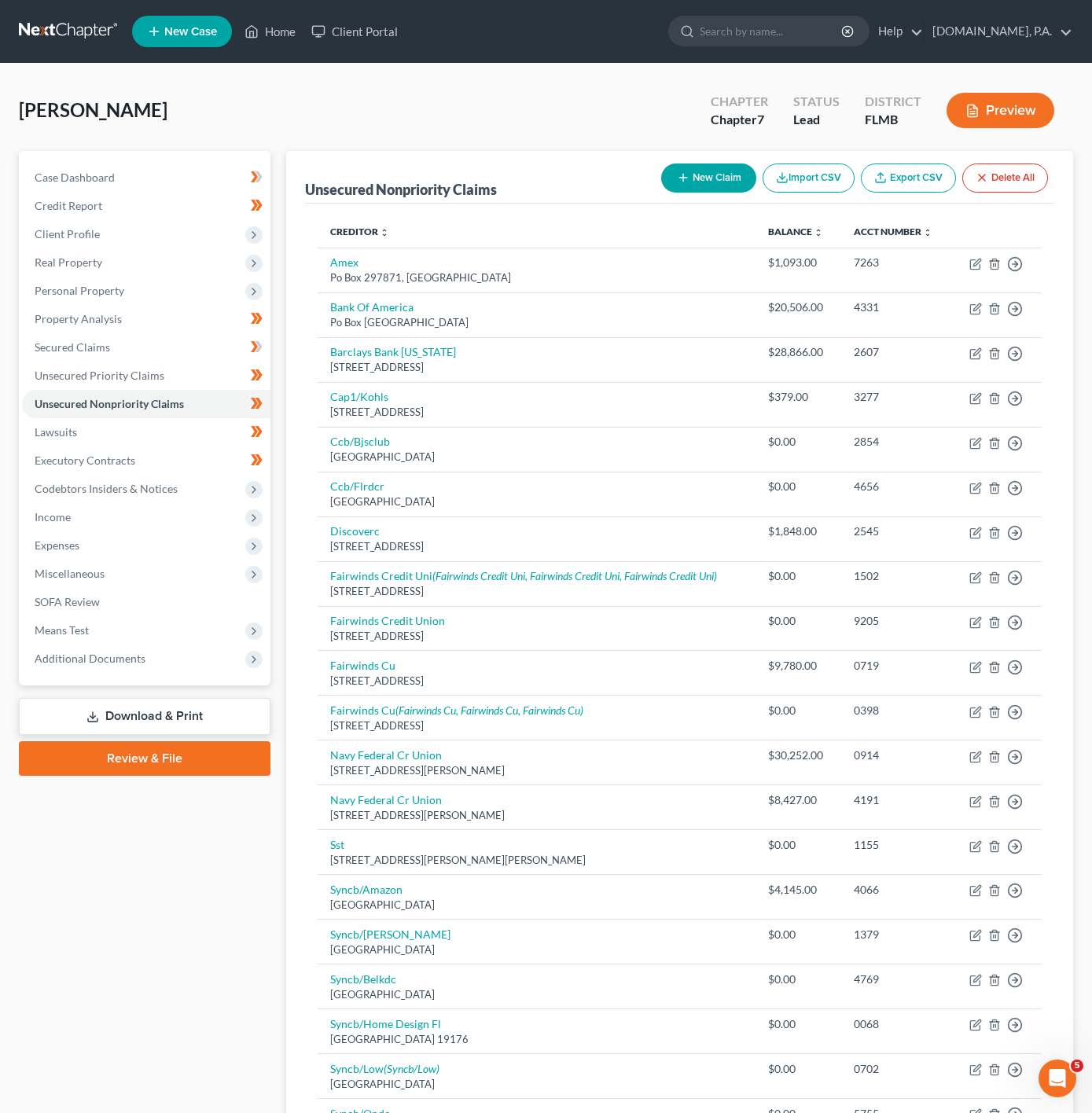
click at [687, 186] on button "New Claim" at bounding box center [709, 178] width 95 height 29
select select "0"
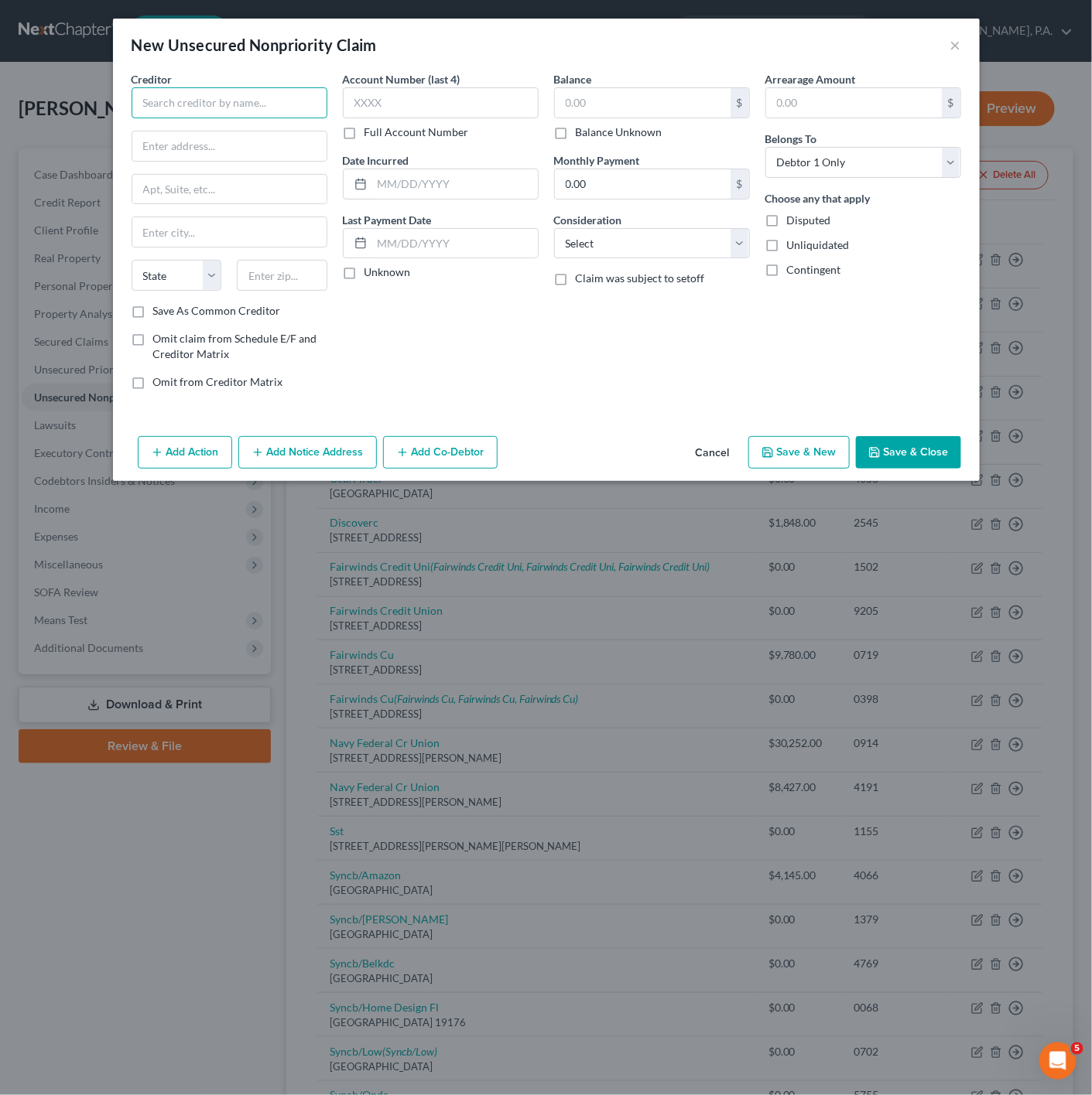
click at [230, 93] on input "text" at bounding box center [229, 103] width 196 height 31
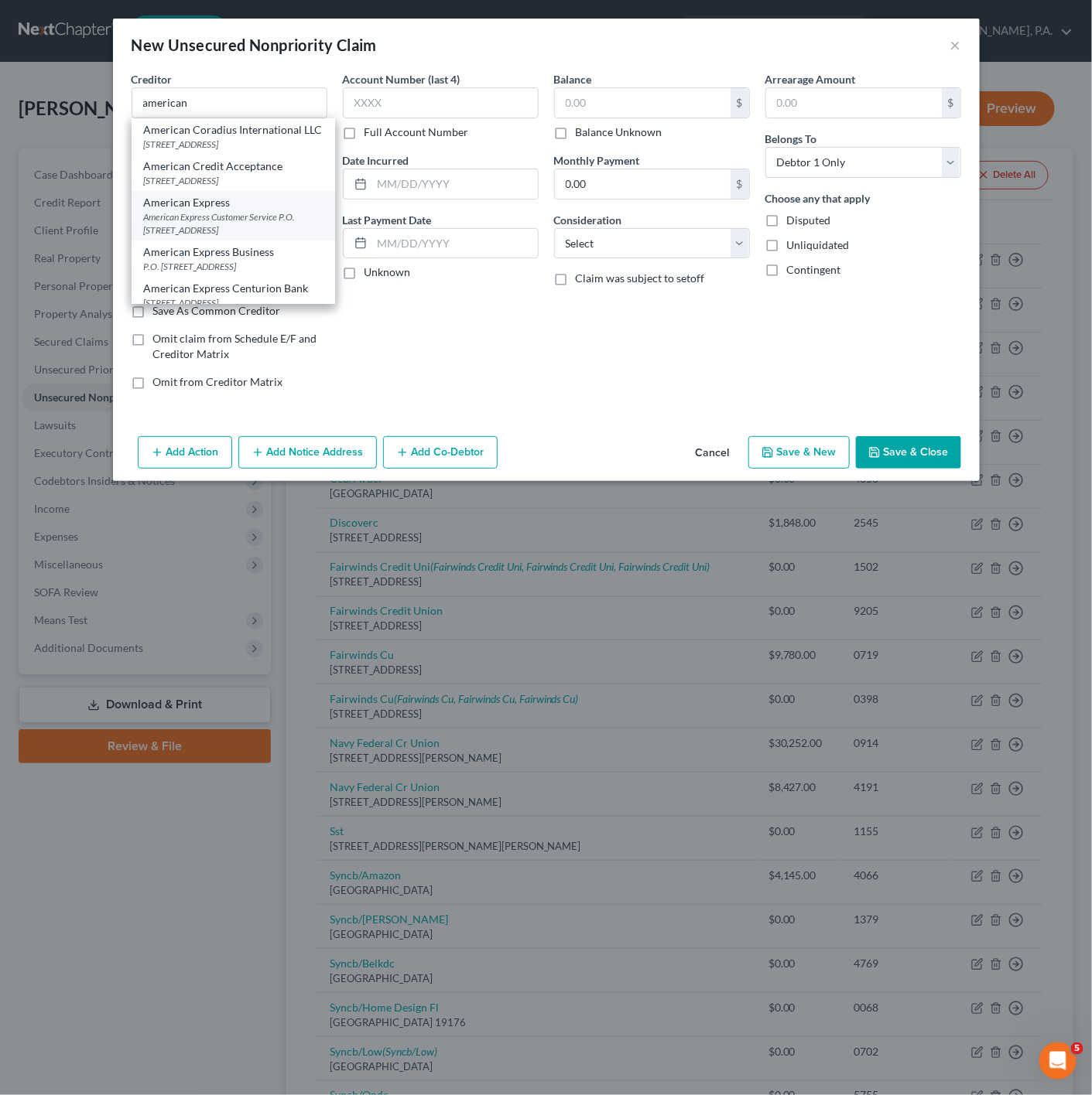
click at [174, 236] on div "American Express Customer Service P.O. [STREET_ADDRESS]" at bounding box center [233, 223] width 179 height 26
type input "American Express"
type input "American Express Customer Service"
type input "P.O. Box 981535"
type input "[GEOGRAPHIC_DATA]"
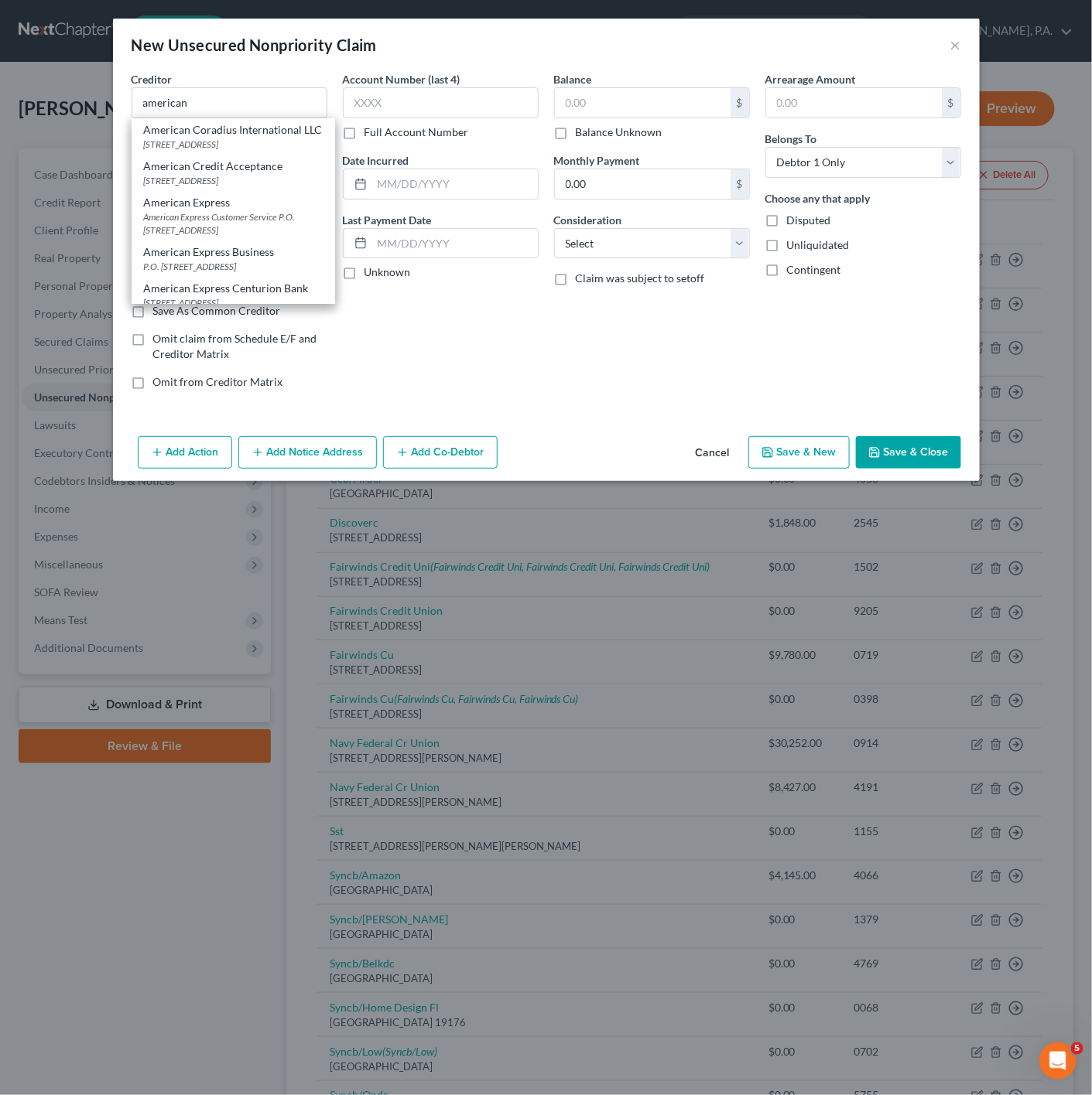
select select "45"
type input "79998"
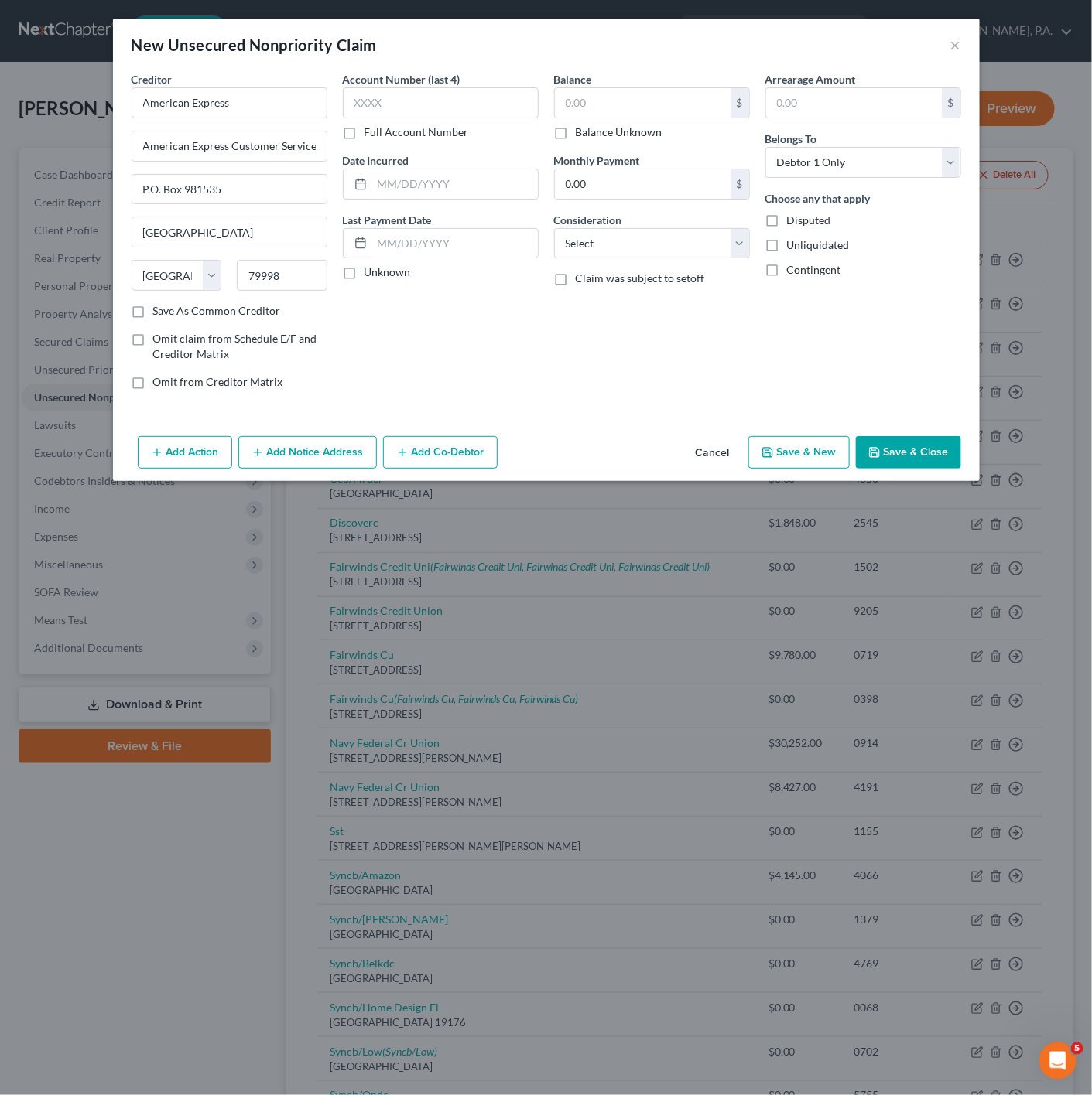
click at [908, 469] on button "Save & Close" at bounding box center [908, 453] width 105 height 32
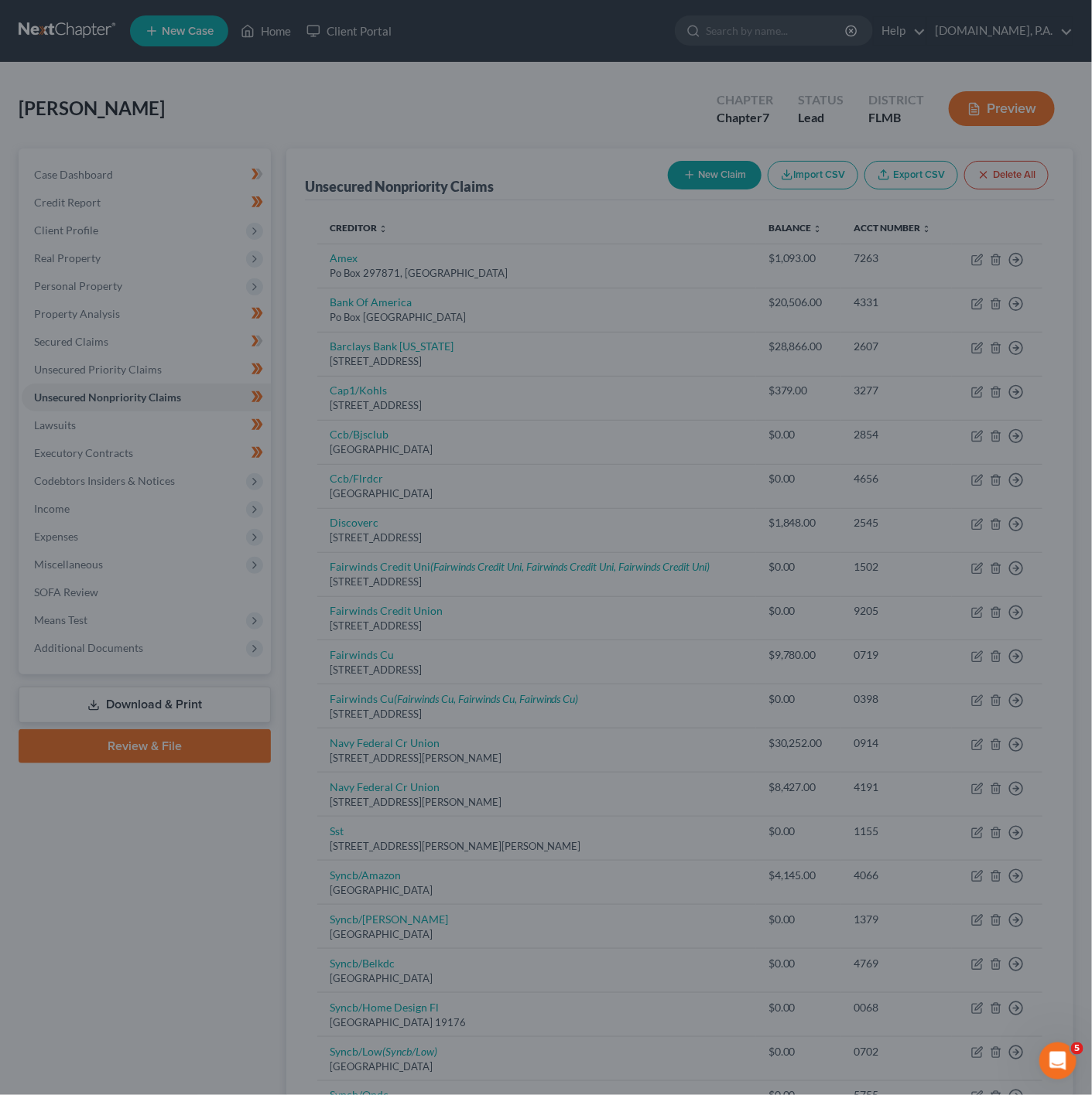
type input "0.00"
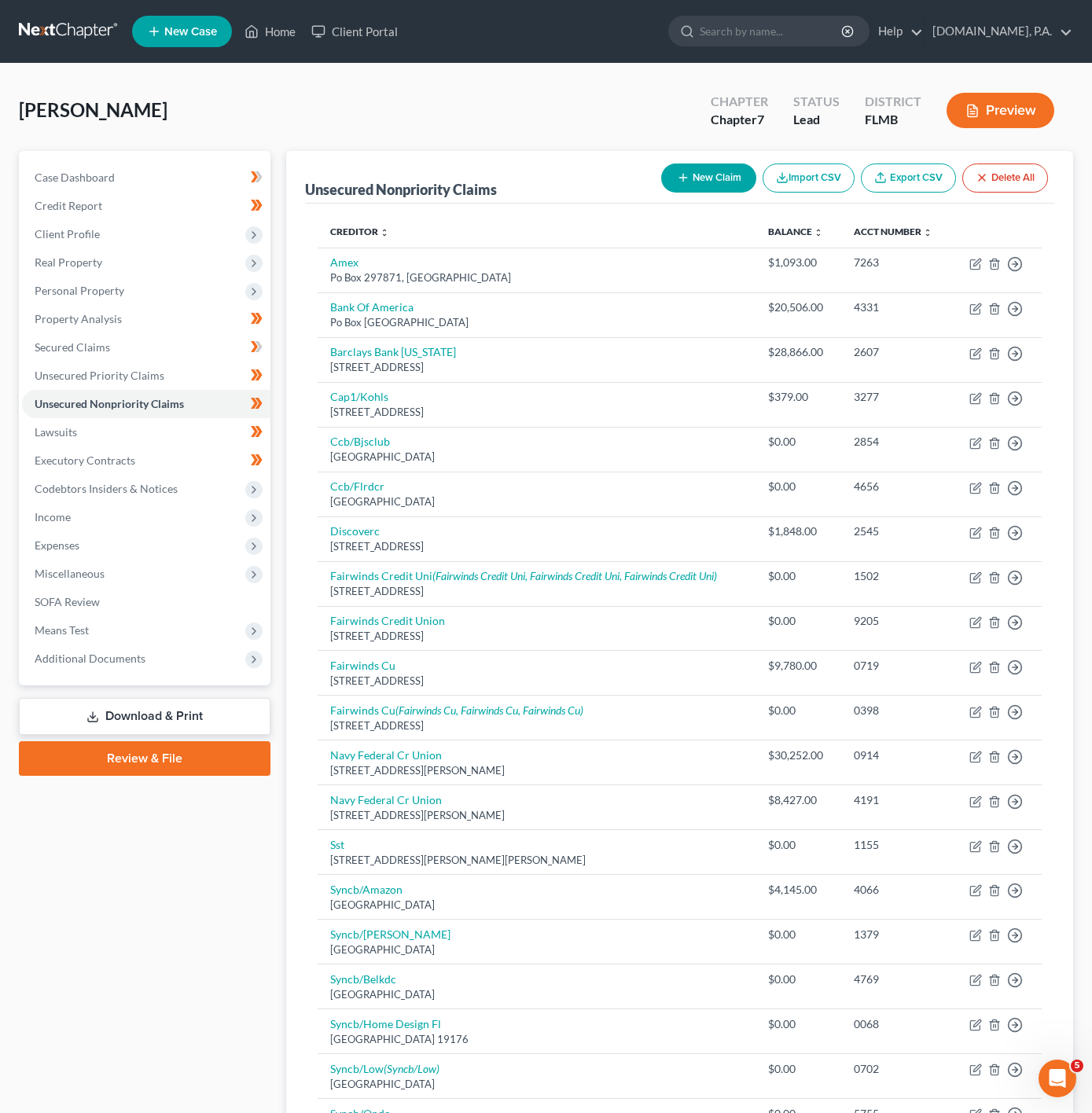
click at [693, 170] on button "New Claim" at bounding box center [709, 178] width 95 height 29
select select "0"
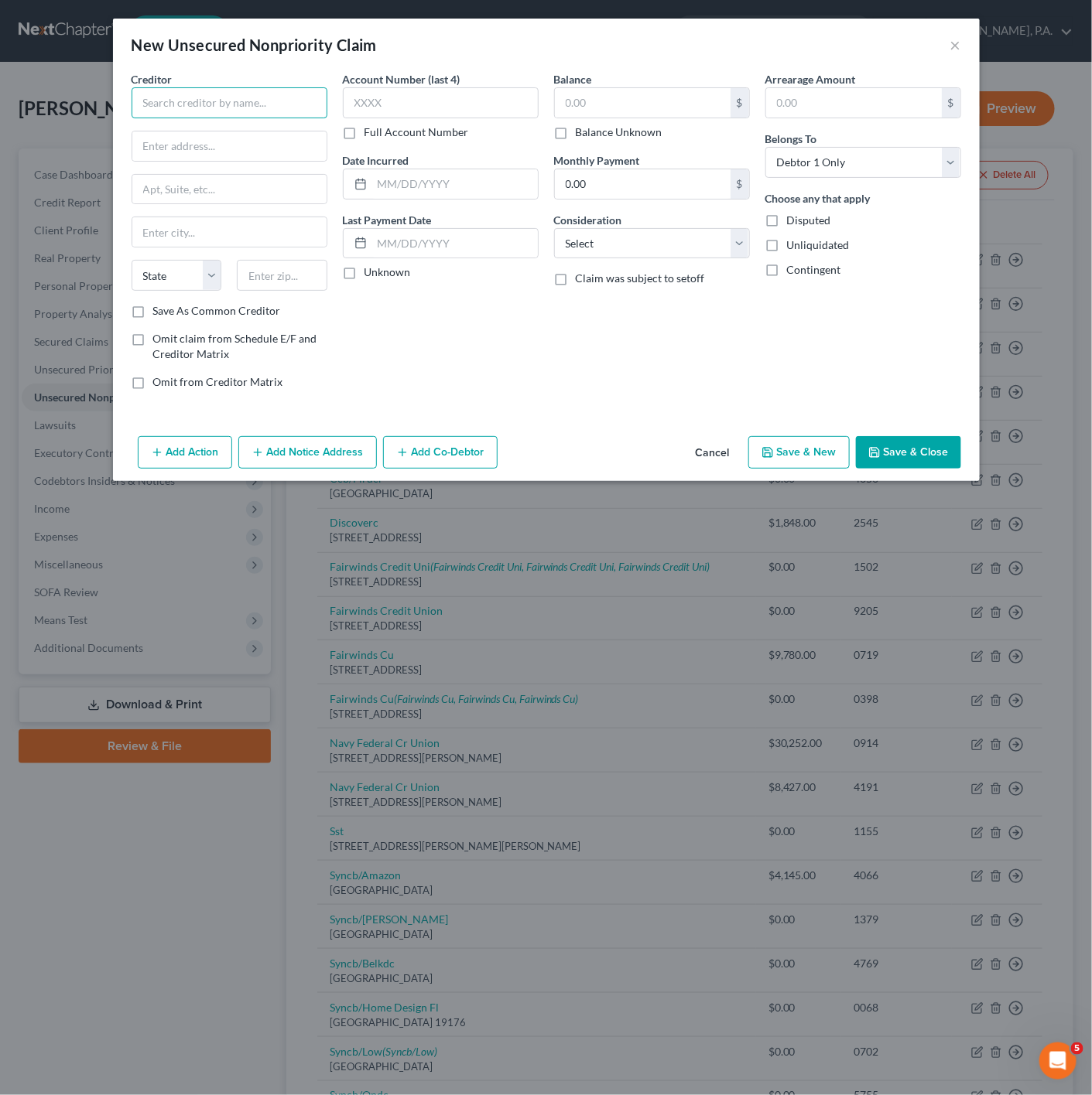
click at [230, 96] on input "text" at bounding box center [229, 103] width 196 height 31
type input "Prosperwebbank"
click at [208, 153] on input "text" at bounding box center [229, 146] width 194 height 30
type input "[STREET_ADDRESS]"
click at [255, 272] on input "text" at bounding box center [281, 275] width 91 height 31
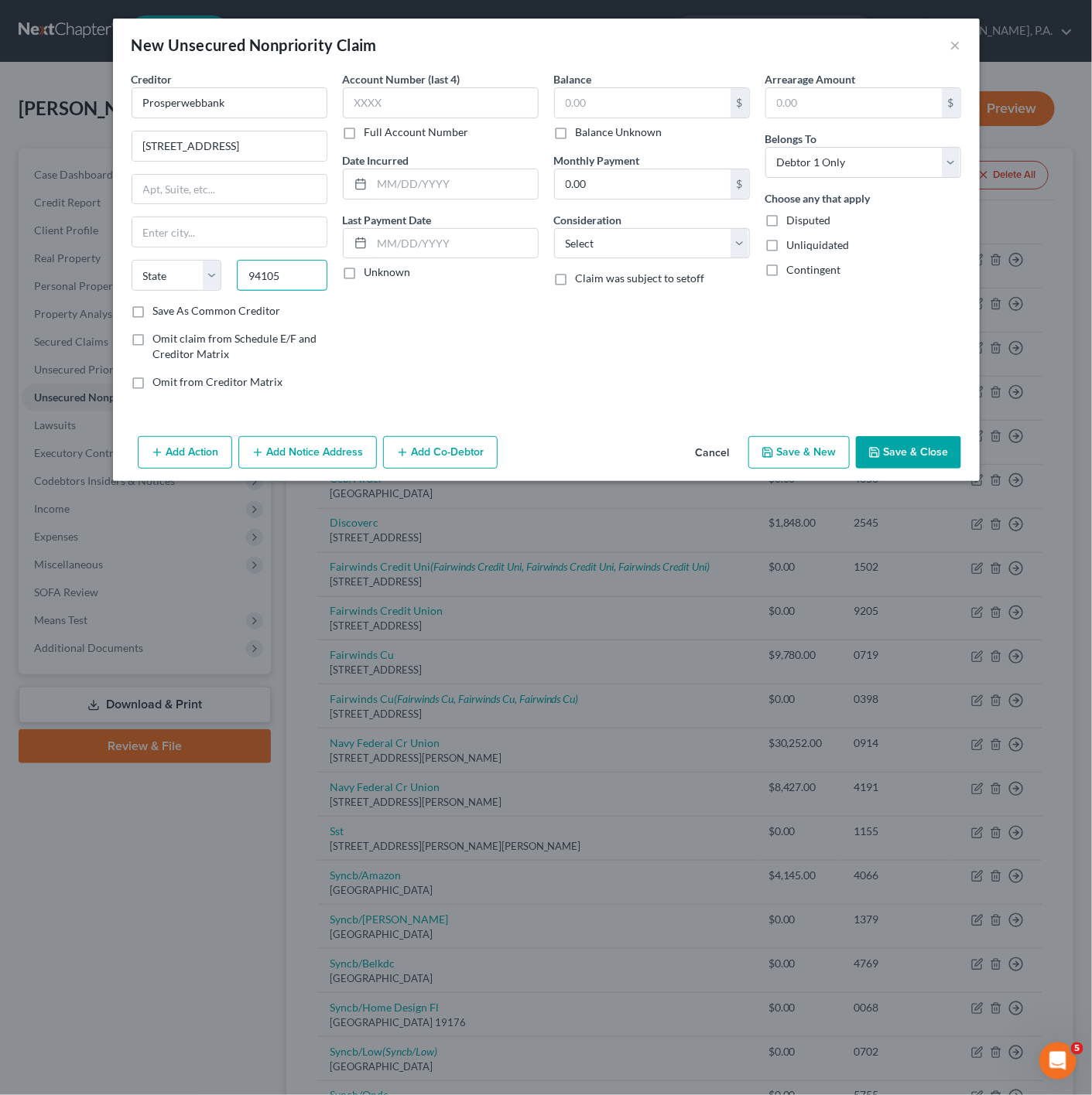
type input "94105"
click at [474, 327] on div "Account Number (last 4) Full Account Number Date Incurred Last Payment Date Unk…" at bounding box center [440, 236] width 211 height 331
type input "[GEOGRAPHIC_DATA]"
select select "4"
click at [927, 463] on button "Save & Close" at bounding box center [908, 453] width 105 height 32
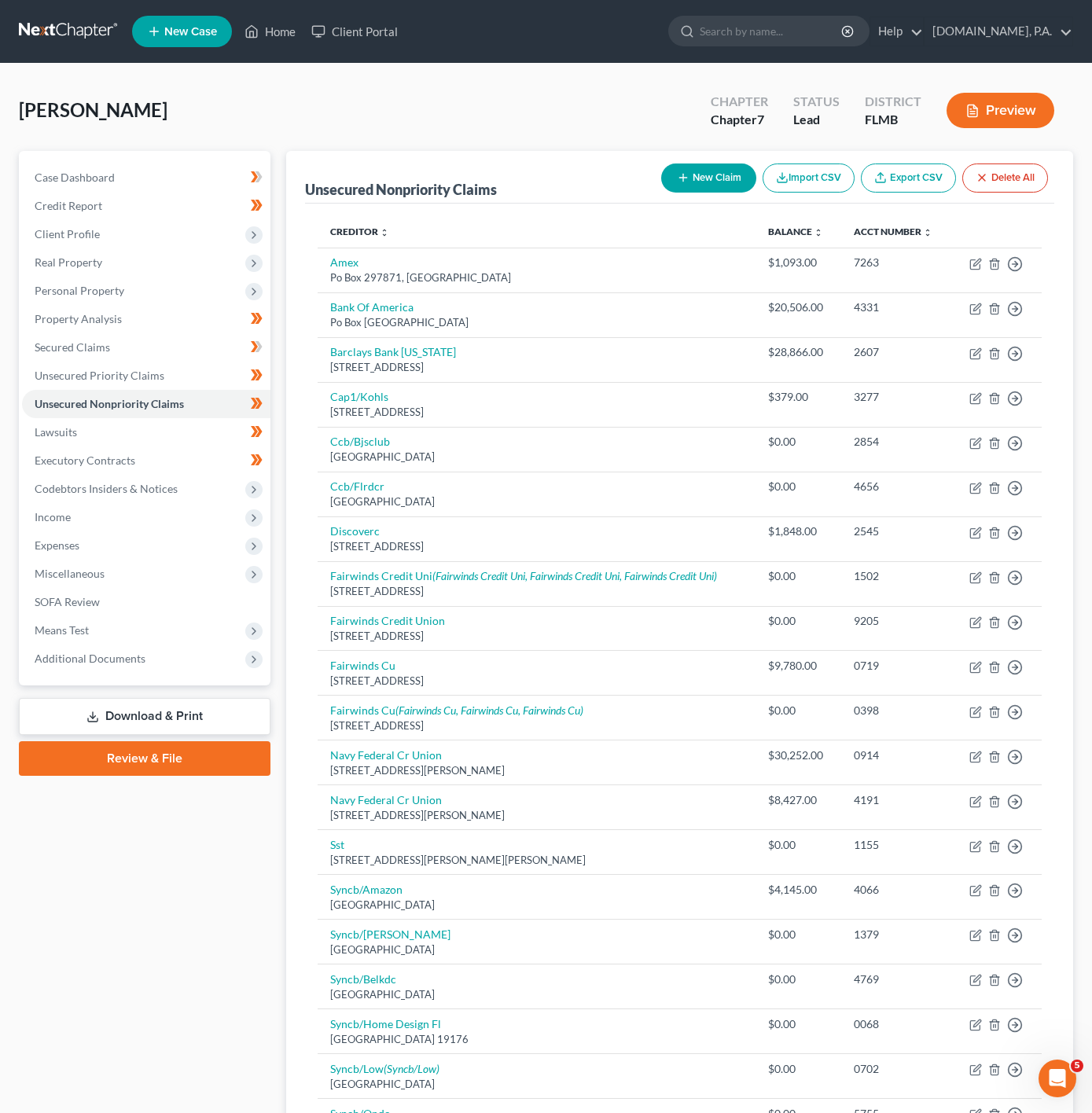
click at [712, 187] on button "New Claim" at bounding box center [709, 178] width 95 height 29
select select "0"
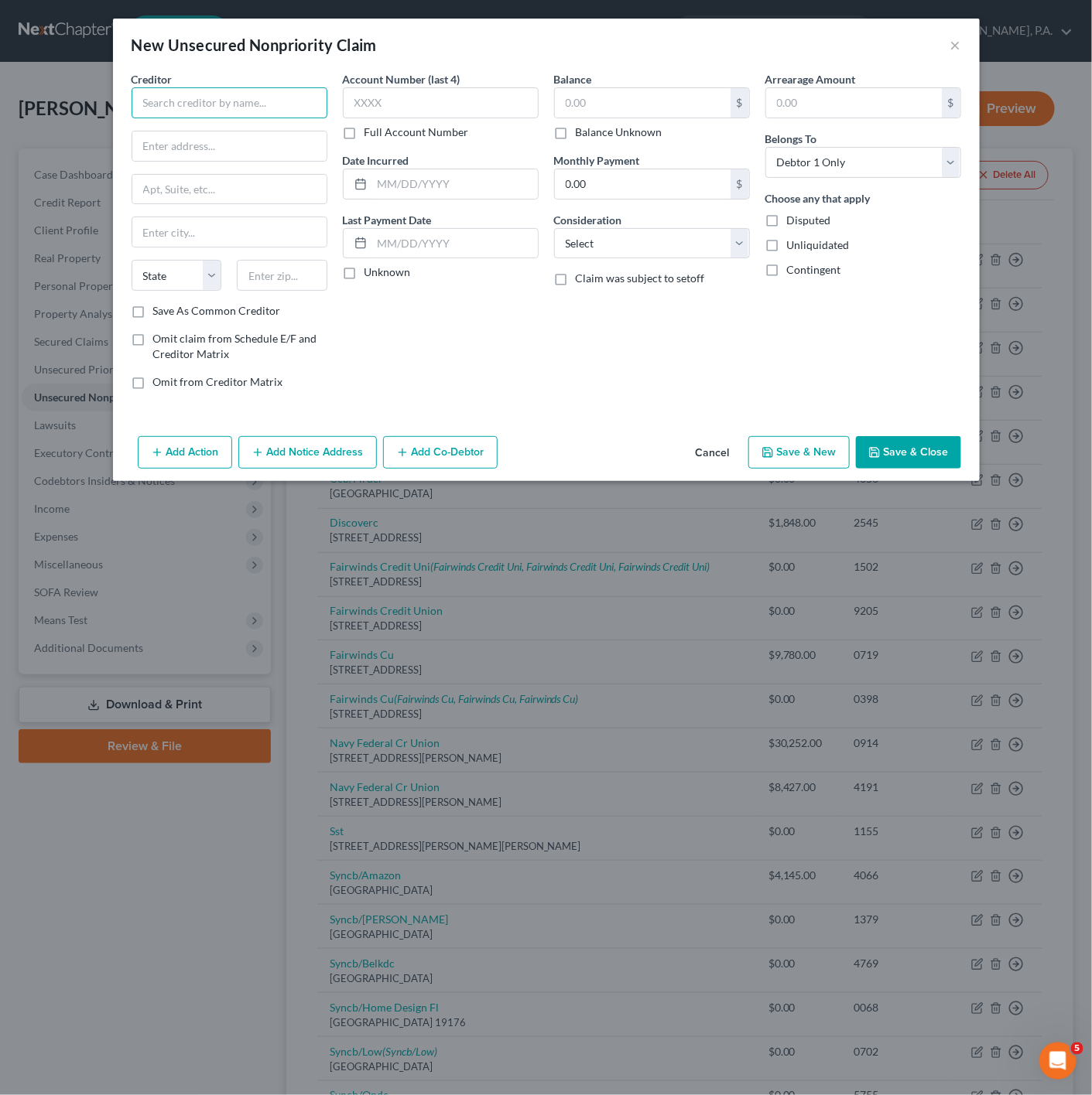
click at [226, 107] on input "text" at bounding box center [229, 103] width 196 height 31
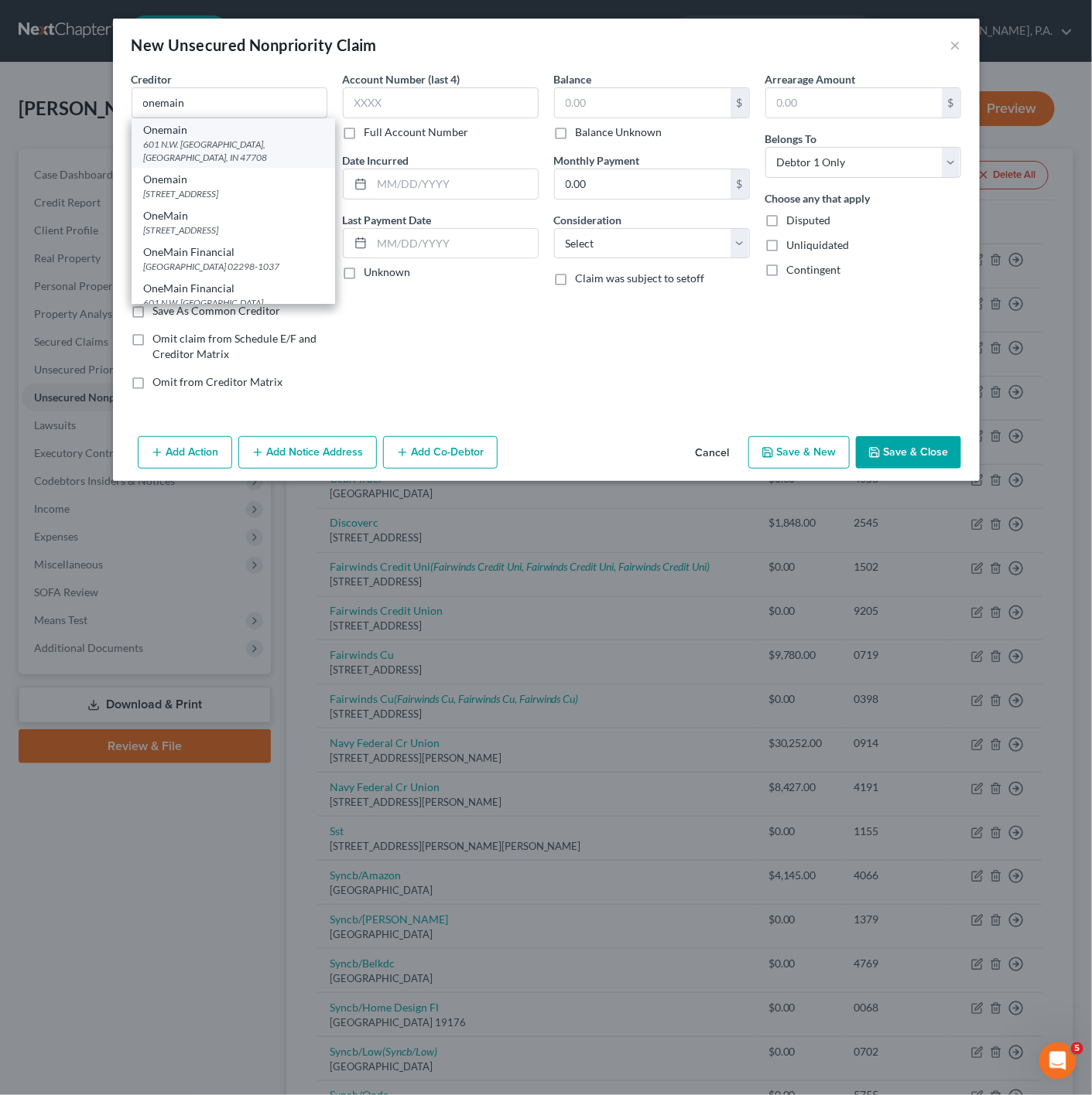
click at [248, 149] on div "601 N.W. [GEOGRAPHIC_DATA], [GEOGRAPHIC_DATA], IN 47708" at bounding box center [233, 150] width 179 height 26
type input "Onemain"
type input "601 N.W. [GEOGRAPHIC_DATA]"
type input "[GEOGRAPHIC_DATA]"
select select "15"
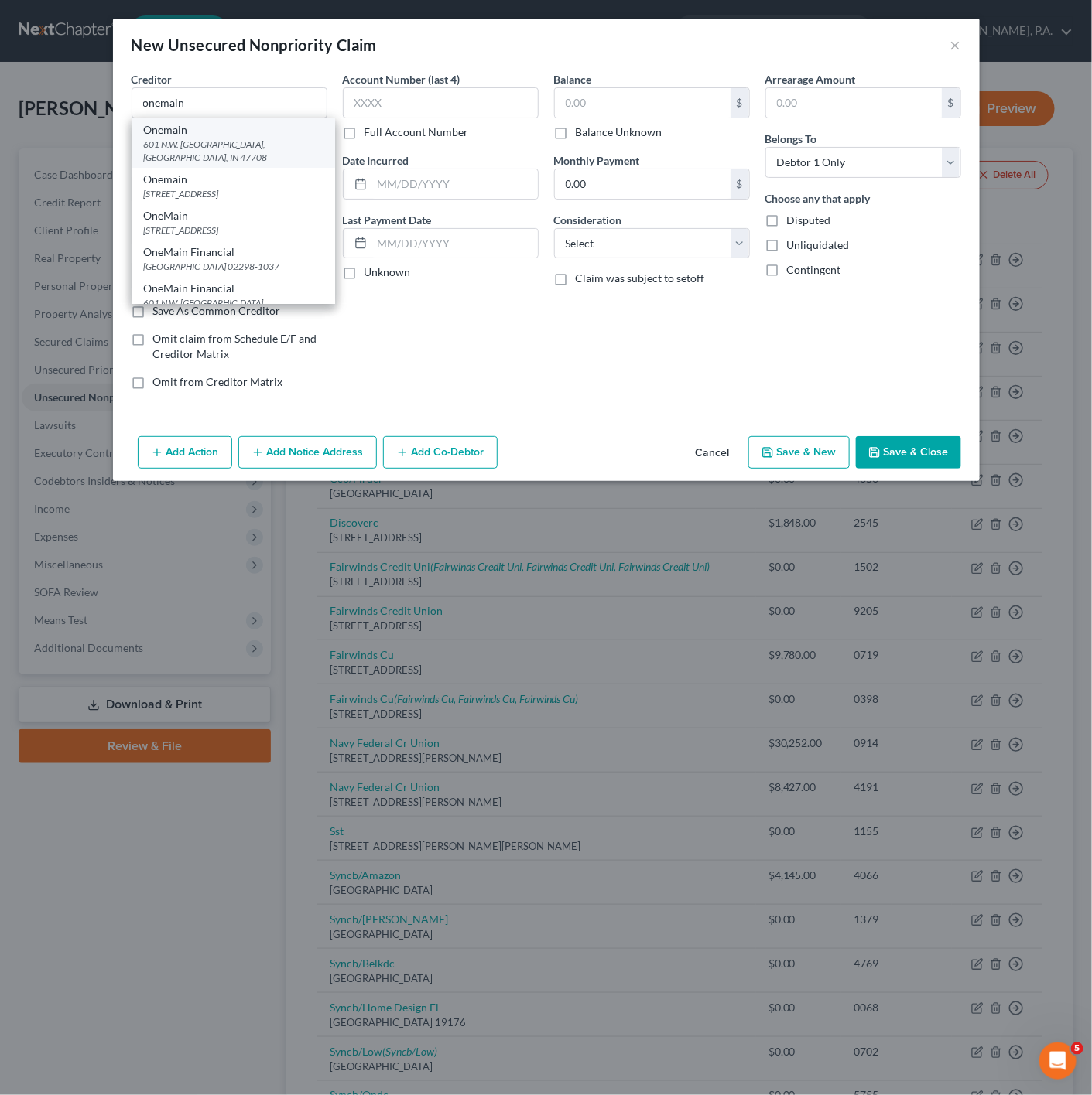
type input "47708"
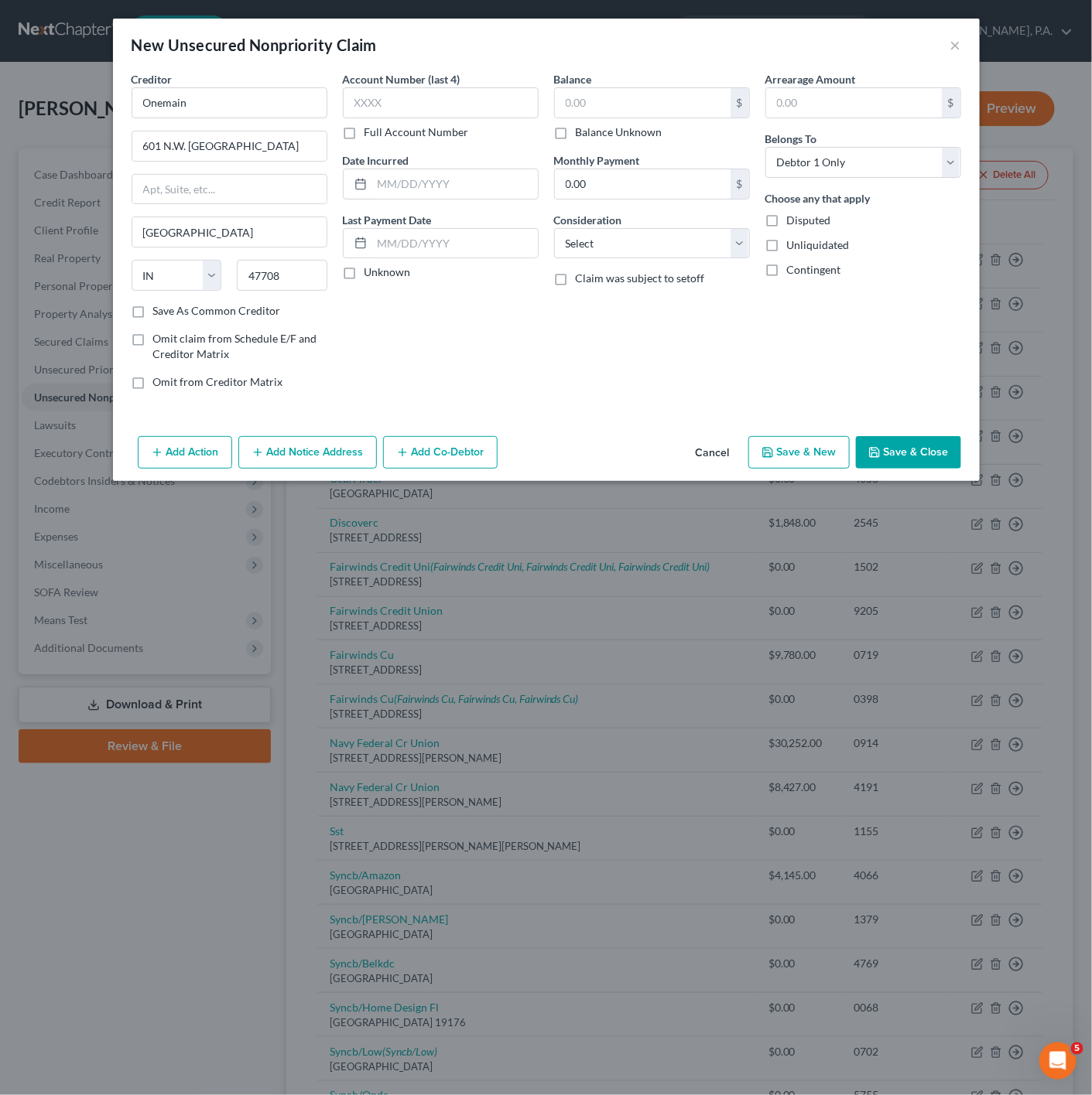
click at [883, 438] on div "Add Action Add Notice Address Add Co-Debtor Cancel Save & New Save & Close" at bounding box center [546, 455] width 866 height 51
click at [873, 458] on icon "button" at bounding box center [874, 453] width 13 height 13
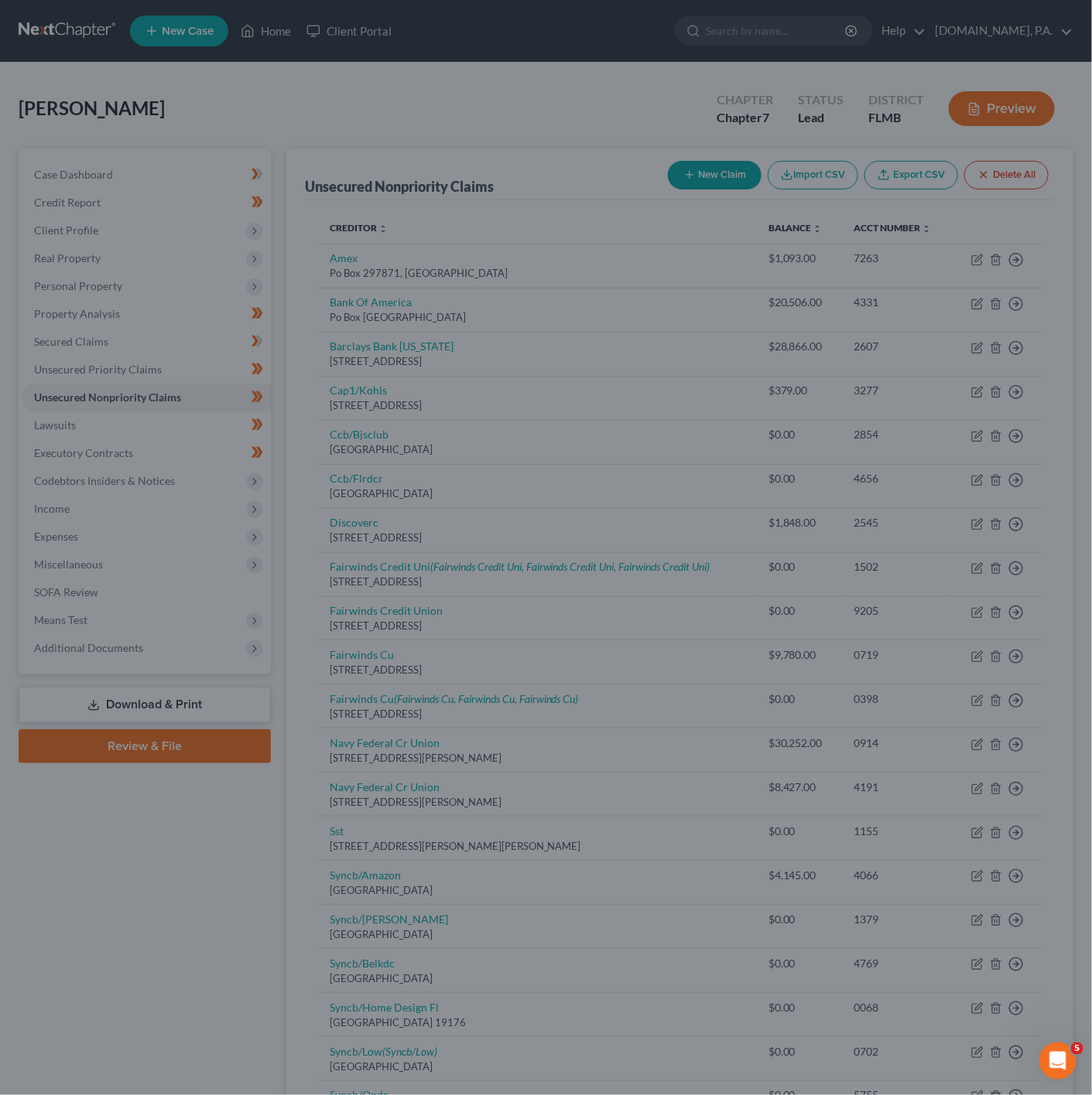
type input "0.00"
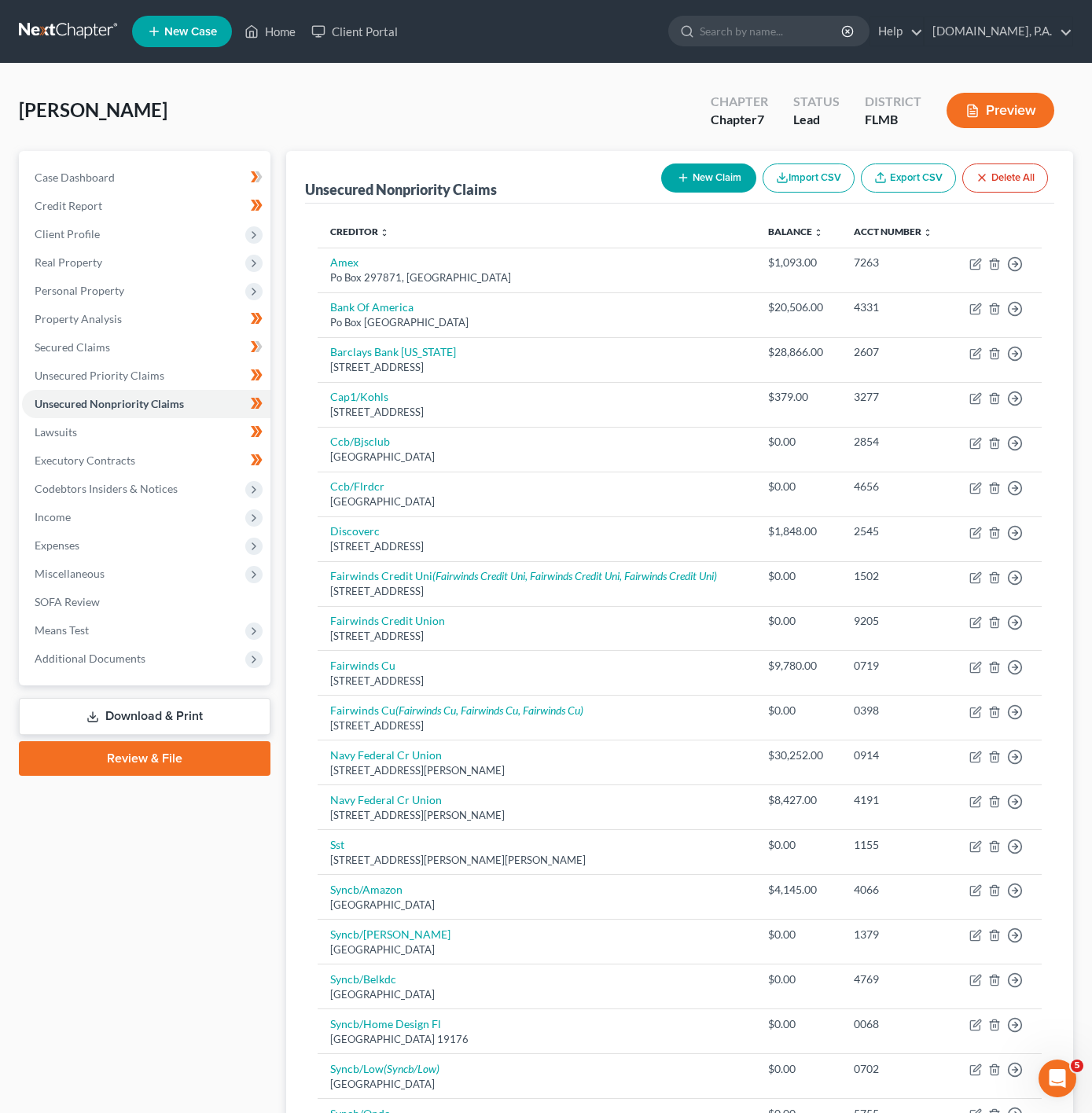
click at [661, 177] on button "New Claim" at bounding box center [709, 178] width 95 height 29
select select "0"
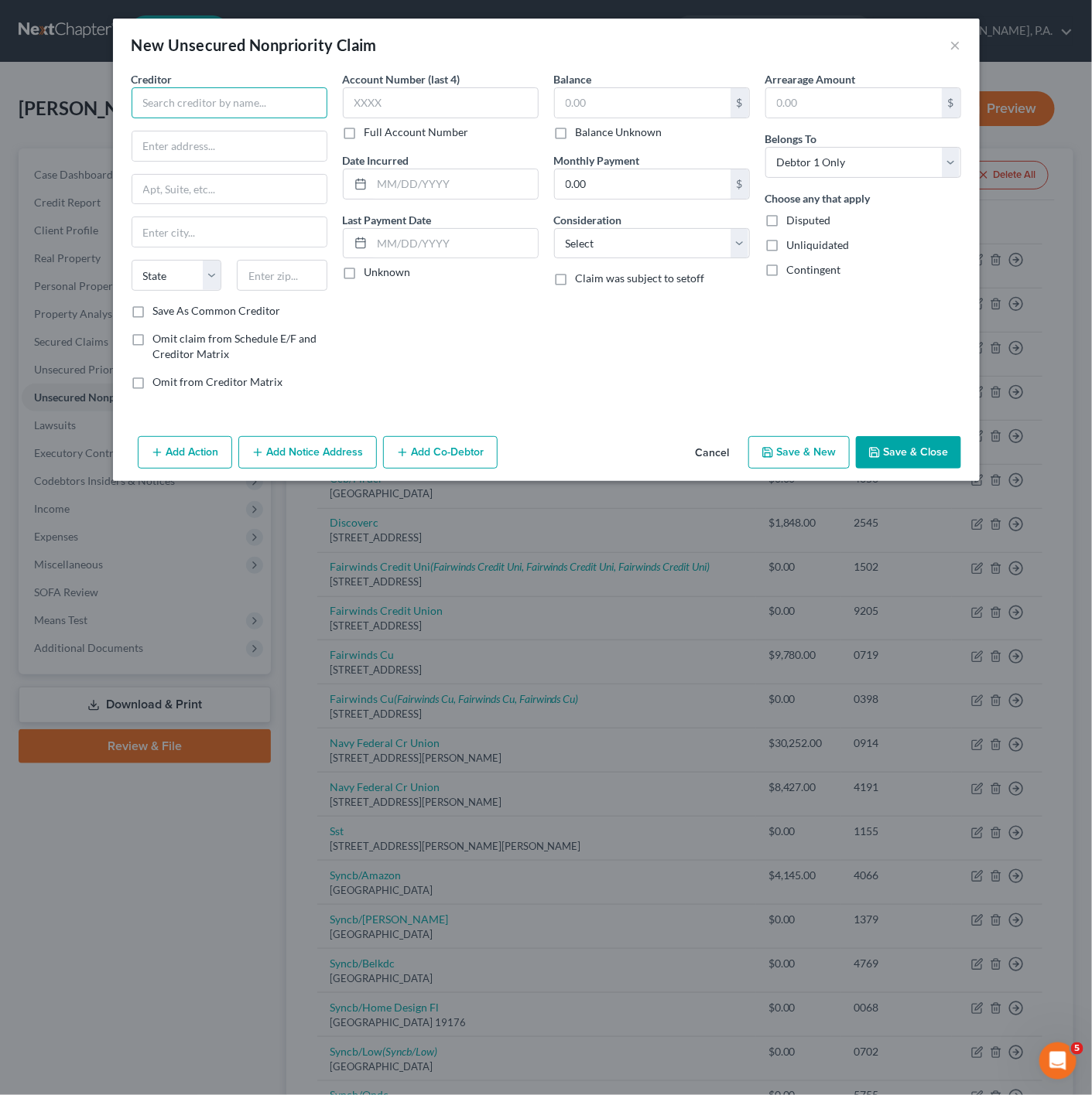
click at [231, 114] on input "text" at bounding box center [229, 103] width 196 height 31
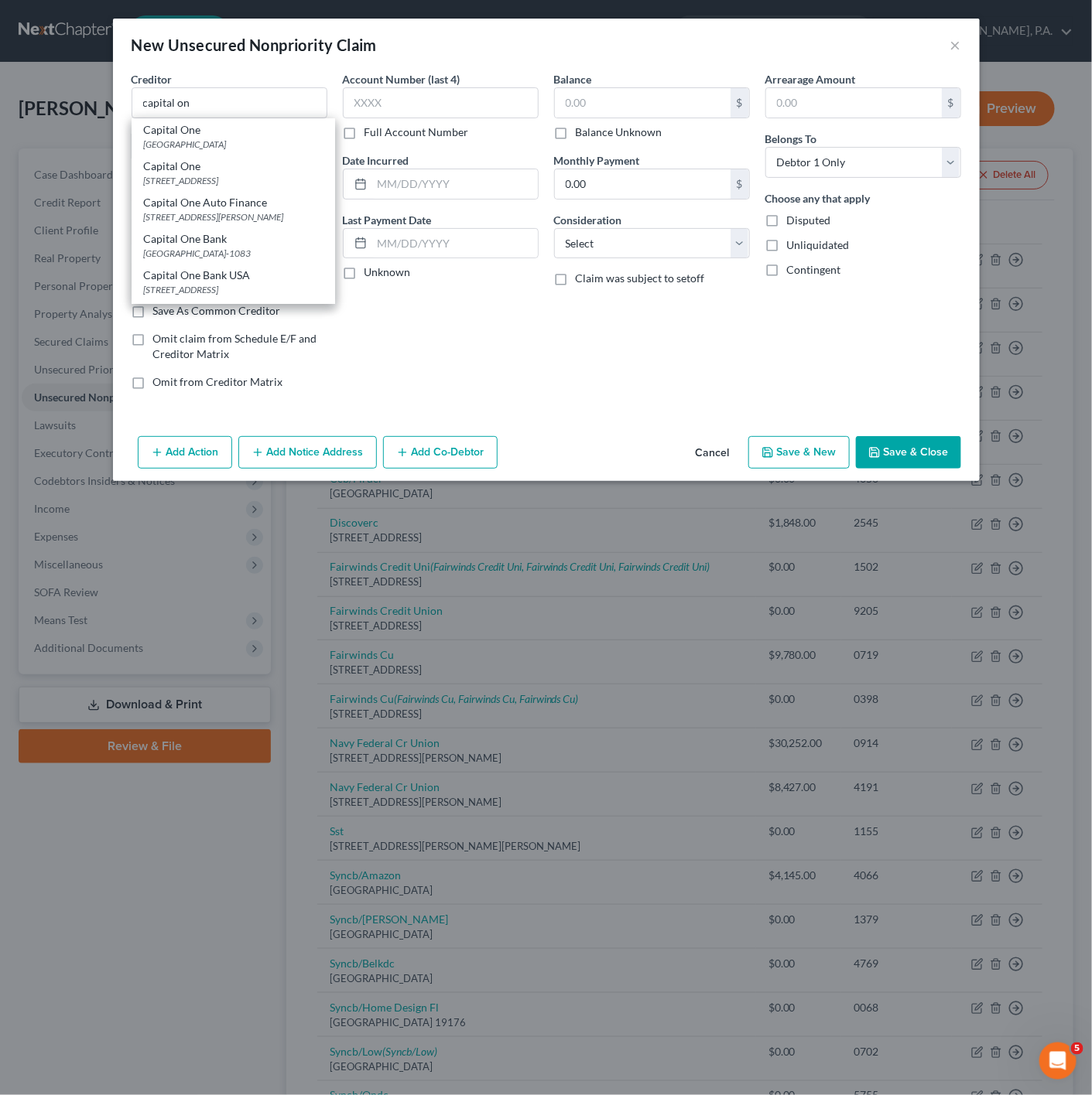
type input "Capital One"
type input "Po Box 60519"
type input "City Of Industry"
select select "4"
type input "91716"
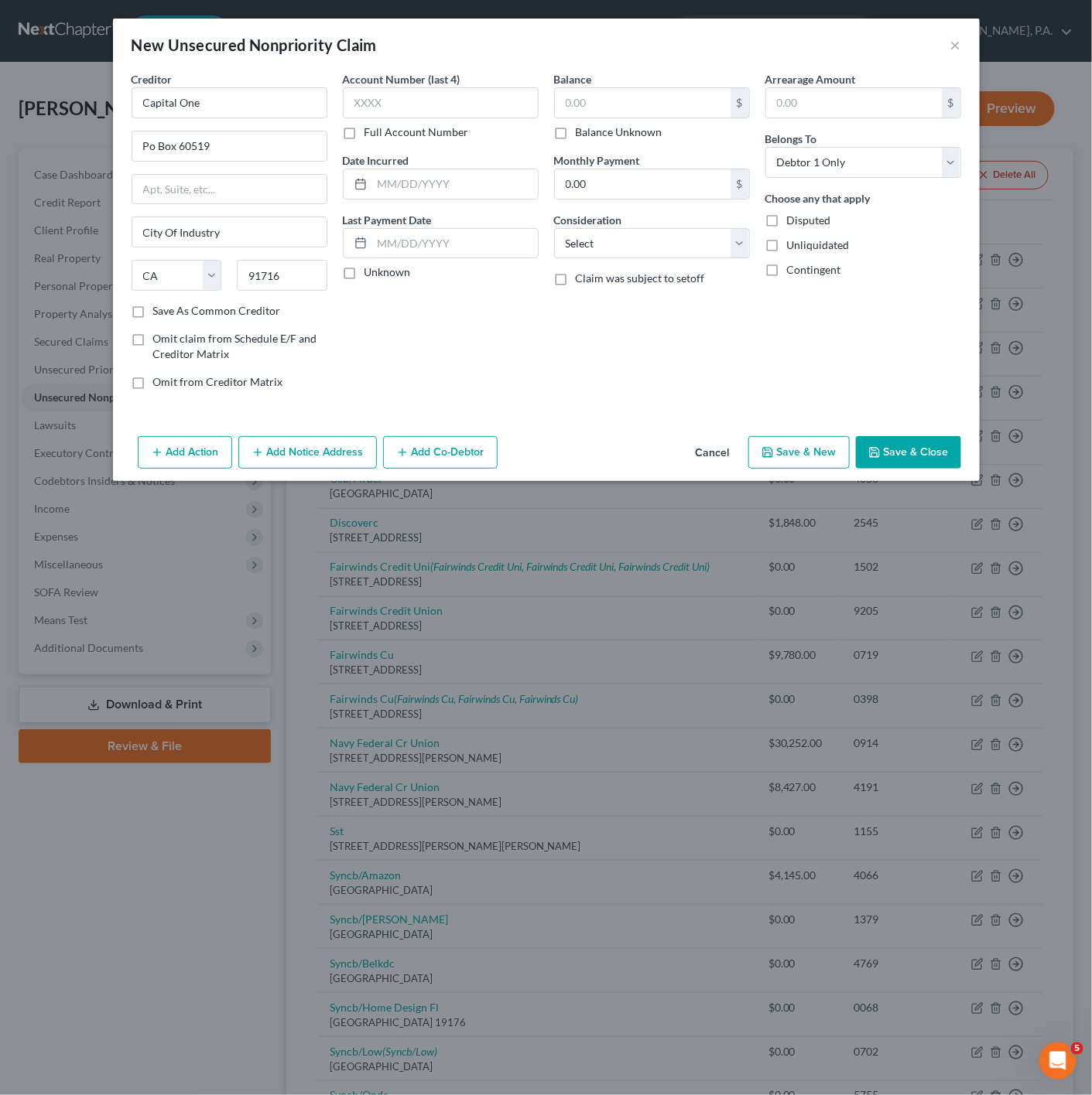
click at [247, 82] on div "Creditor * Capital One" at bounding box center [229, 95] width 196 height 47
click at [244, 89] on input "Capital One" at bounding box center [229, 103] width 196 height 31
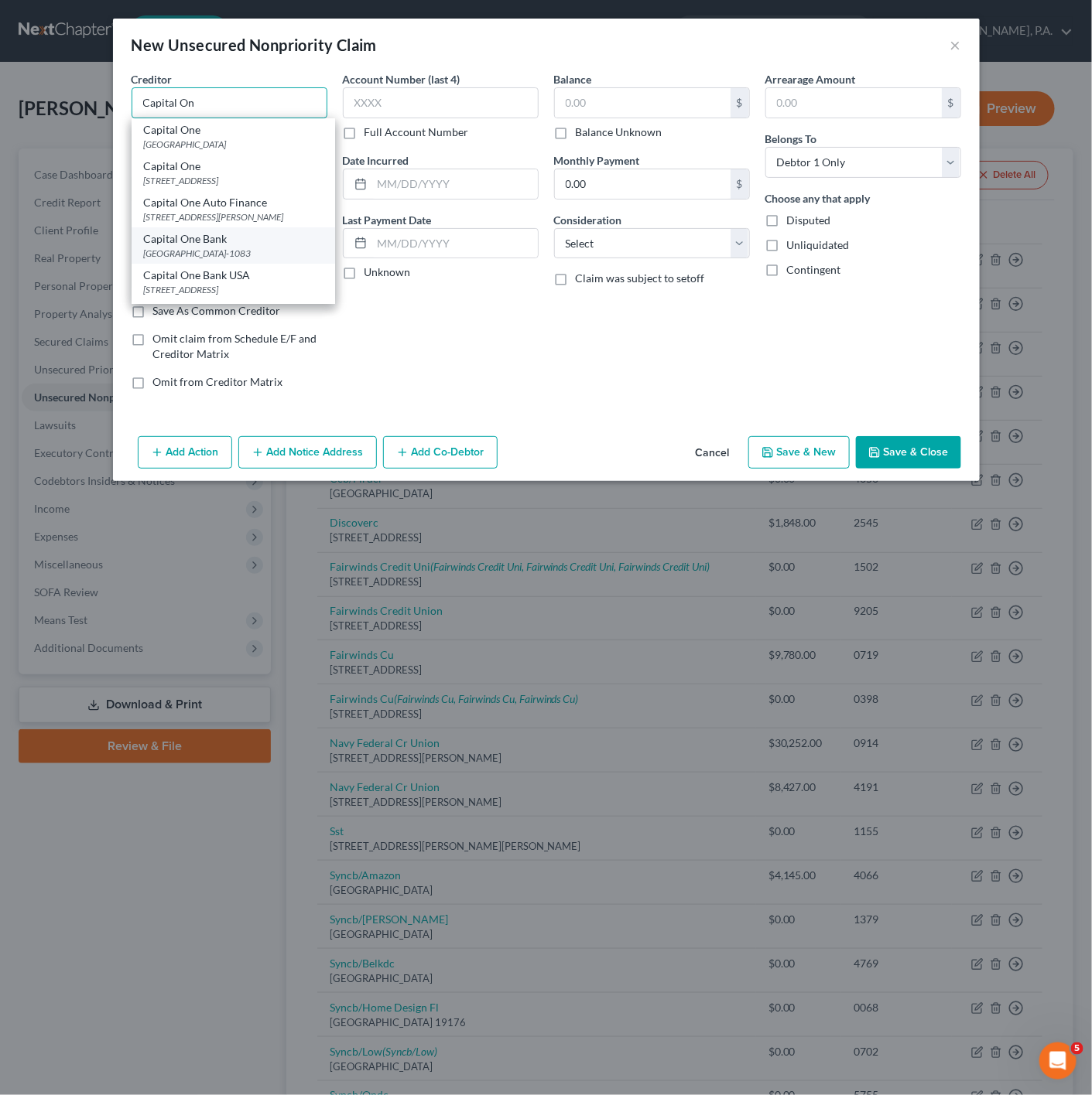
scroll to position [116, 0]
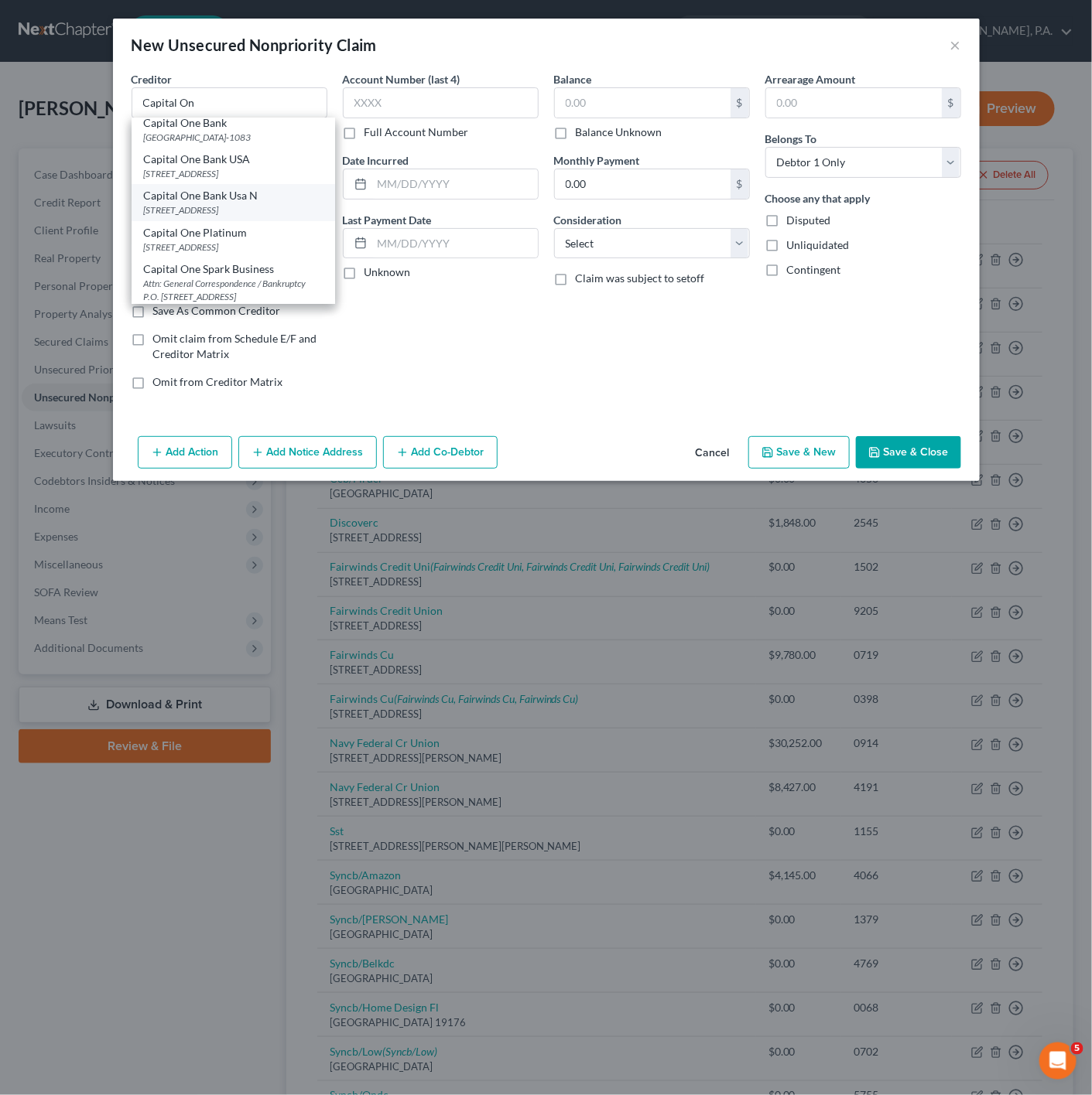
click at [258, 217] on div "[STREET_ADDRESS]" at bounding box center [233, 210] width 179 height 14
type input "Capital One Bank Usa N"
type input "15000 Capital One Dr"
type input "[GEOGRAPHIC_DATA]"
select select "48"
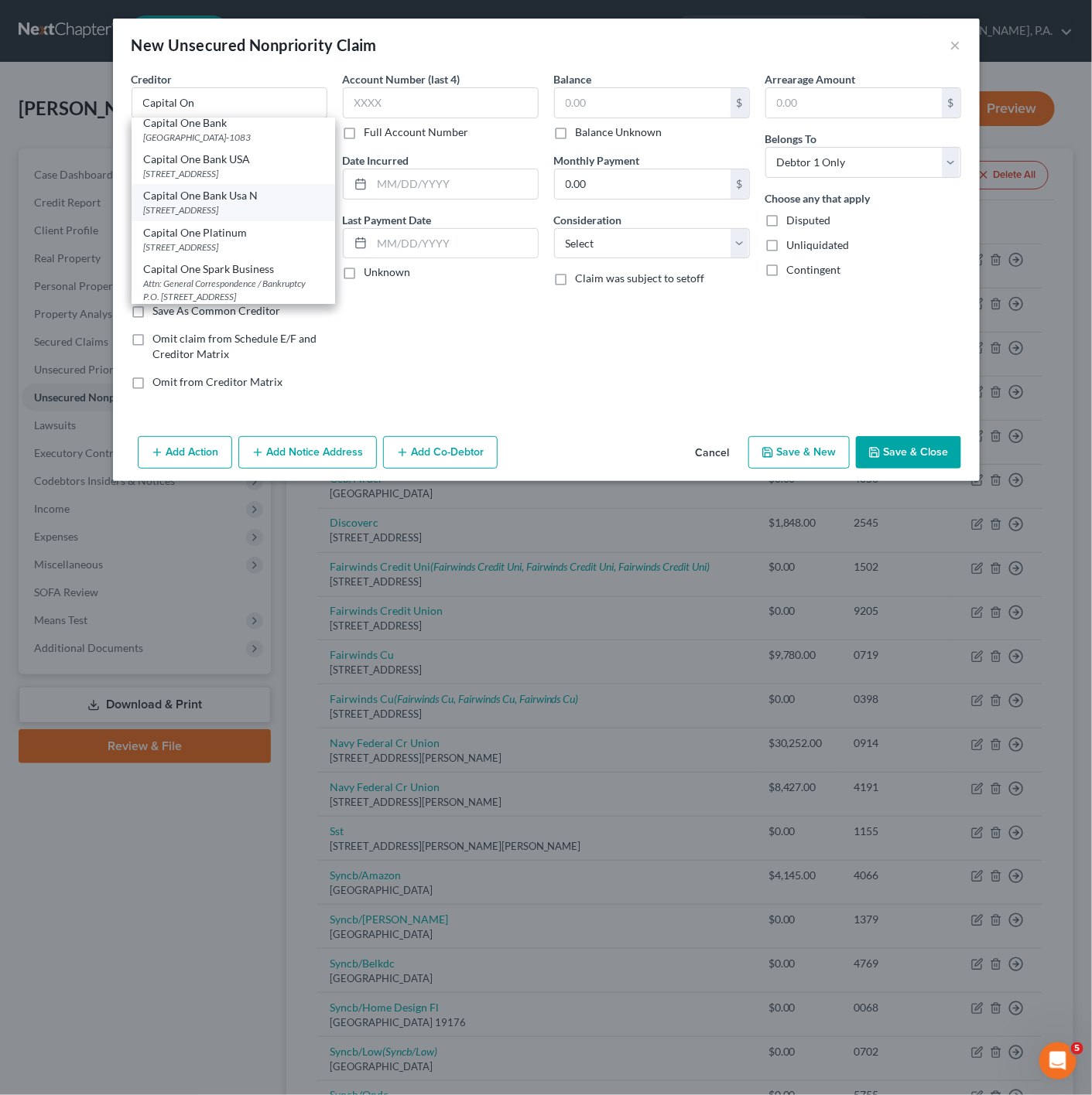
type input "23238"
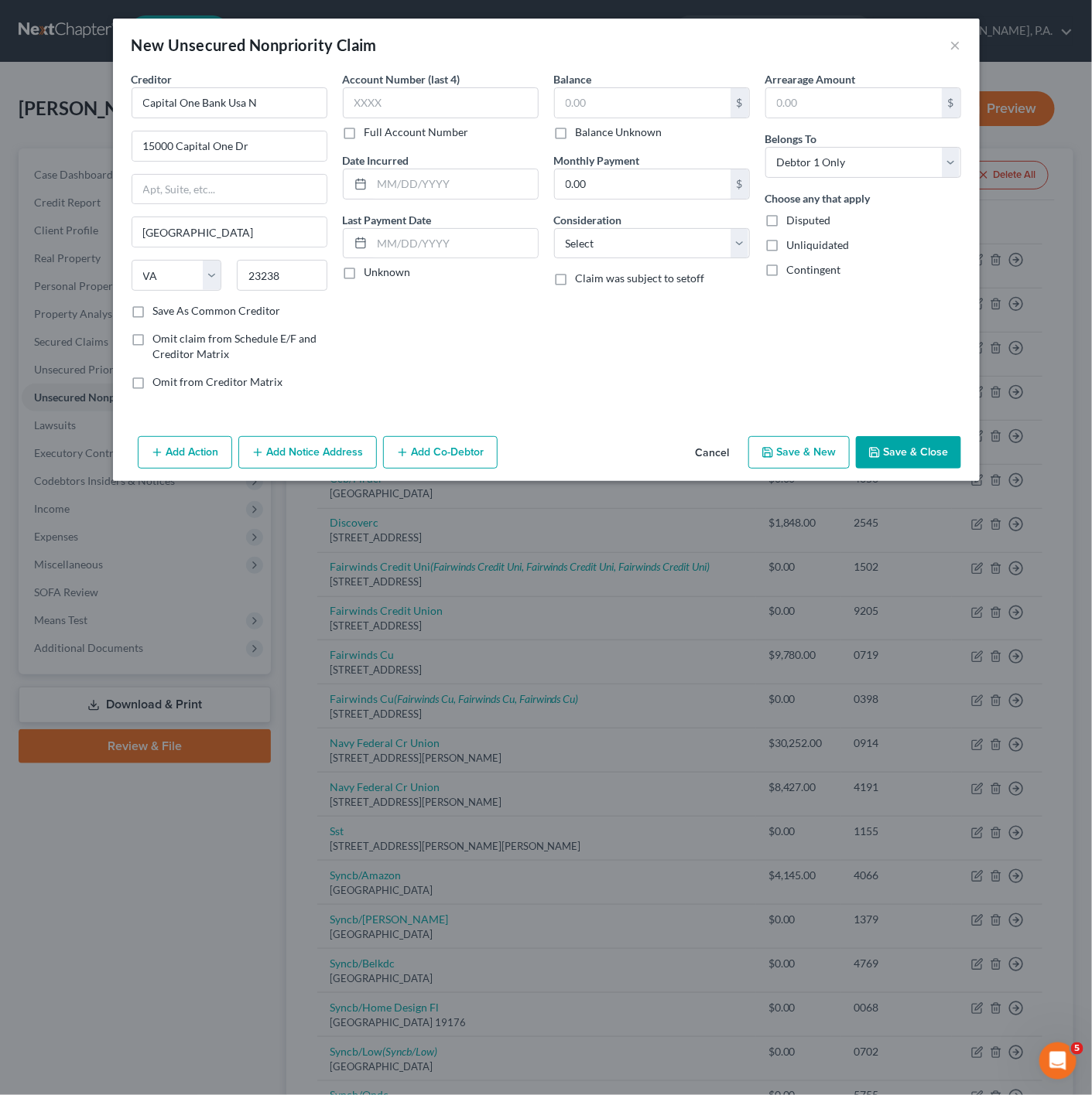
scroll to position [0, 0]
click at [917, 453] on button "Save & Close" at bounding box center [908, 453] width 105 height 32
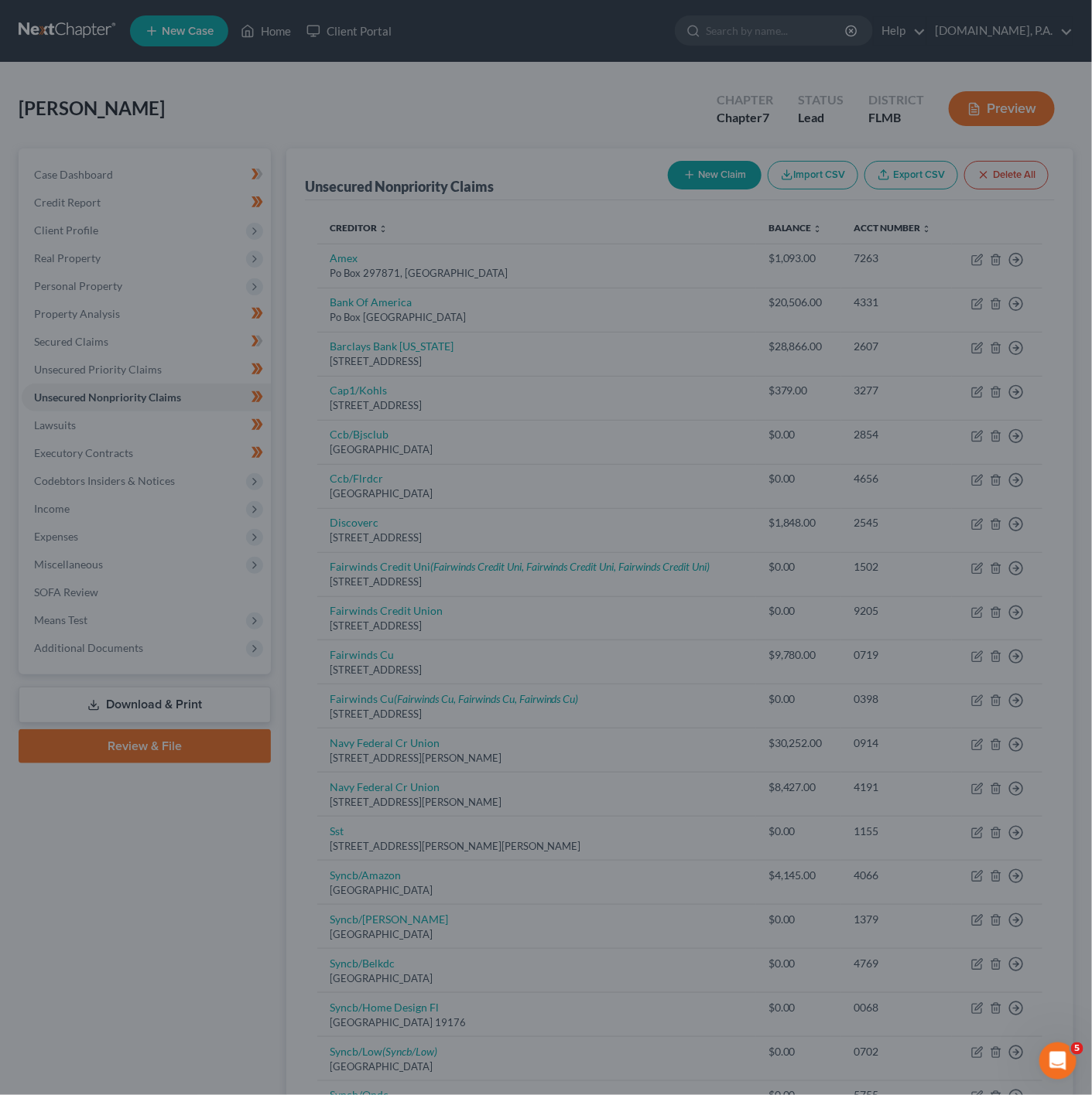
type input "0.00"
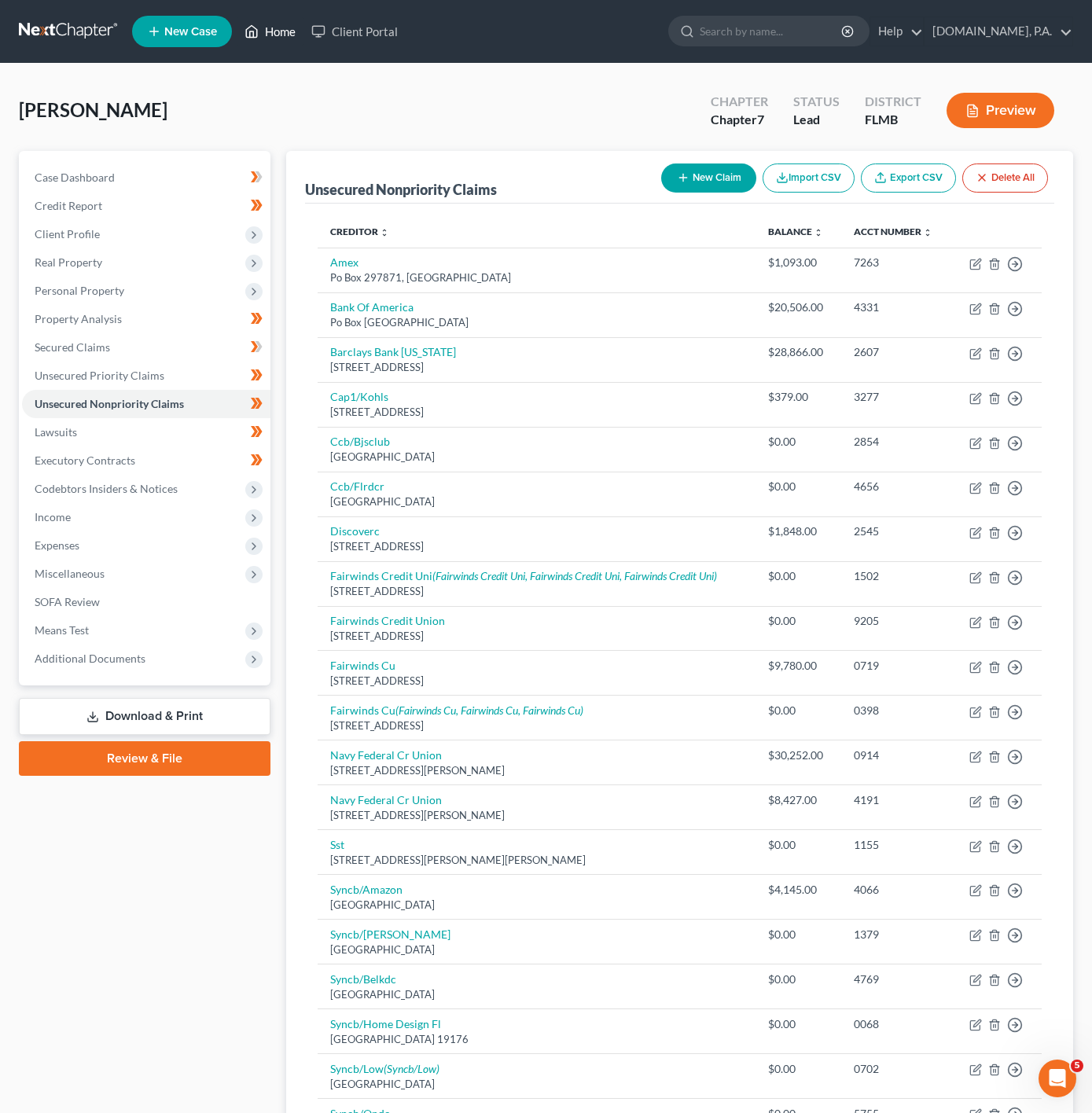
drag, startPoint x: 257, startPoint y: 27, endPoint x: 215, endPoint y: 38, distance: 43.4
click at [257, 27] on icon at bounding box center [251, 32] width 14 height 19
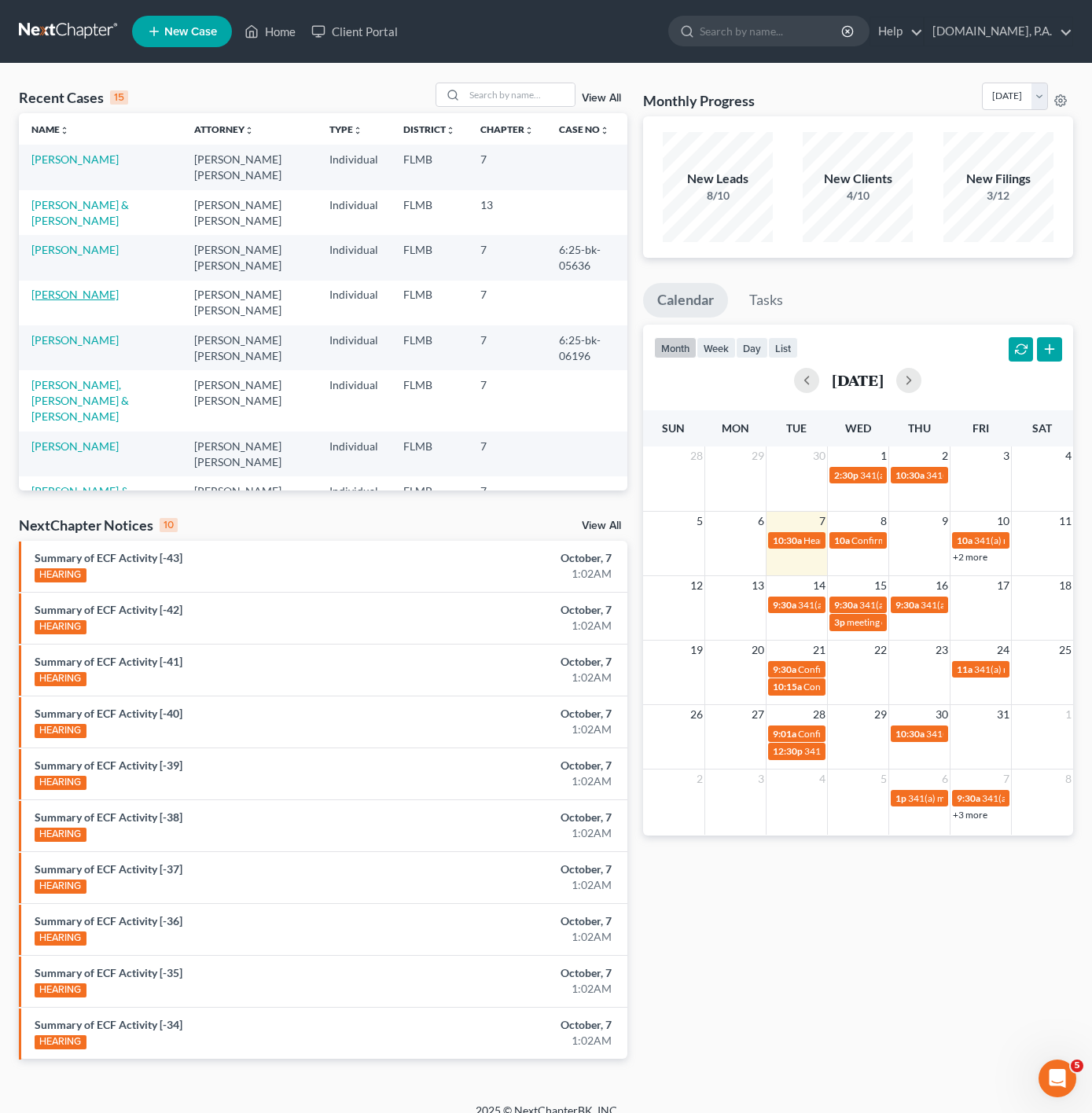
click at [68, 295] on link "[PERSON_NAME]" at bounding box center [75, 295] width 87 height 14
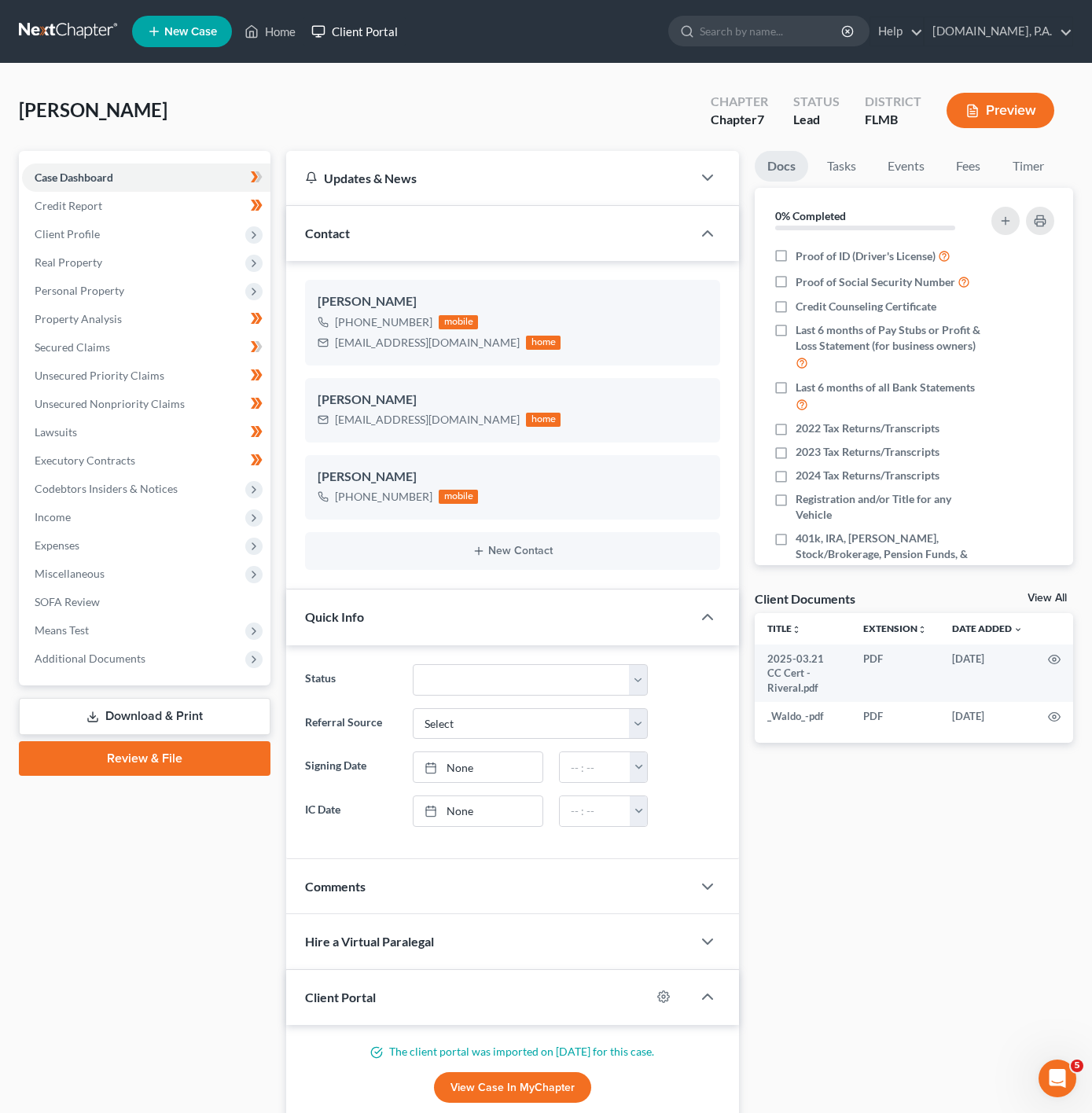
drag, startPoint x: 374, startPoint y: 43, endPoint x: 464, endPoint y: 88, distance: 100.6
click at [374, 43] on link "Client Portal" at bounding box center [354, 31] width 102 height 28
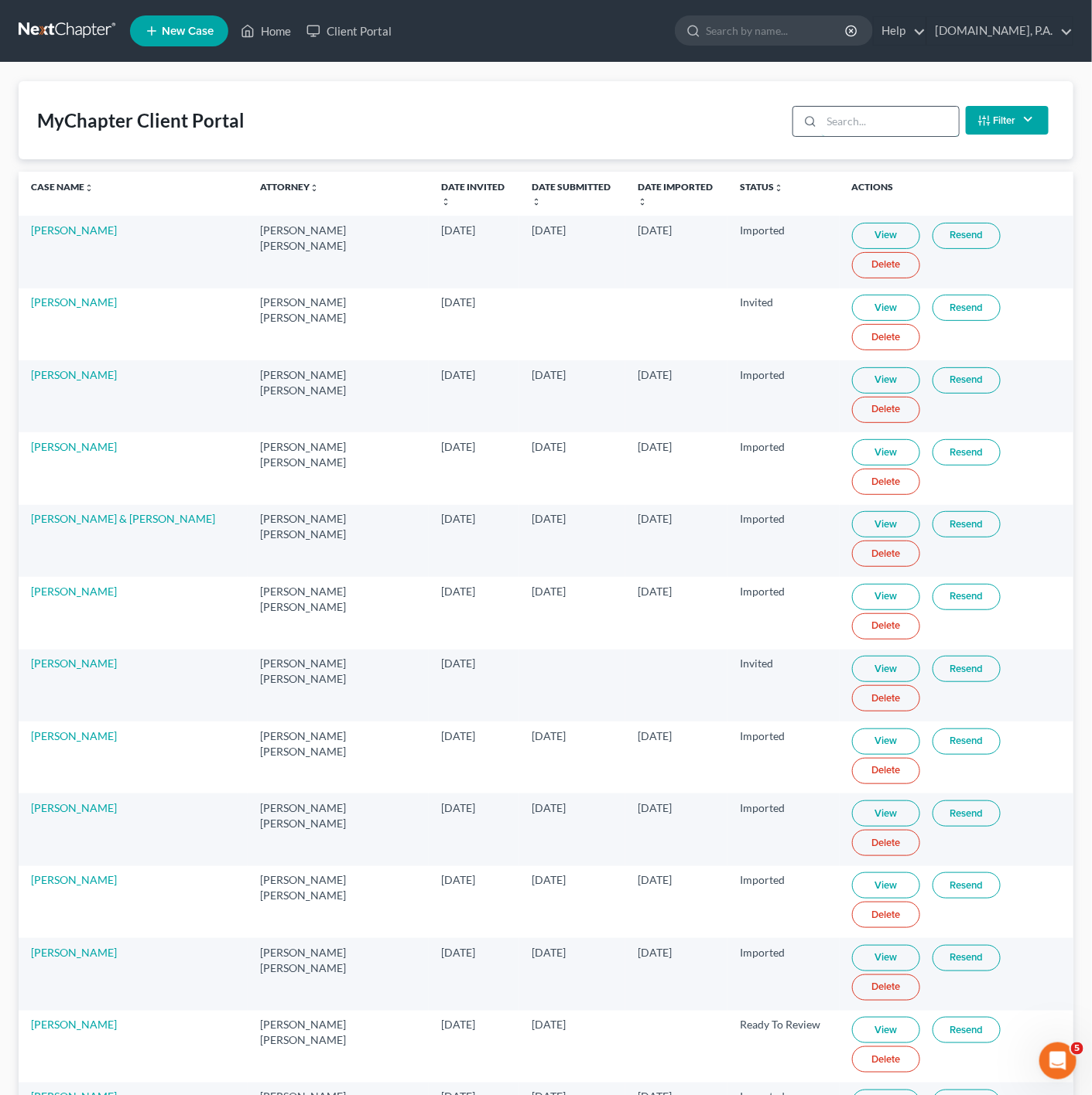
click at [855, 131] on input "search" at bounding box center [890, 121] width 137 height 30
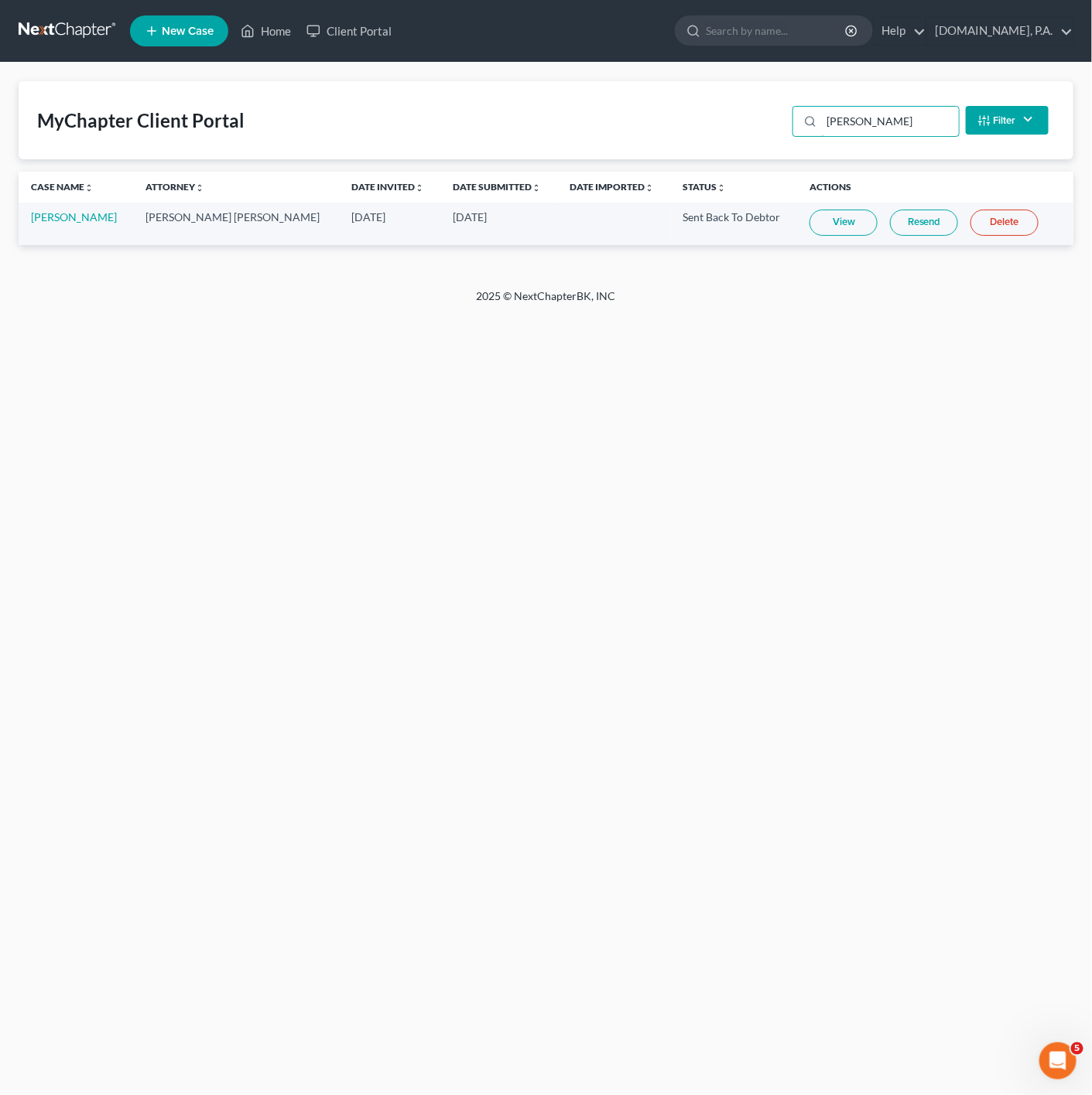
type input "[PERSON_NAME]"
click at [810, 214] on link "View" at bounding box center [844, 222] width 68 height 26
